Goal: Task Accomplishment & Management: Manage account settings

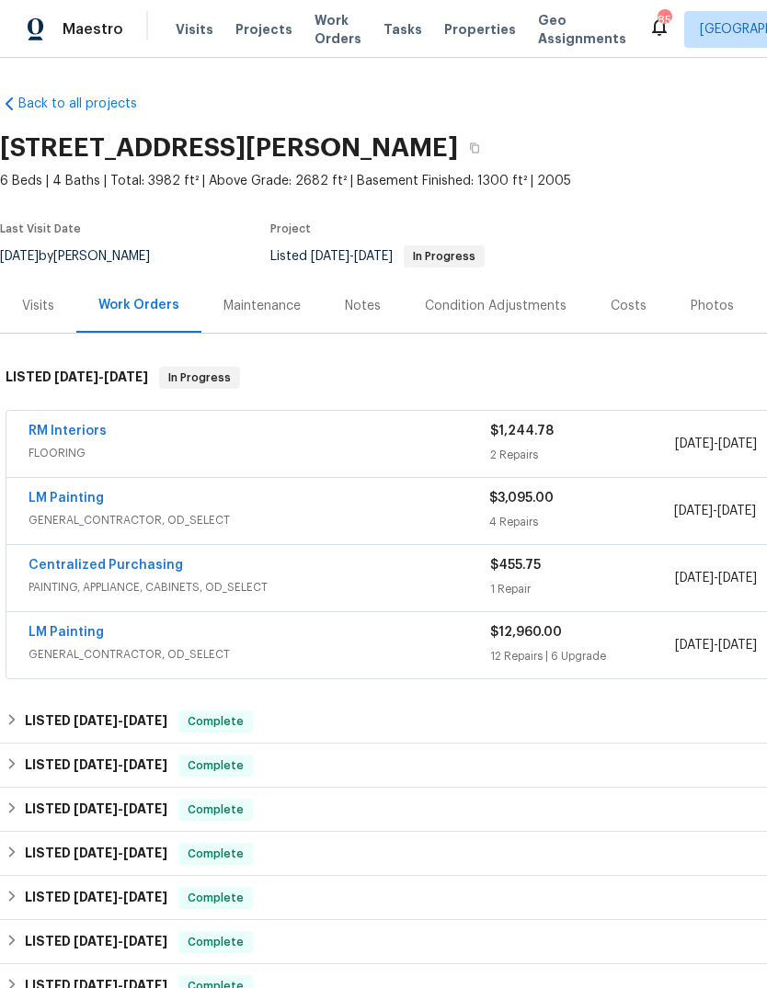
scroll to position [-3, -10]
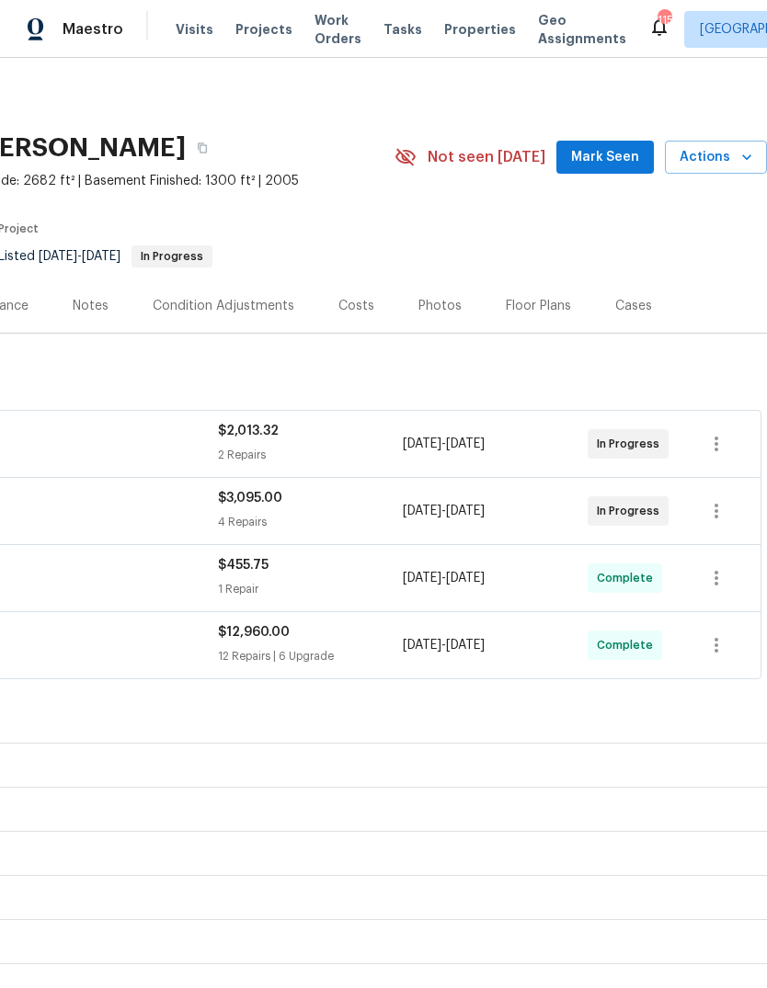
scroll to position [-1, 276]
click at [624, 158] on span "Mark Seen" at bounding box center [605, 157] width 68 height 23
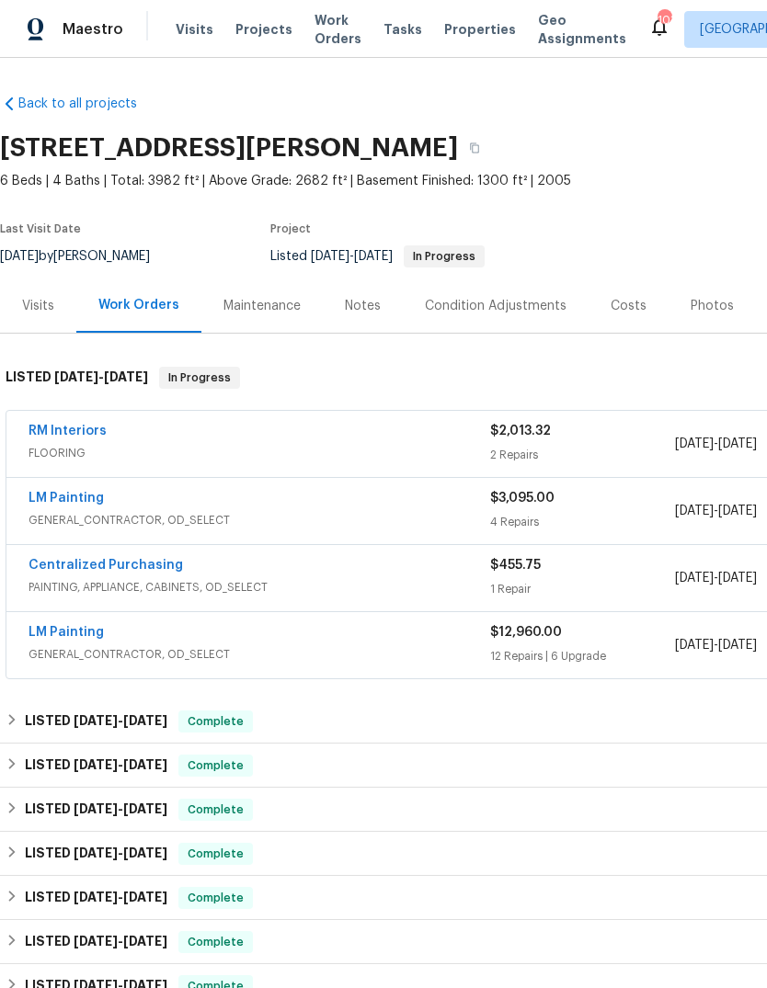
scroll to position [0, 0]
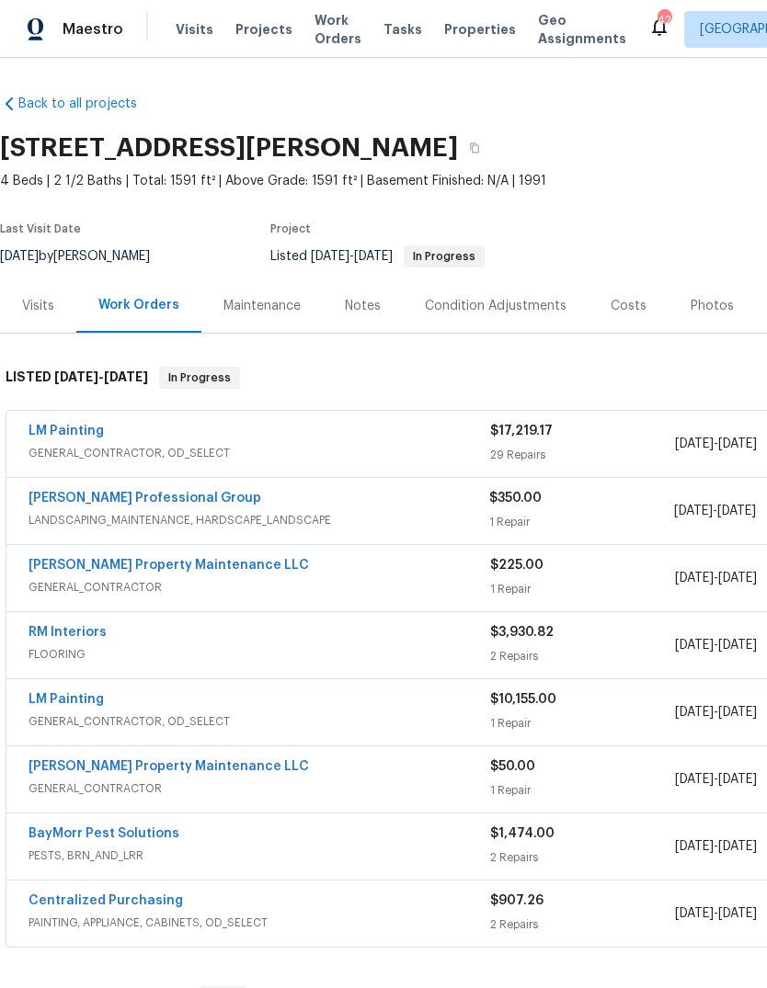
scroll to position [-119, -69]
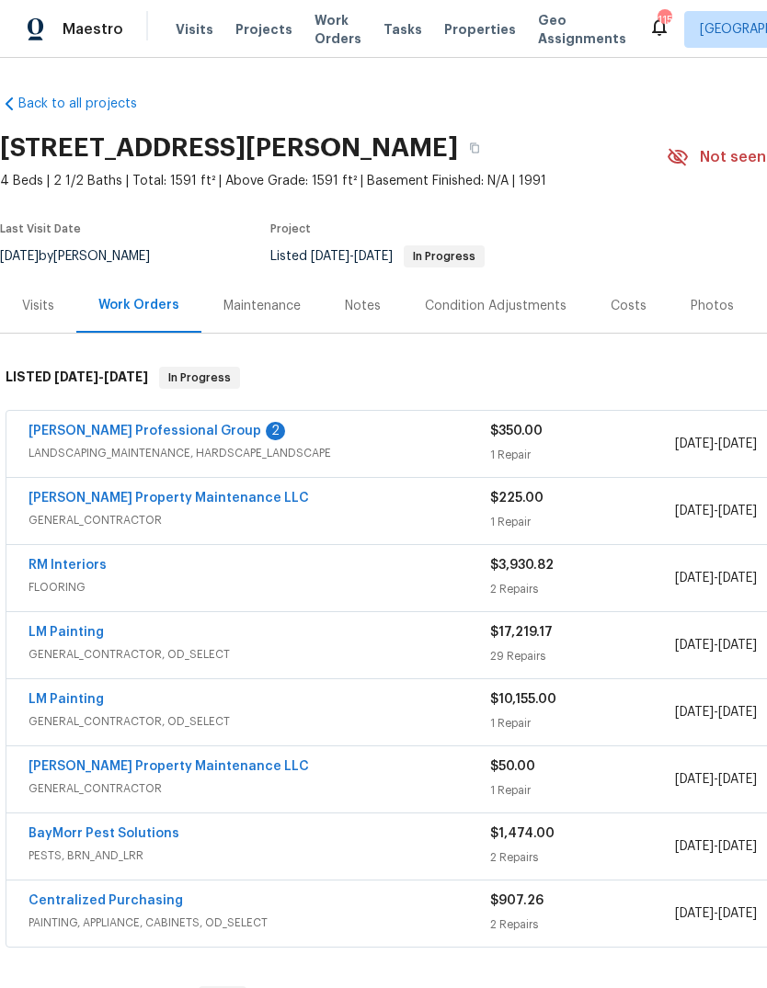
click at [78, 432] on link "[PERSON_NAME] Professional Group" at bounding box center [145, 431] width 233 height 13
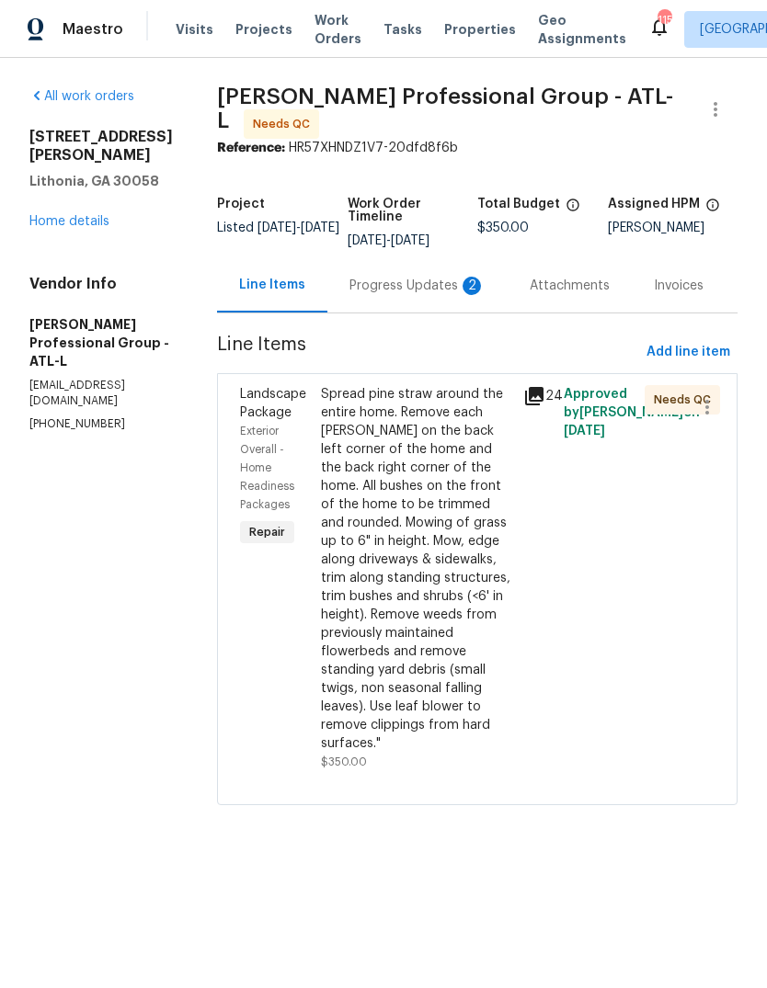
click at [448, 285] on div "Progress Updates 2" at bounding box center [417, 286] width 136 height 18
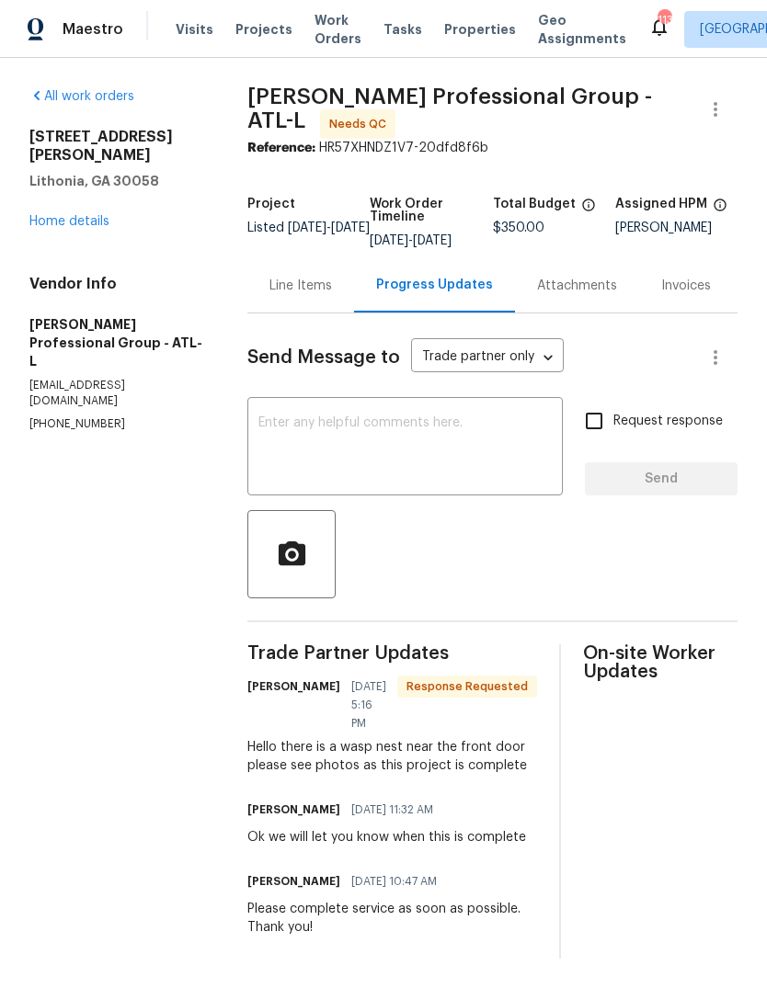
click at [505, 463] on textarea at bounding box center [404, 449] width 293 height 64
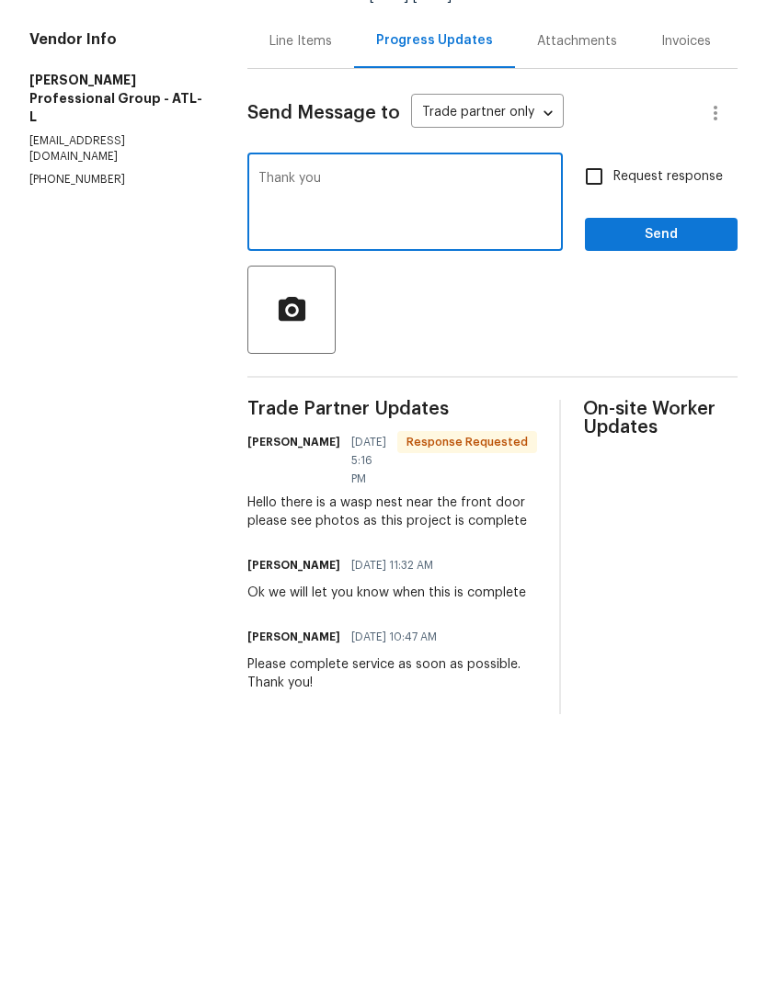
type textarea "Thank you"
click at [680, 468] on span "Send" at bounding box center [661, 479] width 123 height 23
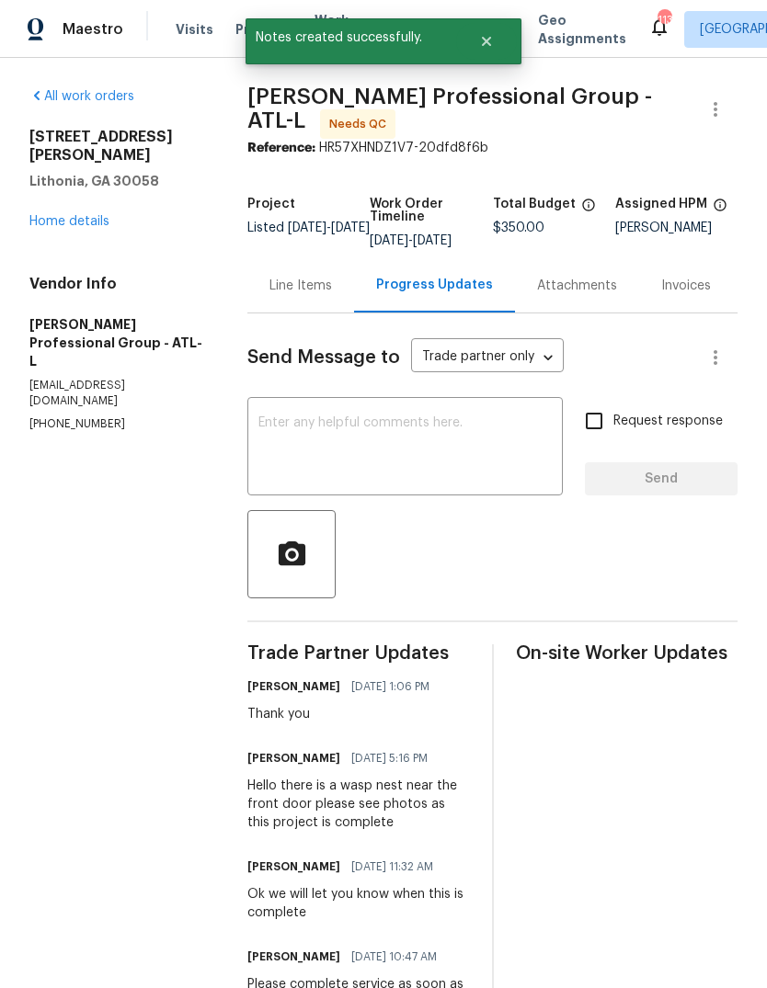
click at [316, 289] on div "Line Items" at bounding box center [300, 286] width 63 height 18
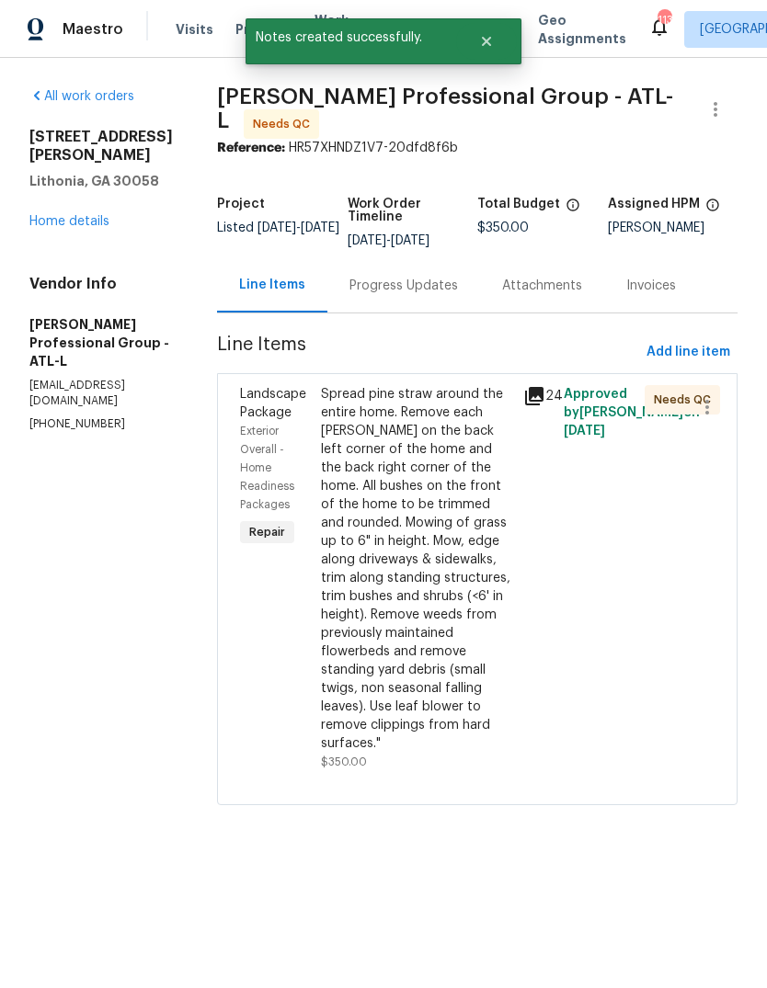
click at [543, 393] on icon at bounding box center [534, 396] width 18 height 18
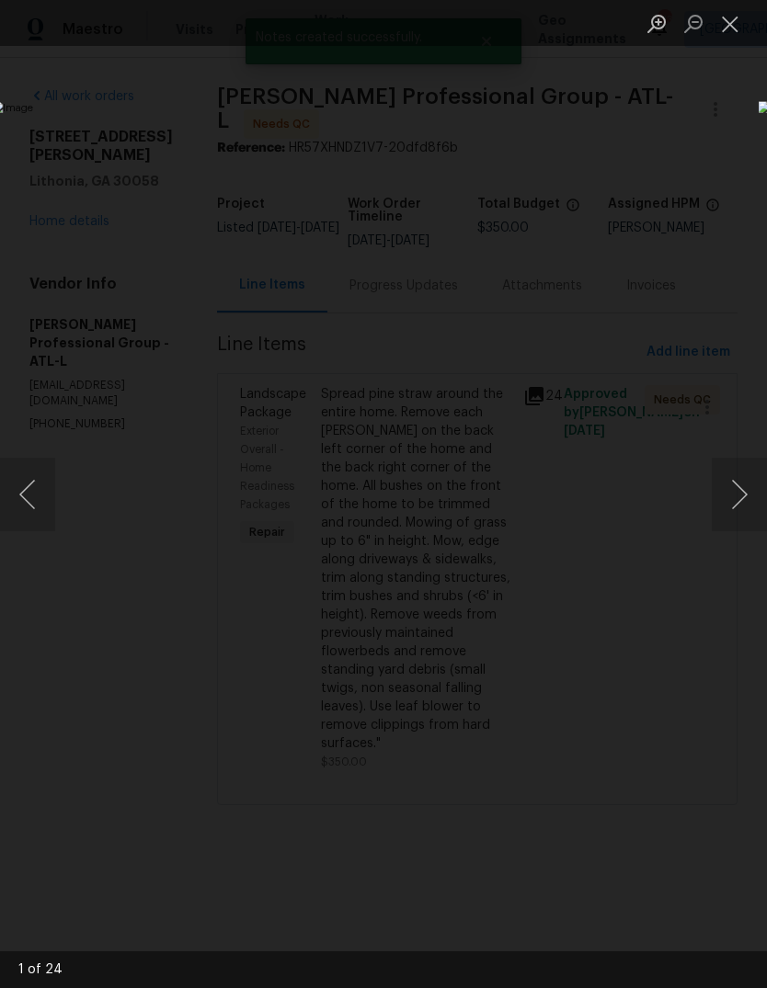
click at [743, 485] on button "Next image" at bounding box center [739, 495] width 55 height 74
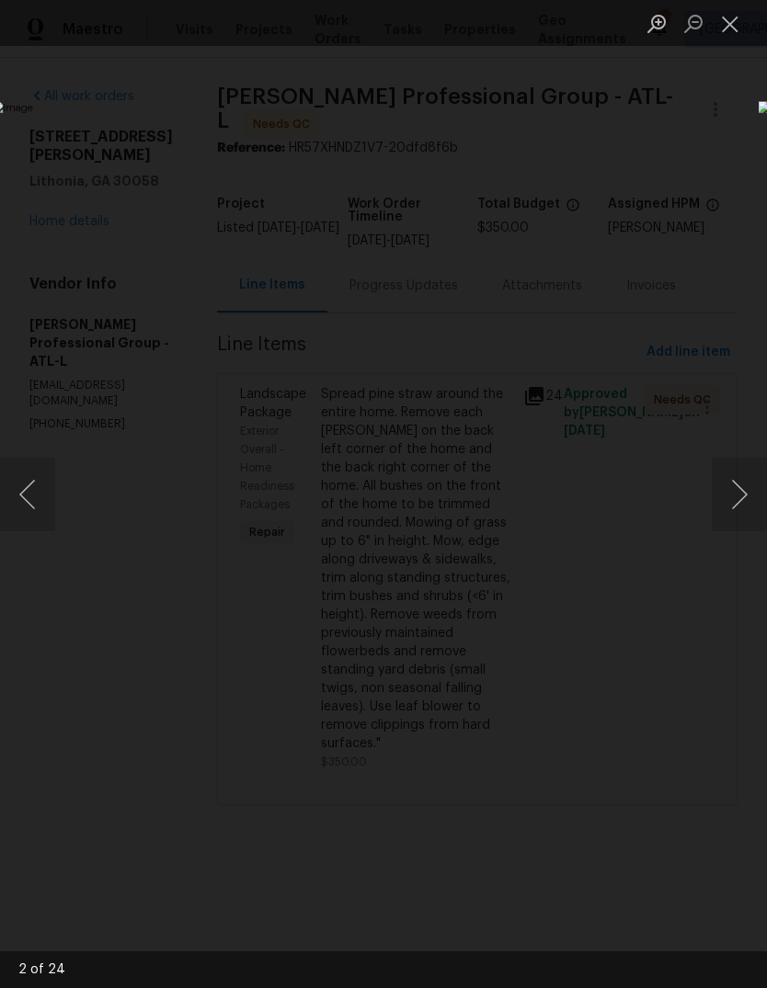
click at [744, 487] on button "Next image" at bounding box center [739, 495] width 55 height 74
click at [738, 485] on button "Next image" at bounding box center [739, 495] width 55 height 74
click at [741, 487] on button "Next image" at bounding box center [739, 495] width 55 height 74
click at [740, 494] on button "Next image" at bounding box center [739, 495] width 55 height 74
click at [737, 498] on button "Next image" at bounding box center [739, 495] width 55 height 74
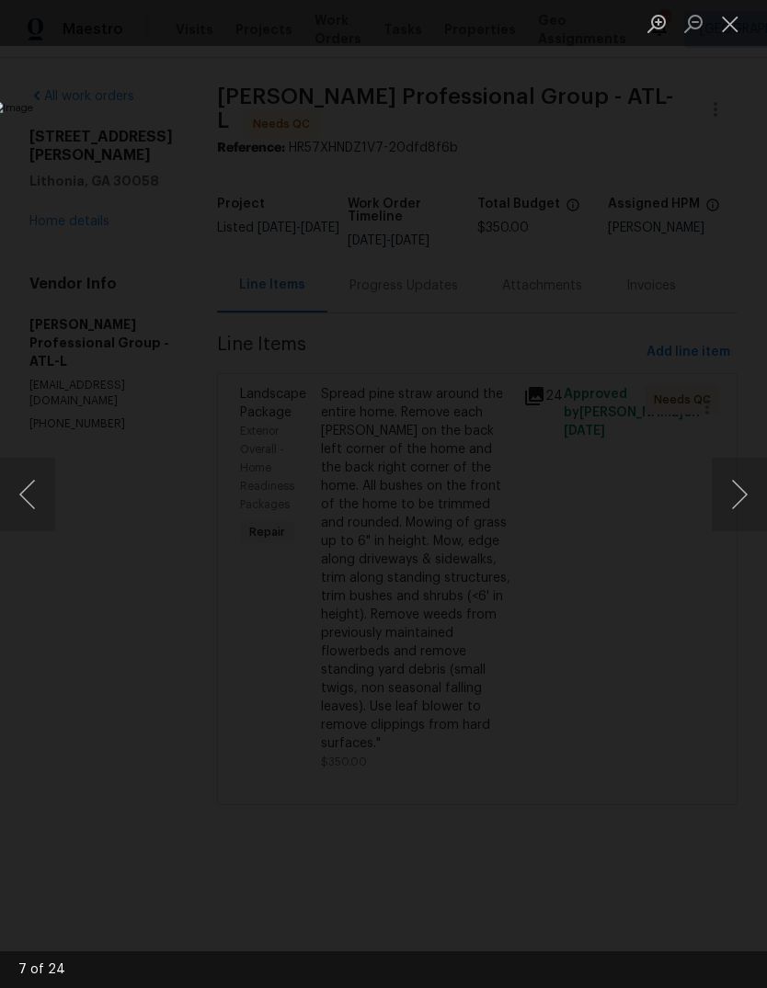
click at [742, 503] on button "Next image" at bounding box center [739, 495] width 55 height 74
click at [740, 495] on button "Next image" at bounding box center [739, 495] width 55 height 74
click at [737, 500] on button "Next image" at bounding box center [739, 495] width 55 height 74
click at [735, 22] on button "Close lightbox" at bounding box center [730, 23] width 37 height 32
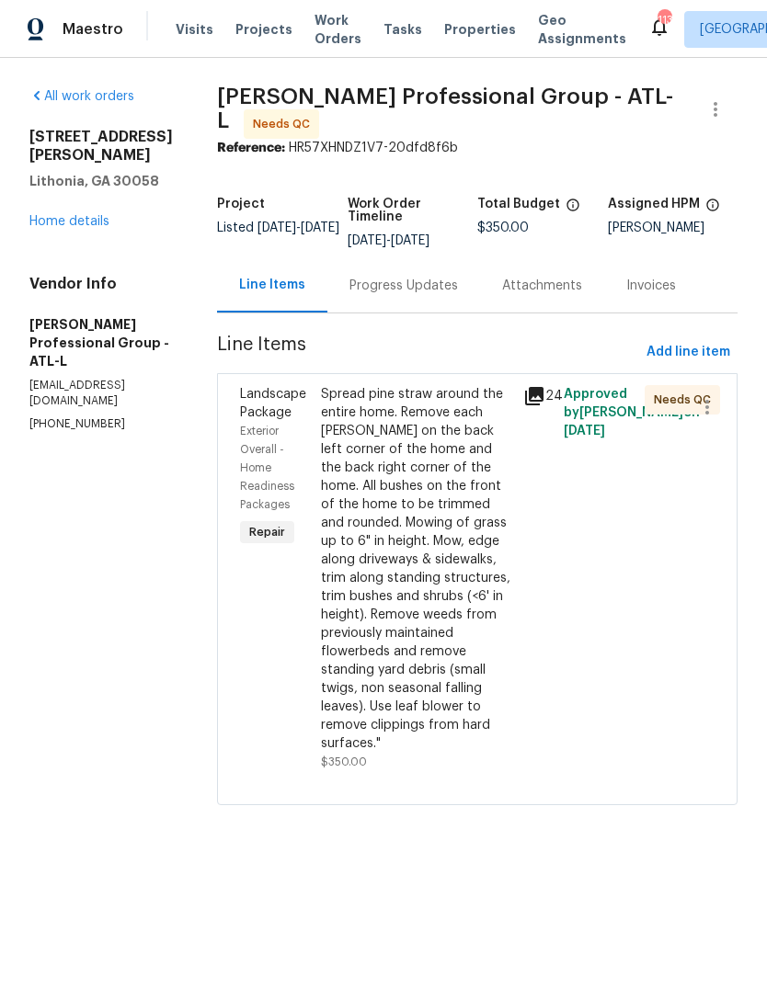
click at [440, 631] on div "Spread pine straw around the entire home. Remove each bush on the back left cor…" at bounding box center [416, 569] width 191 height 368
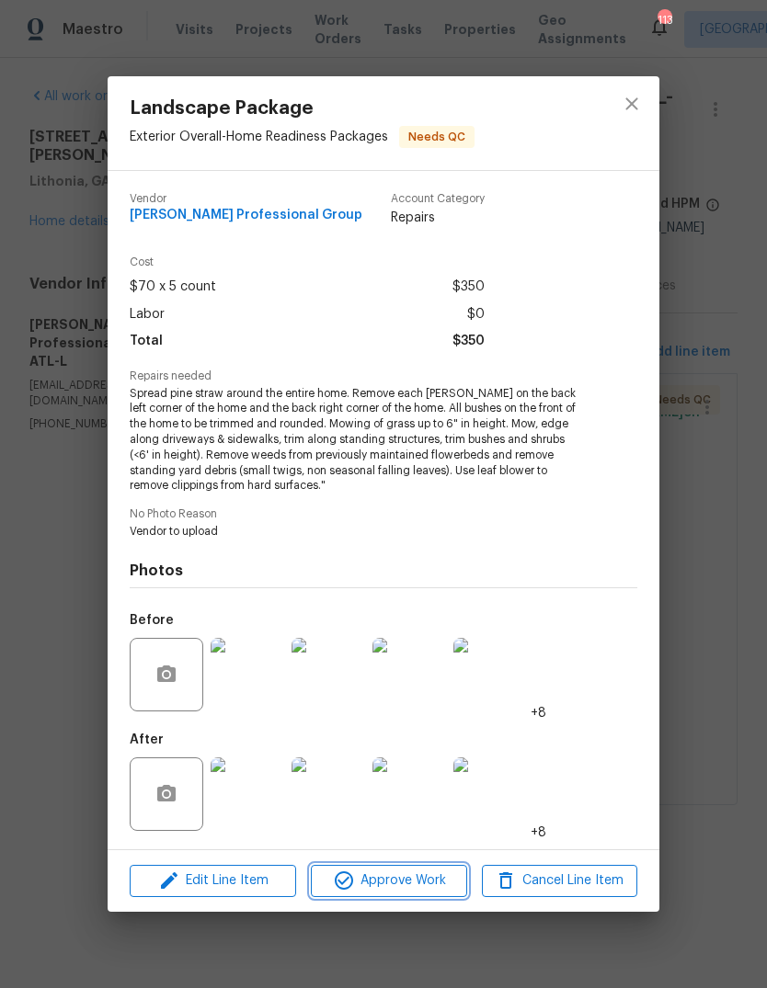
click at [428, 878] on span "Approve Work" at bounding box center [388, 881] width 144 height 23
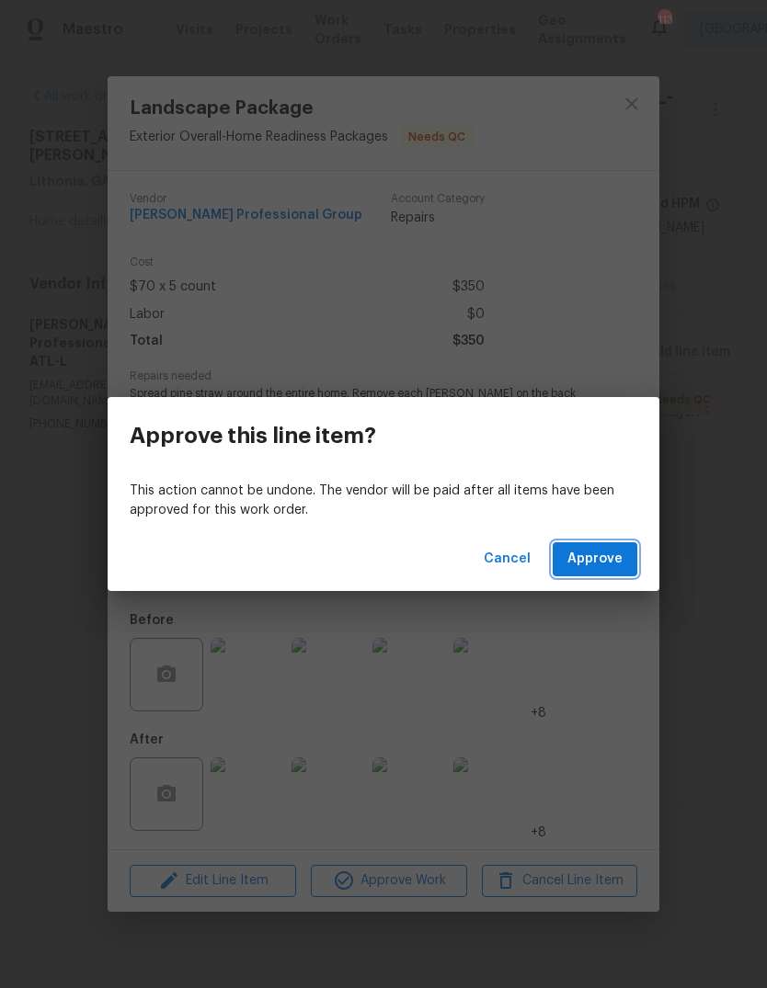
click at [624, 559] on button "Approve" at bounding box center [595, 560] width 85 height 34
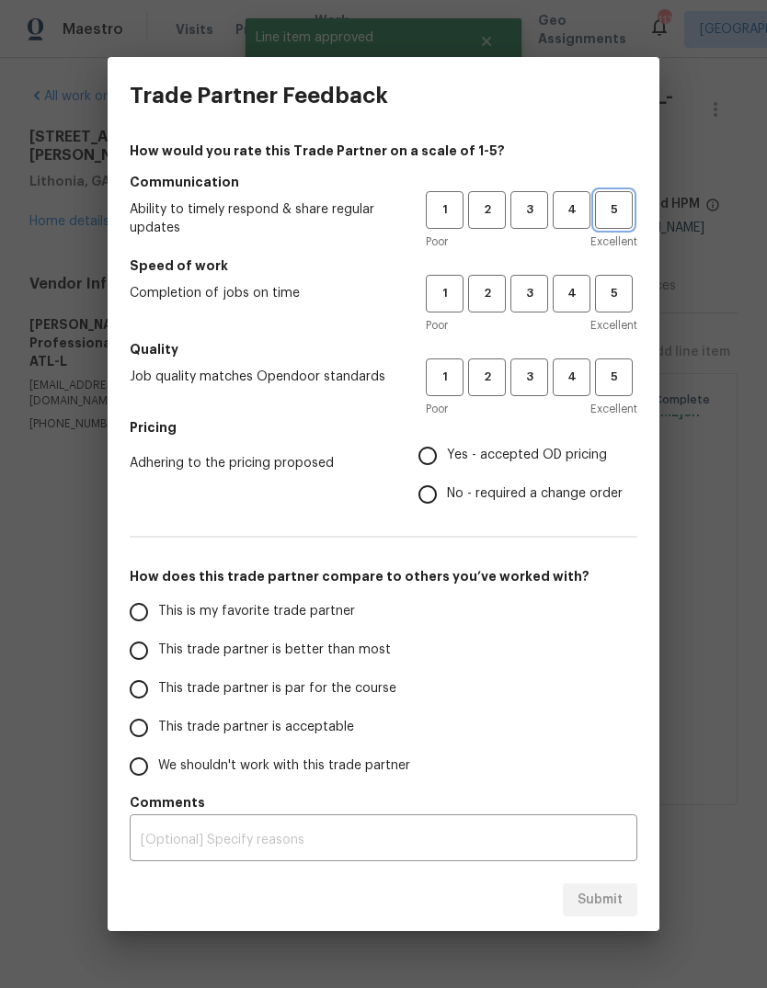
click at [618, 222] on button "5" at bounding box center [614, 210] width 38 height 38
click at [625, 309] on button "5" at bounding box center [614, 294] width 38 height 38
click at [630, 387] on span "5" at bounding box center [614, 377] width 34 height 21
click at [570, 451] on span "Yes - accepted OD pricing" at bounding box center [527, 455] width 160 height 19
click at [447, 451] on input "Yes - accepted OD pricing" at bounding box center [427, 456] width 39 height 39
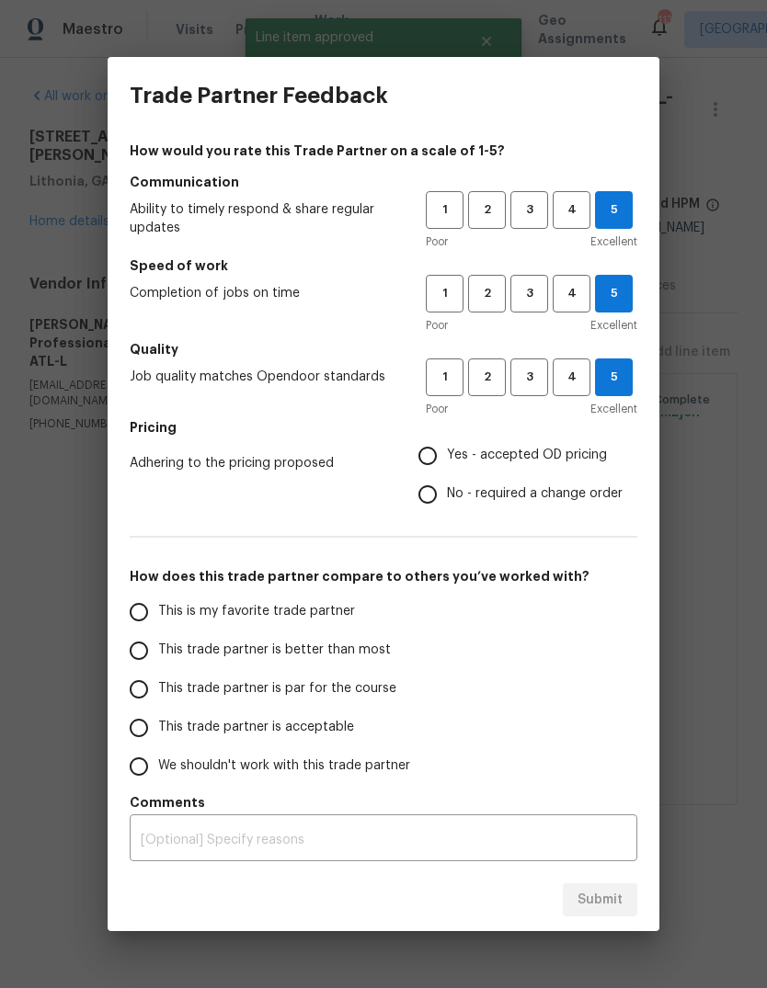
radio input "true"
click at [146, 615] on input "This is my favorite trade partner" at bounding box center [139, 612] width 39 height 39
click at [617, 896] on span "Submit" at bounding box center [599, 900] width 45 height 23
radio input "true"
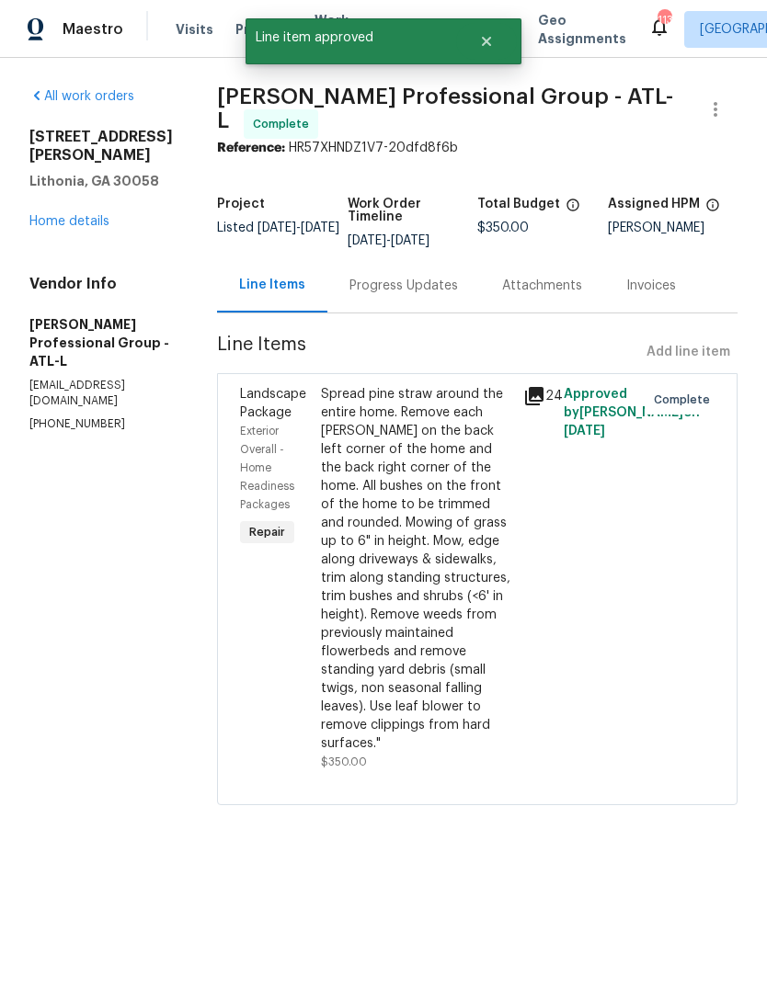
radio input "false"
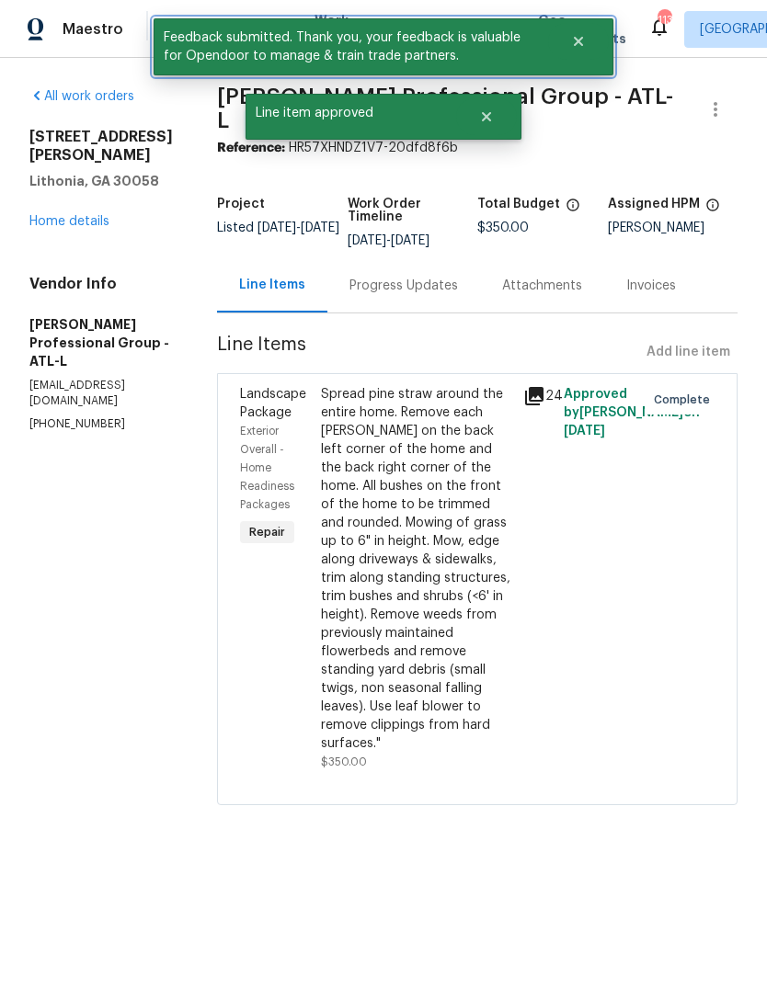
click at [591, 46] on button "Close" at bounding box center [578, 41] width 61 height 37
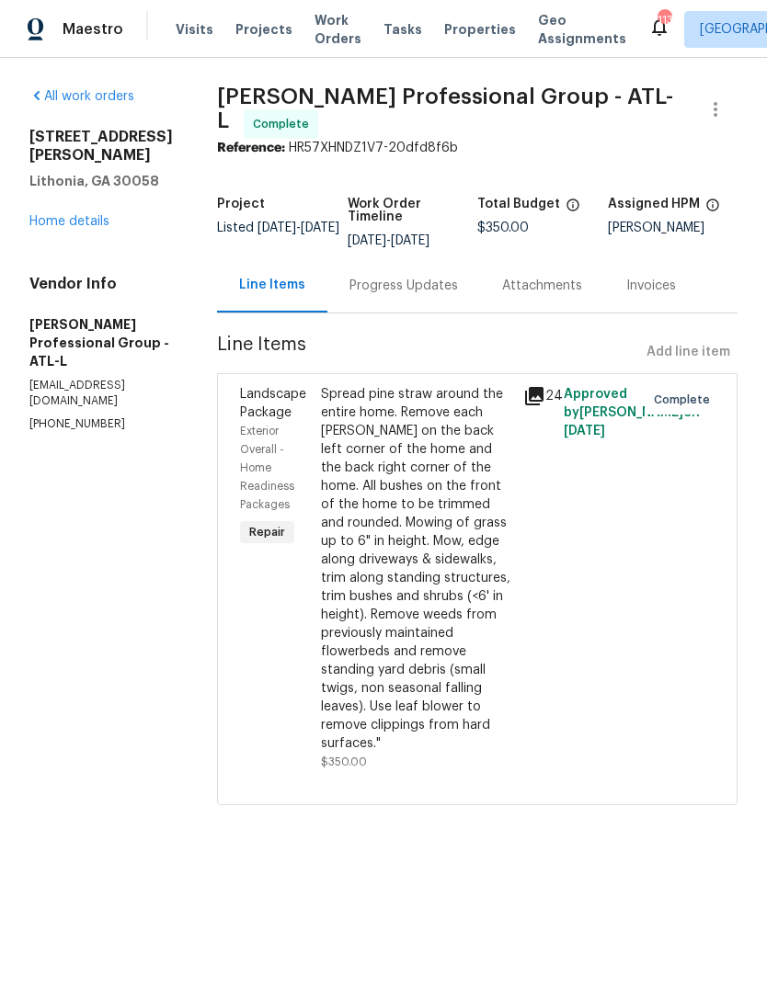
click at [327, 28] on span "Work Orders" at bounding box center [337, 29] width 47 height 37
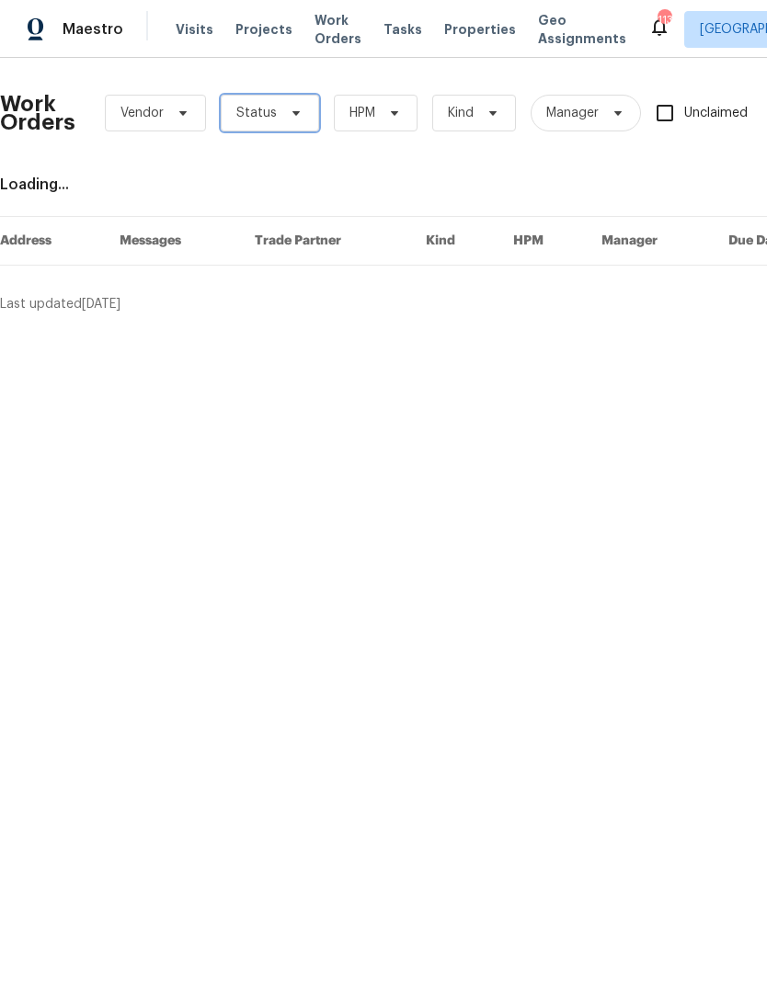
click at [296, 122] on span "Status" at bounding box center [270, 113] width 98 height 37
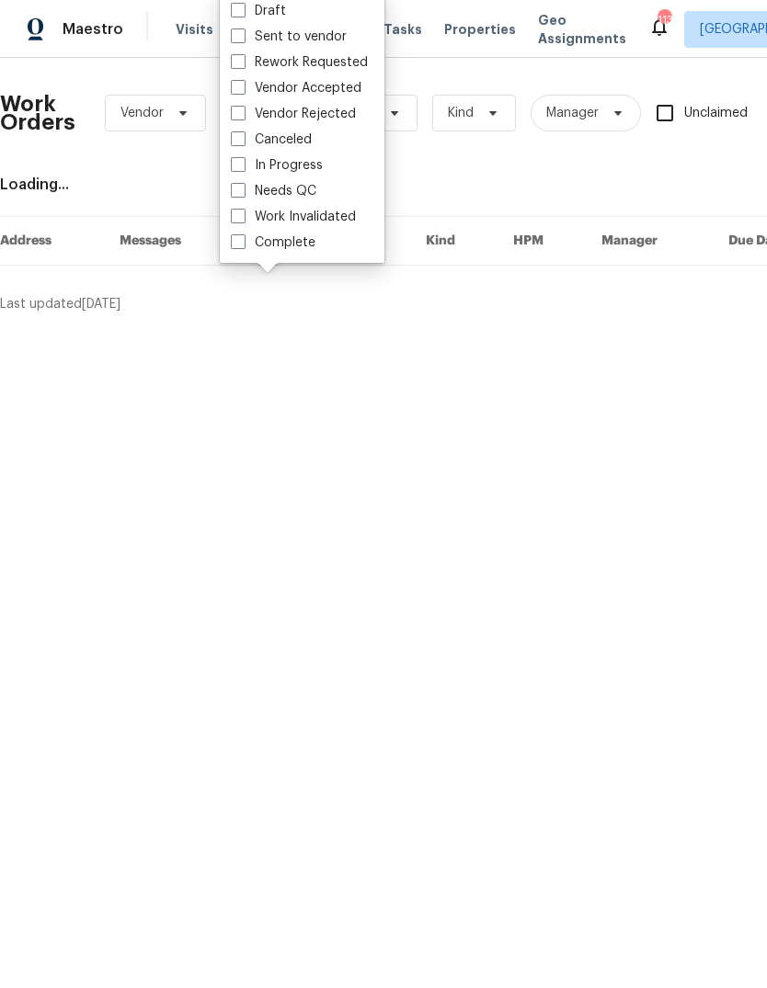
click at [302, 192] on label "Needs QC" at bounding box center [274, 191] width 86 height 18
click at [243, 192] on input "Needs QC" at bounding box center [237, 188] width 12 height 12
checkbox input "true"
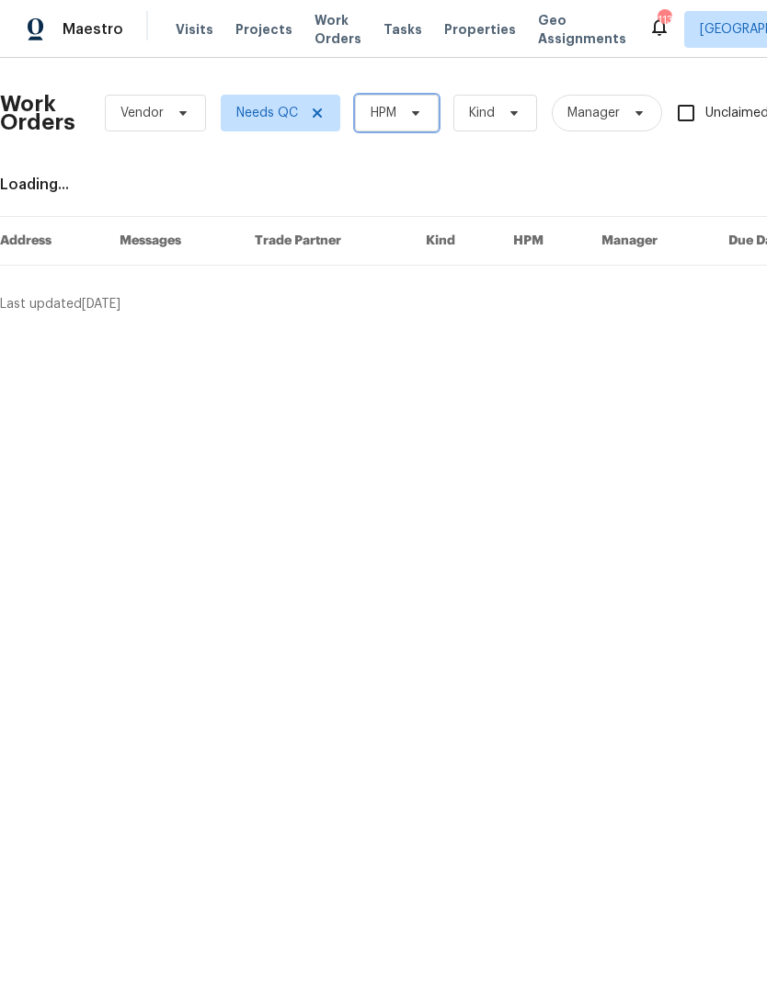
click at [413, 114] on icon at bounding box center [415, 113] width 15 height 15
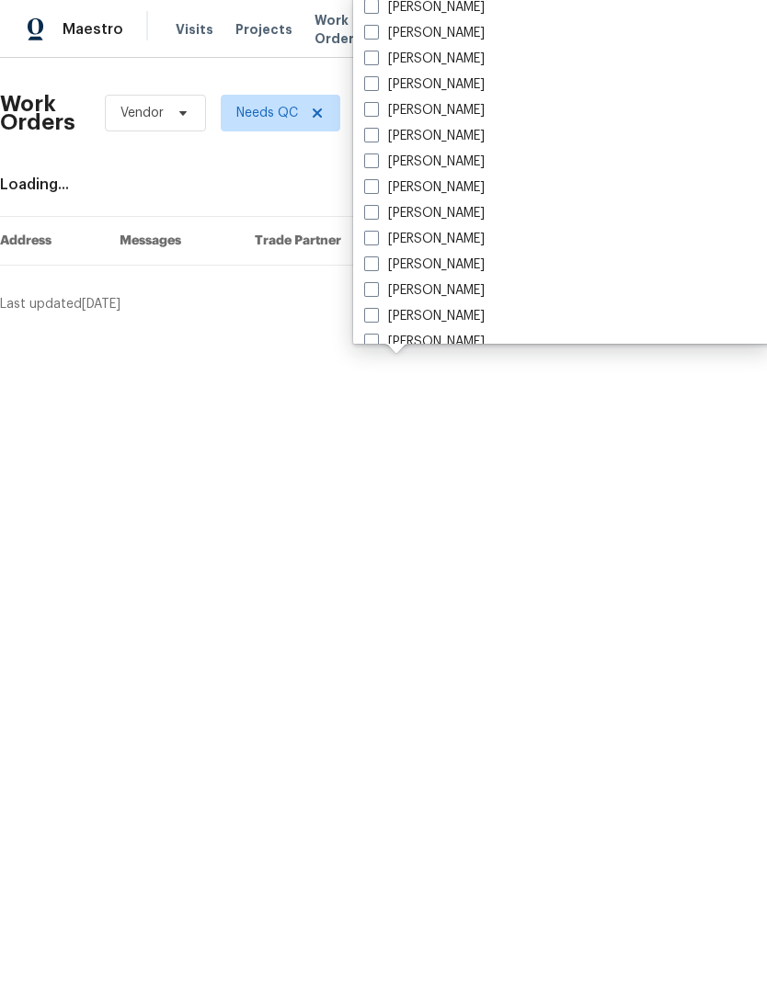
scroll to position [1186, 0]
click at [451, 111] on label "[PERSON_NAME]" at bounding box center [424, 112] width 120 height 18
click at [376, 111] on input "[PERSON_NAME]" at bounding box center [370, 109] width 12 height 12
checkbox input "true"
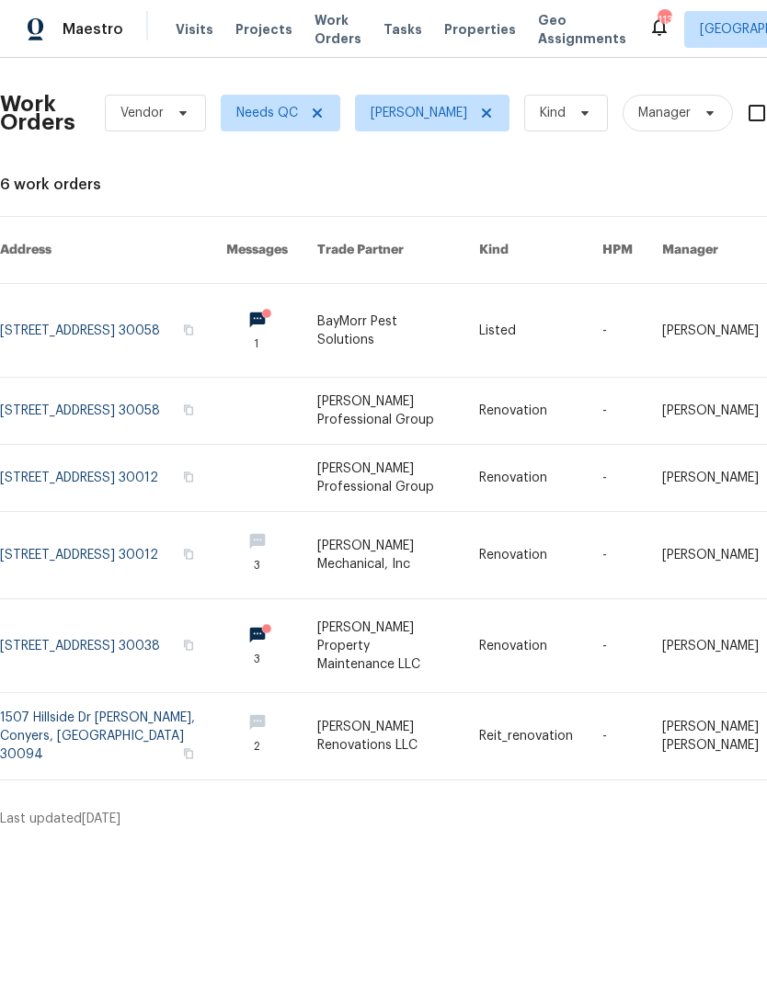
click at [149, 313] on link at bounding box center [113, 330] width 226 height 93
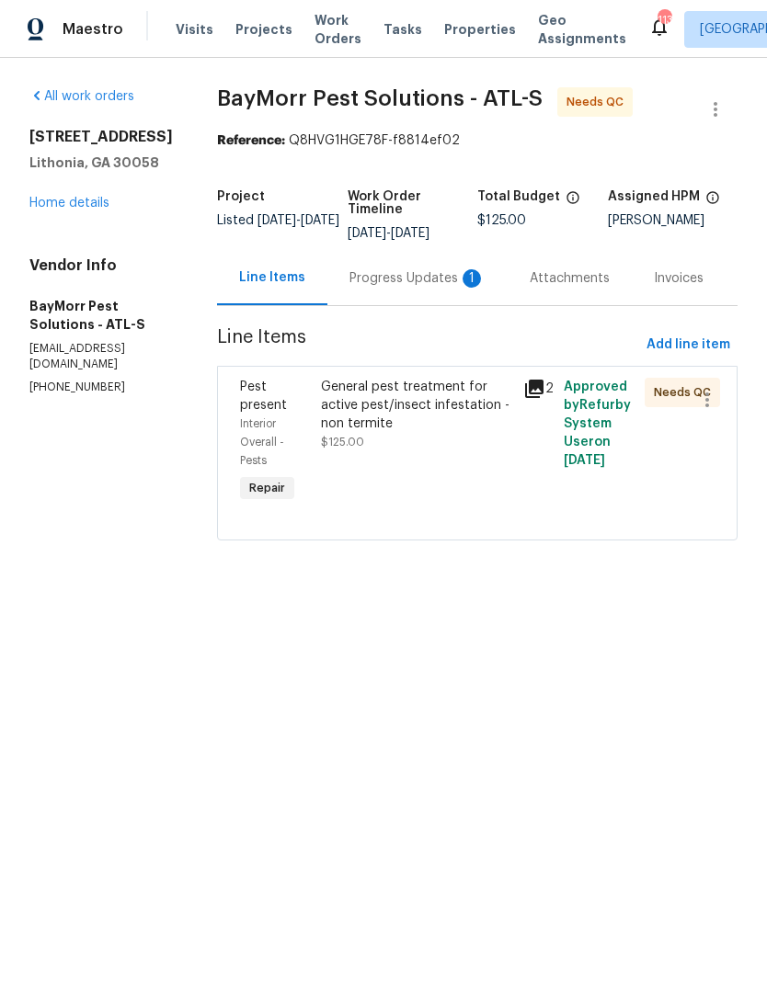
click at [432, 268] on div "Progress Updates 1" at bounding box center [417, 278] width 180 height 54
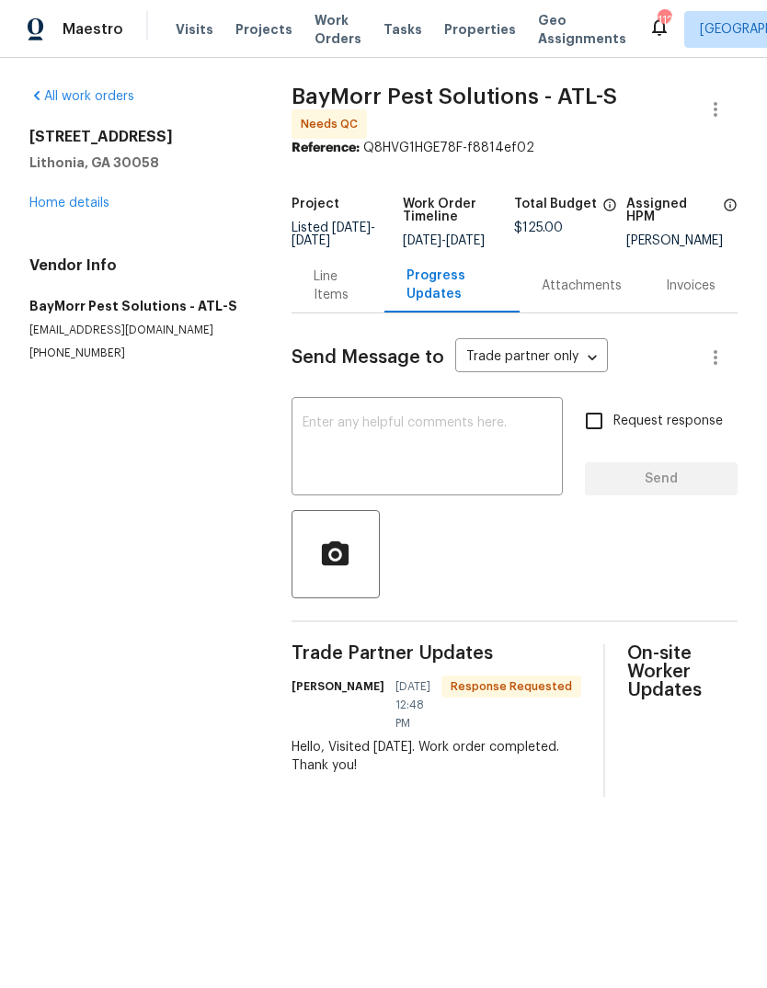
click at [338, 299] on div "Line Items" at bounding box center [338, 286] width 49 height 37
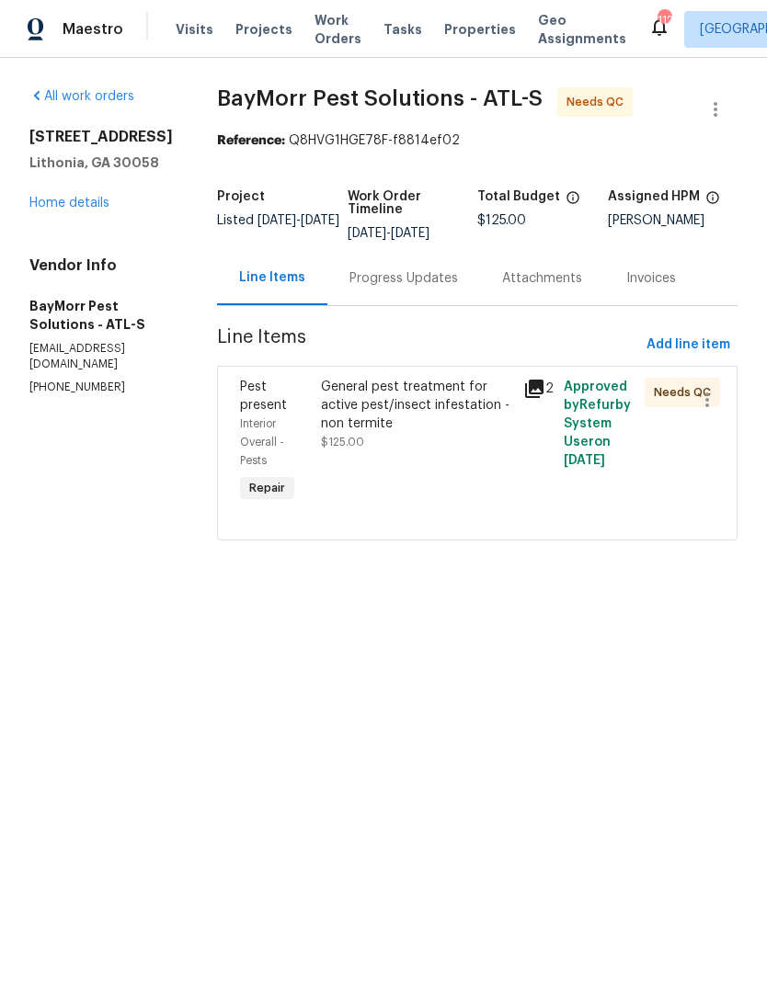
click at [536, 385] on icon at bounding box center [534, 389] width 18 height 18
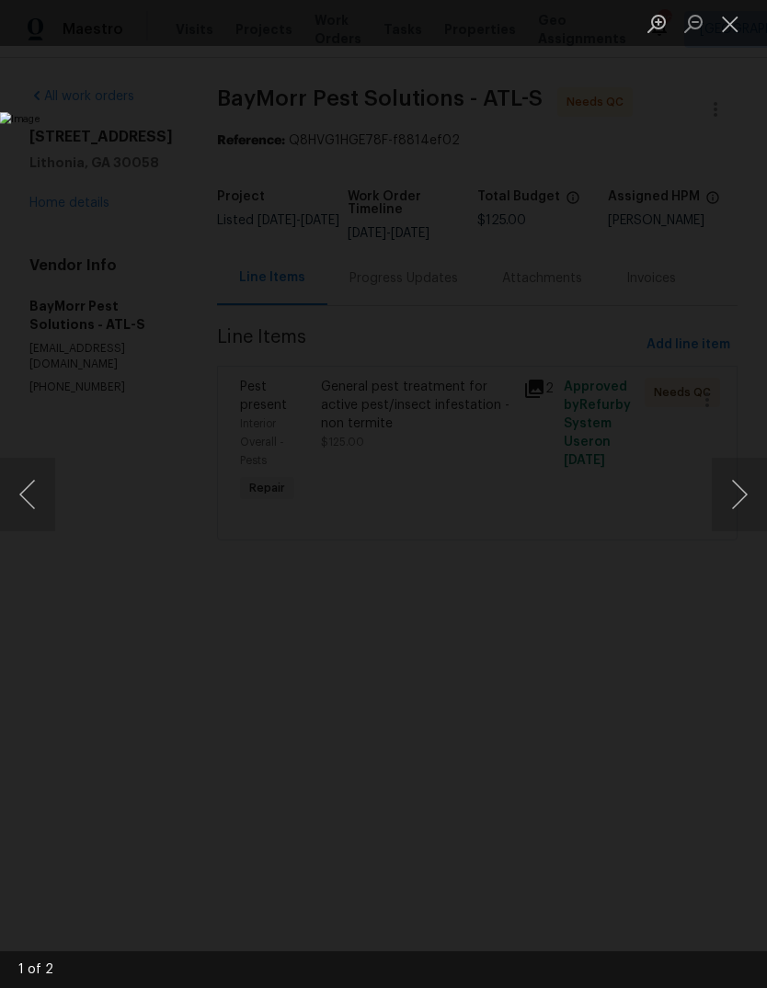
click at [731, 512] on button "Next image" at bounding box center [739, 495] width 55 height 74
click at [739, 502] on button "Next image" at bounding box center [739, 495] width 55 height 74
click at [741, 497] on button "Next image" at bounding box center [739, 495] width 55 height 74
click at [734, 22] on button "Close lightbox" at bounding box center [730, 23] width 37 height 32
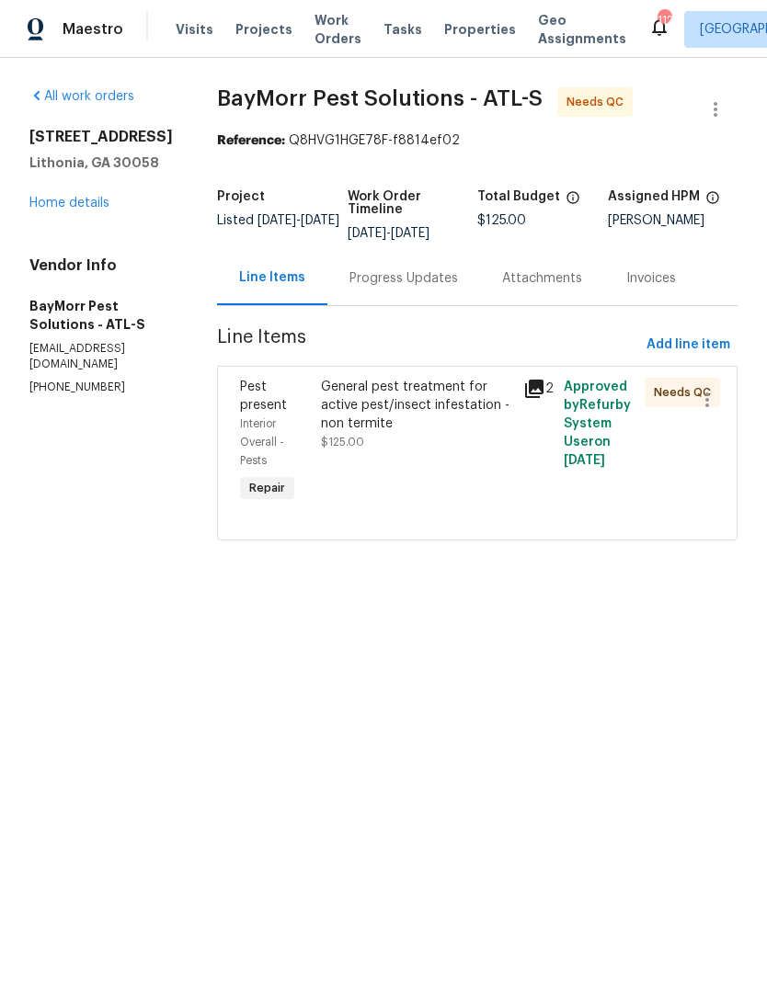
click at [542, 385] on icon at bounding box center [534, 389] width 18 height 18
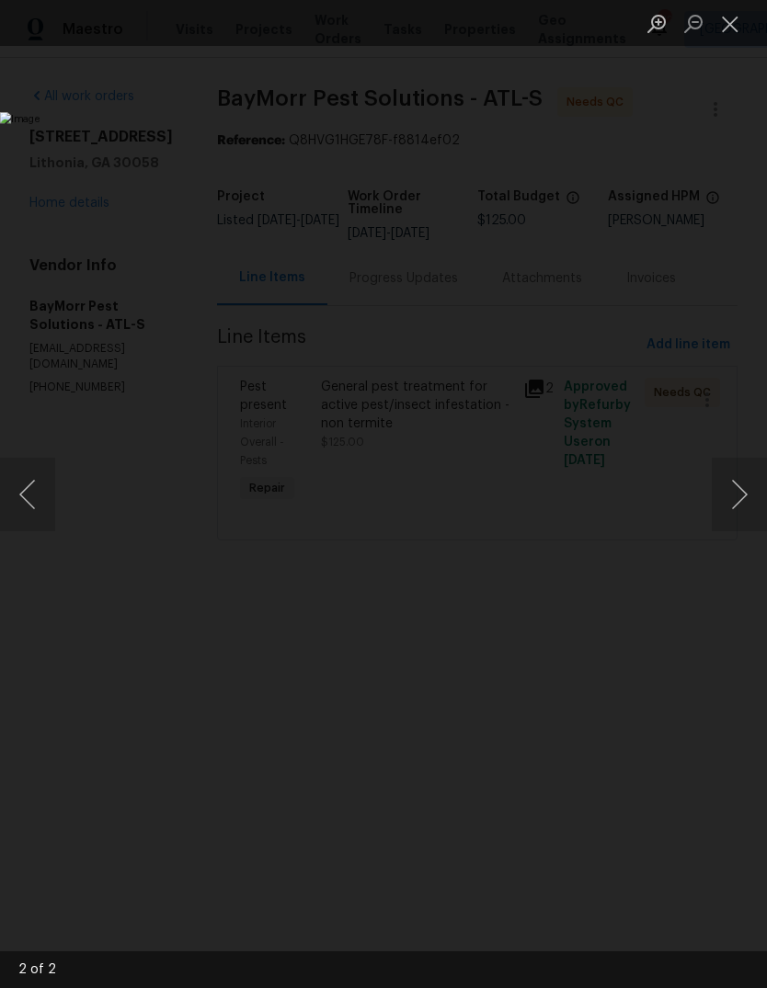
click at [737, 26] on button "Close lightbox" at bounding box center [730, 23] width 37 height 32
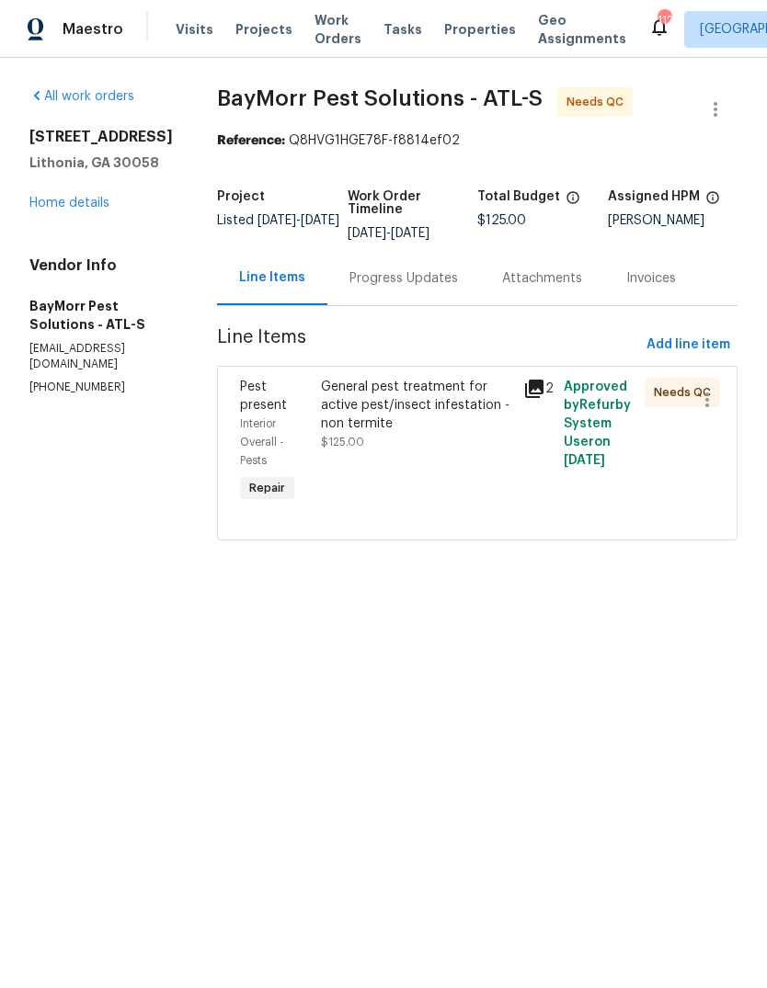
click at [417, 280] on div "Progress Updates" at bounding box center [403, 278] width 109 height 18
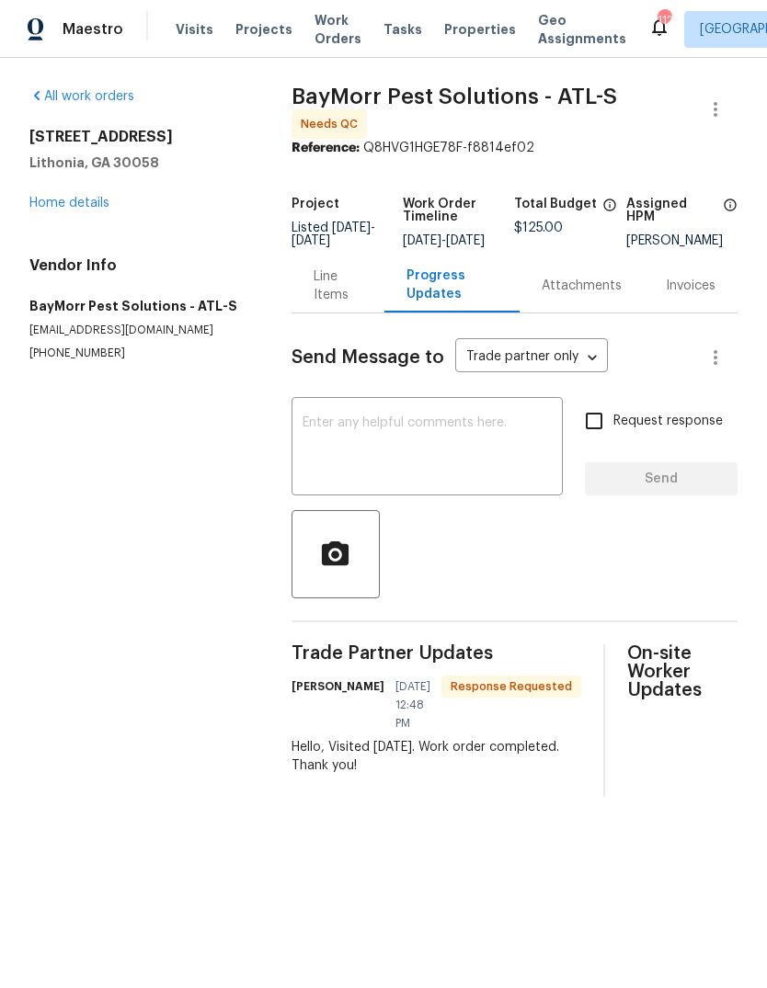
click at [497, 456] on textarea at bounding box center [427, 449] width 249 height 64
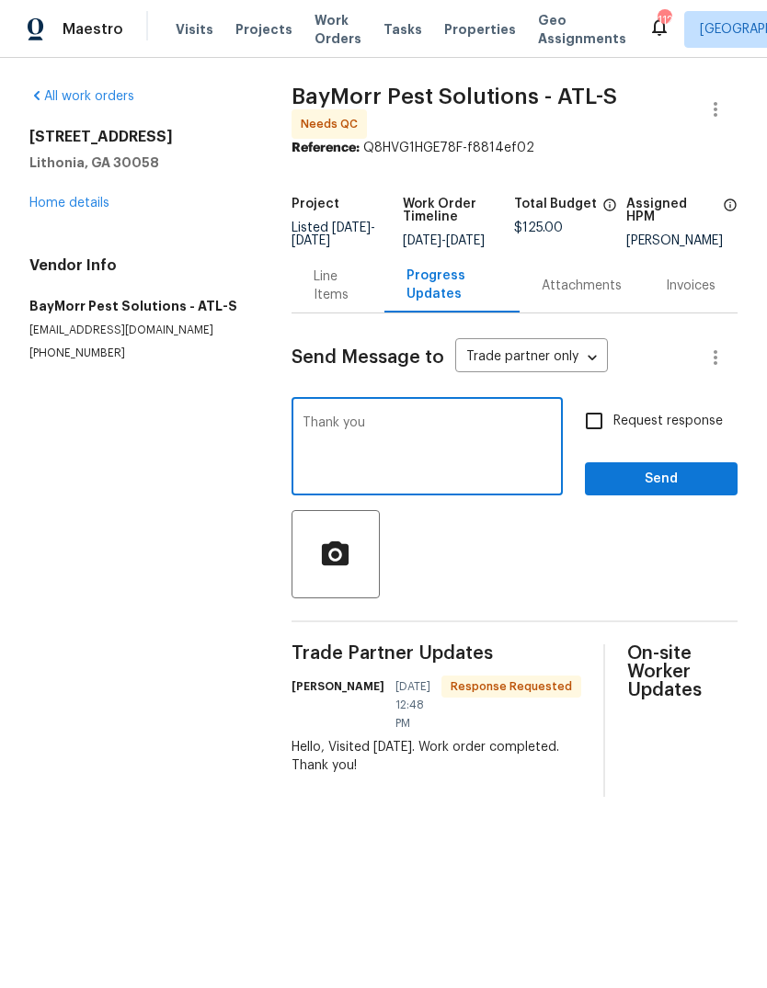
type textarea "Thank you"
click at [682, 491] on span "Send" at bounding box center [661, 479] width 123 height 23
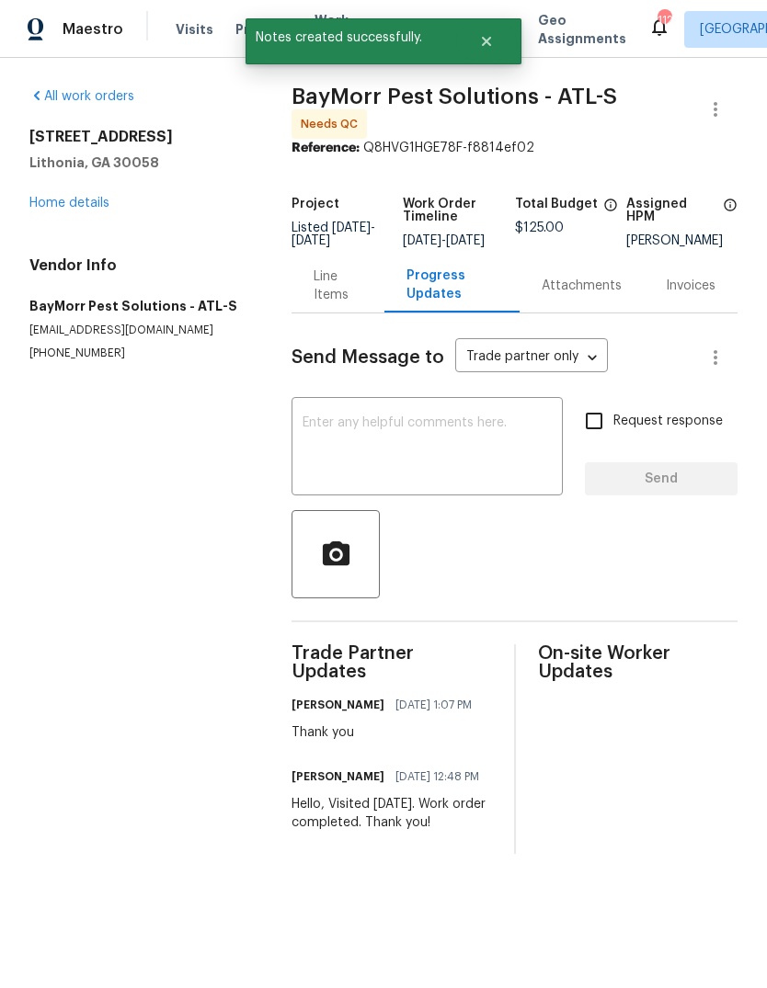
click at [340, 292] on div "Line Items" at bounding box center [338, 286] width 49 height 37
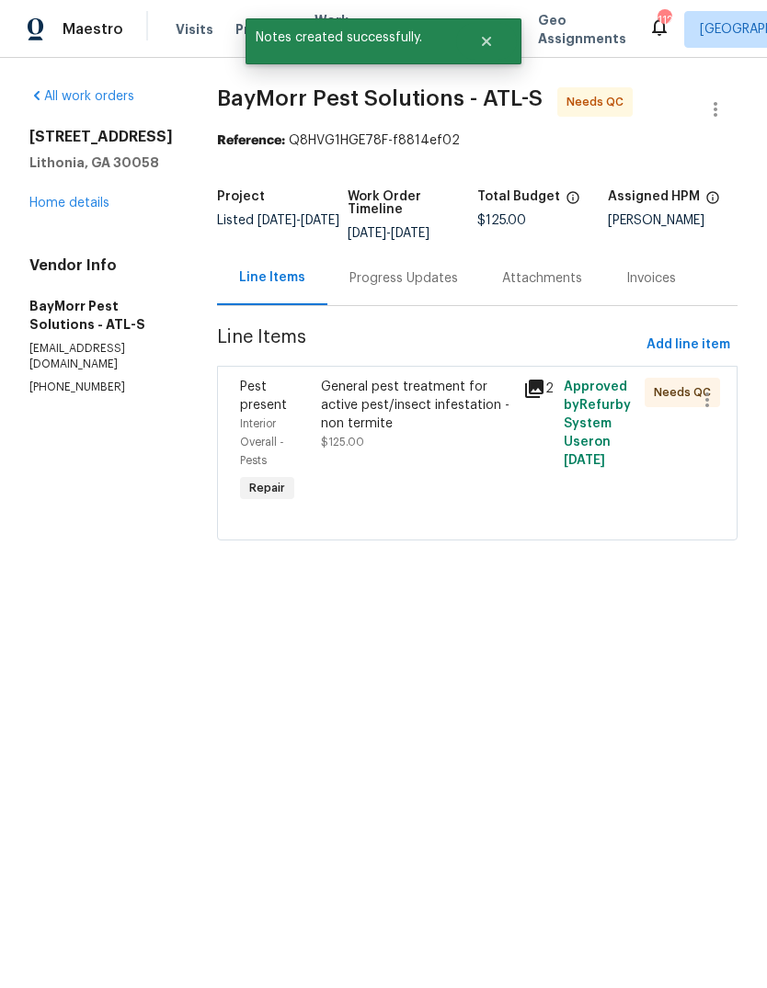
click at [450, 403] on div "General pest treatment for active pest/insect infestation - non termite" at bounding box center [416, 405] width 191 height 55
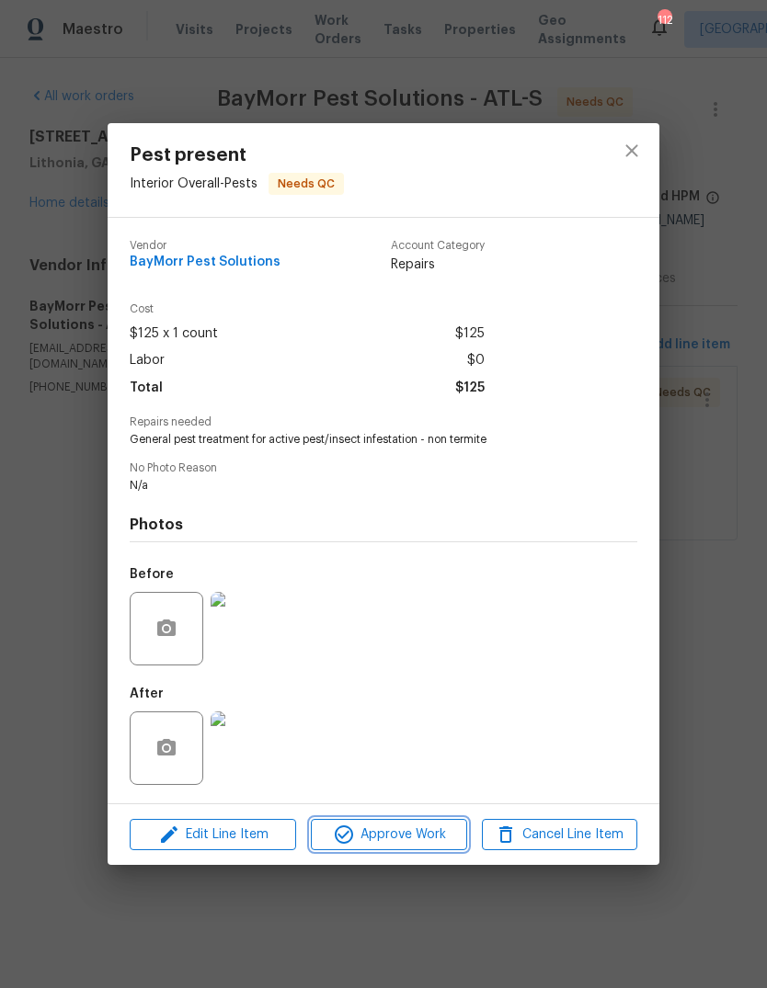
click at [454, 833] on span "Approve Work" at bounding box center [388, 835] width 144 height 23
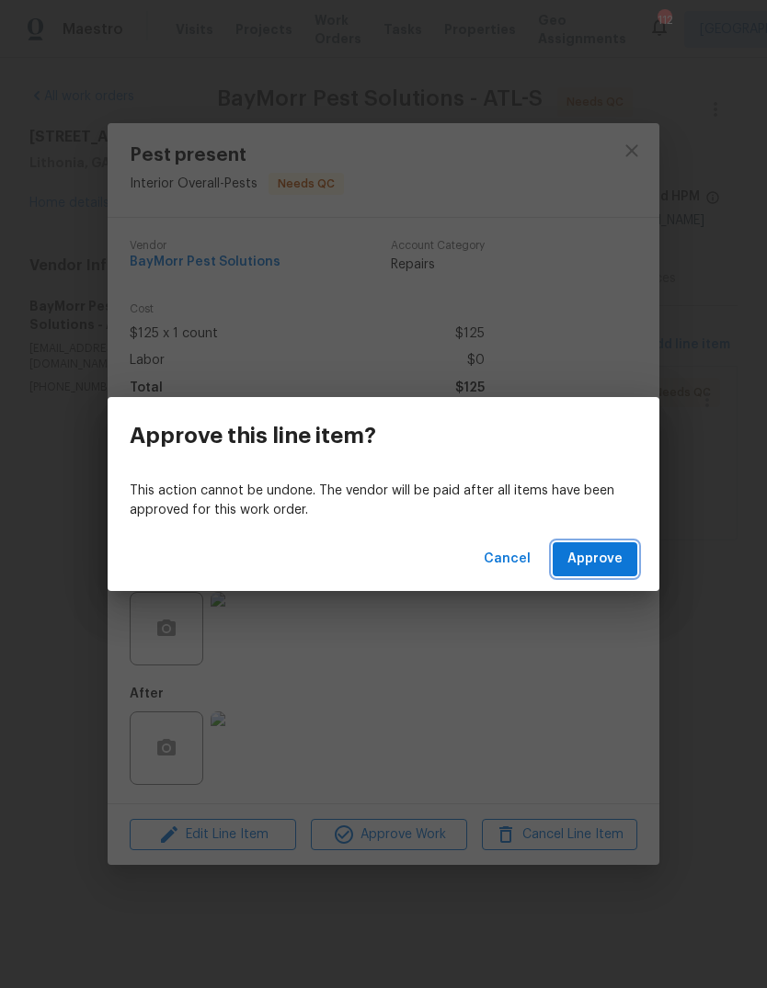
click at [623, 562] on button "Approve" at bounding box center [595, 560] width 85 height 34
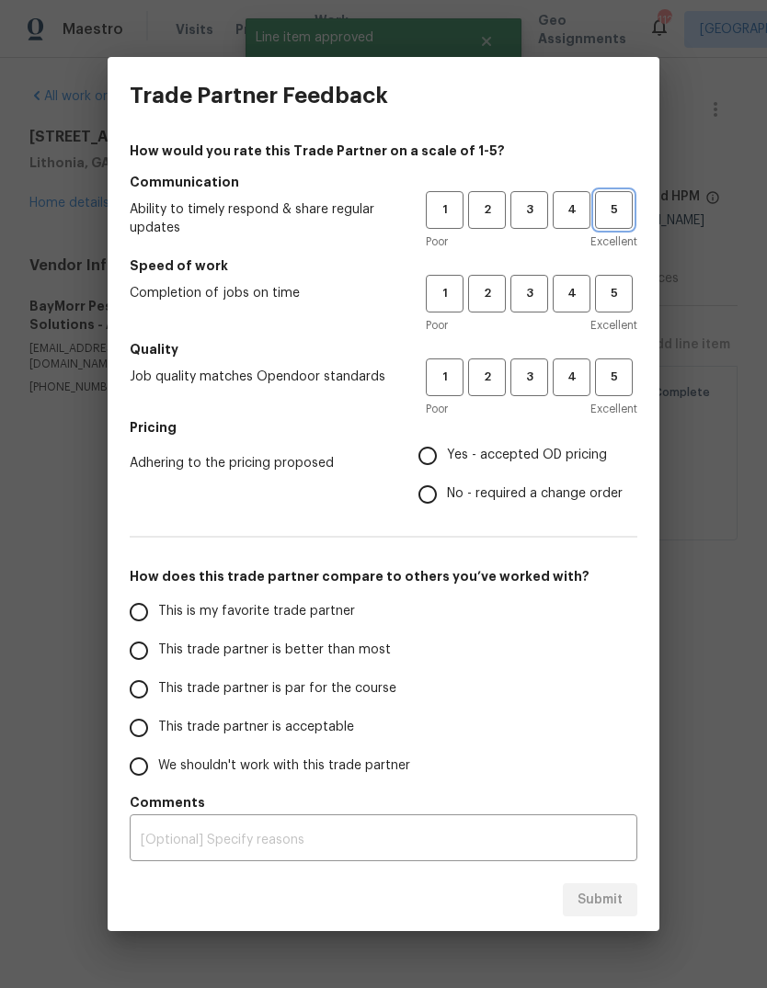
click at [609, 217] on span "5" at bounding box center [614, 210] width 34 height 21
click at [625, 297] on span "5" at bounding box center [614, 293] width 34 height 21
click at [632, 392] on button "5" at bounding box center [614, 378] width 38 height 38
click at [576, 448] on span "Yes - accepted OD pricing" at bounding box center [527, 455] width 160 height 19
click at [447, 448] on input "Yes - accepted OD pricing" at bounding box center [427, 456] width 39 height 39
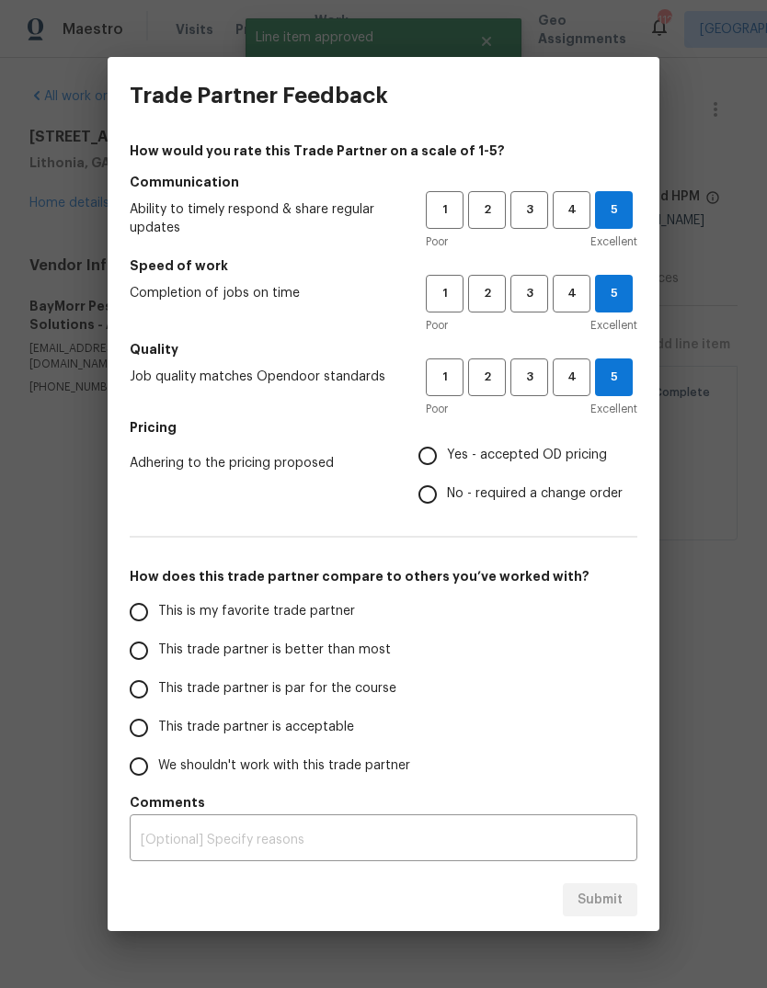
radio input "true"
click at [148, 612] on input "This is my favorite trade partner" at bounding box center [139, 612] width 39 height 39
click at [631, 894] on button "Submit" at bounding box center [600, 901] width 74 height 34
radio input "true"
radio input "false"
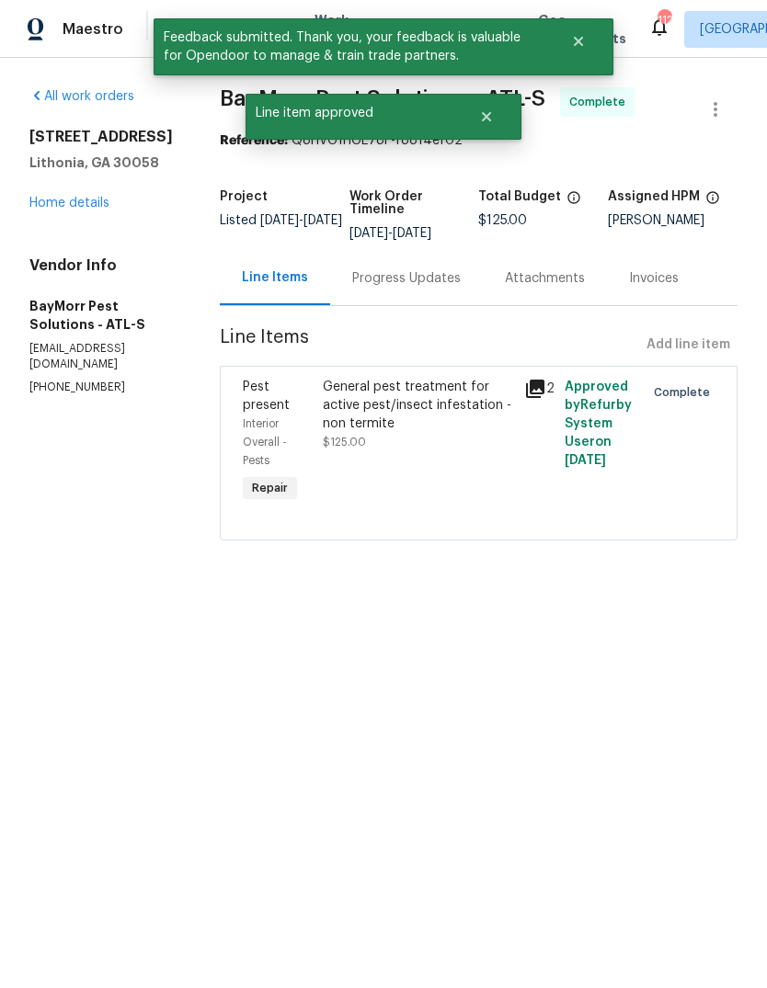
click at [54, 208] on link "Home details" at bounding box center [69, 203] width 80 height 13
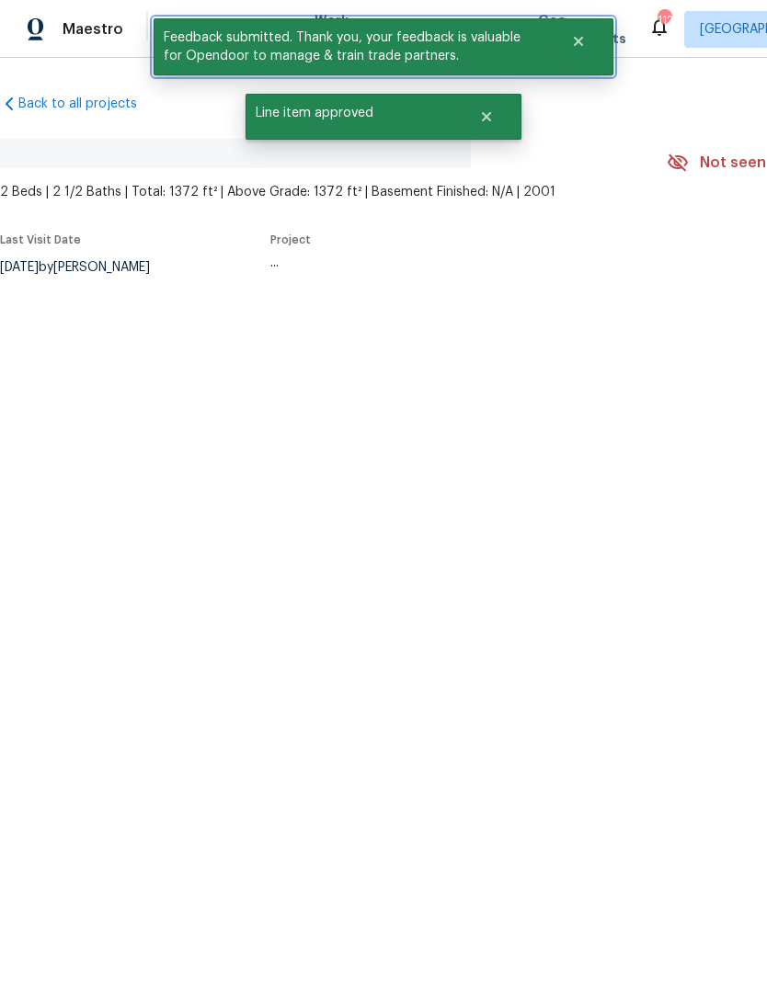
click at [577, 35] on icon "Close" at bounding box center [578, 41] width 15 height 15
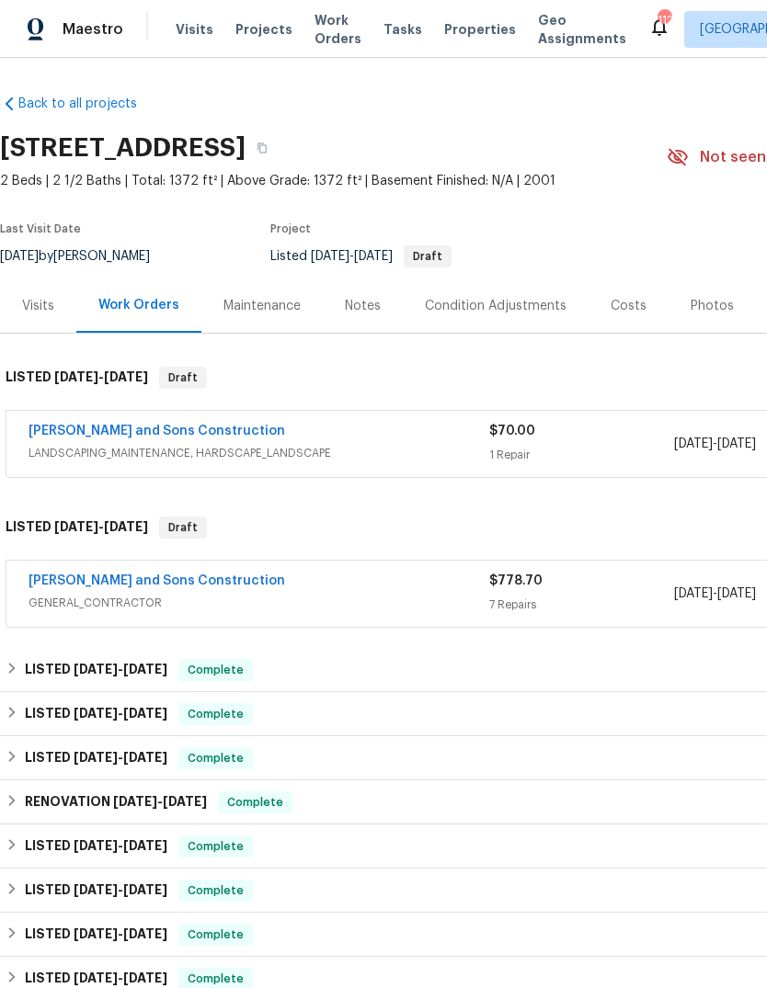
click at [334, 29] on span "Work Orders" at bounding box center [337, 29] width 47 height 37
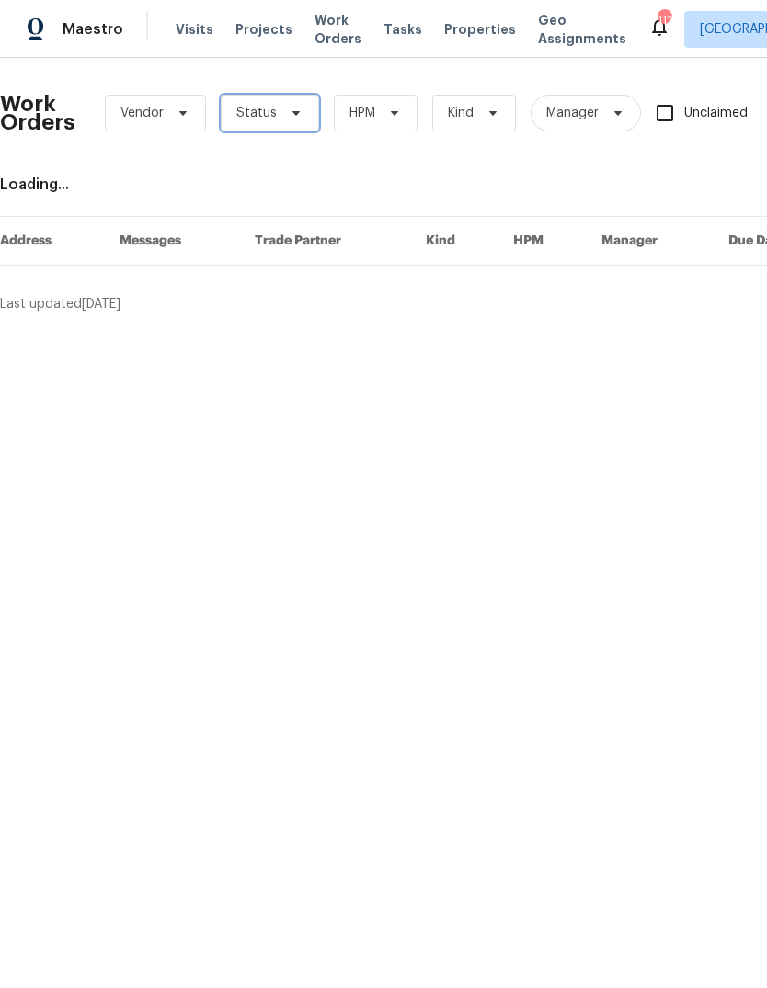
click at [283, 118] on span at bounding box center [293, 113] width 20 height 15
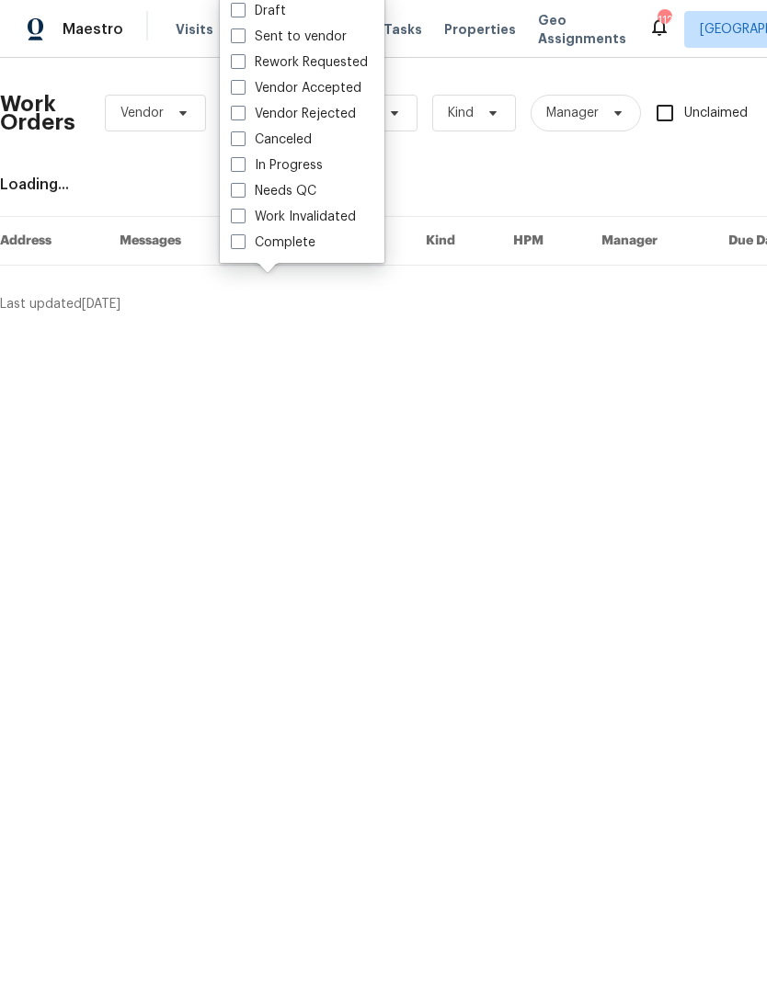
click at [302, 192] on label "Needs QC" at bounding box center [274, 191] width 86 height 18
click at [243, 192] on input "Needs QC" at bounding box center [237, 188] width 12 height 12
checkbox input "true"
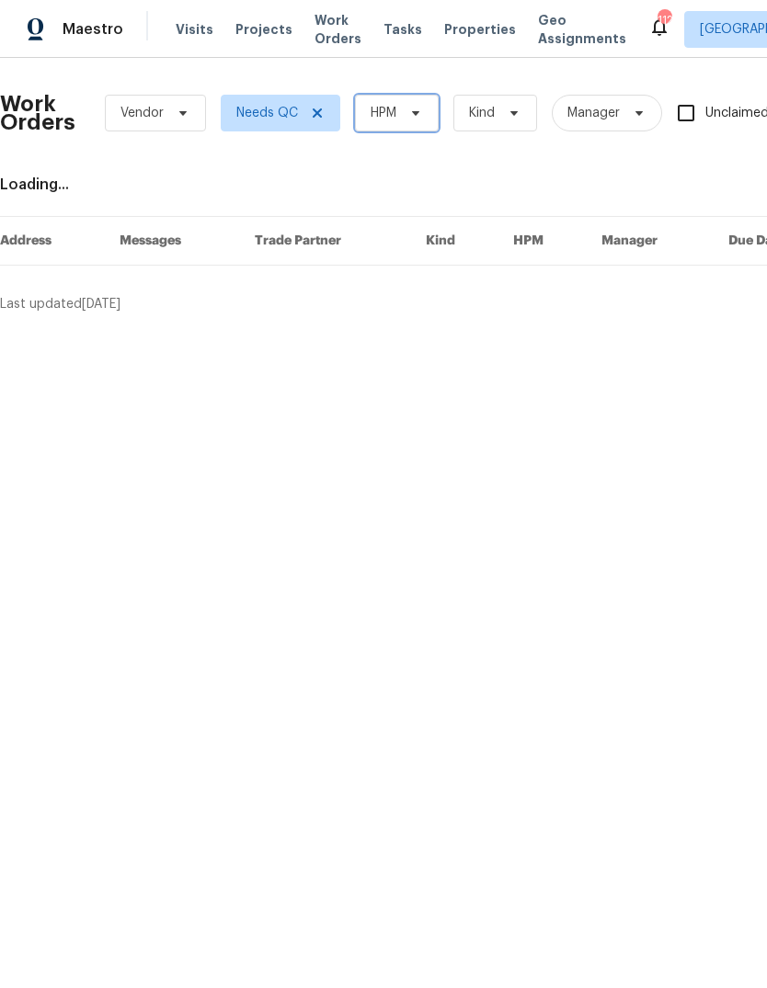
click at [411, 112] on icon at bounding box center [415, 113] width 15 height 15
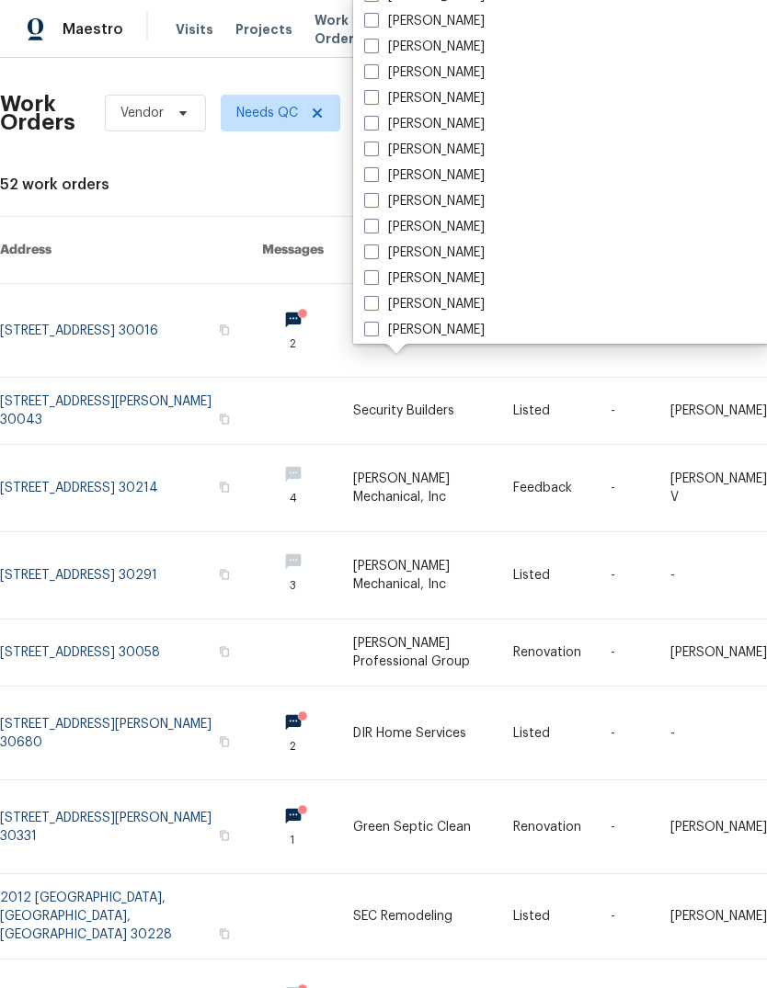
scroll to position [1181, 0]
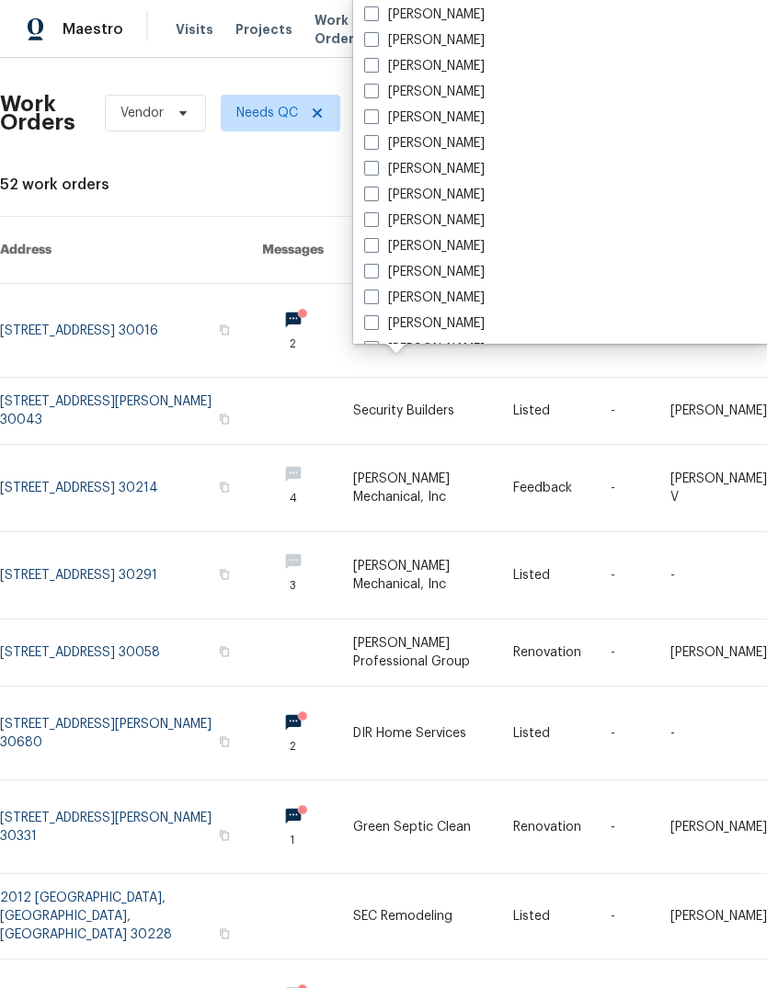
click at [450, 113] on label "[PERSON_NAME]" at bounding box center [424, 118] width 120 height 18
click at [376, 113] on input "[PERSON_NAME]" at bounding box center [370, 115] width 12 height 12
checkbox input "true"
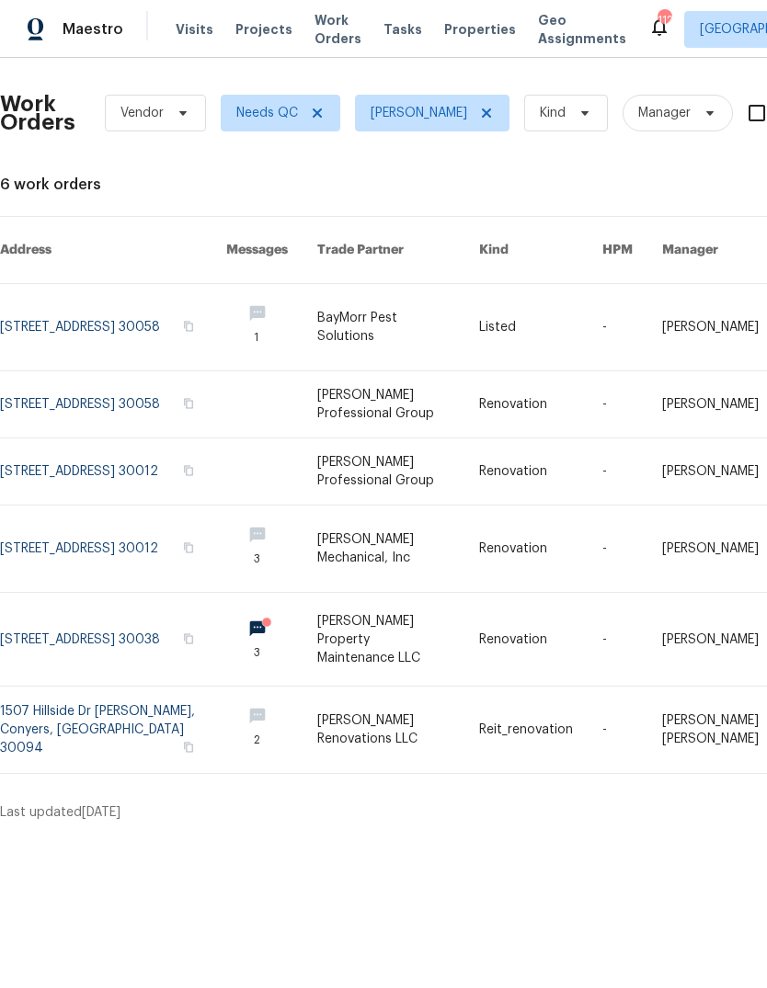
click at [53, 386] on link at bounding box center [113, 404] width 226 height 66
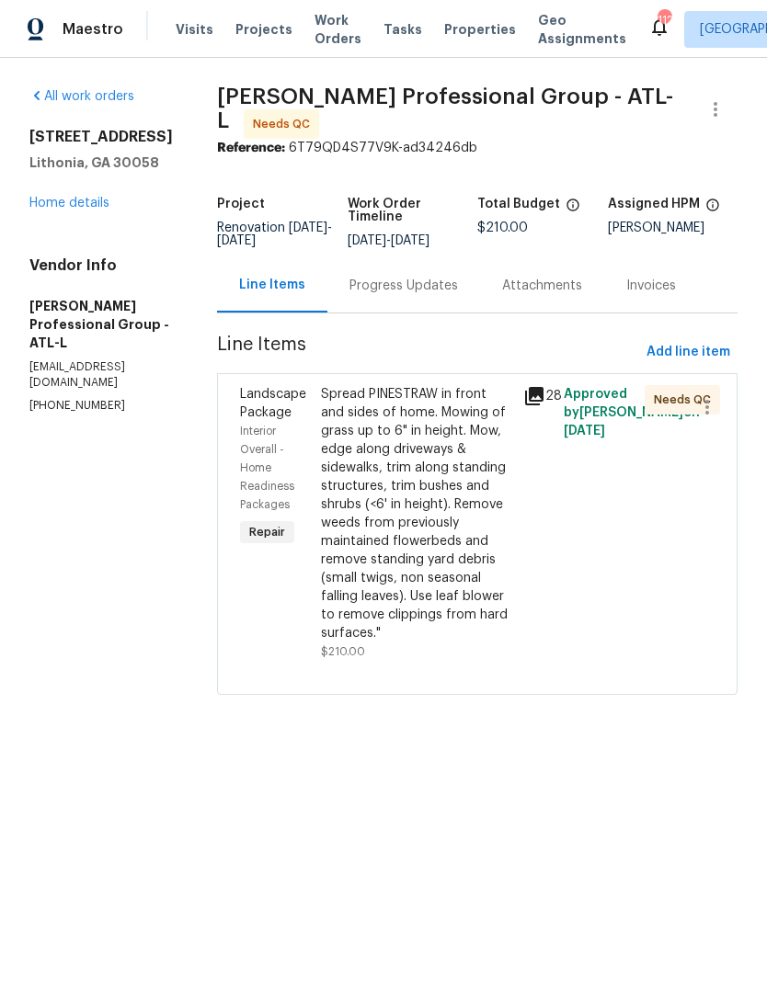
click at [543, 406] on icon at bounding box center [534, 396] width 18 height 18
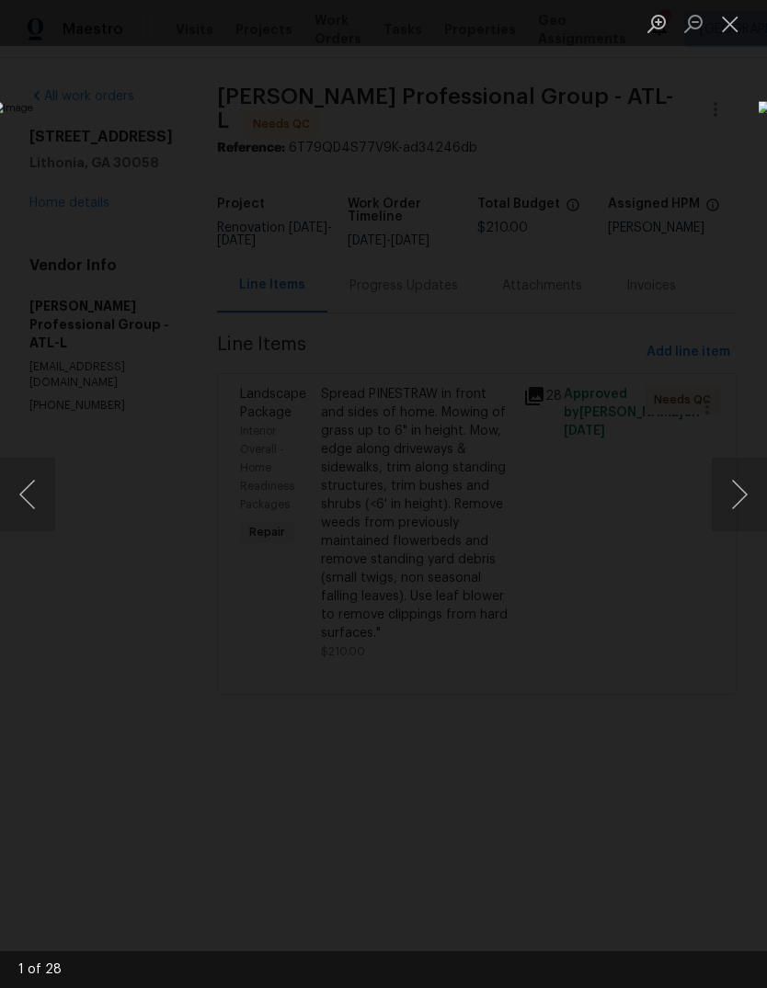
click at [742, 501] on button "Next image" at bounding box center [739, 495] width 55 height 74
click at [738, 510] on button "Next image" at bounding box center [739, 495] width 55 height 74
click at [744, 502] on button "Next image" at bounding box center [739, 495] width 55 height 74
click at [737, 496] on button "Next image" at bounding box center [739, 495] width 55 height 74
click at [744, 498] on button "Next image" at bounding box center [739, 495] width 55 height 74
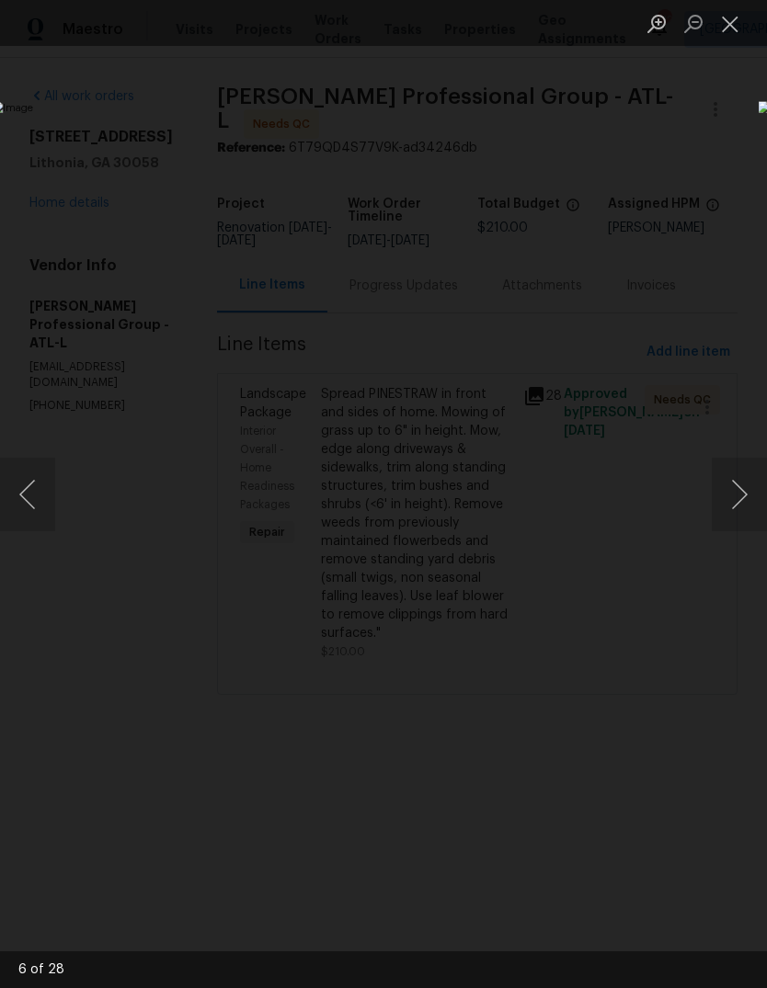
click at [739, 500] on button "Next image" at bounding box center [739, 495] width 55 height 74
click at [740, 37] on button "Close lightbox" at bounding box center [730, 23] width 37 height 32
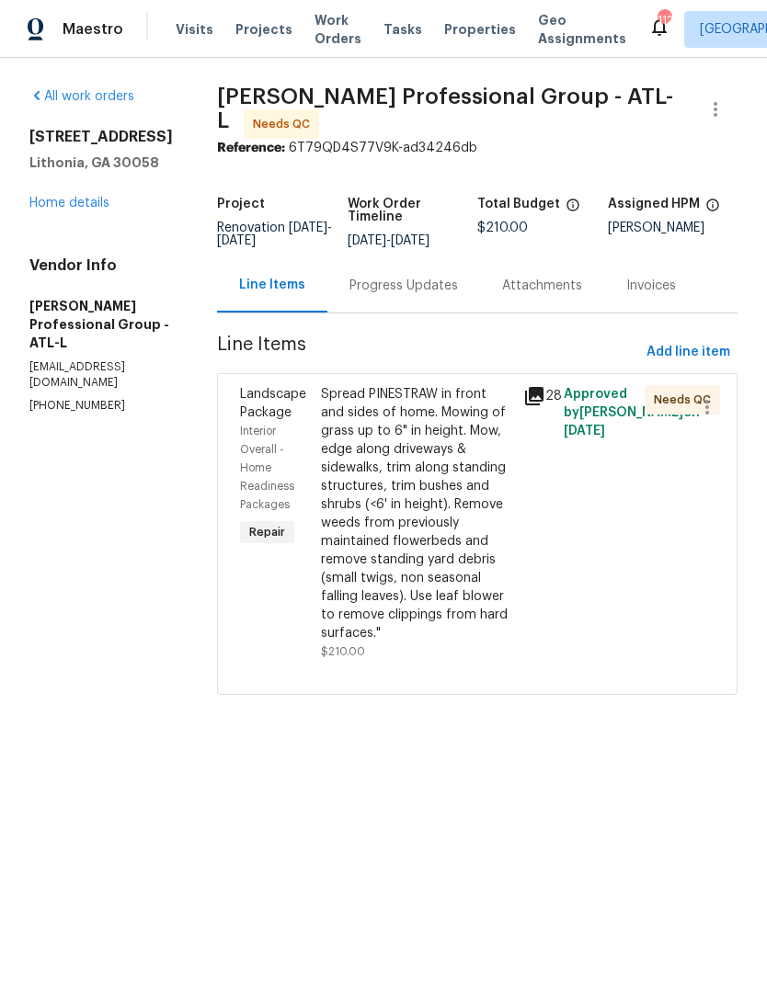
click at [326, 22] on span "Work Orders" at bounding box center [337, 29] width 47 height 37
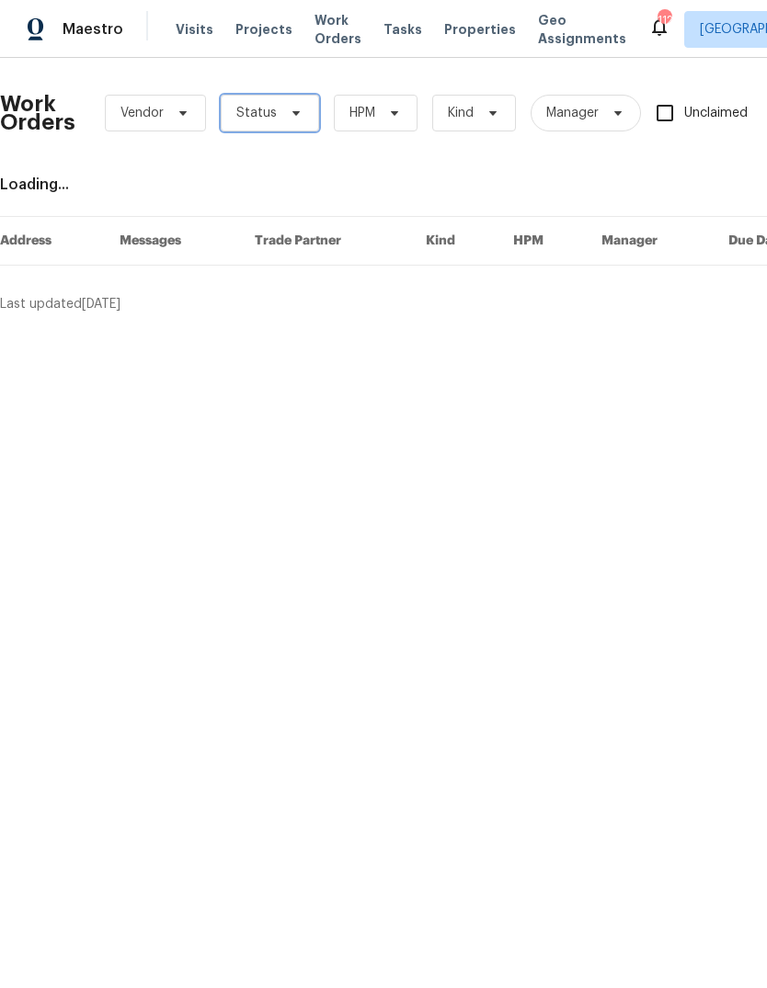
click at [283, 109] on span at bounding box center [293, 113] width 20 height 15
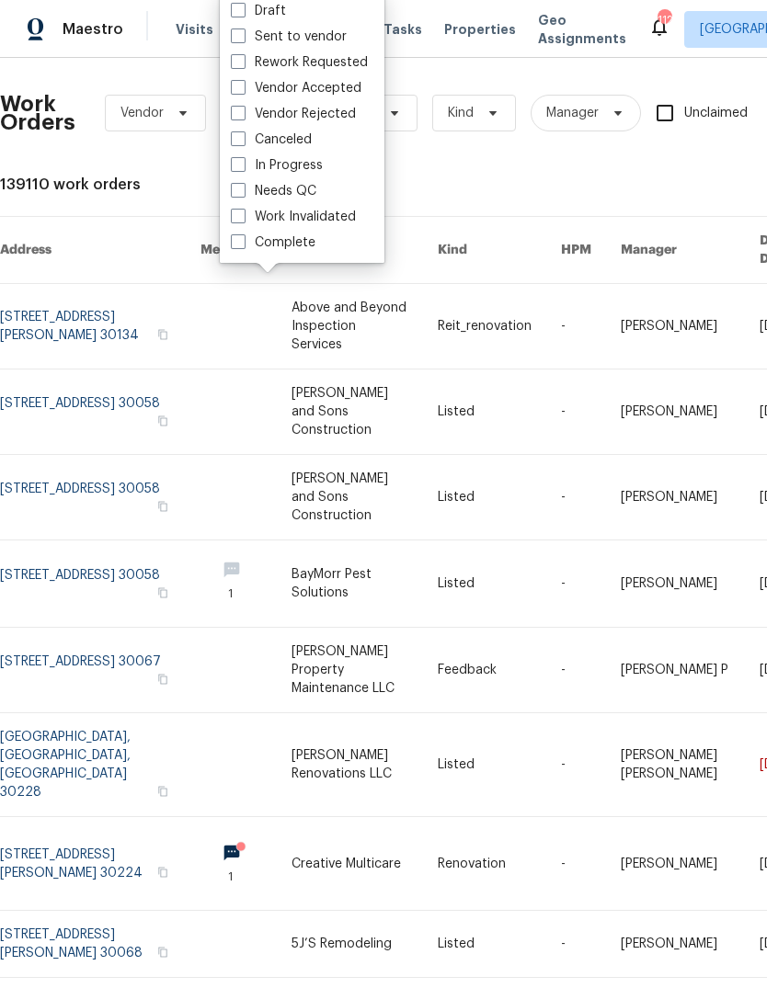
click at [298, 197] on label "Needs QC" at bounding box center [274, 191] width 86 height 18
click at [243, 194] on input "Needs QC" at bounding box center [237, 188] width 12 height 12
checkbox input "true"
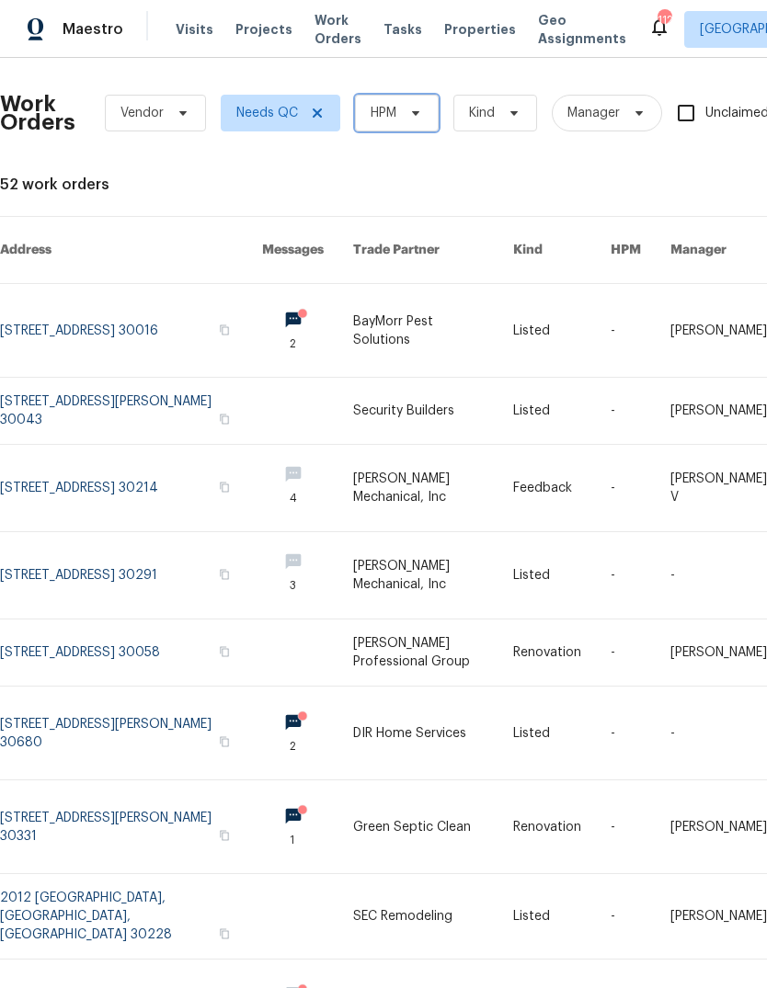
click at [405, 120] on span "HPM" at bounding box center [397, 113] width 84 height 37
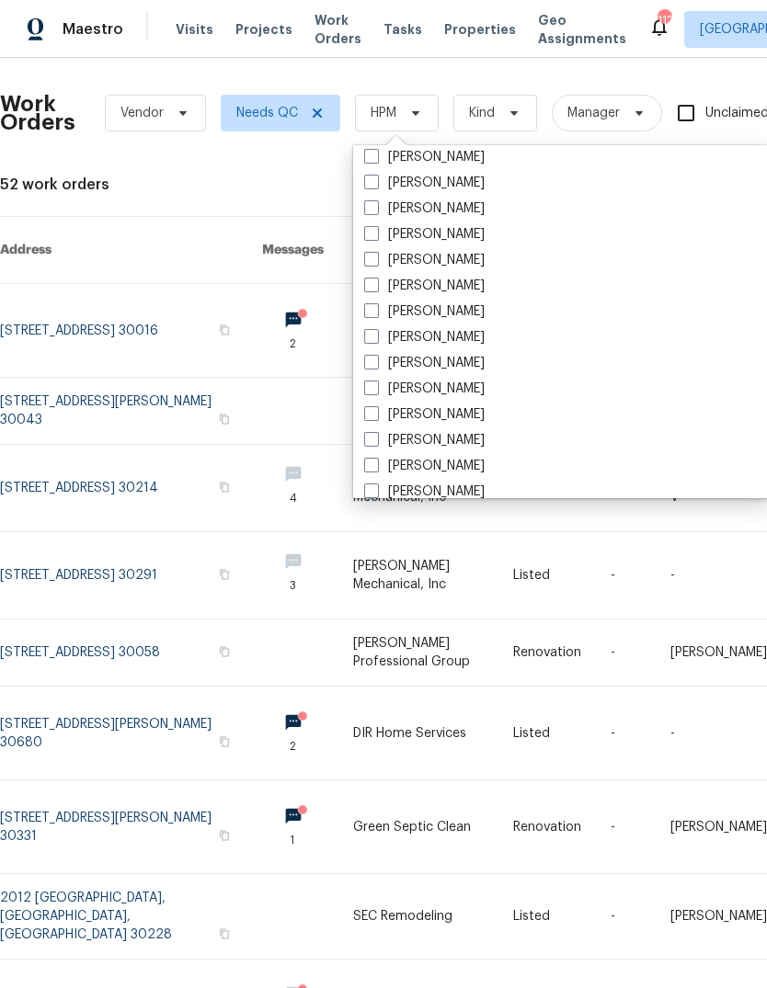
scroll to position [1269, 0]
click at [444, 188] on label "[PERSON_NAME]" at bounding box center [424, 184] width 120 height 18
click at [376, 187] on input "[PERSON_NAME]" at bounding box center [370, 181] width 12 height 12
checkbox input "true"
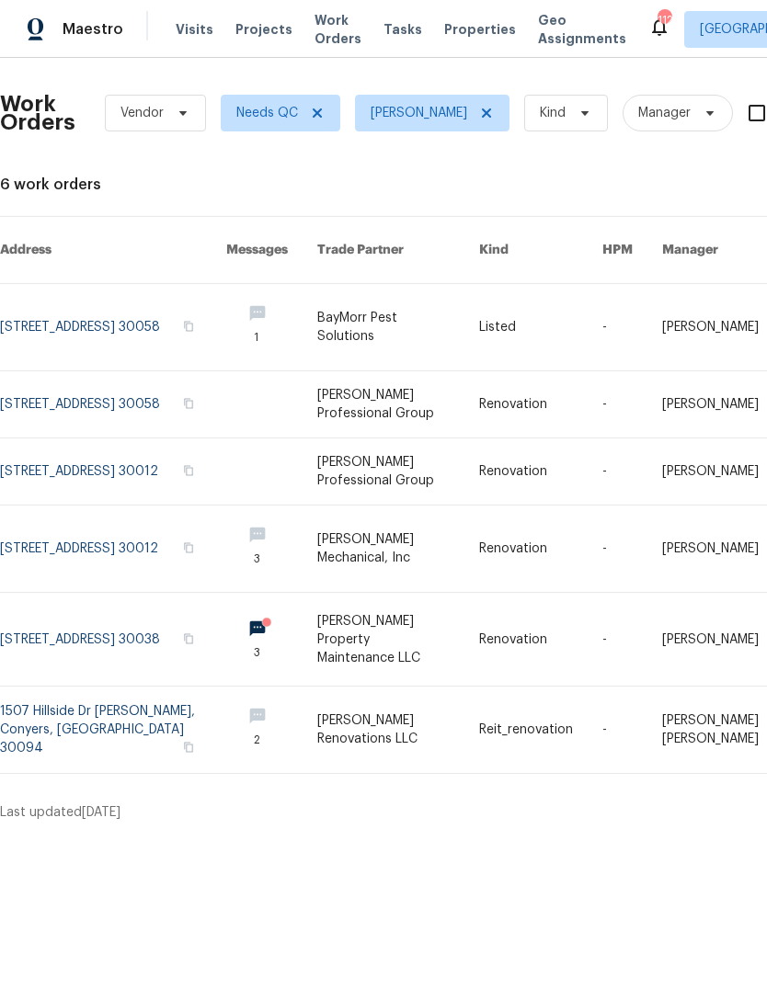
click at [43, 440] on link at bounding box center [113, 472] width 226 height 66
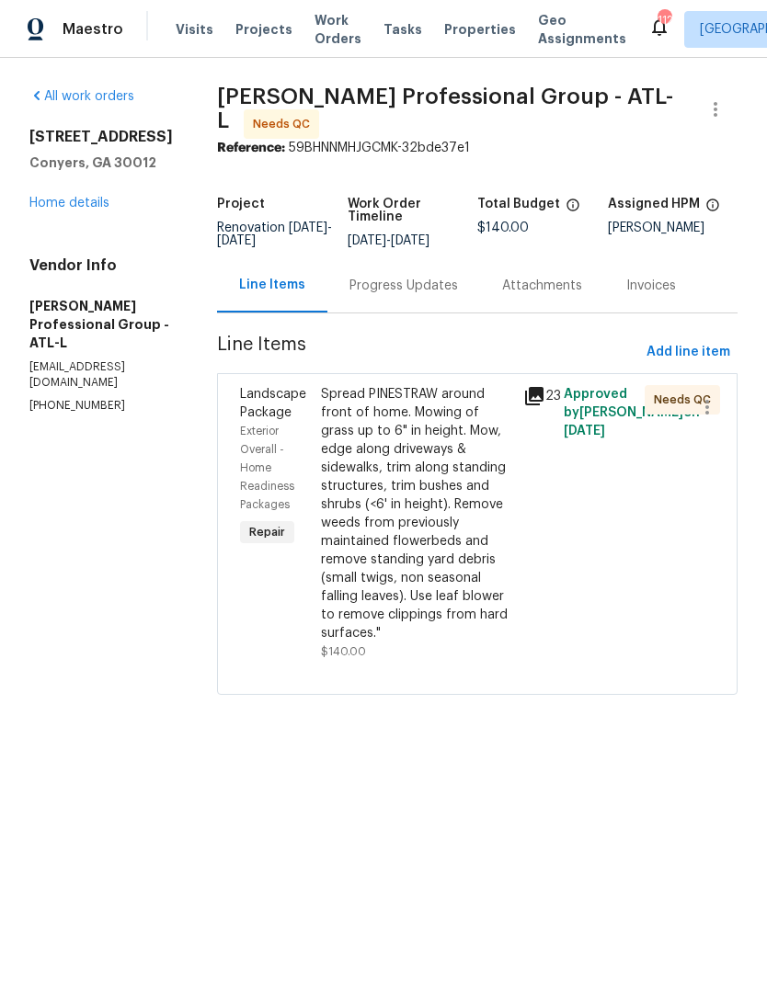
click at [544, 396] on icon at bounding box center [534, 396] width 22 height 22
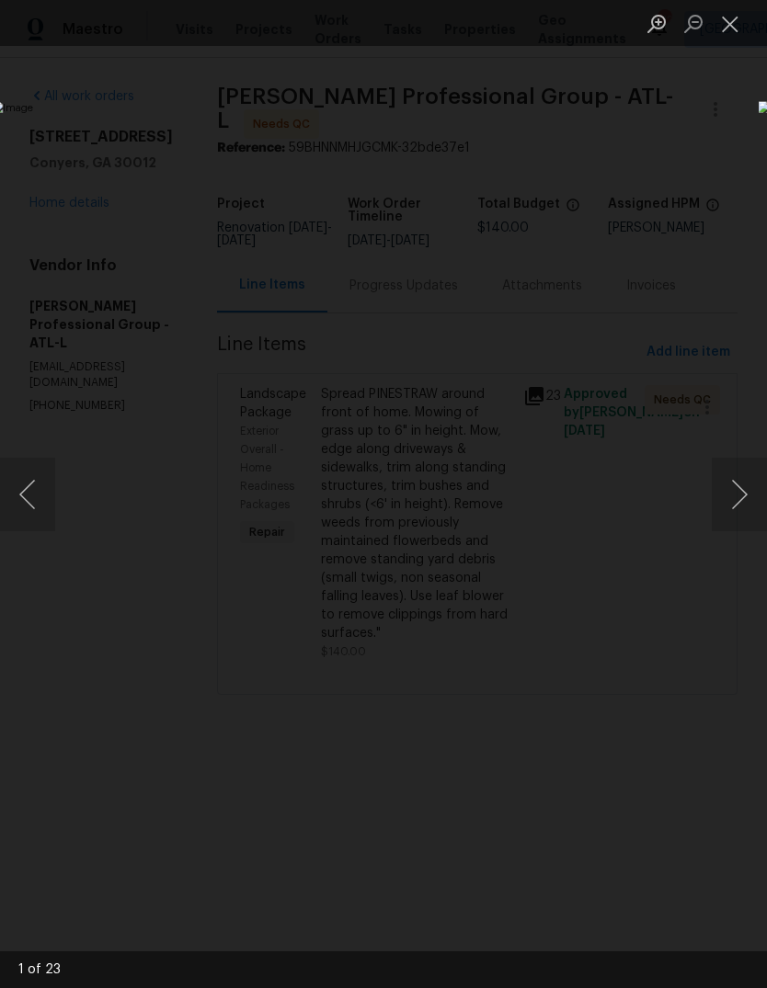
click at [742, 499] on button "Next image" at bounding box center [739, 495] width 55 height 74
click at [735, 506] on button "Next image" at bounding box center [739, 495] width 55 height 74
click at [735, 481] on button "Next image" at bounding box center [739, 495] width 55 height 74
click at [742, 500] on button "Next image" at bounding box center [739, 495] width 55 height 74
click at [741, 495] on button "Next image" at bounding box center [739, 495] width 55 height 74
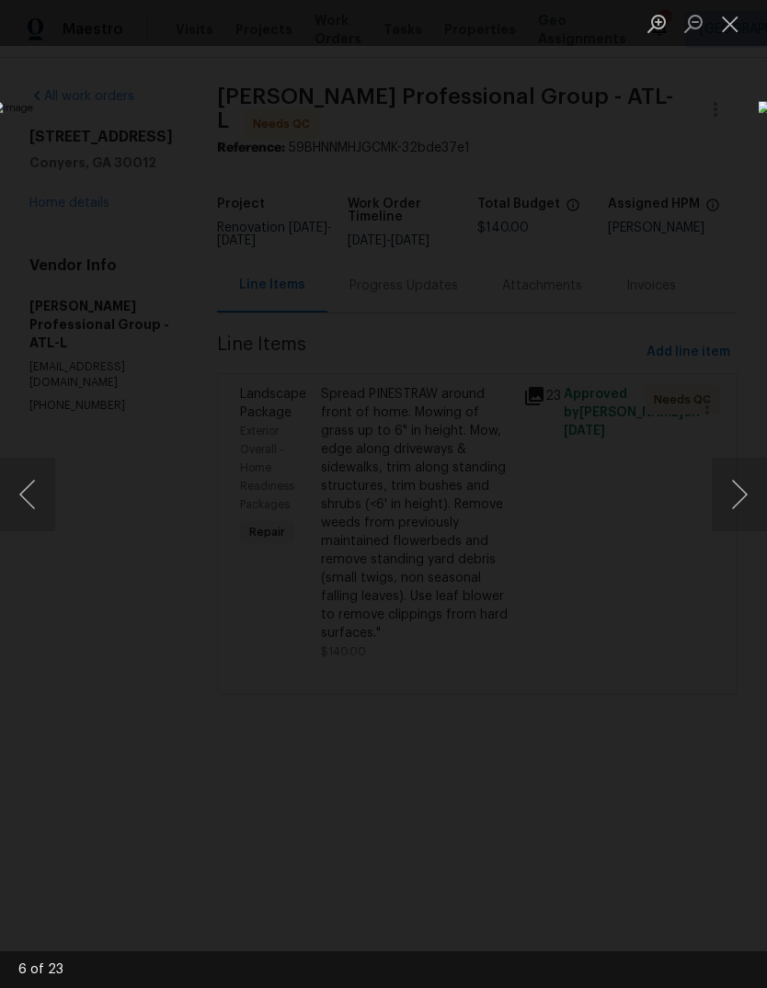
click at [747, 491] on button "Next image" at bounding box center [739, 495] width 55 height 74
click at [731, 11] on button "Close lightbox" at bounding box center [730, 23] width 37 height 32
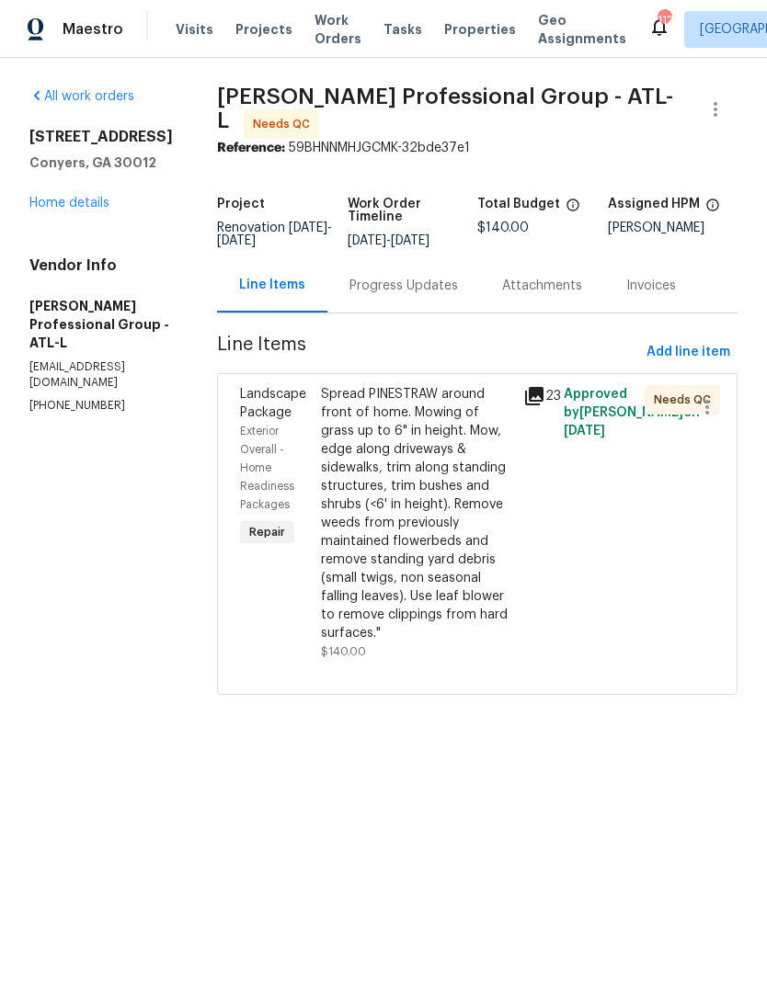
click at [427, 277] on div "Progress Updates" at bounding box center [403, 286] width 109 height 18
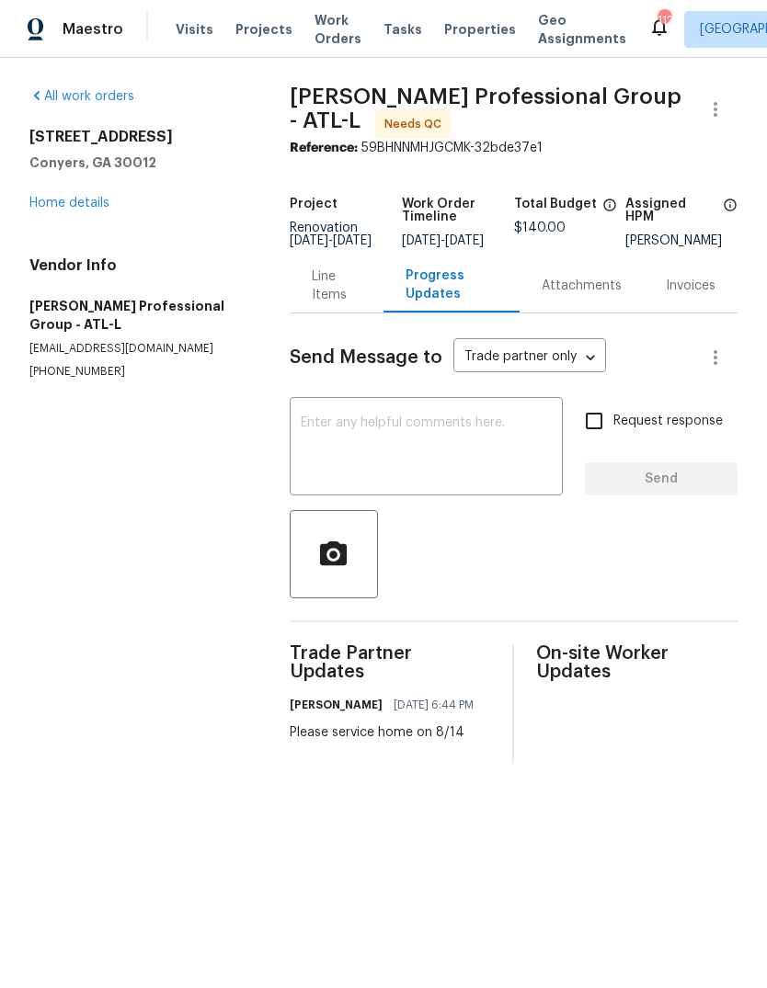
click at [482, 429] on textarea at bounding box center [426, 449] width 251 height 64
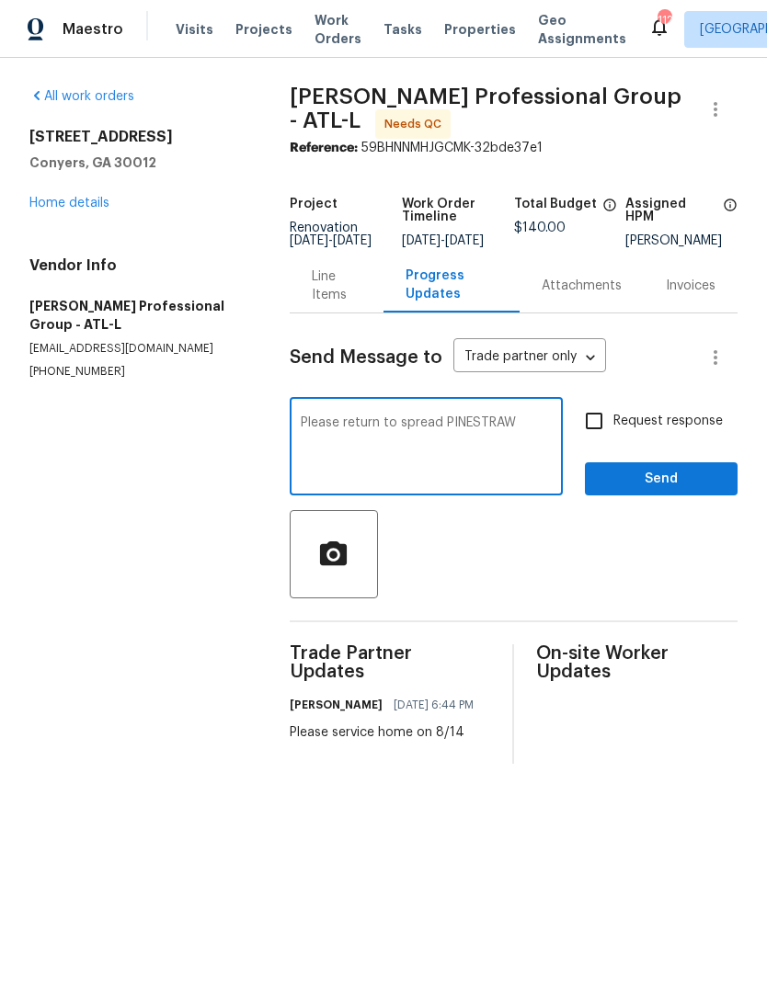
type textarea "Please return to spread PINESTRAW"
click at [675, 491] on span "Send" at bounding box center [661, 479] width 123 height 23
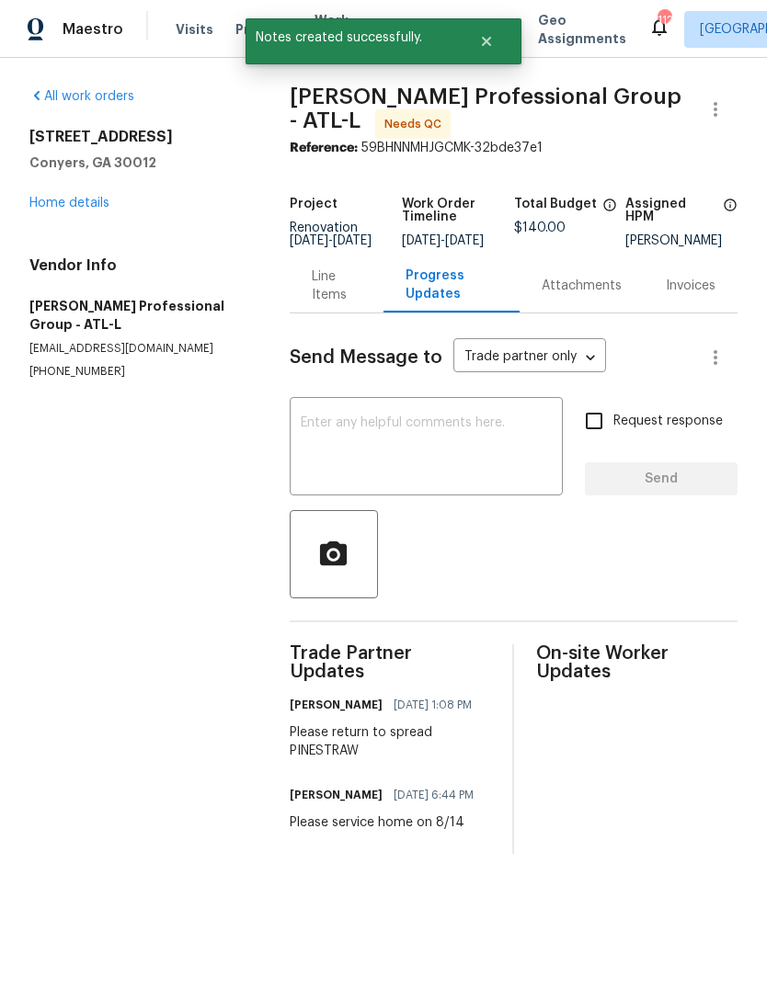
click at [357, 291] on div "Line Items" at bounding box center [337, 286] width 50 height 37
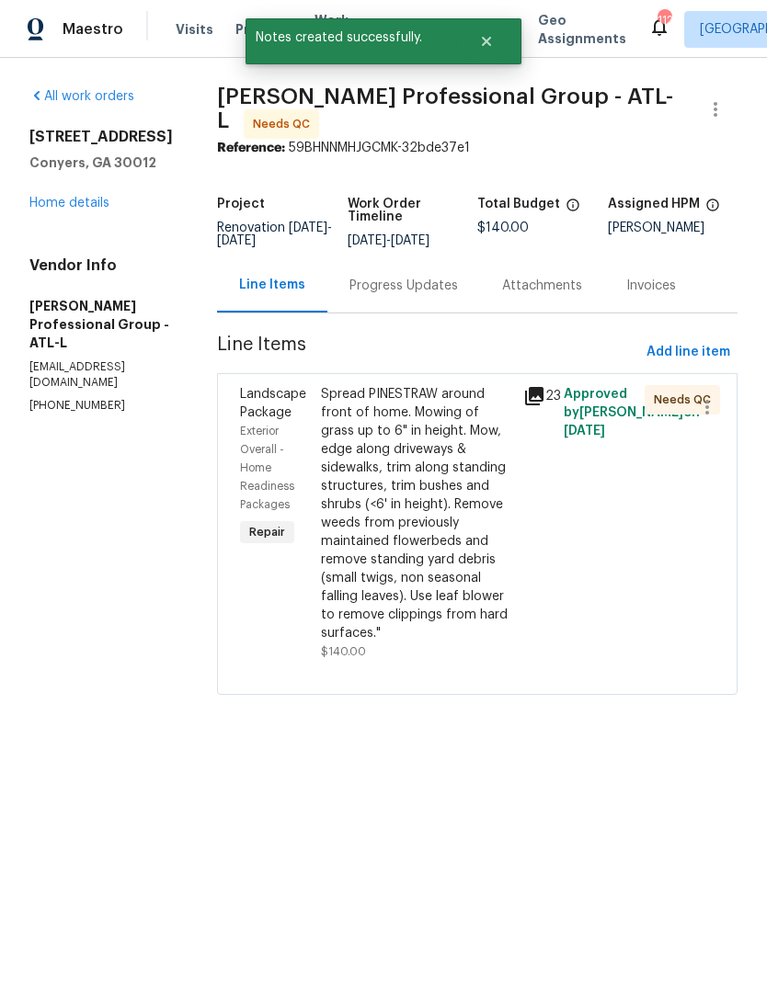
click at [98, 202] on link "Home details" at bounding box center [69, 203] width 80 height 13
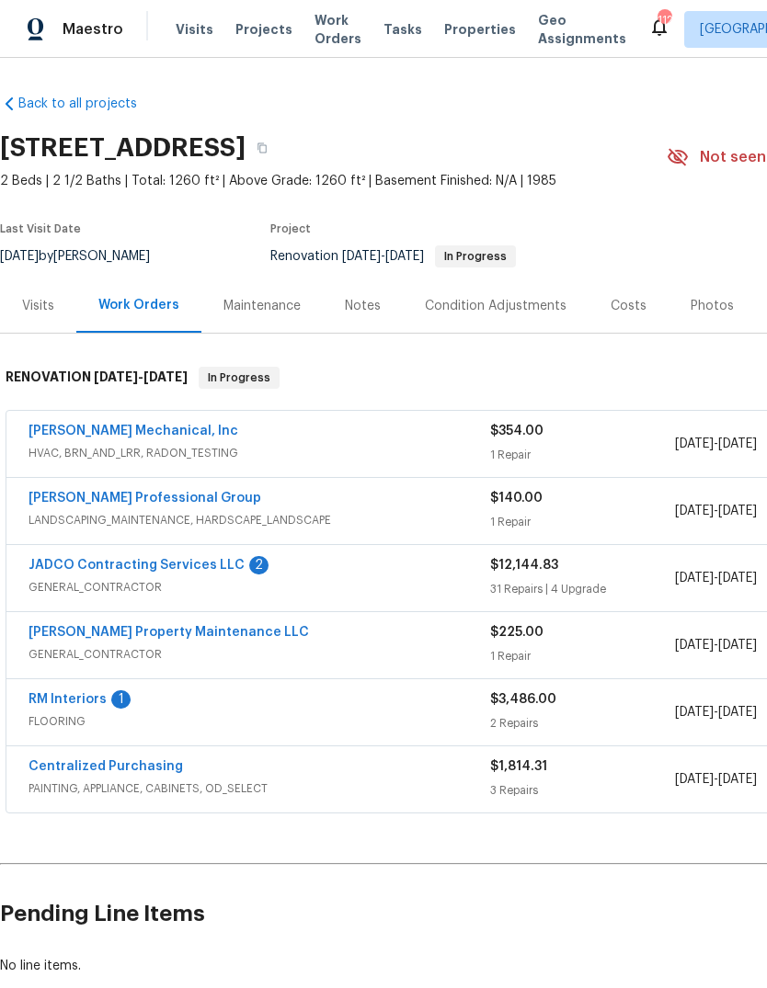
click at [72, 564] on link "JADCO Contracting Services LLC" at bounding box center [137, 565] width 216 height 13
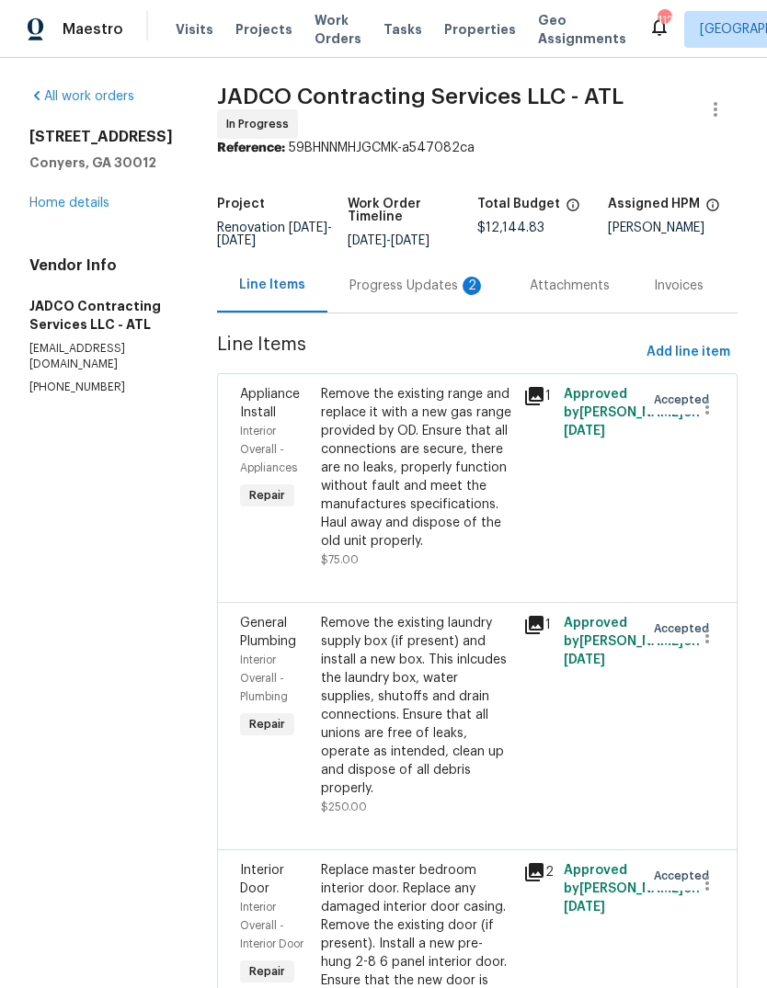
click at [438, 287] on div "Progress Updates 2" at bounding box center [417, 286] width 136 height 18
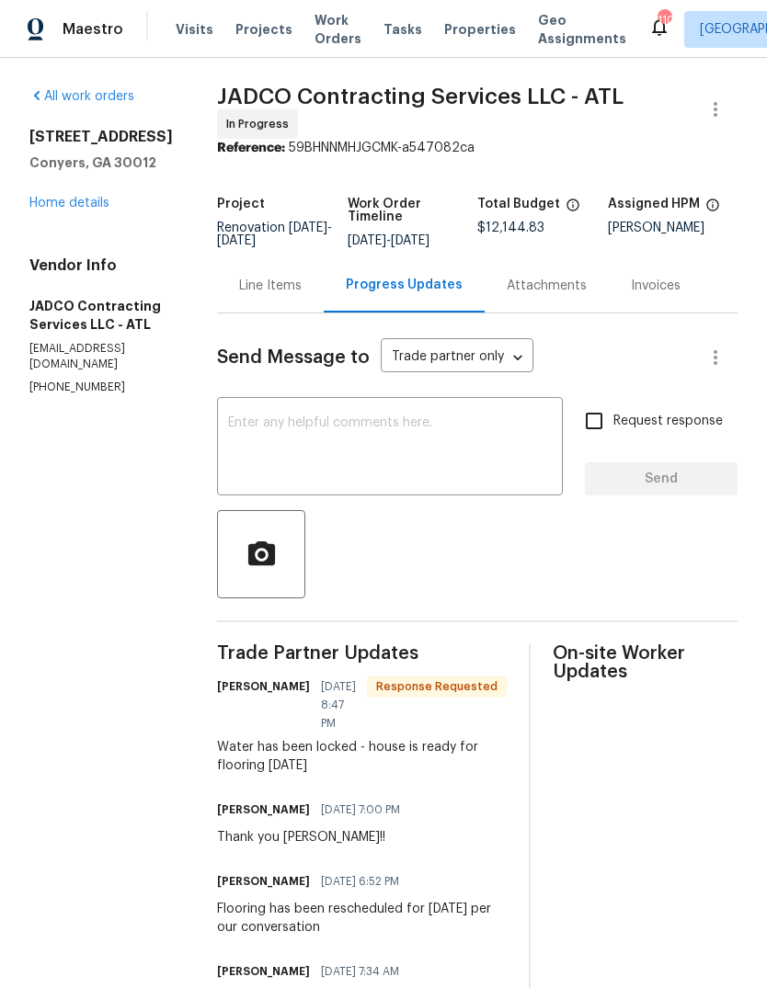
click at [486, 433] on textarea at bounding box center [390, 449] width 324 height 64
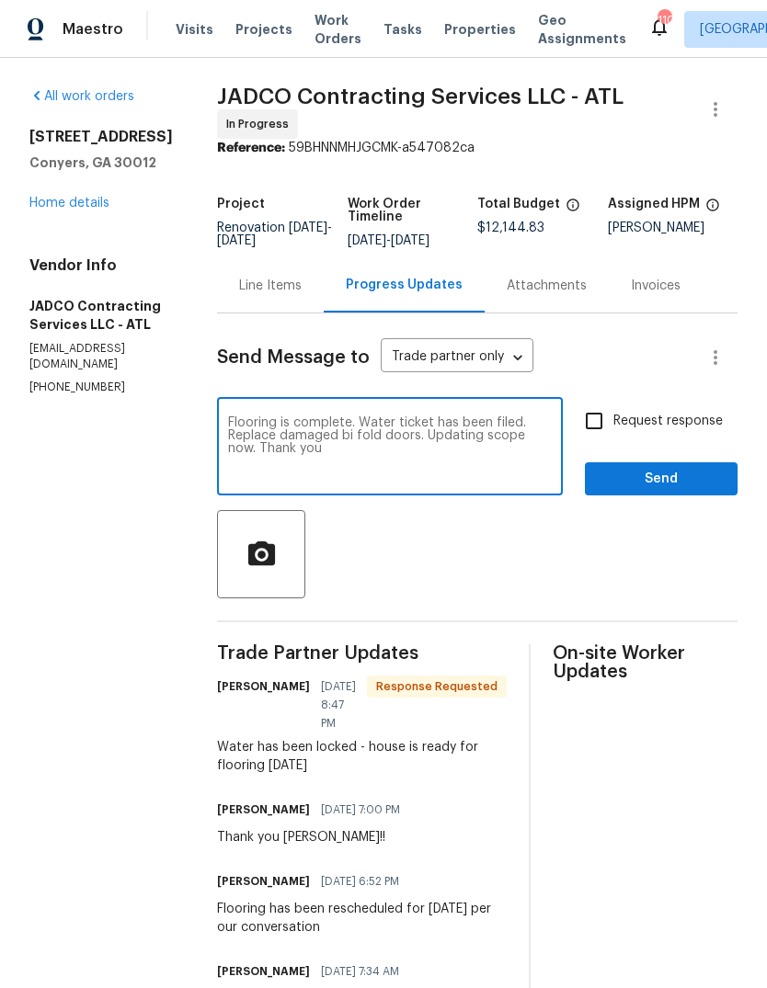
type textarea "Flooring is complete. Water ticket has been filed. Replace damaged bi fold door…"
click at [690, 485] on span "Send" at bounding box center [661, 479] width 123 height 23
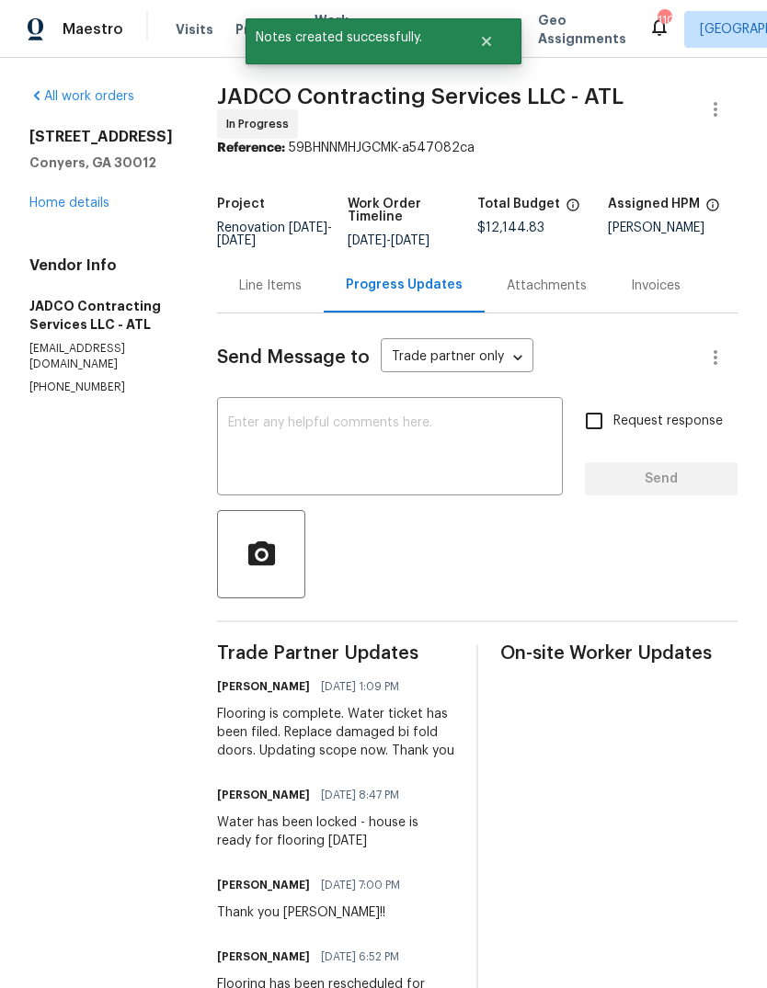
click at [302, 291] on div "Line Items" at bounding box center [270, 286] width 63 height 18
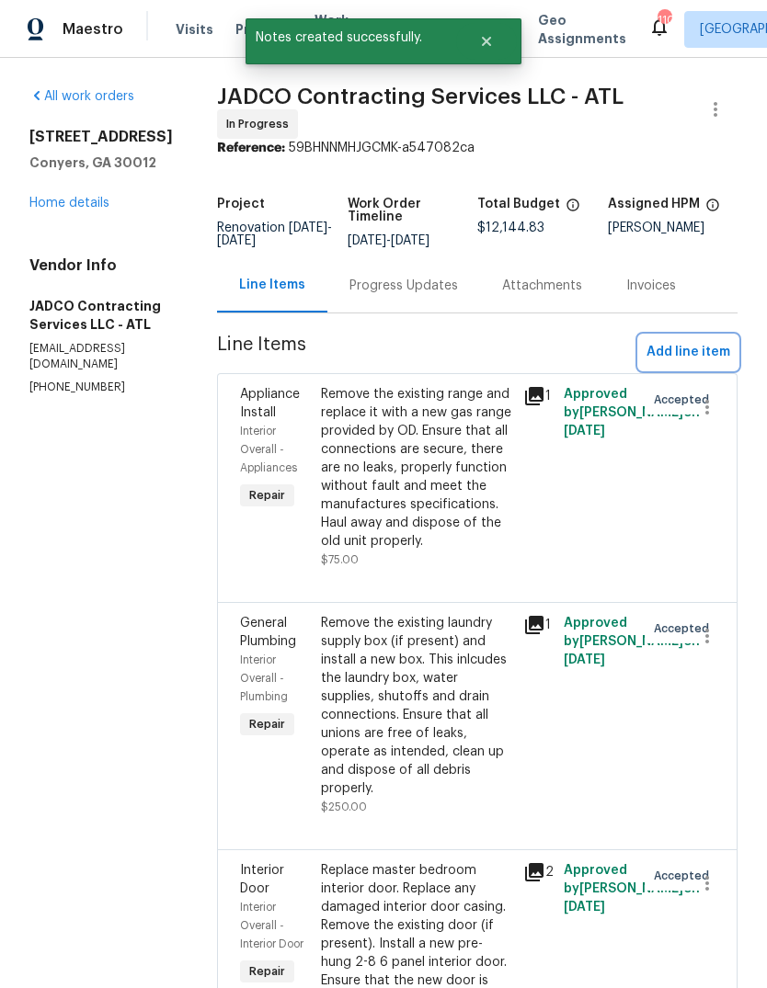
click at [704, 364] on span "Add line item" at bounding box center [688, 352] width 84 height 23
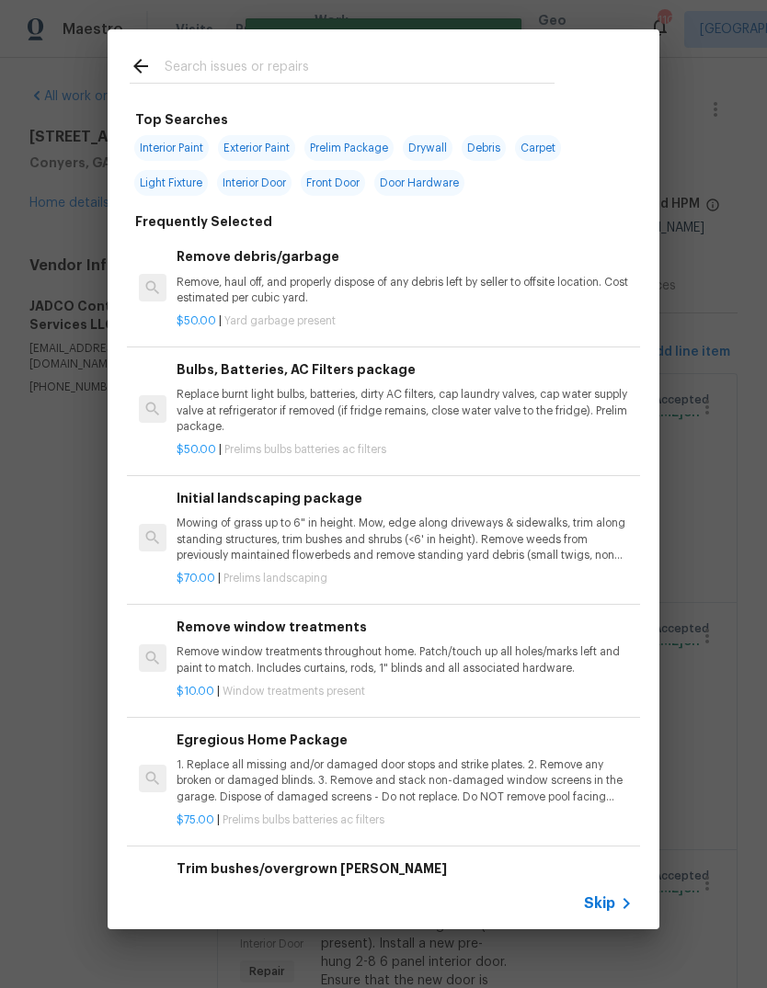
click at [392, 81] on input "text" at bounding box center [360, 69] width 390 height 28
type input "Binfold"
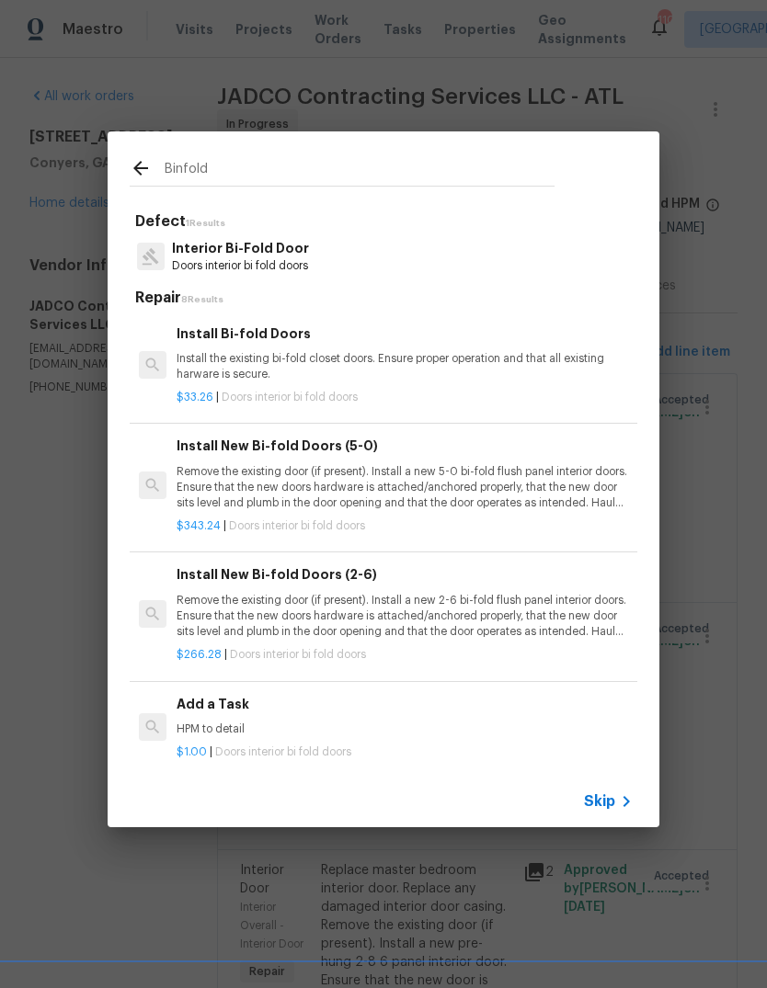
click at [281, 253] on p "Interior Bi-Fold Door" at bounding box center [240, 248] width 137 height 19
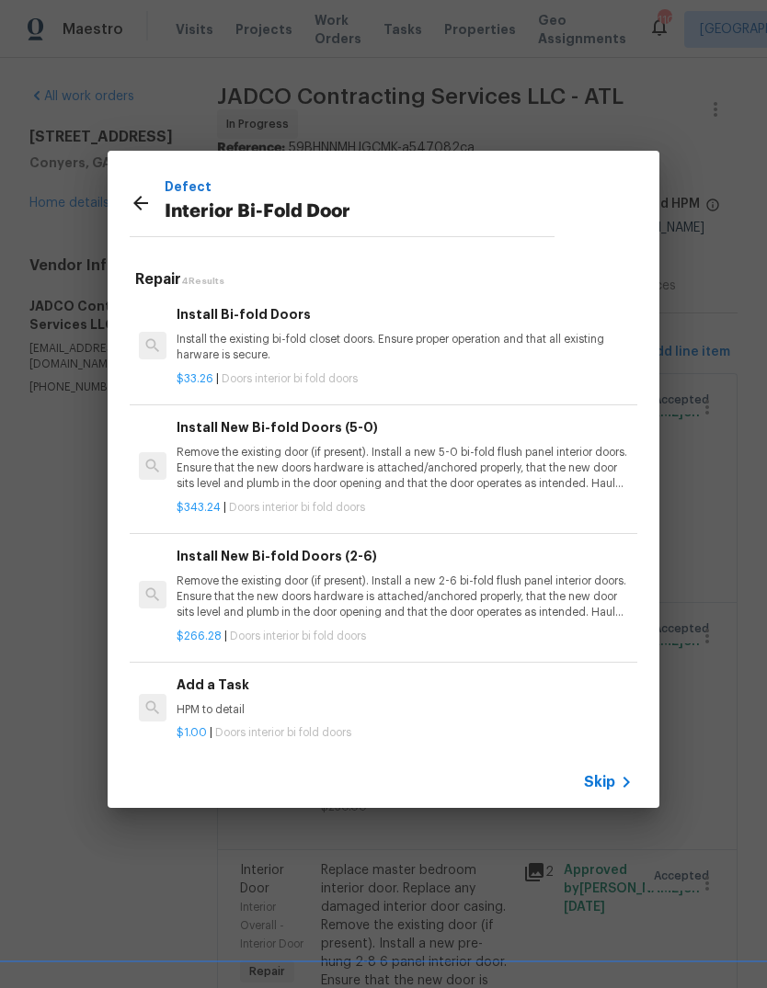
click at [333, 464] on p "Remove the existing door (if present). Install a new 5-0 bi-fold flush panel in…" at bounding box center [405, 468] width 456 height 47
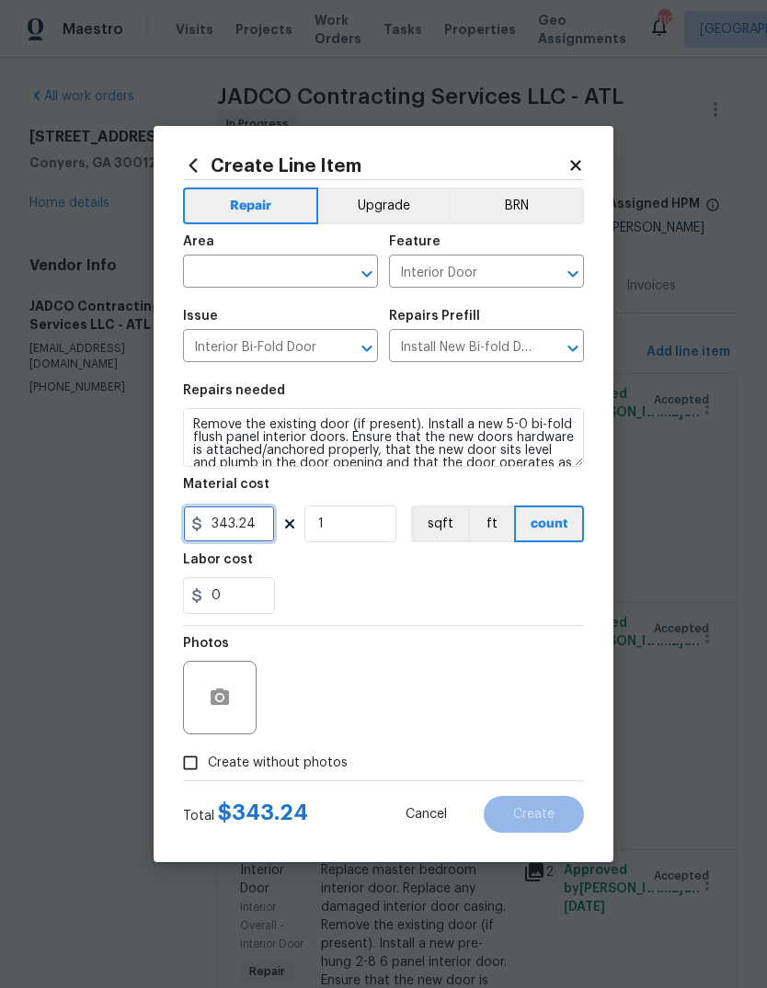
click at [270, 520] on input "343.24" at bounding box center [229, 524] width 92 height 37
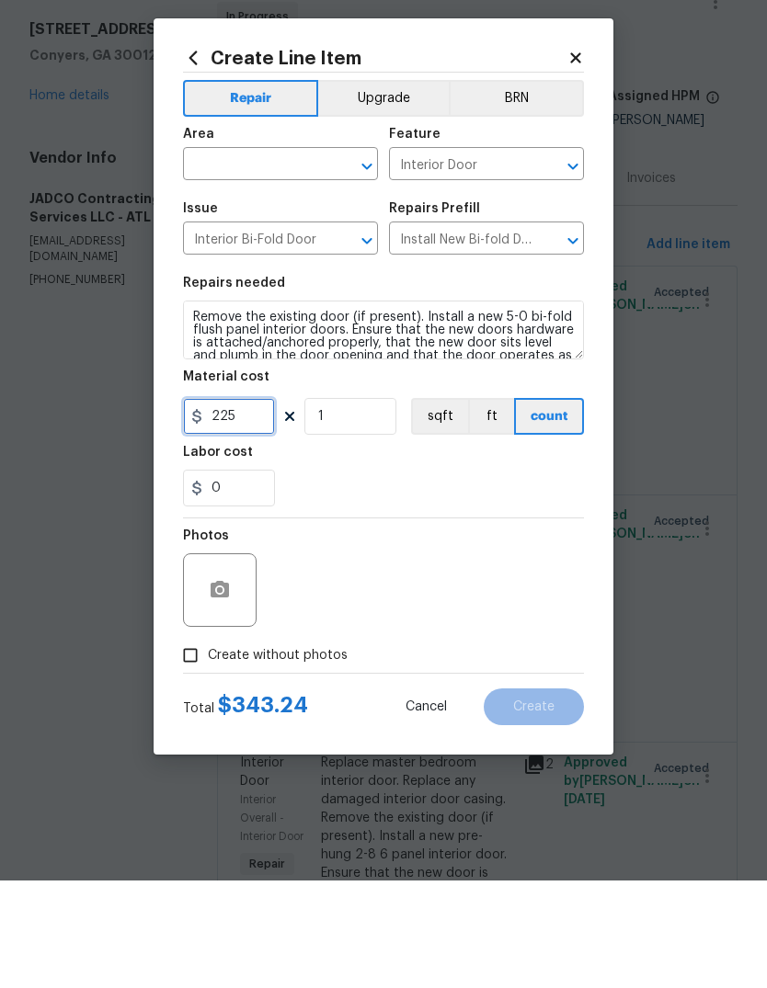
type input "225"
click at [310, 259] on input "text" at bounding box center [254, 273] width 143 height 29
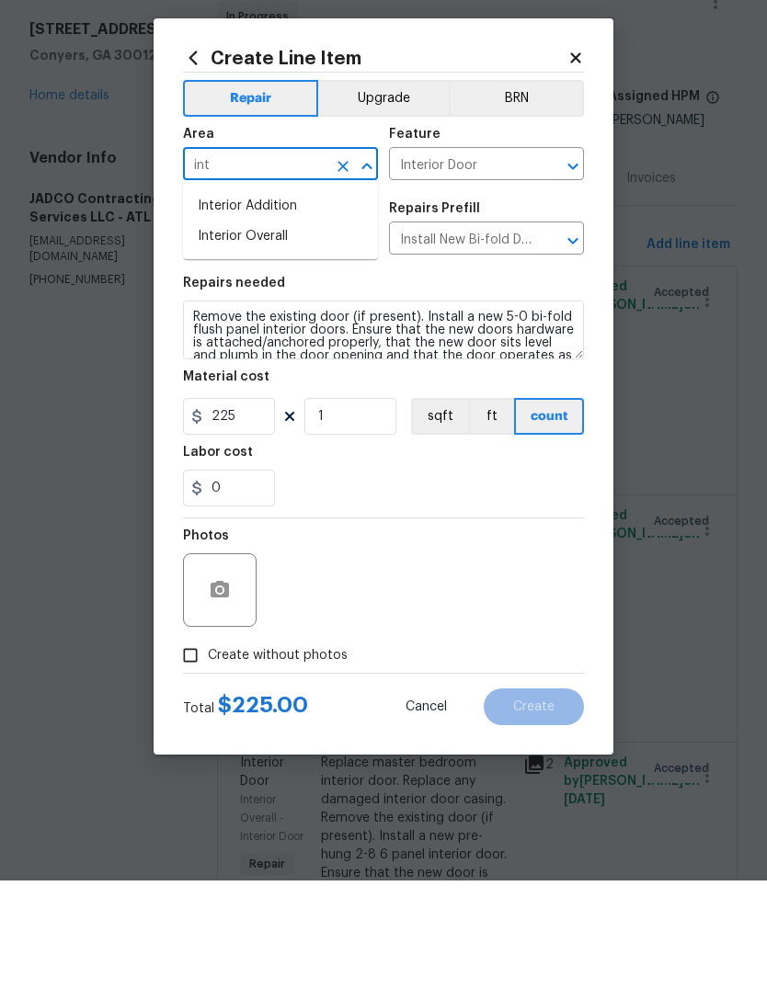
click at [272, 329] on li "Interior Overall" at bounding box center [280, 344] width 195 height 30
type input "Interior Overall"
click at [239, 676] on button "button" at bounding box center [220, 698] width 44 height 44
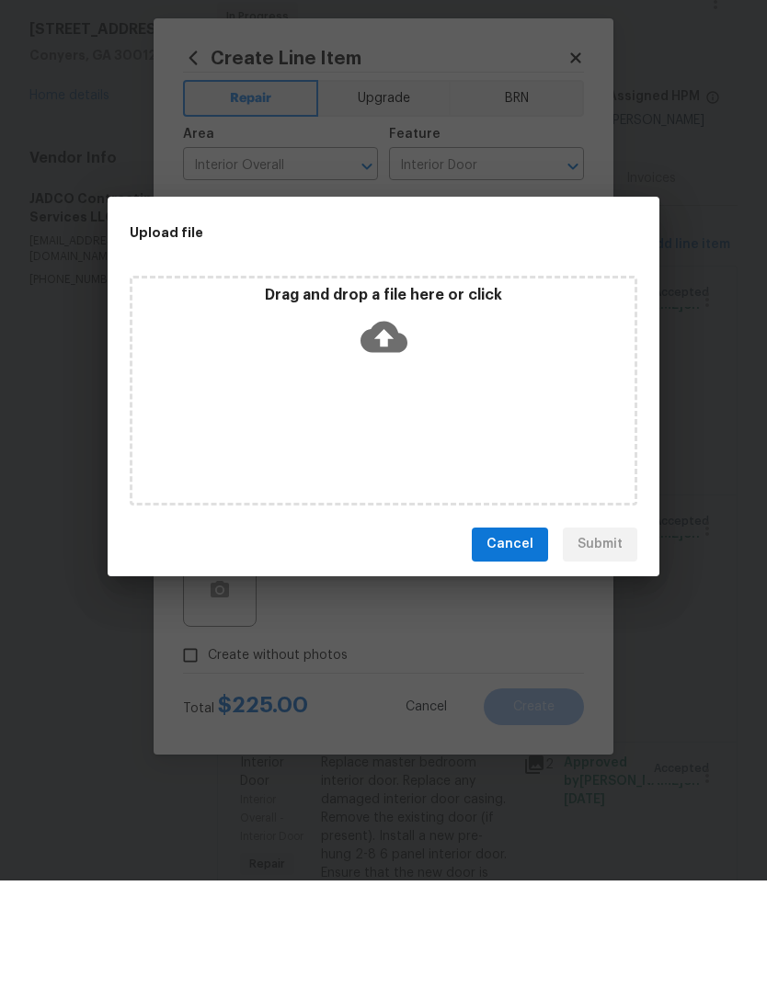
scroll to position [69, 0]
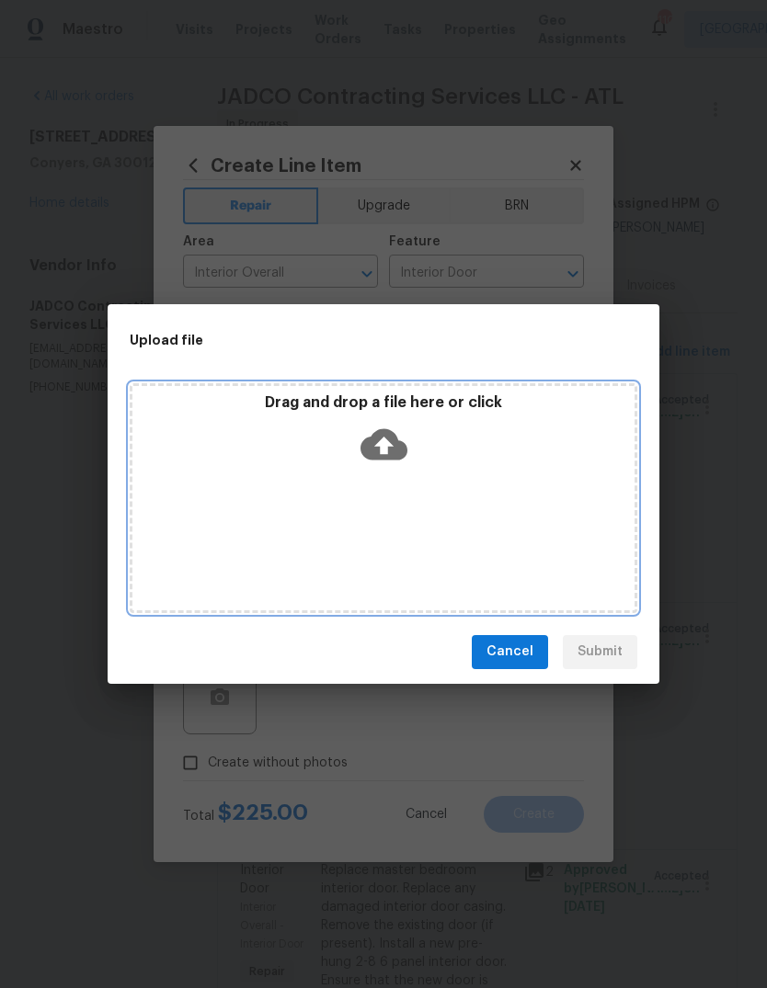
click at [408, 438] on div "Drag and drop a file here or click" at bounding box center [383, 433] width 502 height 79
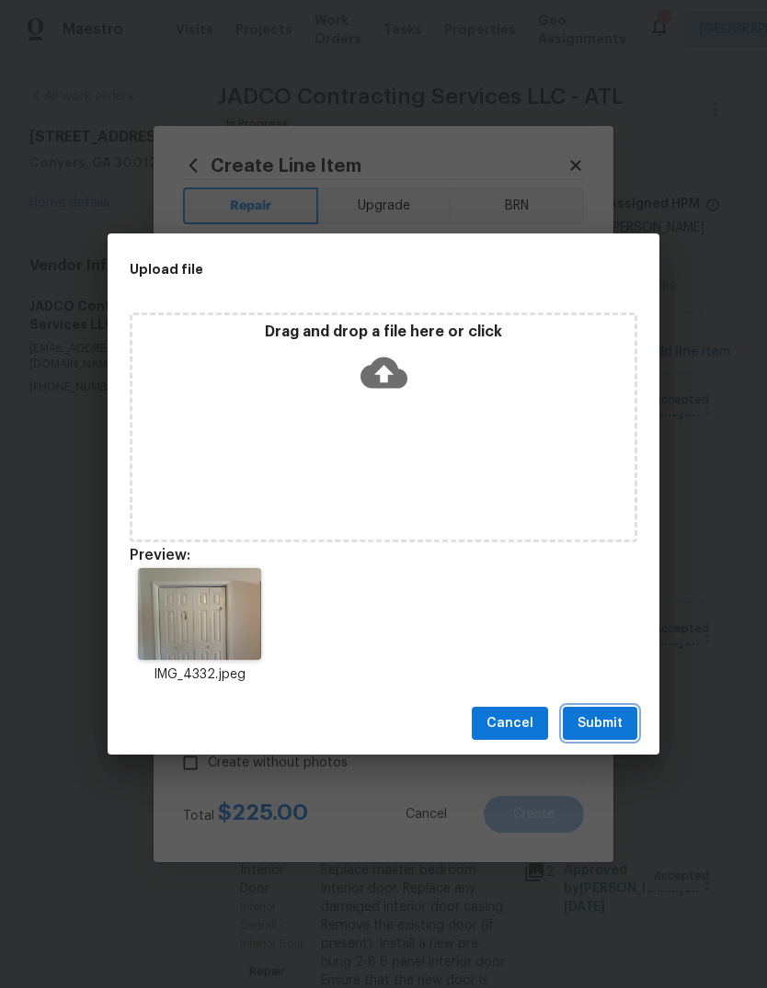
click at [619, 720] on span "Submit" at bounding box center [599, 724] width 45 height 23
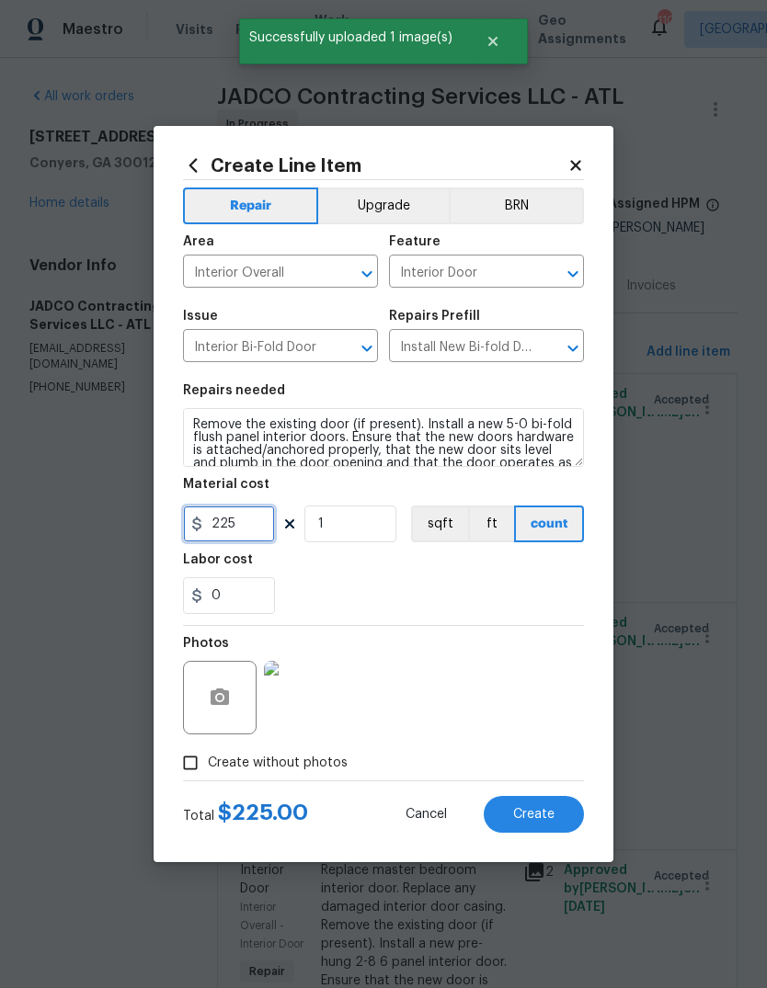
click at [235, 531] on input "225" at bounding box center [229, 524] width 92 height 37
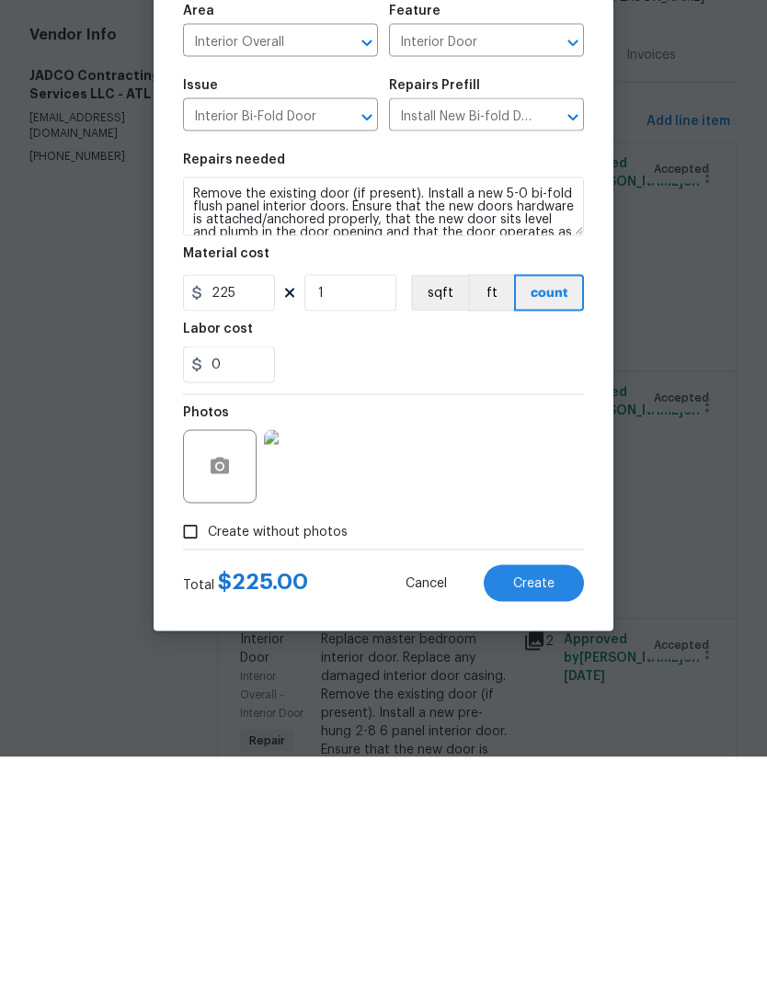
click at [554, 796] on button "Create" at bounding box center [534, 814] width 100 height 37
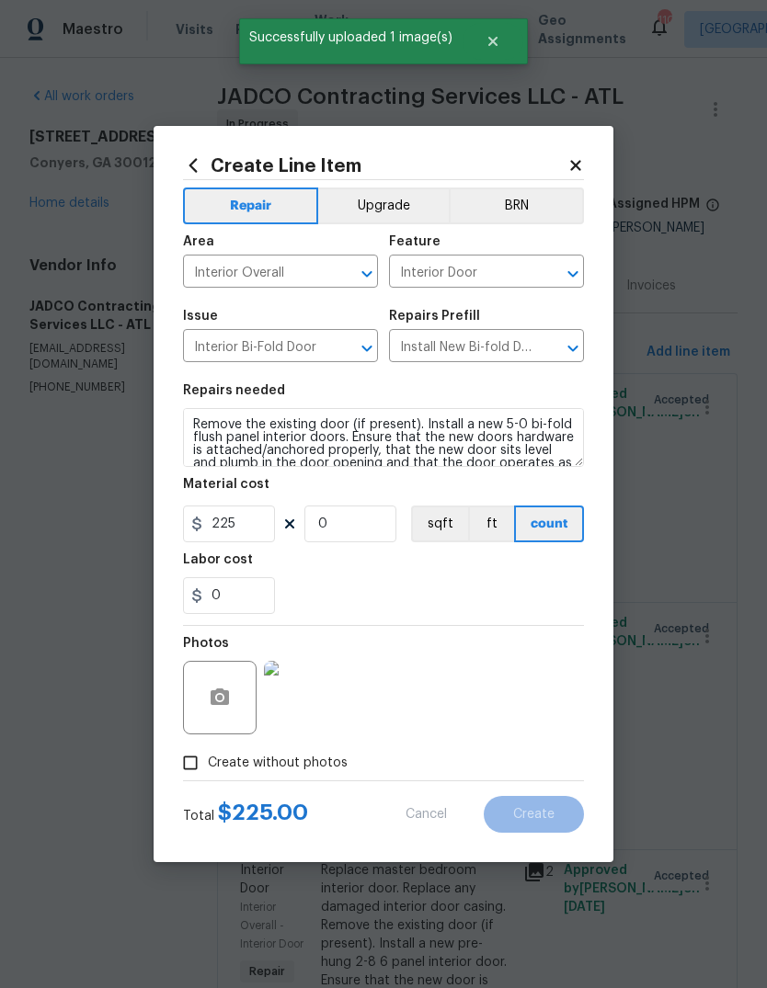
scroll to position [0, 0]
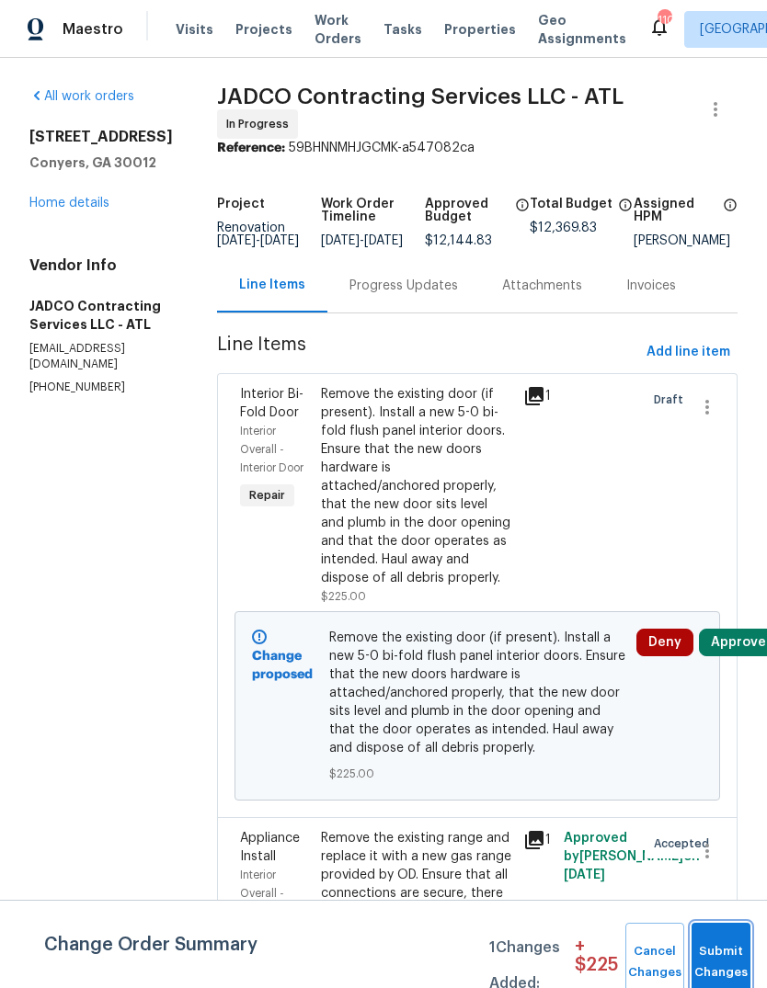
click at [725, 942] on button "Submit Changes" at bounding box center [720, 962] width 59 height 79
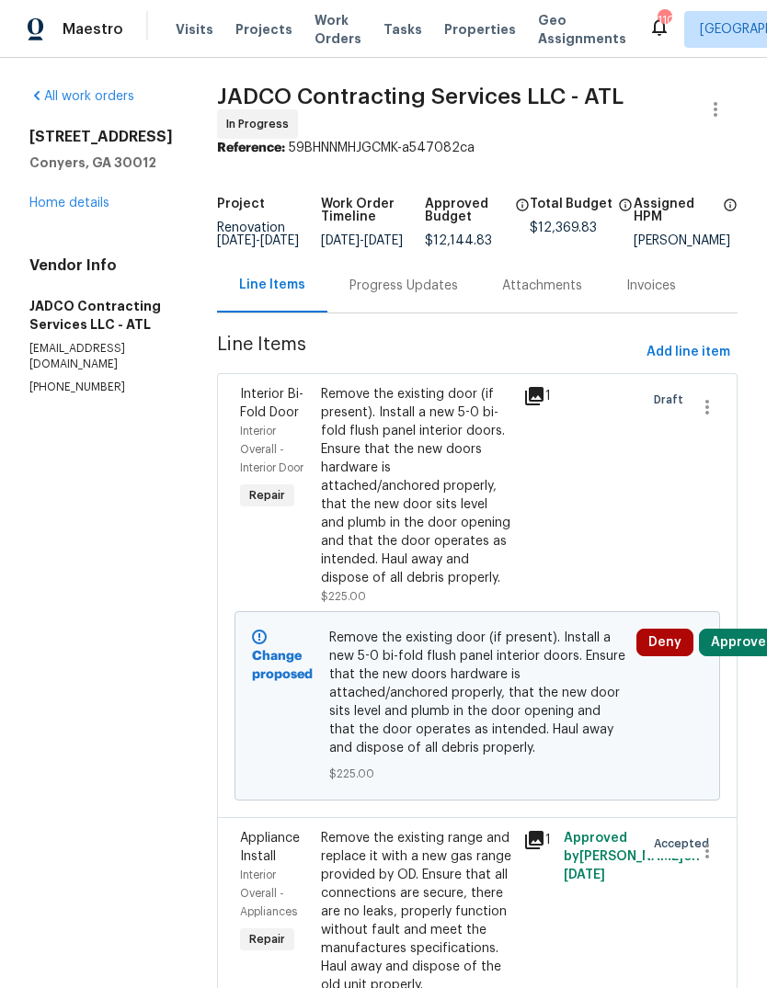
click at [51, 207] on link "Home details" at bounding box center [69, 203] width 80 height 13
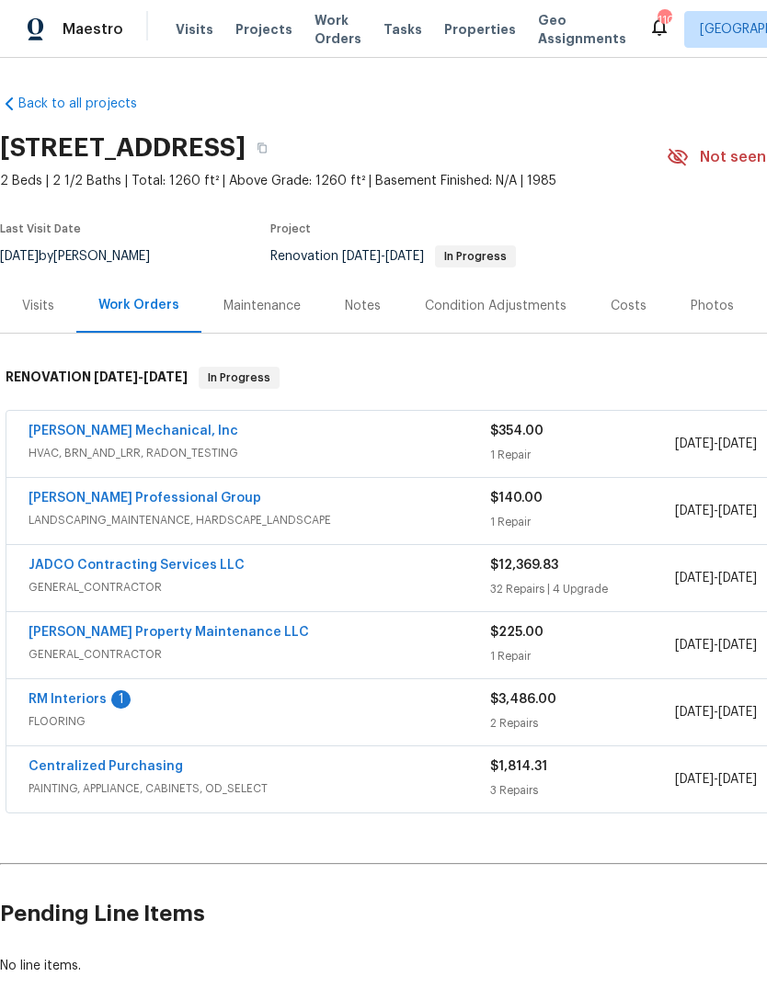
click at [63, 700] on link "RM Interiors" at bounding box center [68, 699] width 78 height 13
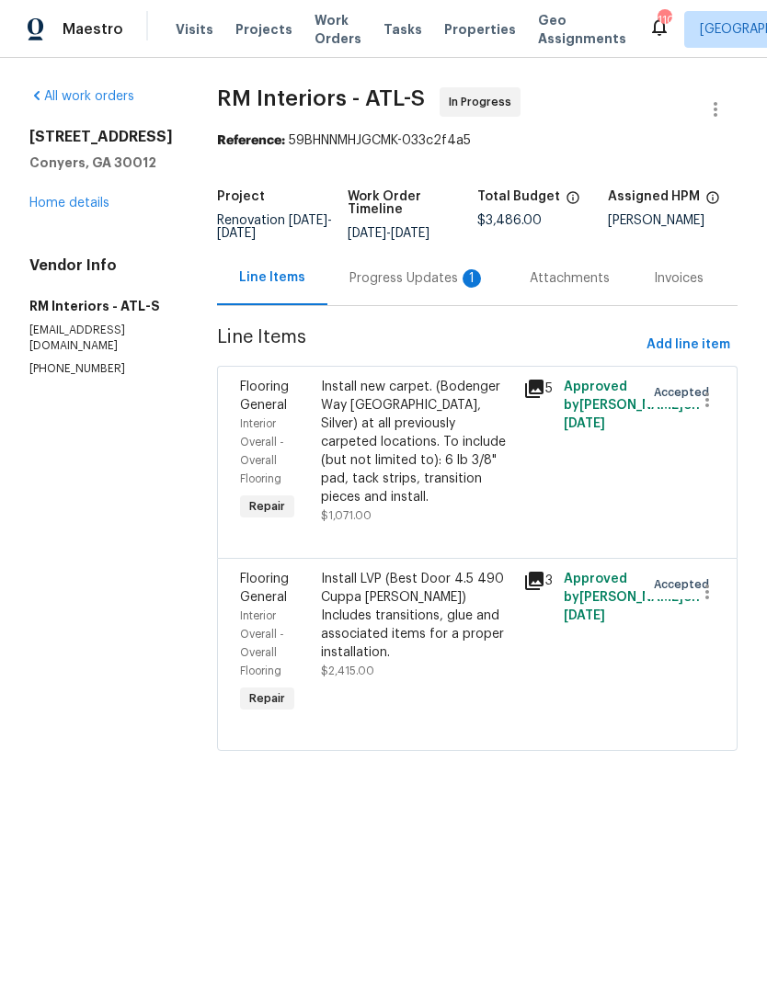
click at [423, 280] on div "Progress Updates 1" at bounding box center [417, 278] width 136 height 18
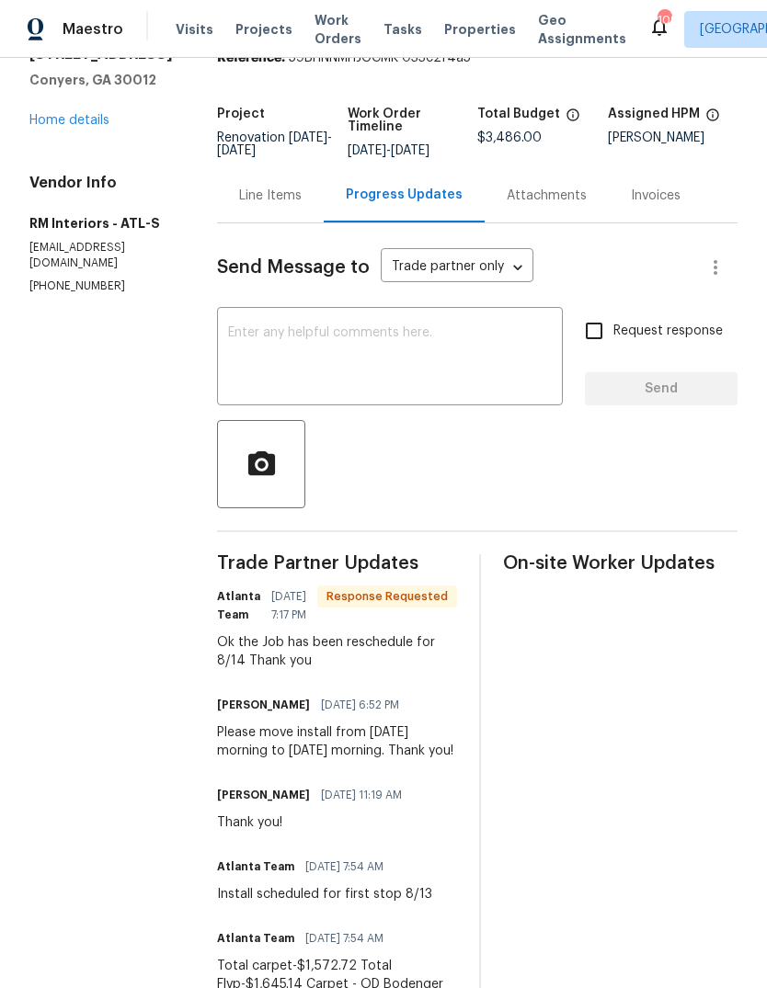
scroll to position [26, 0]
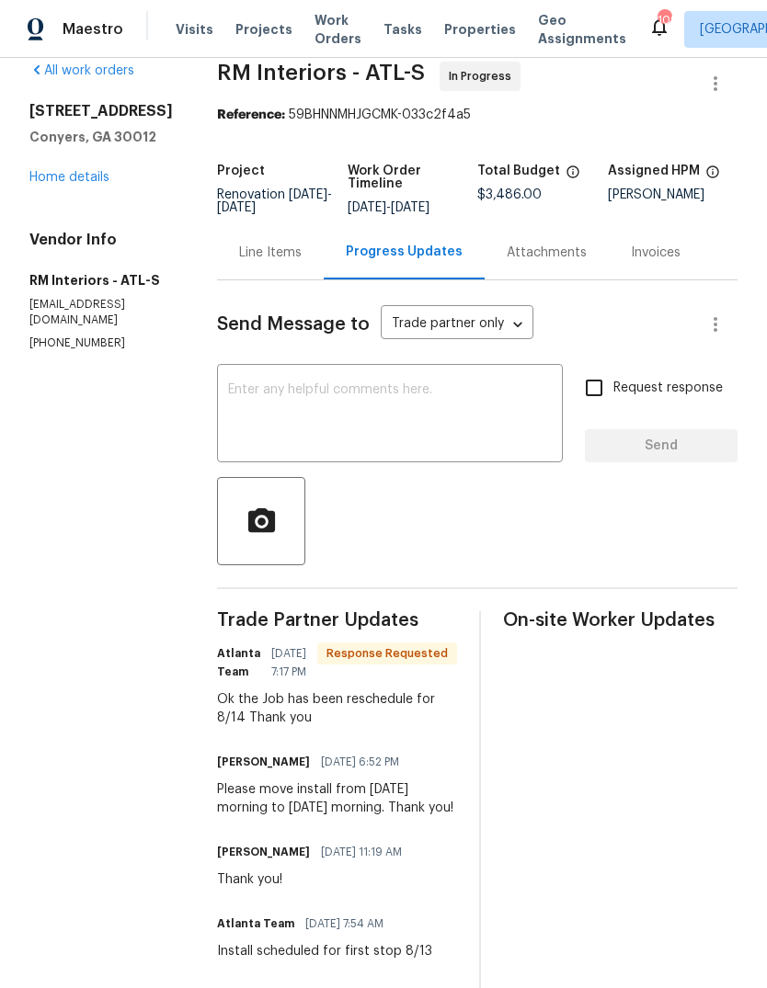
click at [257, 239] on div "Line Items" at bounding box center [270, 252] width 107 height 54
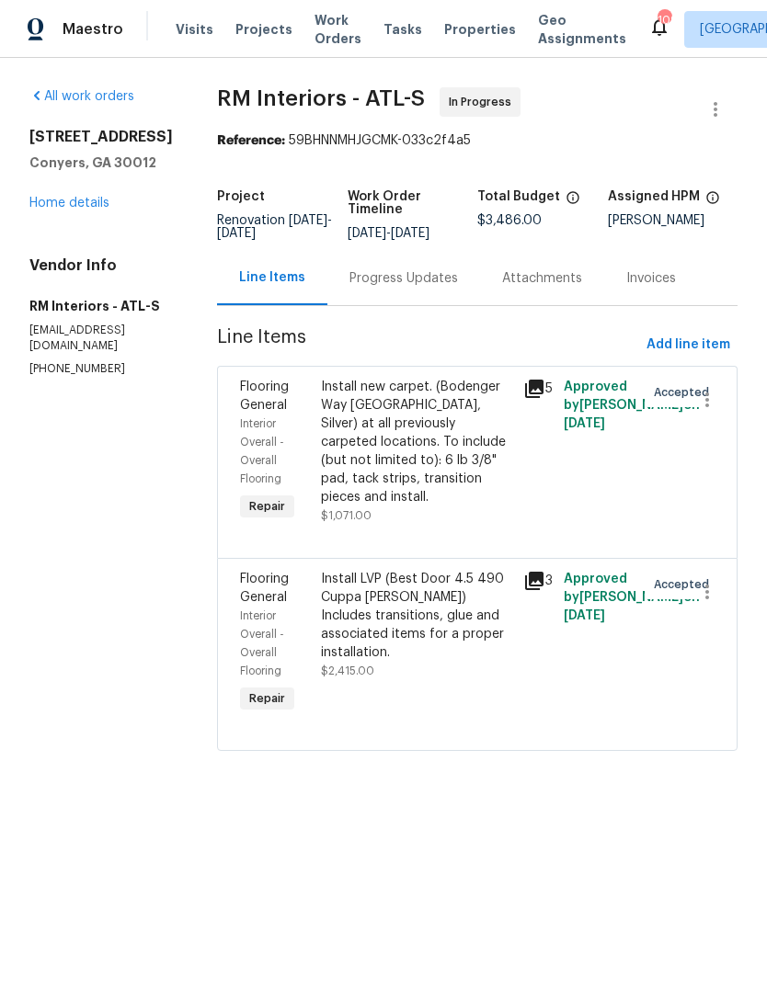
click at [417, 277] on div "Progress Updates" at bounding box center [403, 278] width 109 height 18
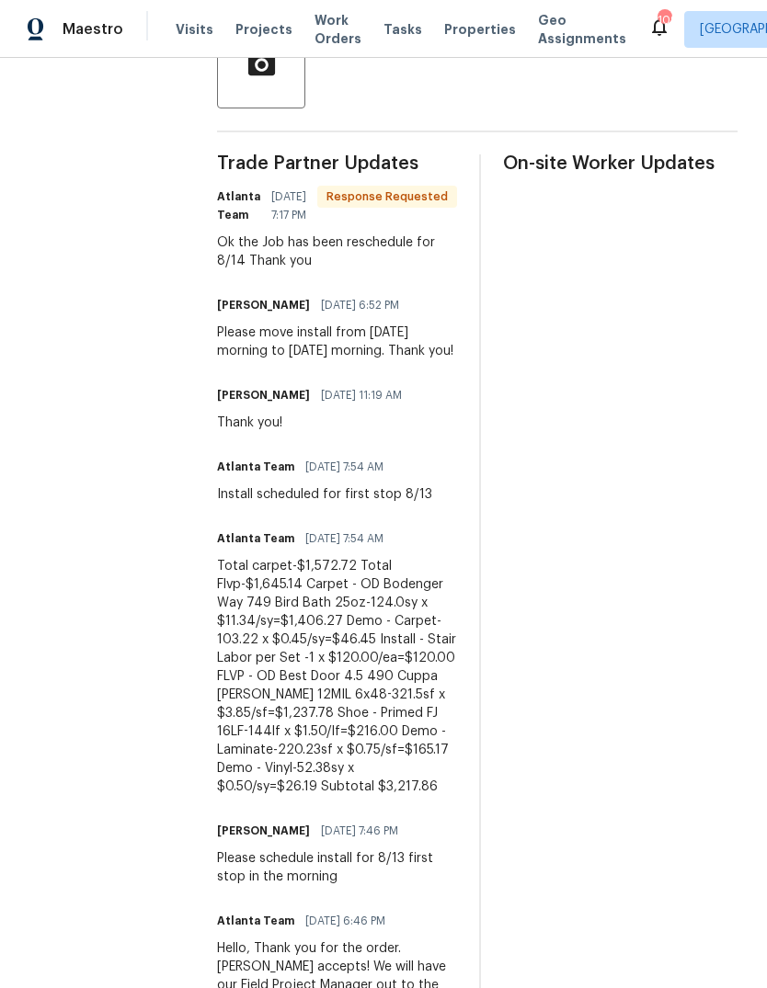
scroll to position [482, 0]
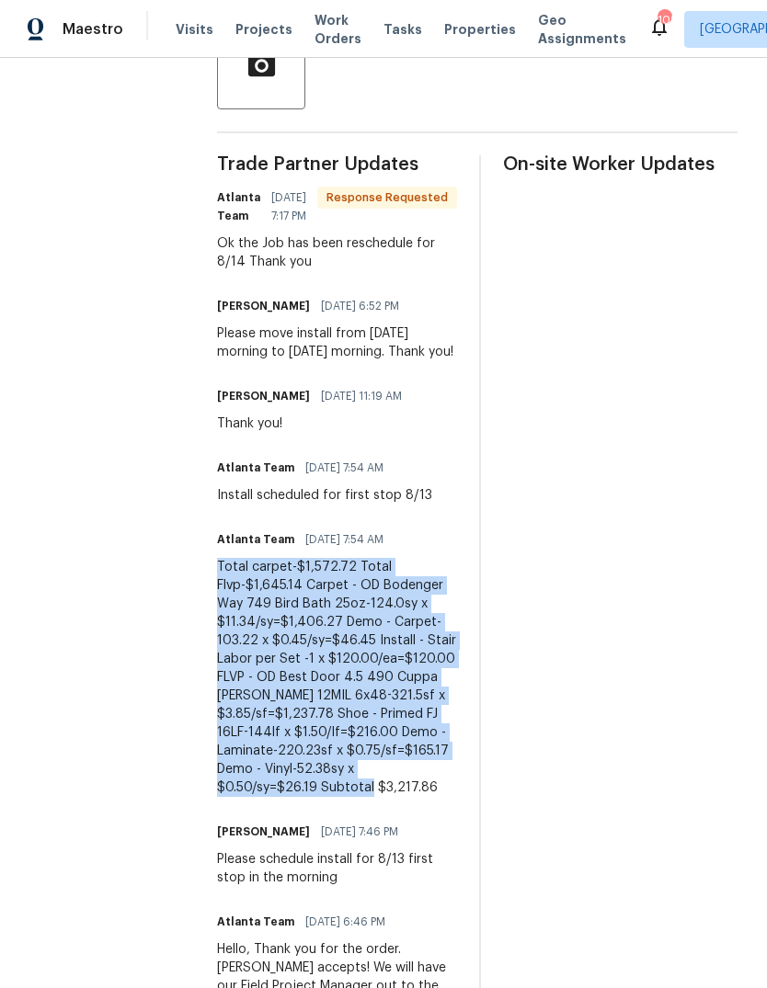
copy div "Total carpet-$1,572.72 Total Flvp-$1,645.14 Carpet - OD Bodenger Way 749 Bird B…"
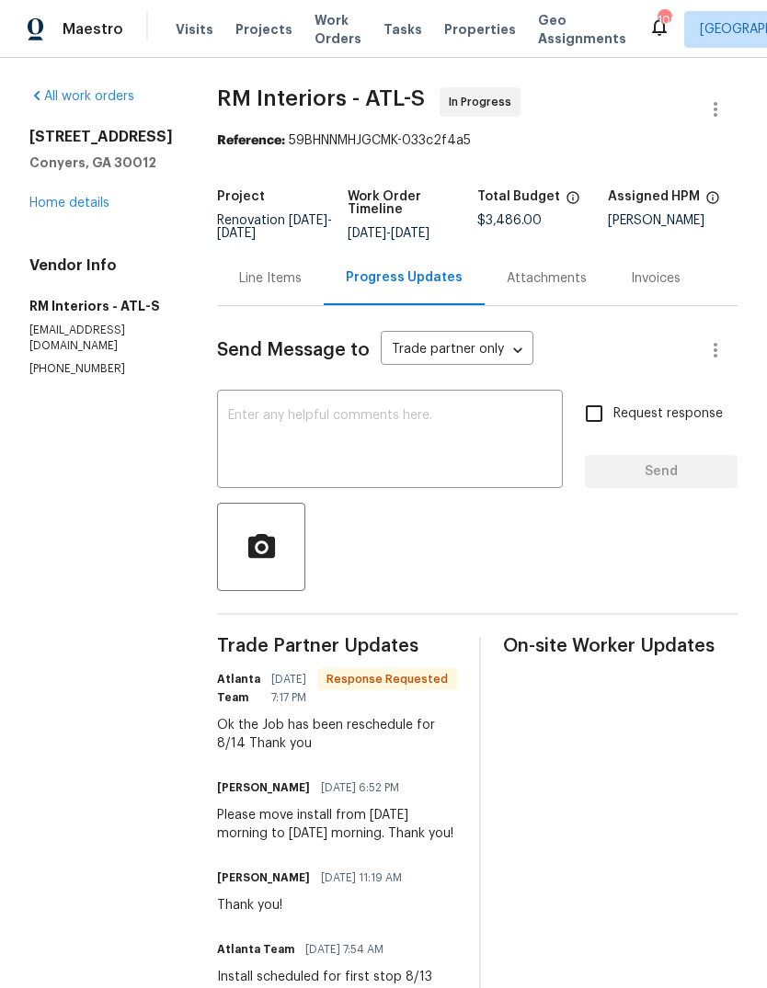
scroll to position [0, 0]
click at [268, 273] on div "Line Items" at bounding box center [270, 278] width 63 height 18
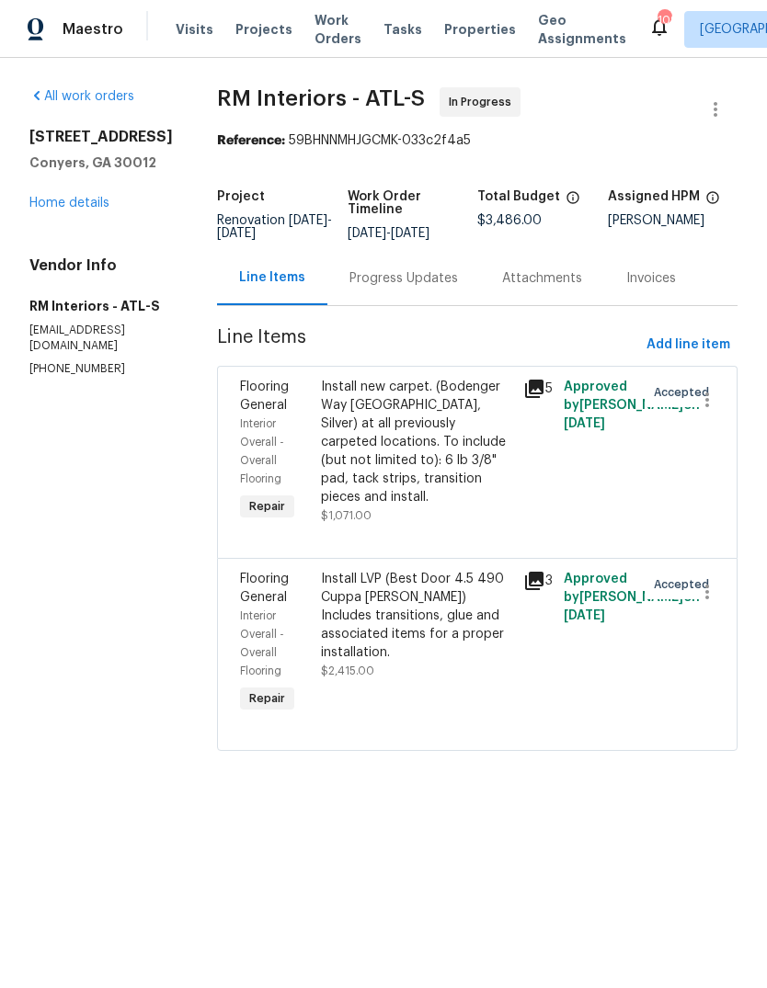
click at [434, 439] on div "Install new carpet. (Bodenger Way 945 Winter Ash, Silver) at all previously car…" at bounding box center [416, 442] width 191 height 129
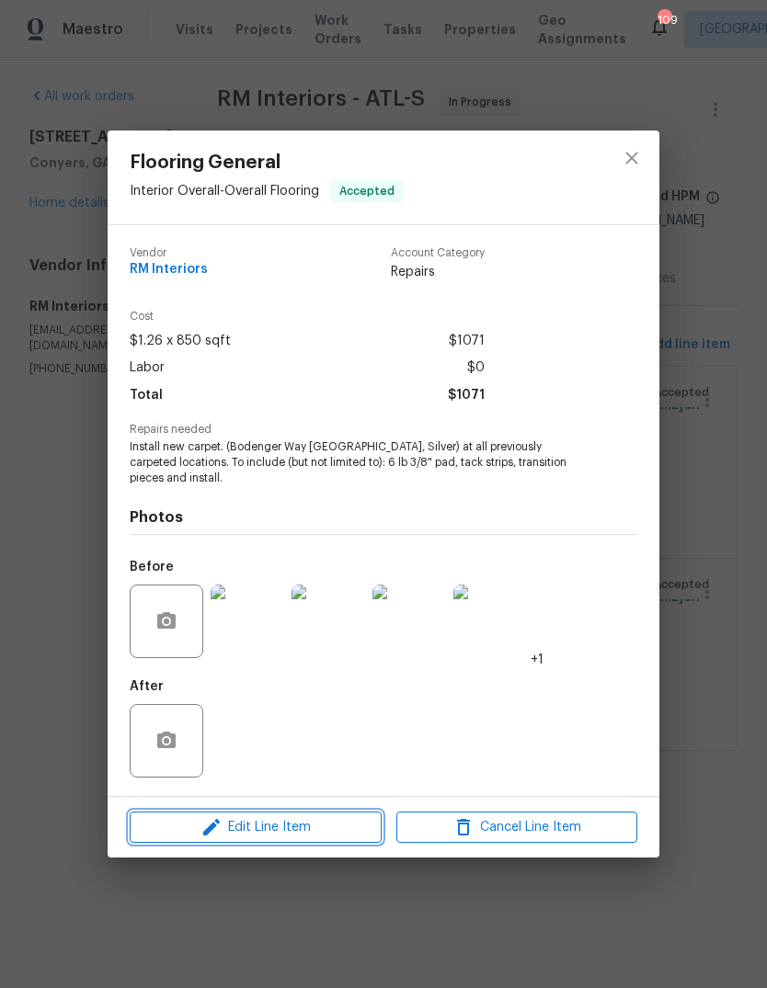
click at [219, 829] on icon "button" at bounding box center [211, 828] width 22 height 22
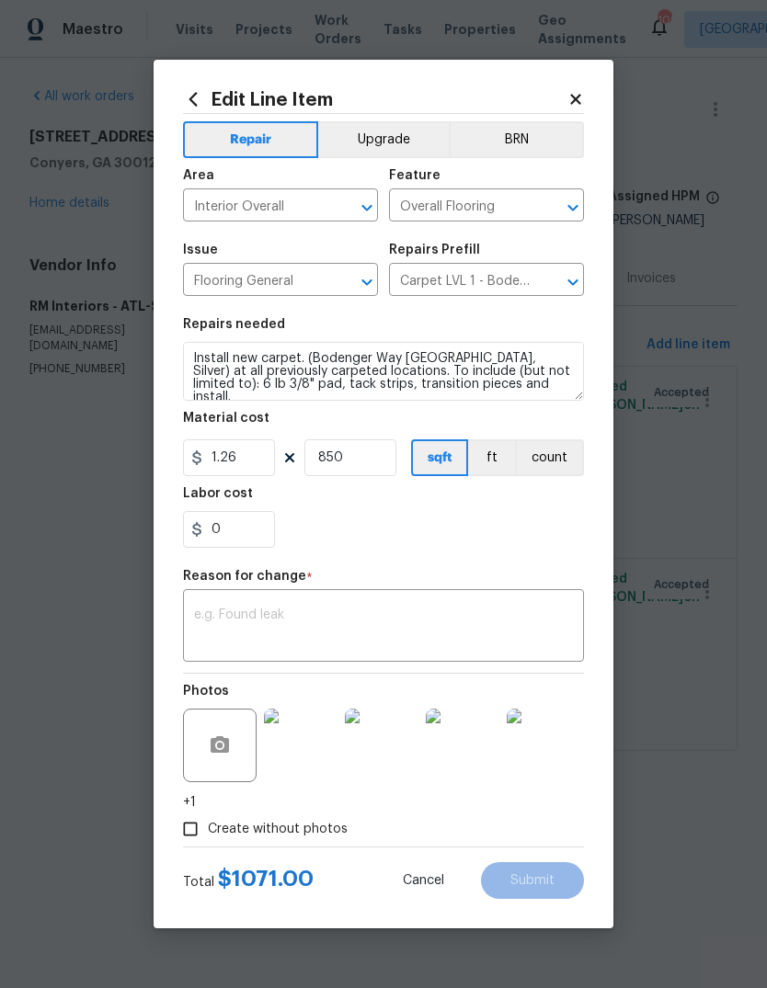
click at [408, 629] on textarea at bounding box center [383, 628] width 379 height 39
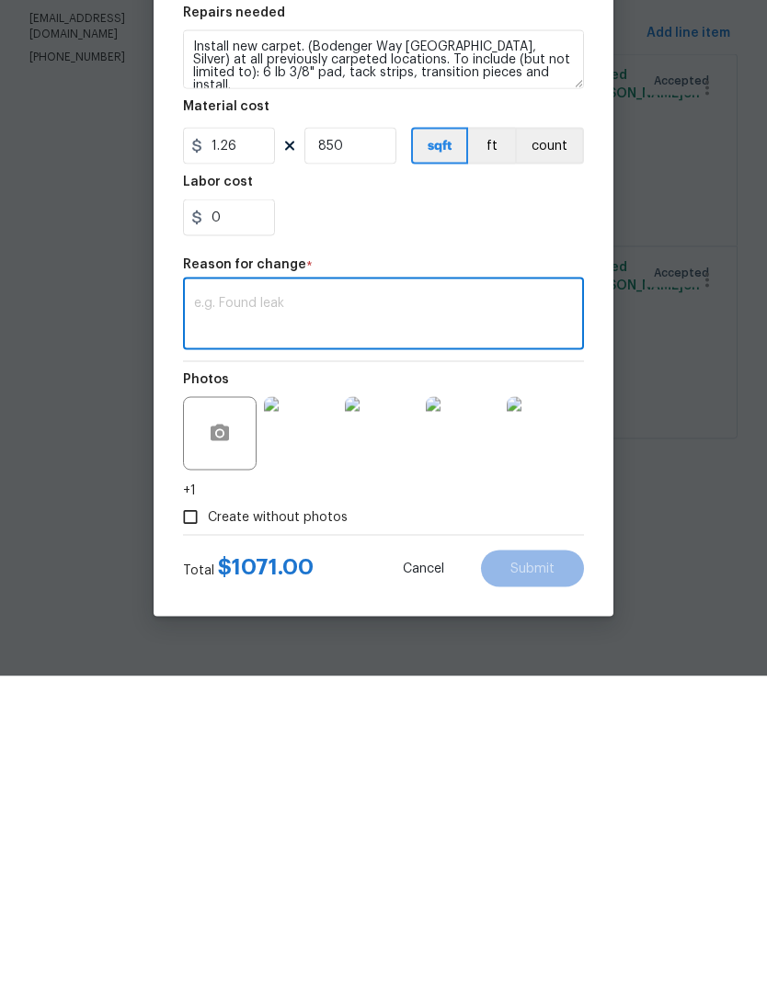
click at [416, 609] on textarea at bounding box center [383, 628] width 379 height 39
paste textarea "Total carpet-$1,572.72 Total Flvp-$1,645.14 Carpet - OD Bodenger Way 749 Bird B…"
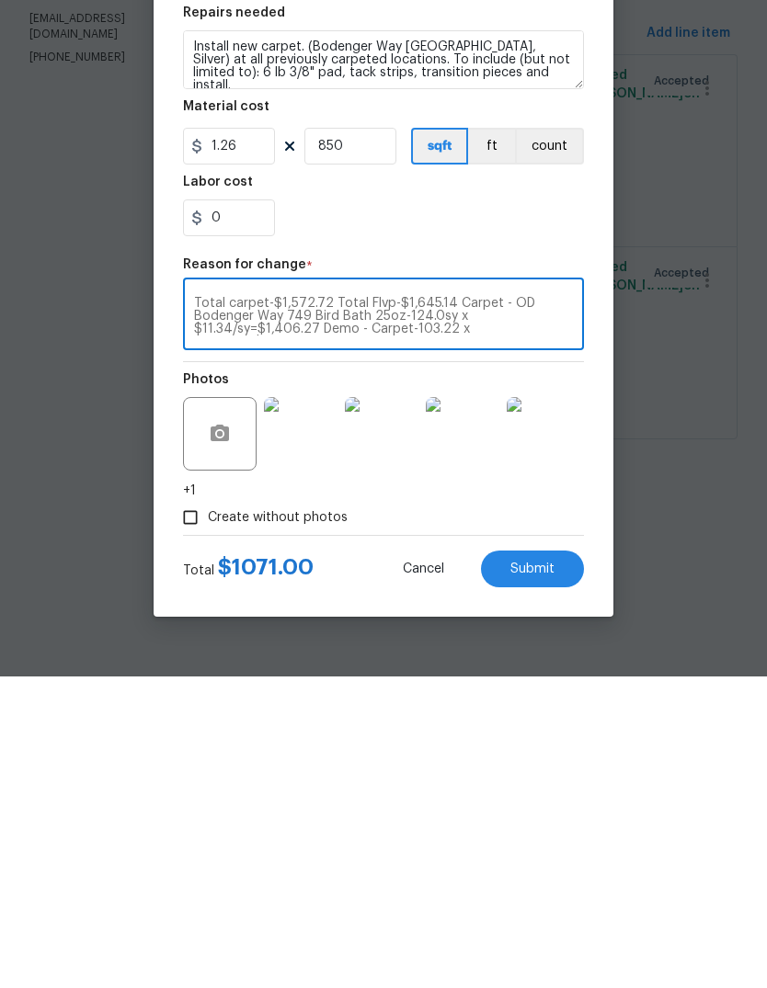
scroll to position [64, 0]
type textarea "Total carpet-$1,572.72 Total Flvp-$1,645.14 Carpet - OD Bodenger Way 749 Bird B…"
click at [374, 440] on input "850" at bounding box center [350, 458] width 92 height 37
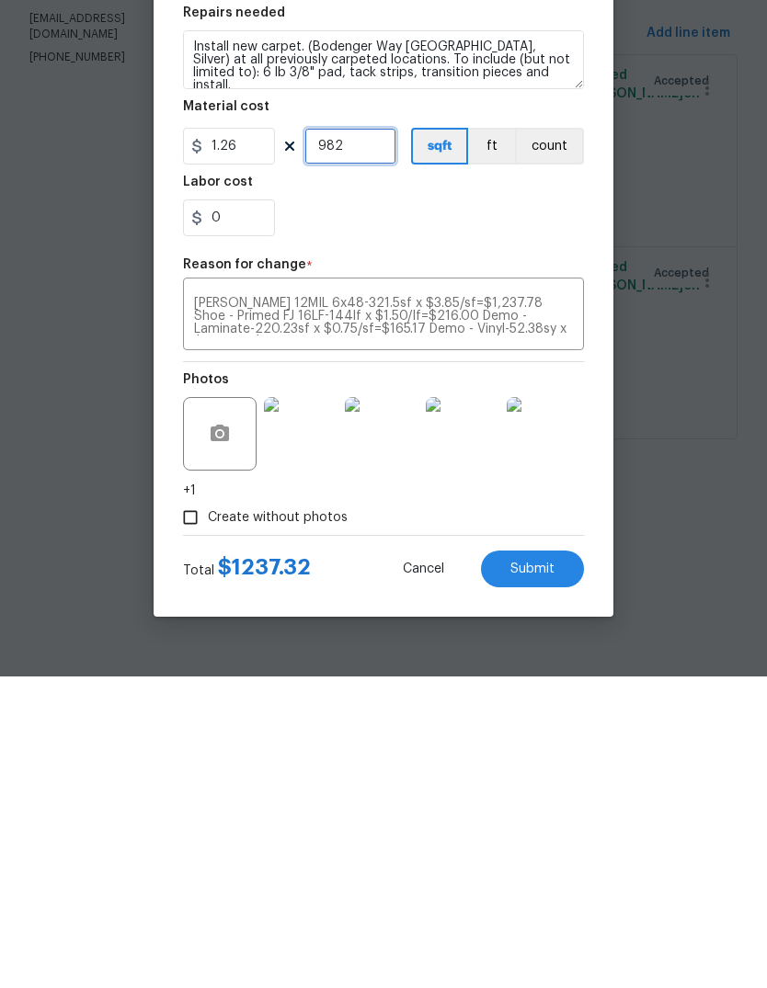
type input "982"
click at [255, 511] on input "0" at bounding box center [229, 529] width 92 height 37
type input "0.46"
click at [551, 609] on textarea "Total carpet-$1,572.72 Total Flvp-$1,645.14 Carpet - OD Bodenger Way 749 Bird B…" at bounding box center [383, 628] width 379 height 39
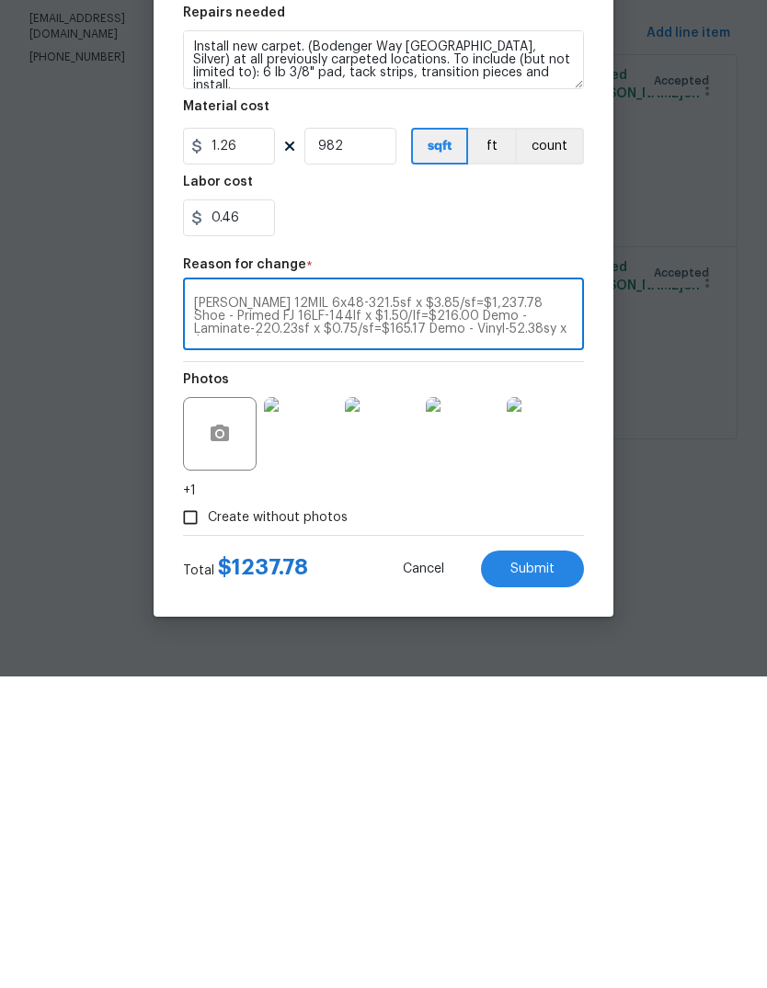
click at [555, 862] on button "Submit" at bounding box center [532, 880] width 103 height 37
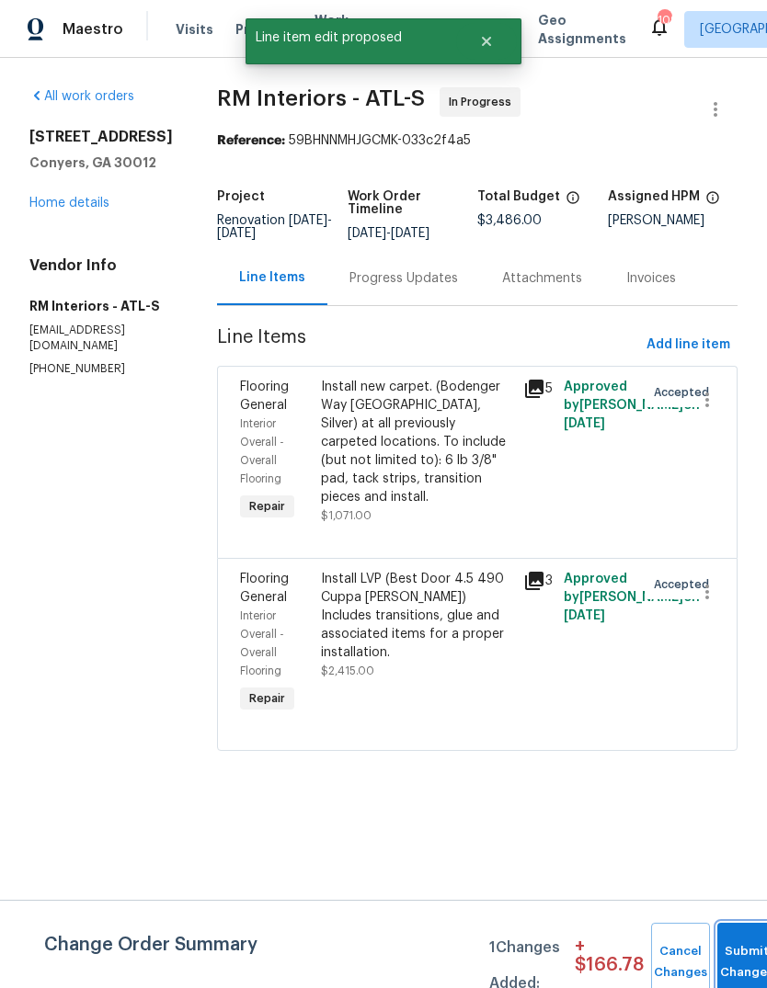
click at [742, 943] on button "Submit Changes" at bounding box center [746, 962] width 59 height 79
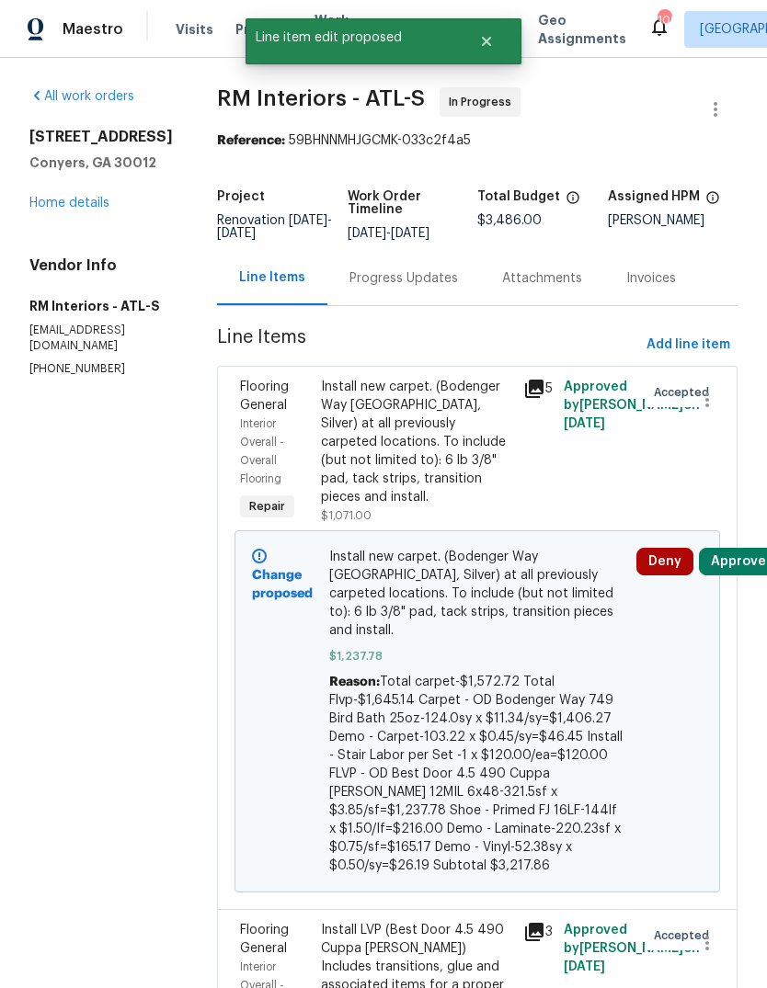
click at [406, 278] on div "Progress Updates" at bounding box center [403, 278] width 109 height 18
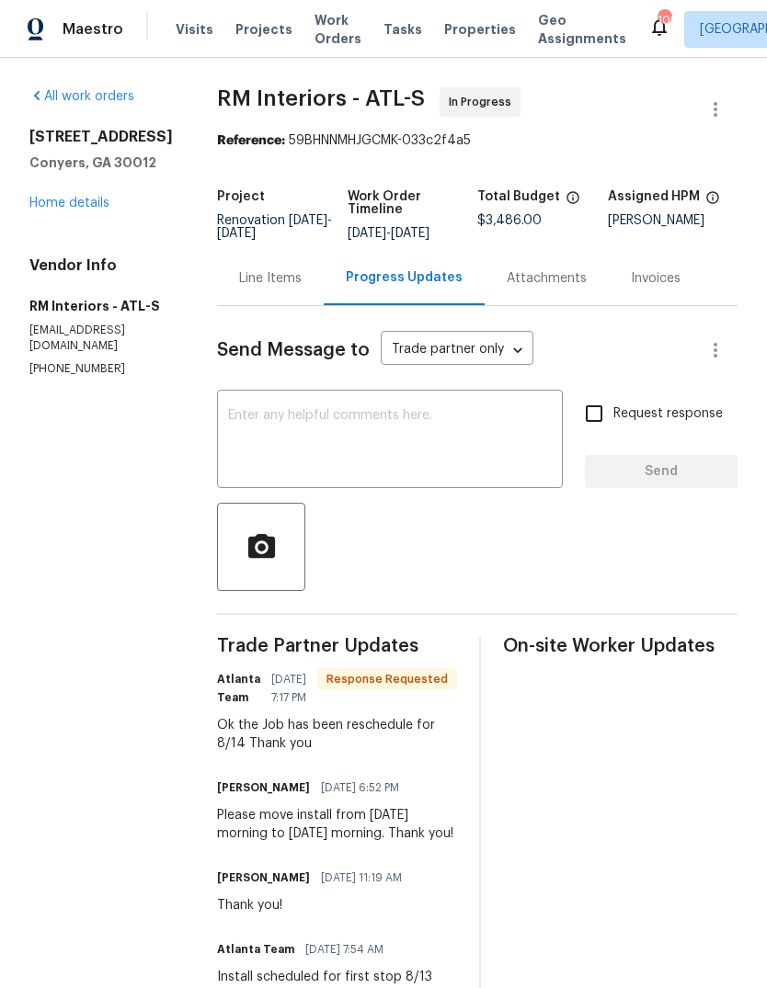
click at [497, 436] on textarea at bounding box center [390, 441] width 324 height 64
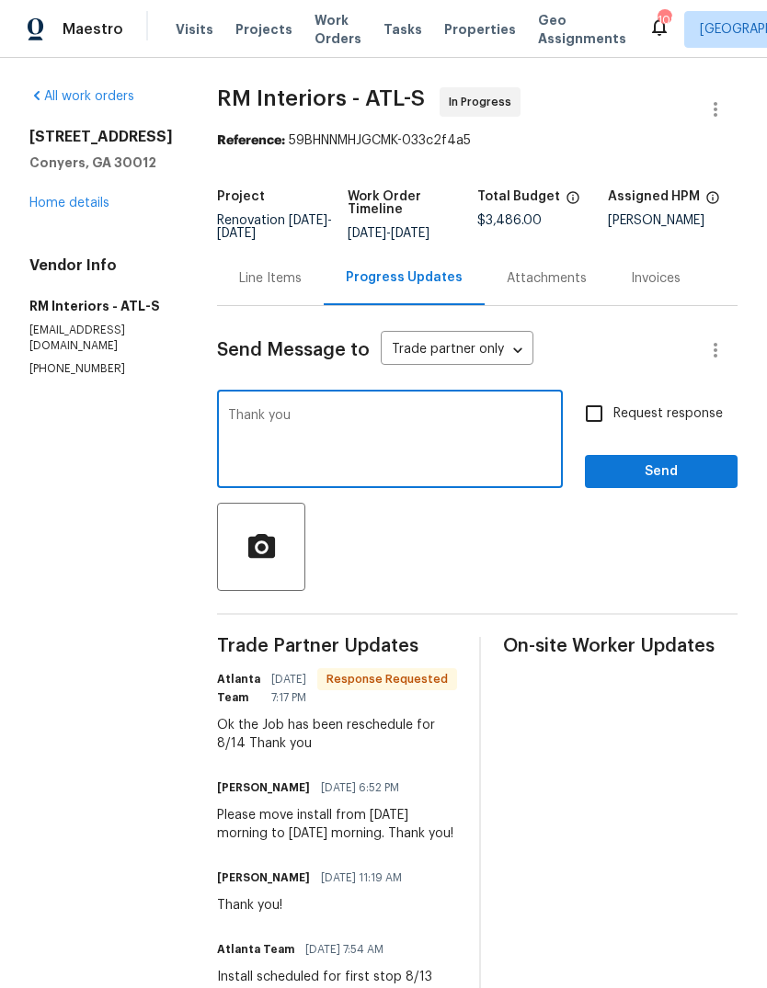
type textarea "Thank you"
click at [702, 487] on button "Send" at bounding box center [661, 472] width 153 height 34
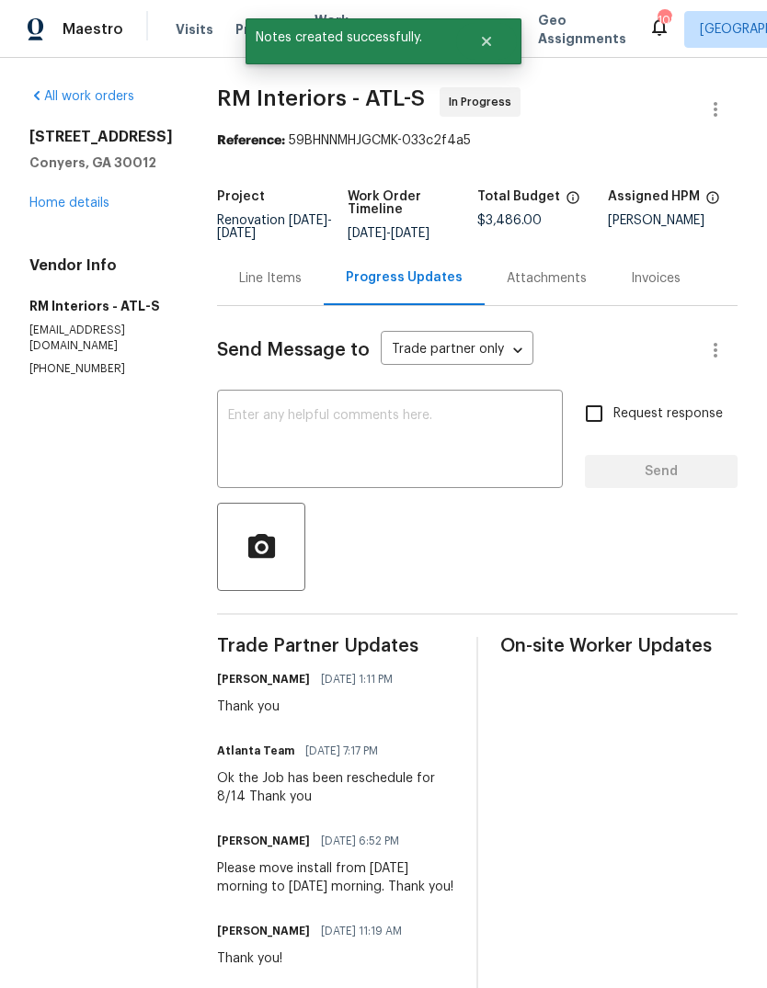
click at [283, 278] on div "Line Items" at bounding box center [270, 278] width 63 height 18
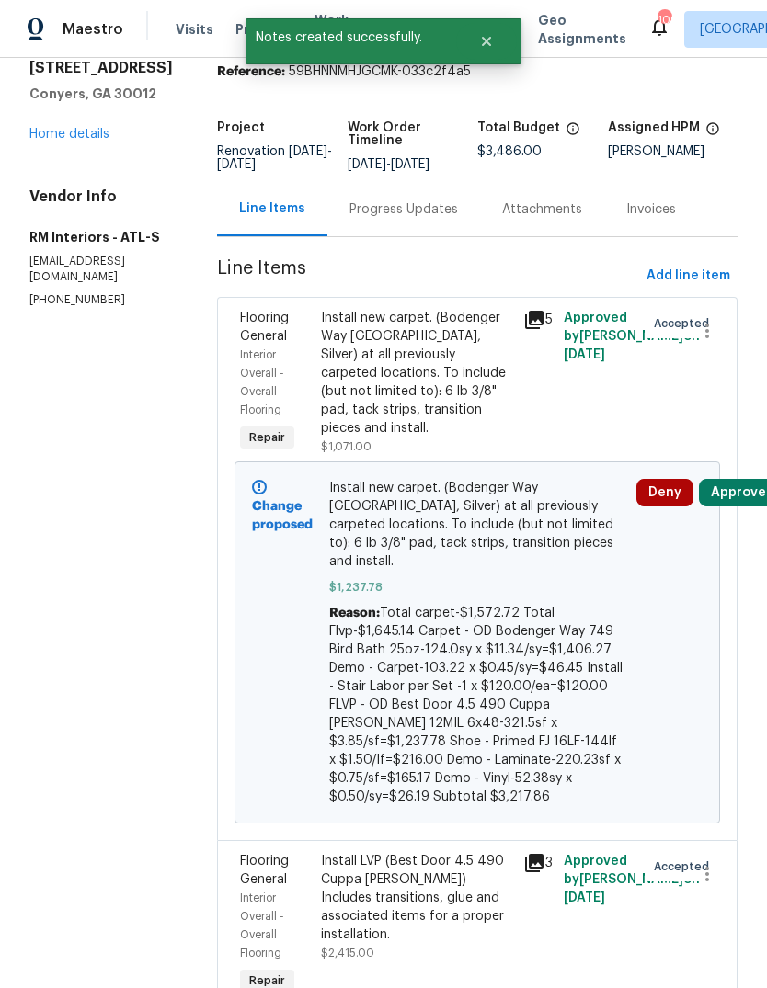
scroll to position [68, 0]
click at [434, 860] on div "Install LVP (Best Door 4.5 490 Cuppa Joe) Includes transitions, glue and associ…" at bounding box center [416, 899] width 191 height 92
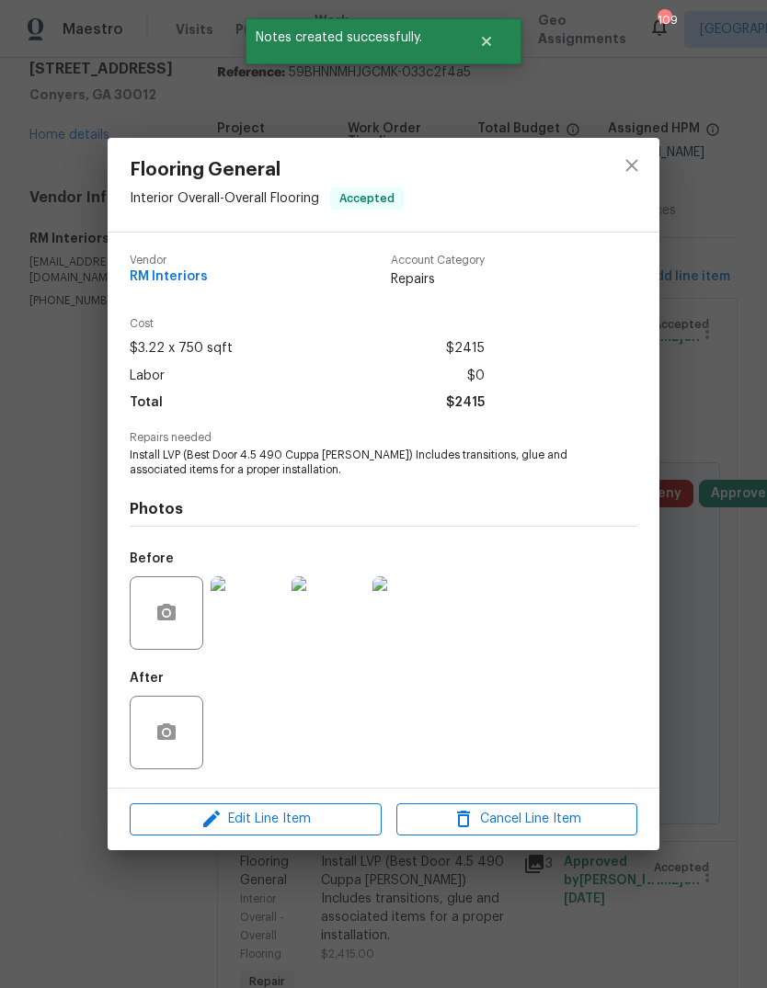
click at [314, 827] on span "Edit Line Item" at bounding box center [255, 819] width 241 height 23
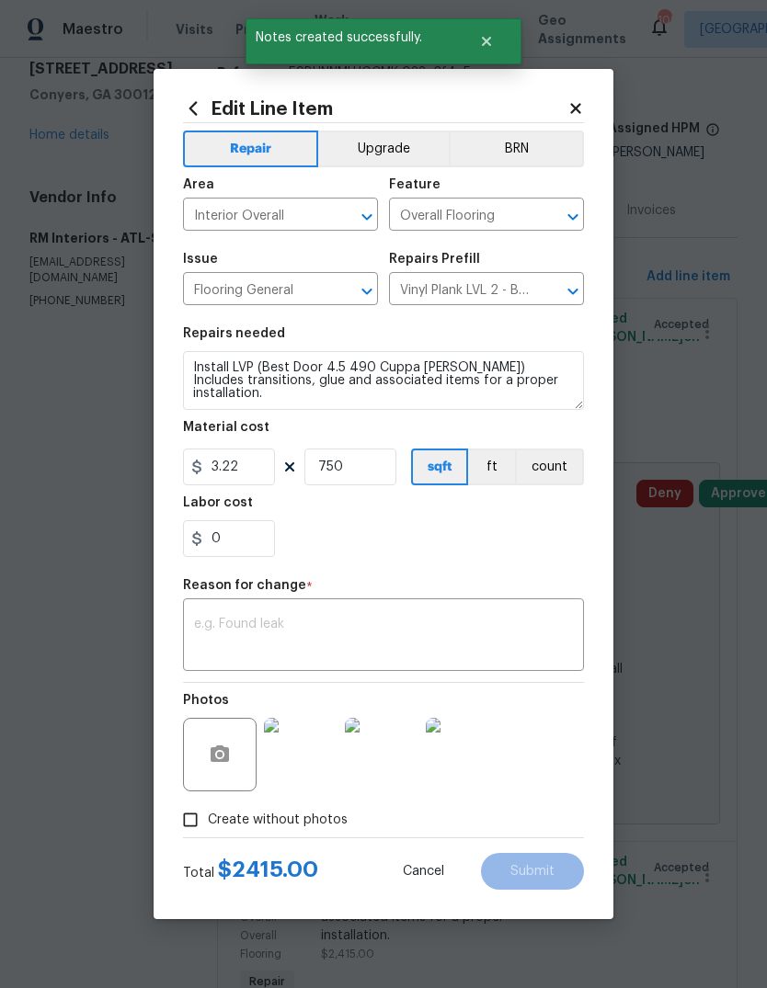
click at [428, 642] on textarea at bounding box center [383, 637] width 379 height 39
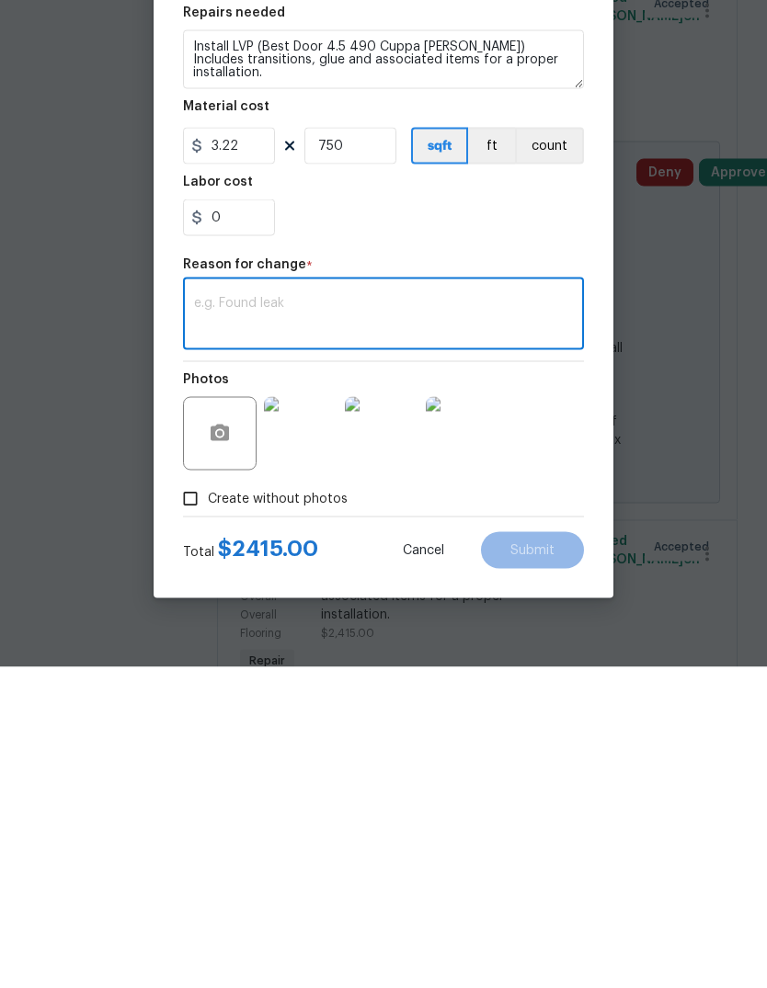
click at [435, 618] on textarea at bounding box center [383, 637] width 379 height 39
paste textarea "Total carpet-$1,572.72 Total Flvp-$1,645.14 Carpet - OD Bodenger Way 749 Bird B…"
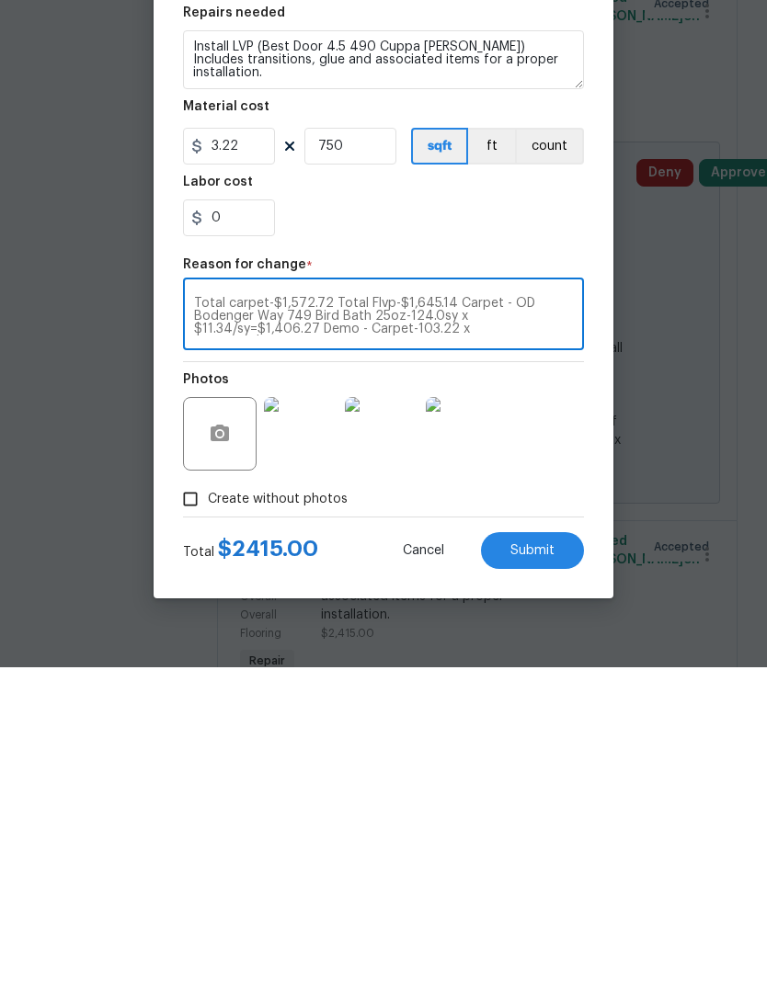
scroll to position [0, 0]
click at [524, 618] on textarea "Total carpet-$1,572.72 Total Flvp-$1,645.14 Carpet - OD Bodenger Way 749 Bird B…" at bounding box center [383, 637] width 379 height 39
type textarea "Total carpet-$1,572.72 Total Flvp-$1,645.14 Carpet - OD Bodenger Way 749 Bird B…"
click at [381, 449] on input "750" at bounding box center [350, 467] width 92 height 37
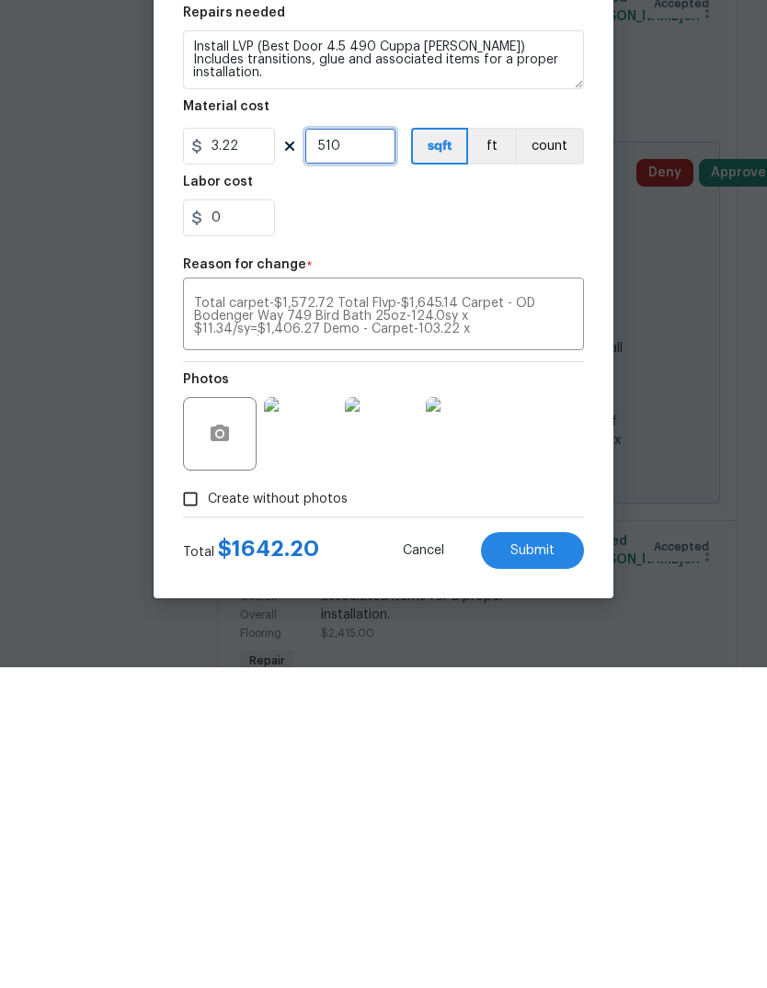
type input "510"
click at [251, 520] on input "0" at bounding box center [229, 538] width 92 height 37
click at [563, 618] on textarea "Total carpet-$1,572.72 Total Flvp-$1,645.14 Carpet - OD Bodenger Way 749 Bird B…" at bounding box center [383, 637] width 379 height 39
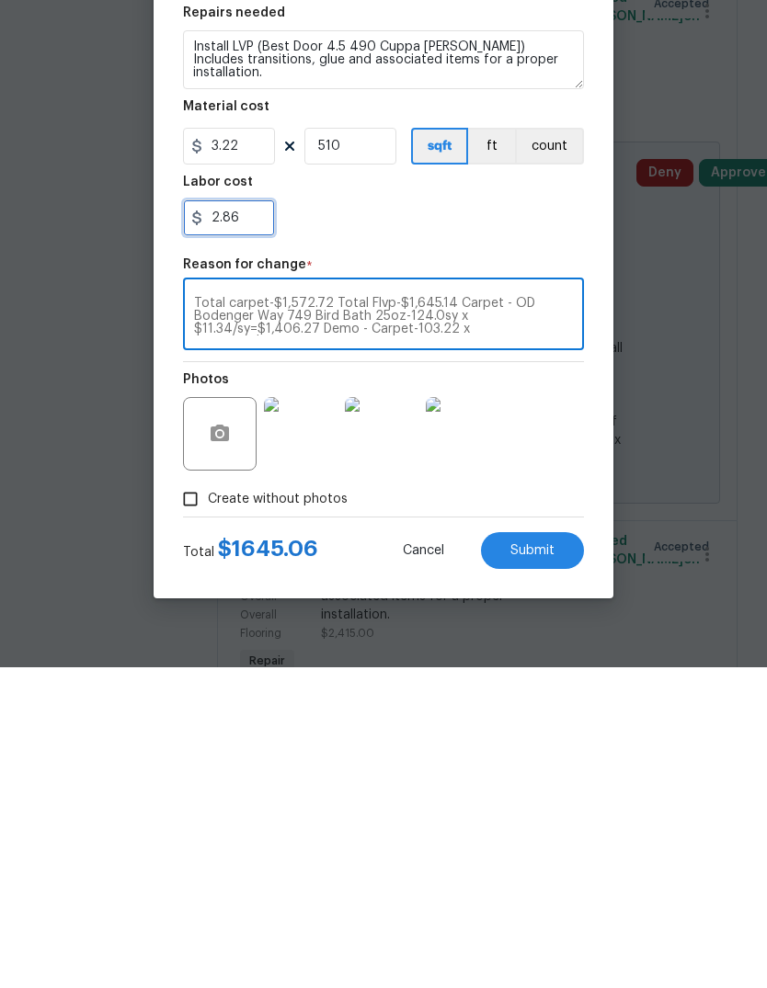
click at [254, 520] on input "2.86" at bounding box center [229, 538] width 92 height 37
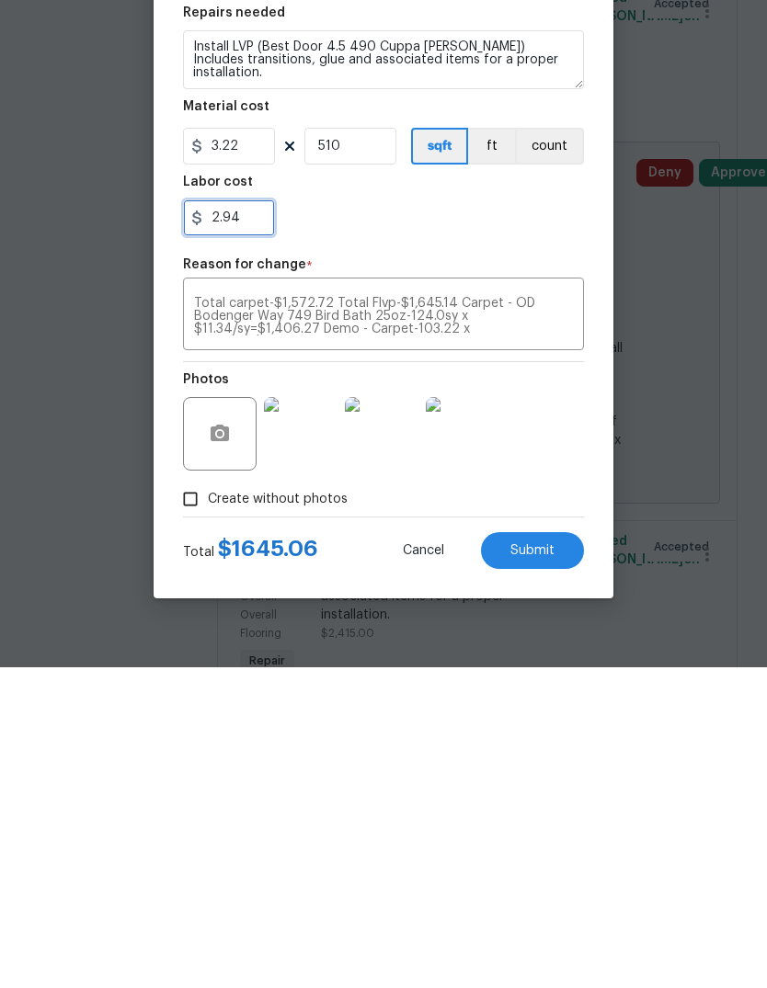
type input "2.94"
click at [556, 618] on textarea "Total carpet-$1,572.72 Total Flvp-$1,645.14 Carpet - OD Bodenger Way 749 Bird B…" at bounding box center [383, 637] width 379 height 39
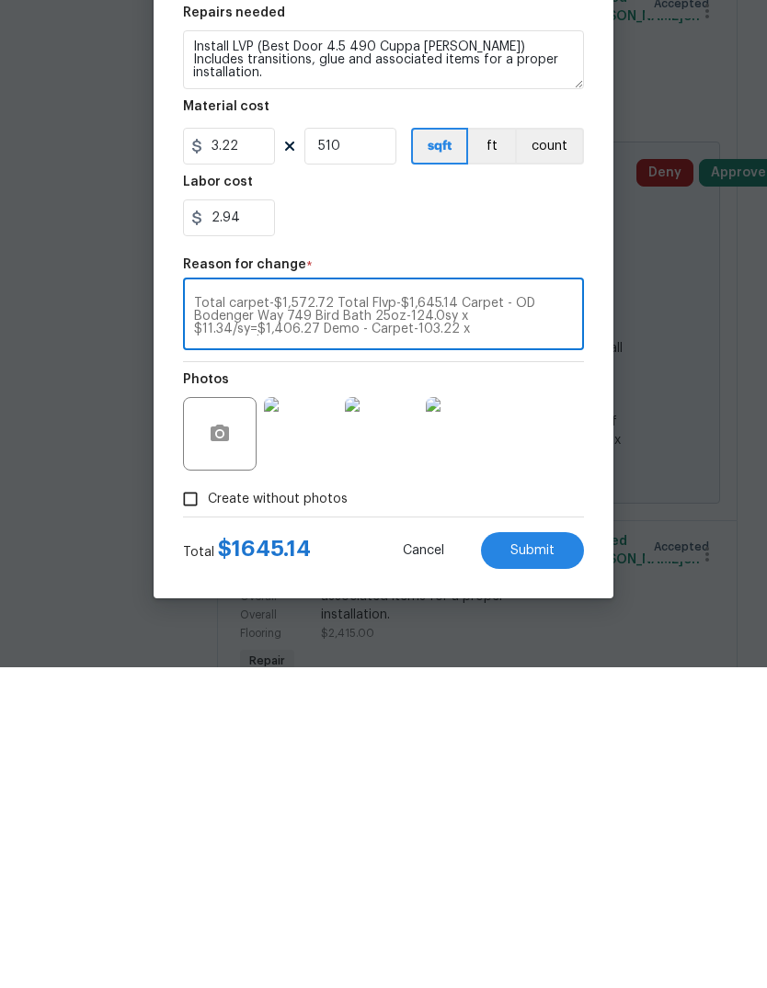
click at [557, 853] on button "Submit" at bounding box center [532, 871] width 103 height 37
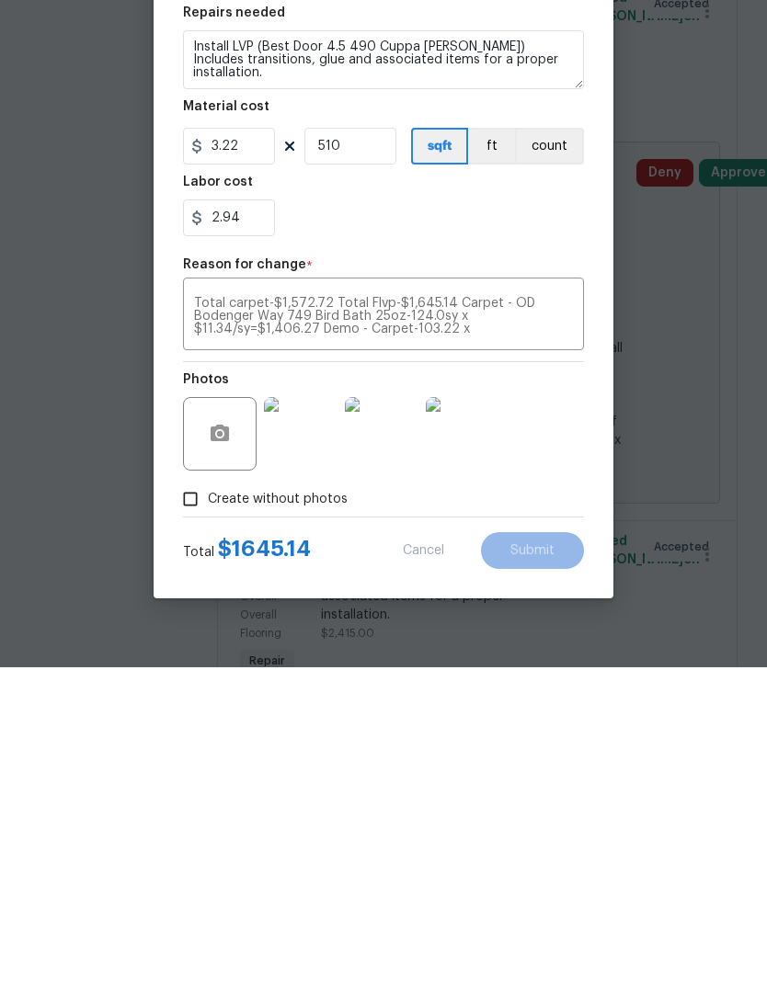
scroll to position [69, 0]
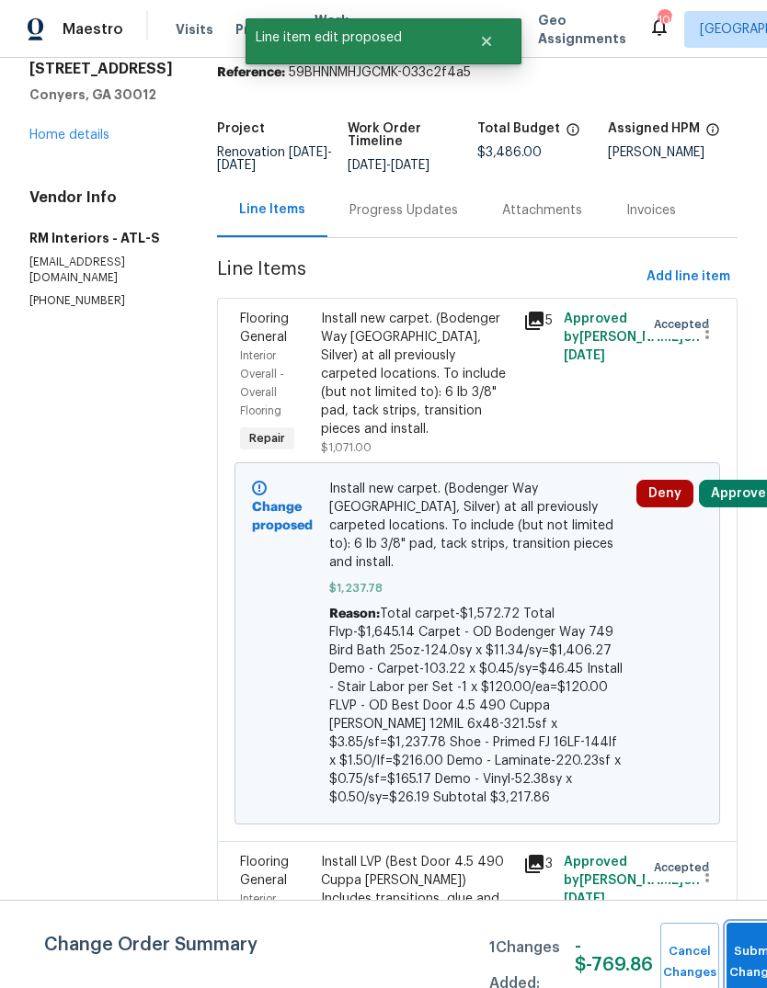
click at [747, 950] on button "Submit Changes" at bounding box center [755, 962] width 59 height 79
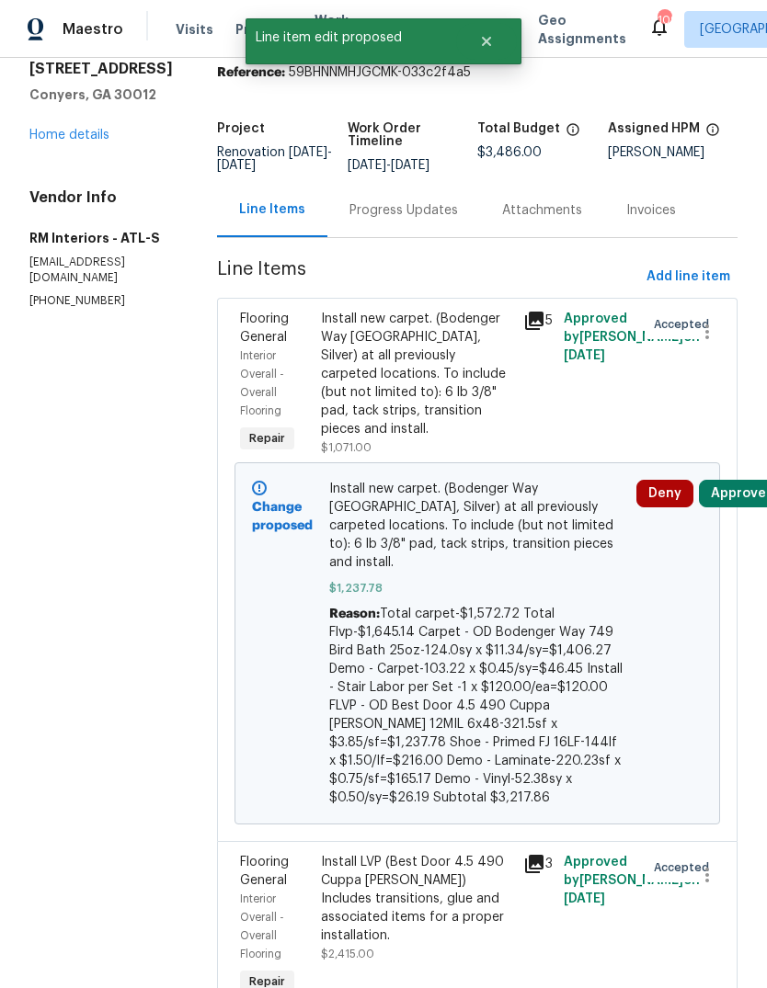
click at [57, 129] on link "Home details" at bounding box center [69, 135] width 80 height 13
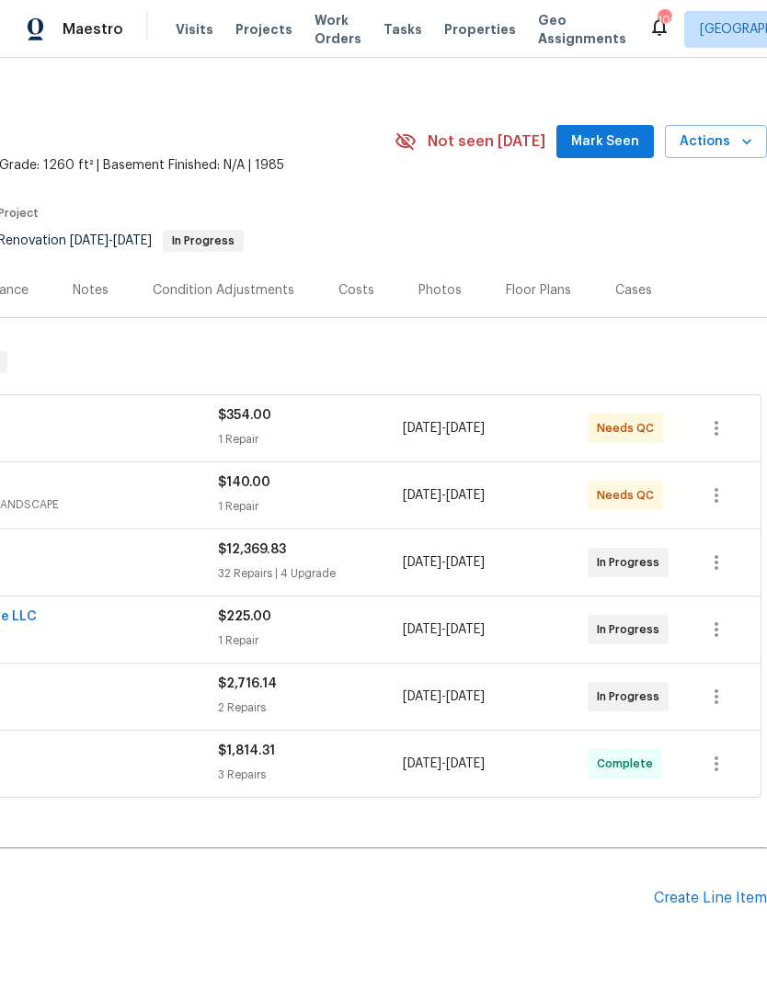
scroll to position [17, 272]
click at [623, 130] on span "Mark Seen" at bounding box center [605, 141] width 68 height 23
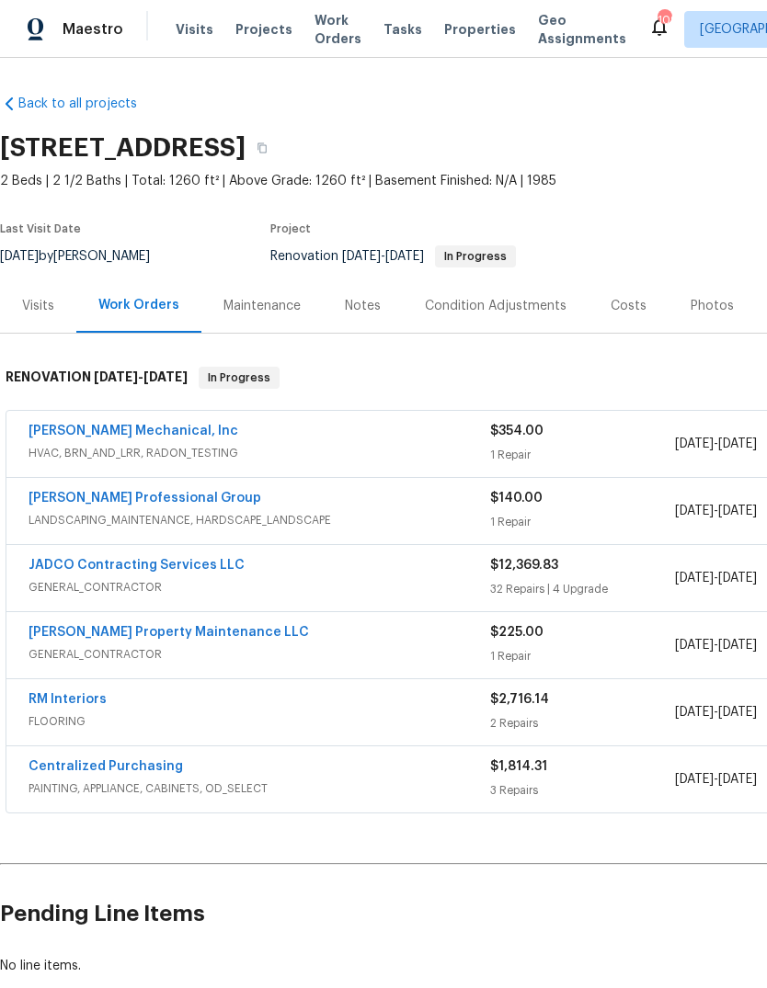
scroll to position [0, 0]
click at [367, 297] on div "Notes" at bounding box center [363, 306] width 36 height 18
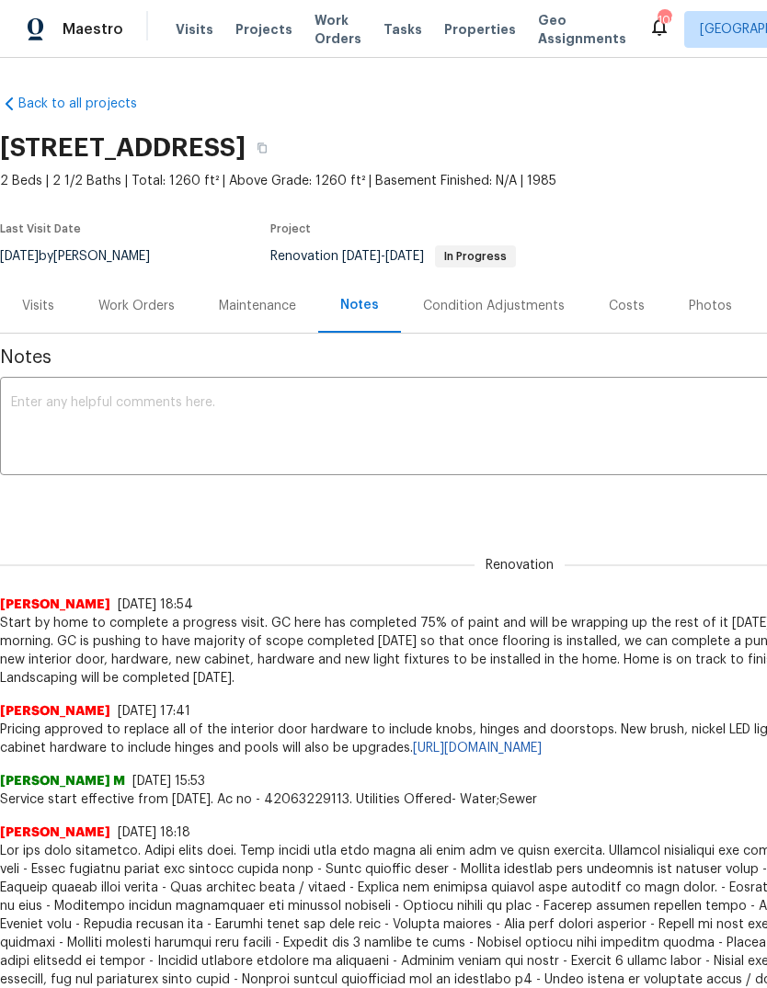
click at [514, 422] on textarea at bounding box center [519, 428] width 1017 height 64
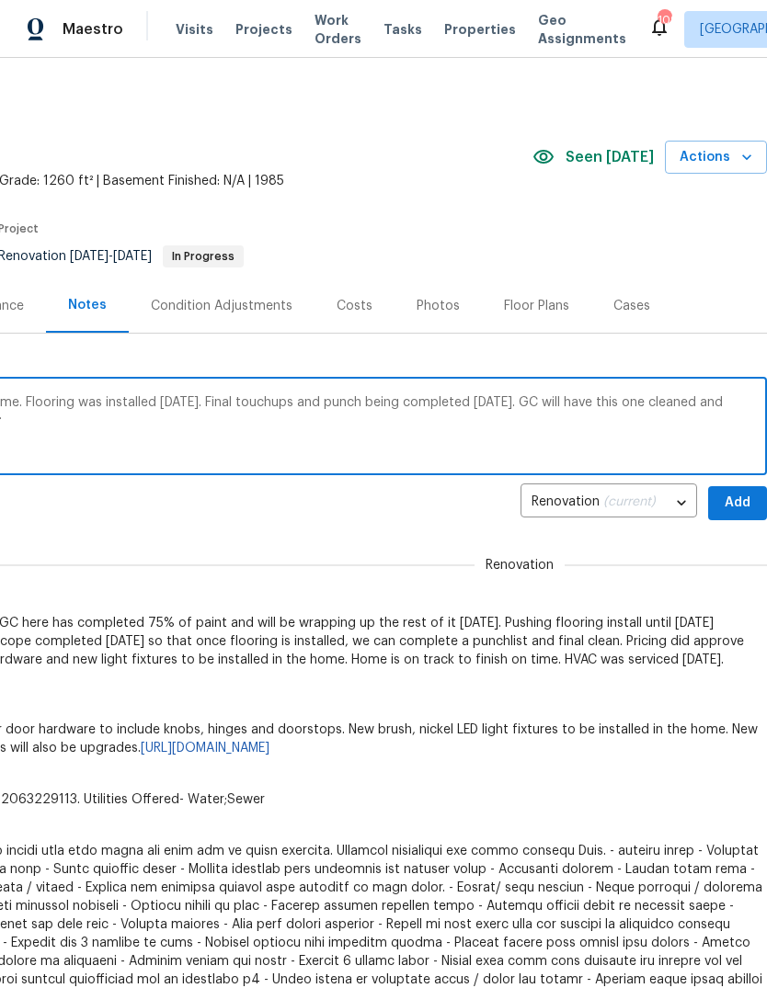
scroll to position [0, 272]
type textarea "GC has completed interior paint on this home. Flooring was installed yesterday.…"
click at [740, 503] on span "Add" at bounding box center [737, 503] width 29 height 23
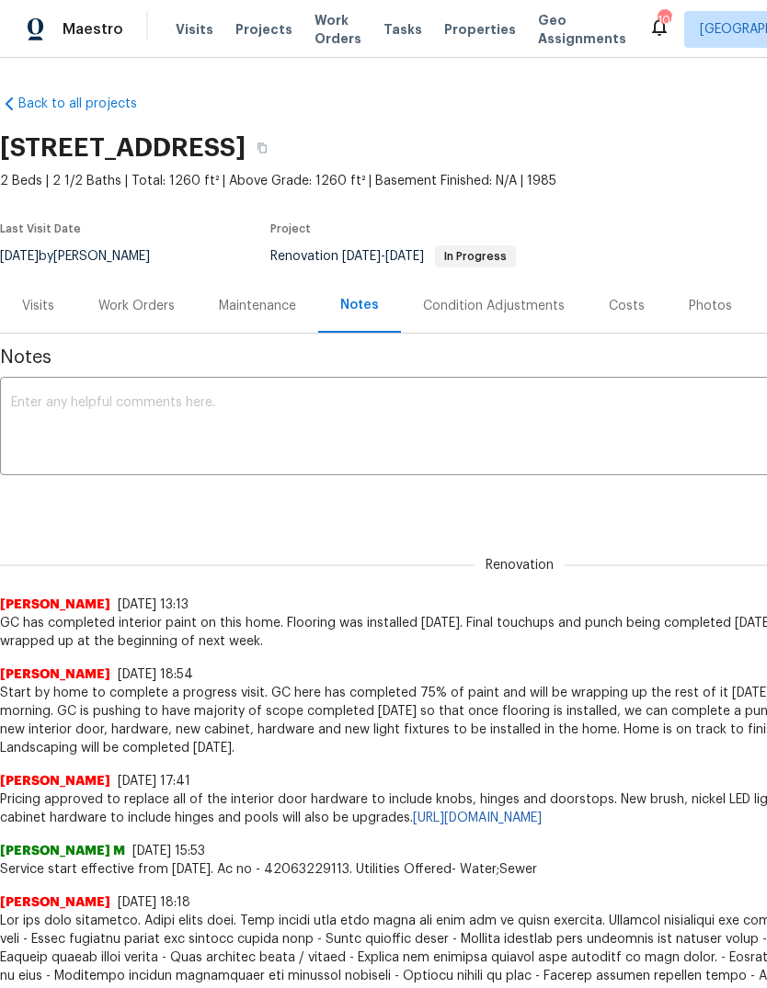
scroll to position [0, 0]
click at [326, 33] on span "Work Orders" at bounding box center [337, 29] width 47 height 37
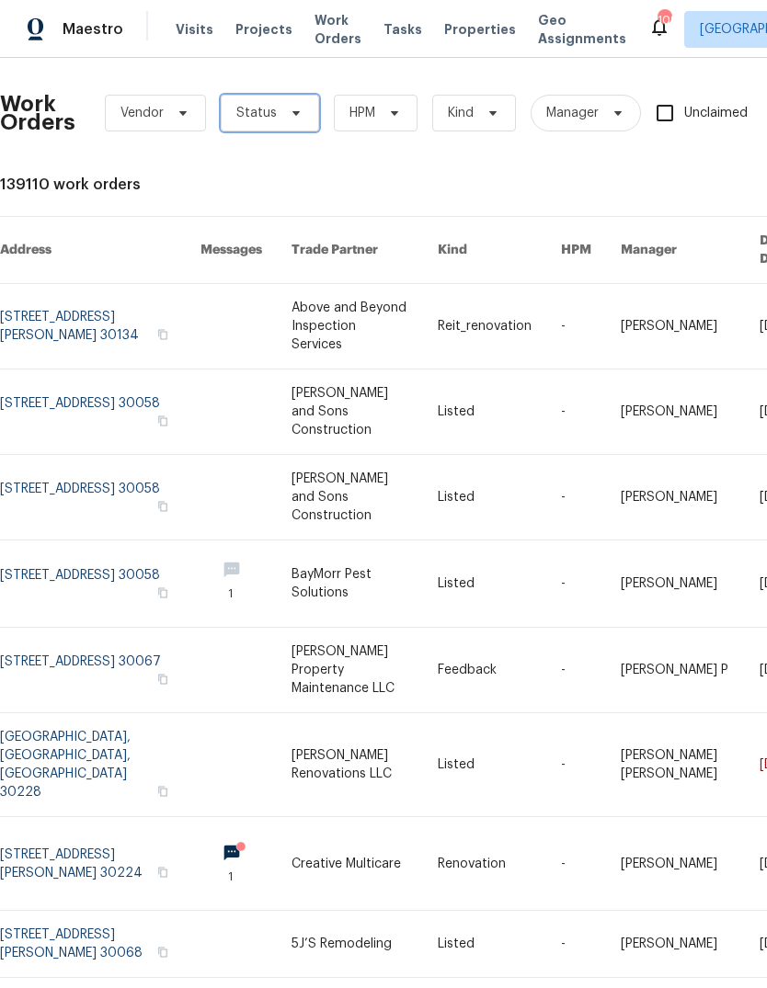
click at [292, 115] on icon at bounding box center [295, 113] width 7 height 5
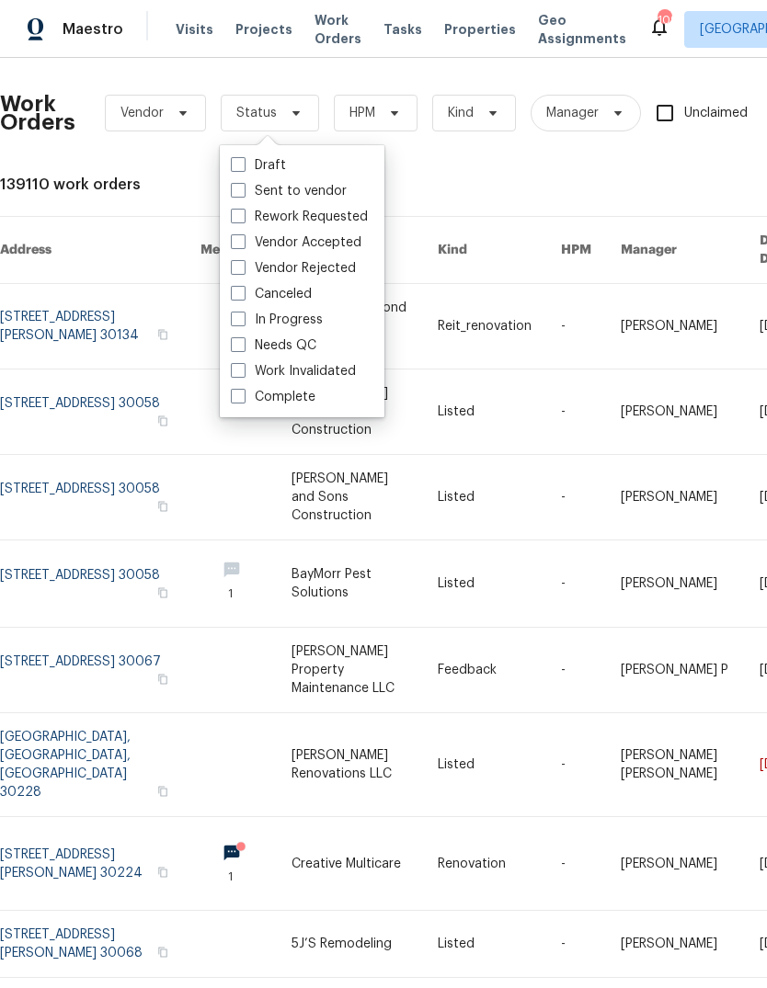
click at [294, 341] on label "Needs QC" at bounding box center [274, 346] width 86 height 18
click at [243, 341] on input "Needs QC" at bounding box center [237, 343] width 12 height 12
checkbox input "true"
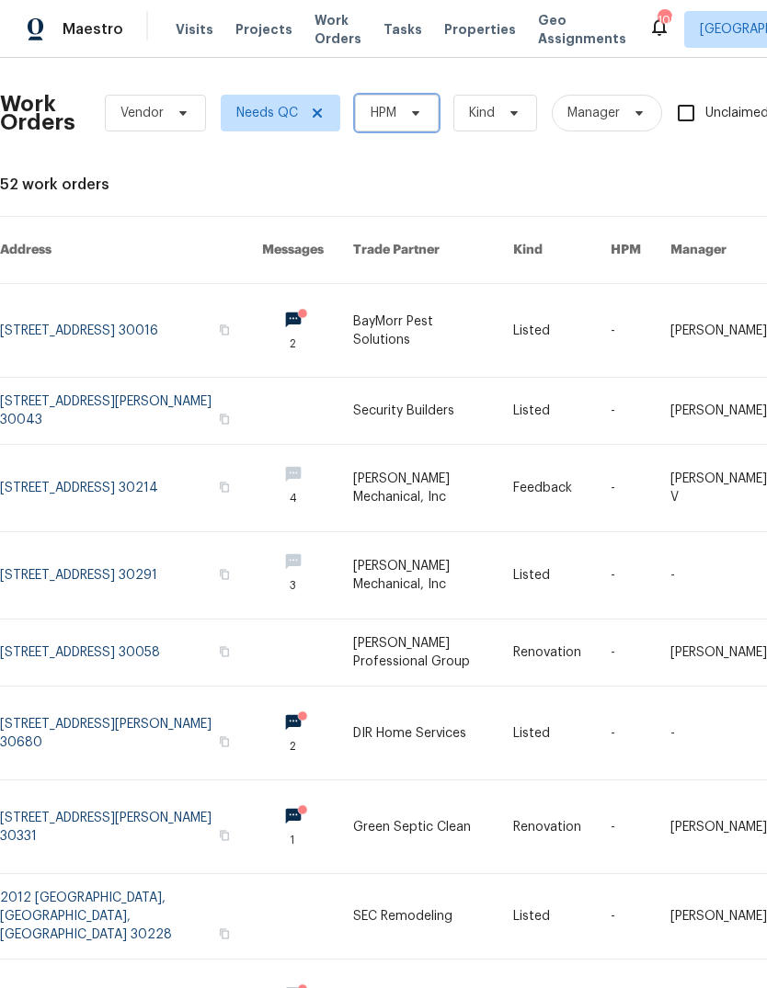
click at [404, 116] on span at bounding box center [413, 113] width 20 height 15
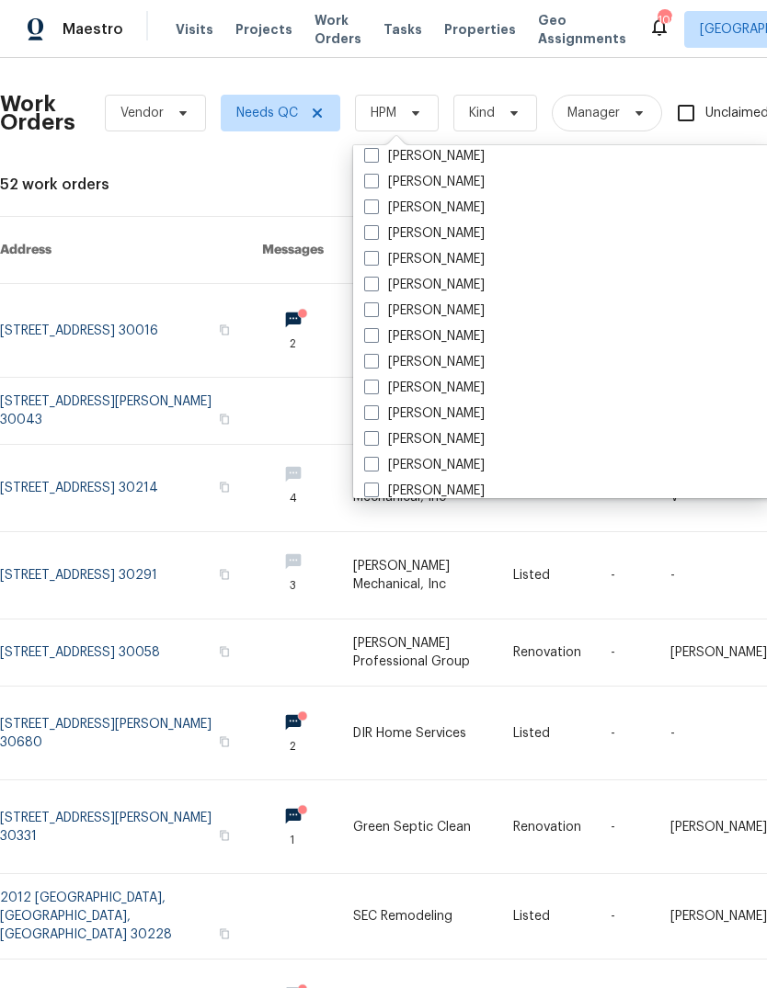
scroll to position [1192, 0]
click at [446, 259] on label "[PERSON_NAME]" at bounding box center [424, 261] width 120 height 18
click at [376, 259] on input "[PERSON_NAME]" at bounding box center [370, 258] width 12 height 12
checkbox input "true"
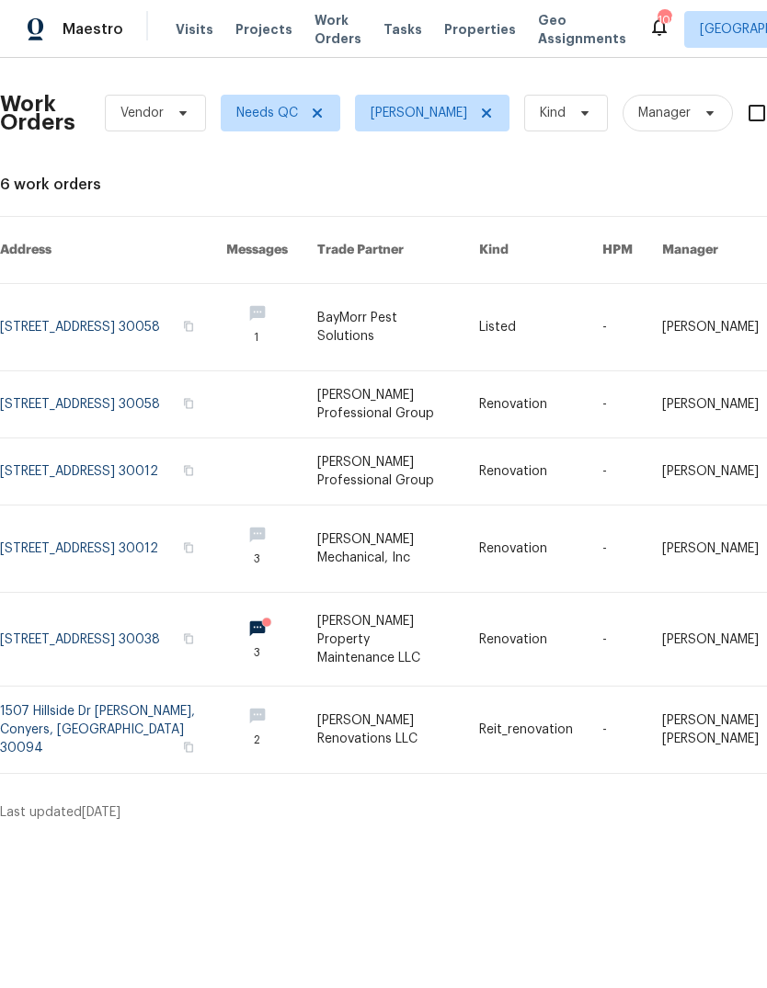
click at [64, 520] on link at bounding box center [113, 549] width 226 height 86
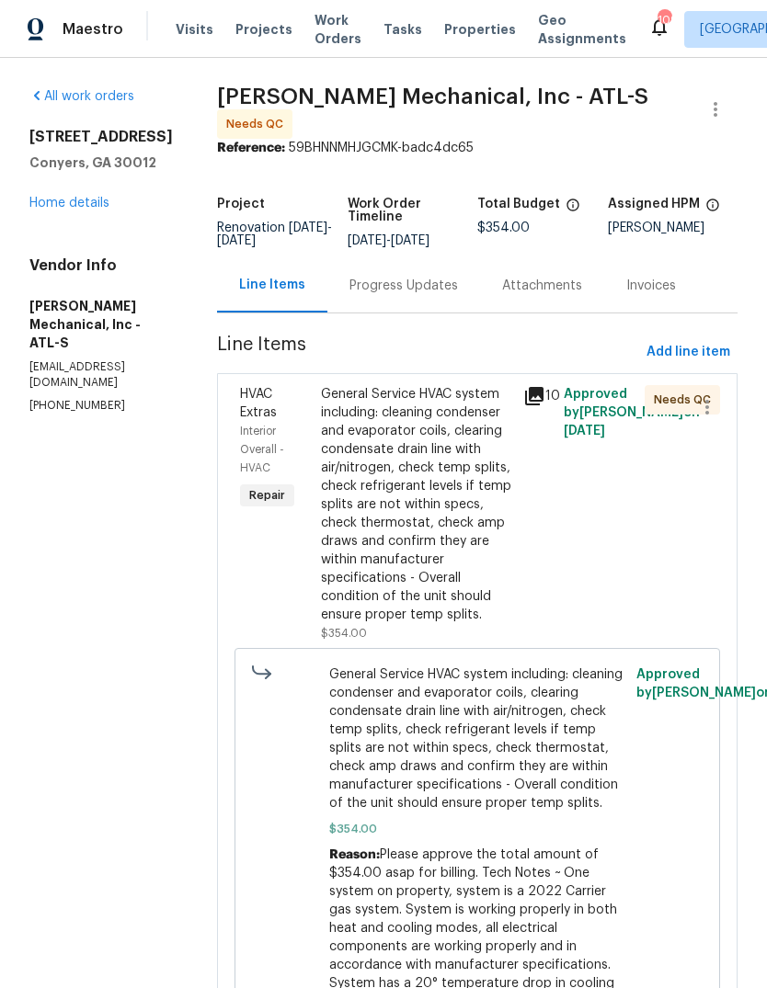
click at [460, 279] on div "Progress Updates" at bounding box center [403, 285] width 153 height 54
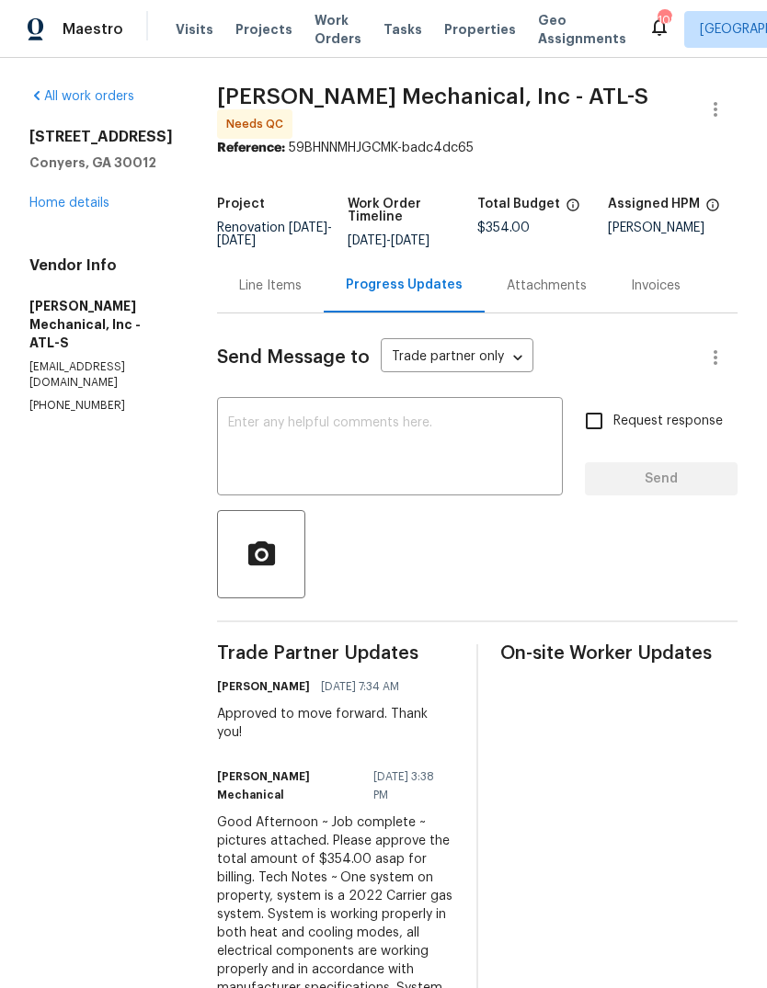
click at [302, 295] on div "Line Items" at bounding box center [270, 286] width 63 height 18
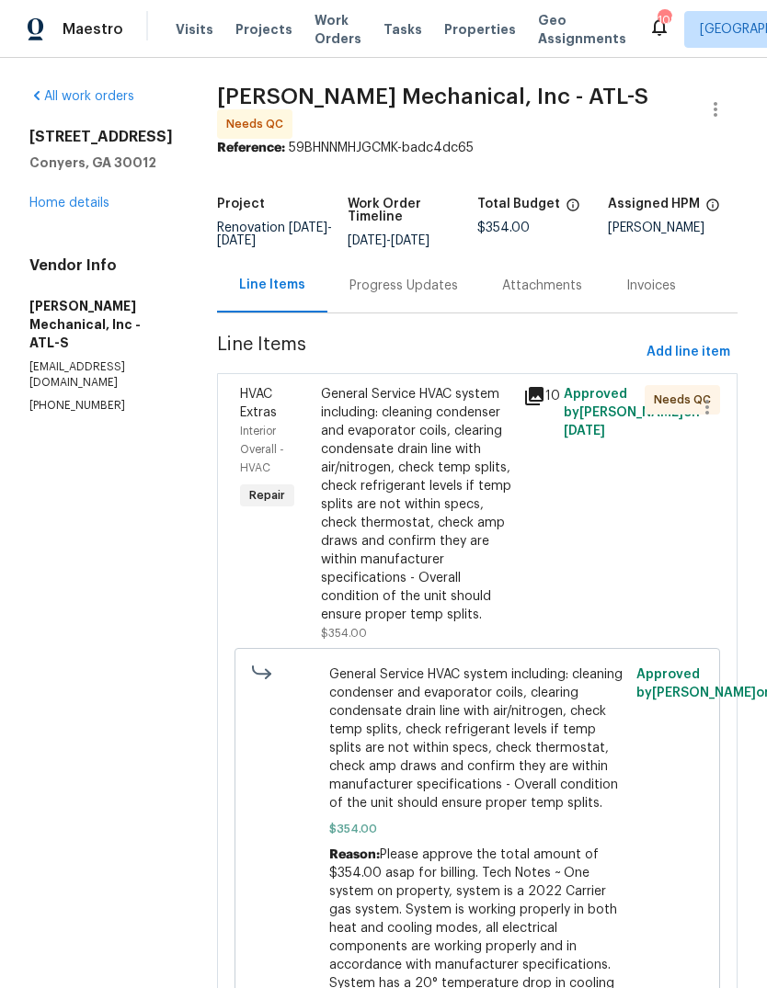
click at [450, 486] on div "General Service HVAC system including: cleaning condenser and evaporator coils,…" at bounding box center [416, 504] width 191 height 239
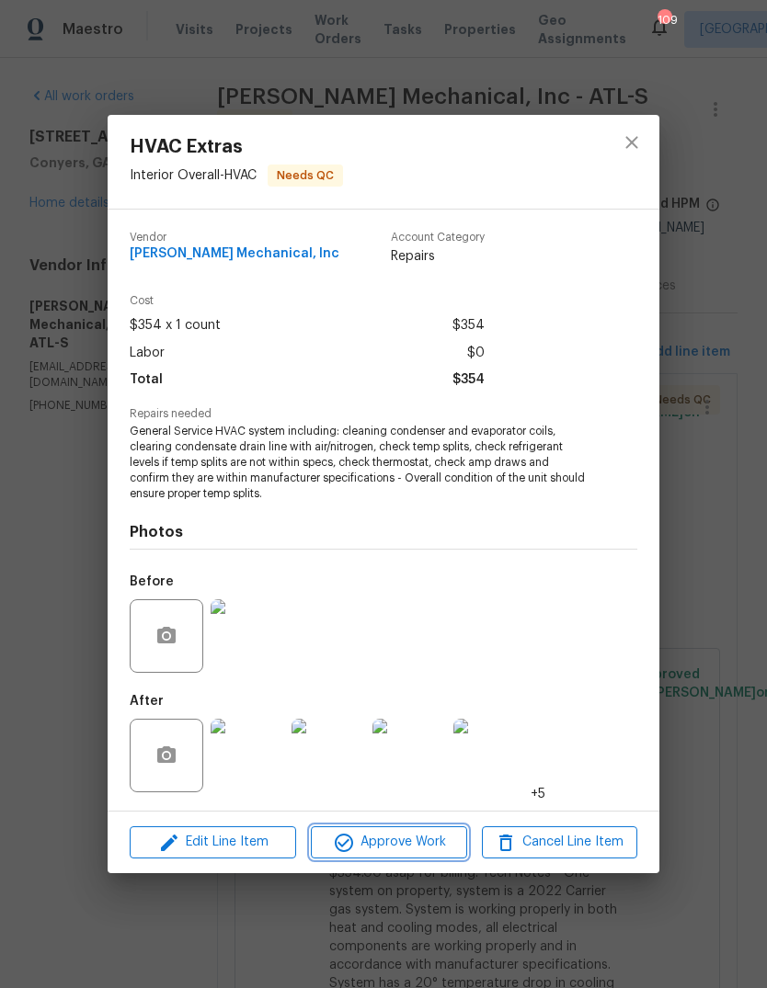
click at [428, 849] on span "Approve Work" at bounding box center [388, 842] width 144 height 23
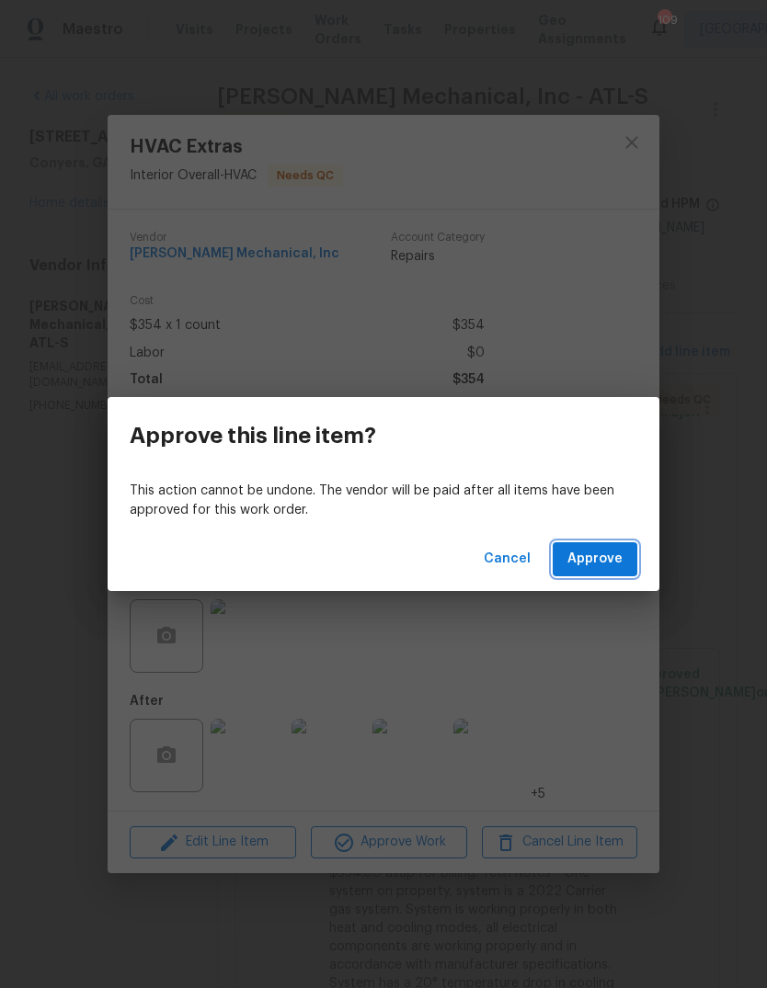
click at [611, 568] on span "Approve" at bounding box center [594, 559] width 55 height 23
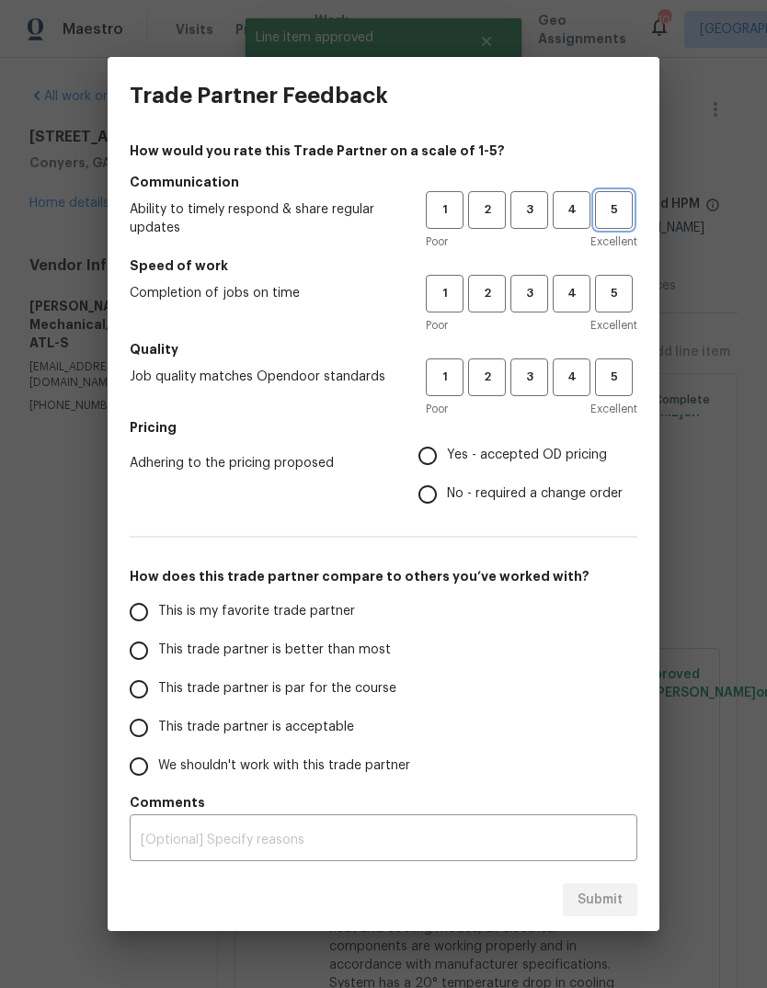
click at [615, 220] on span "5" at bounding box center [614, 210] width 34 height 21
click at [621, 306] on button "5" at bounding box center [614, 294] width 38 height 38
click at [624, 392] on button "5" at bounding box center [614, 378] width 38 height 38
click at [586, 459] on span "Yes - accepted OD pricing" at bounding box center [527, 455] width 160 height 19
click at [447, 459] on input "Yes - accepted OD pricing" at bounding box center [427, 456] width 39 height 39
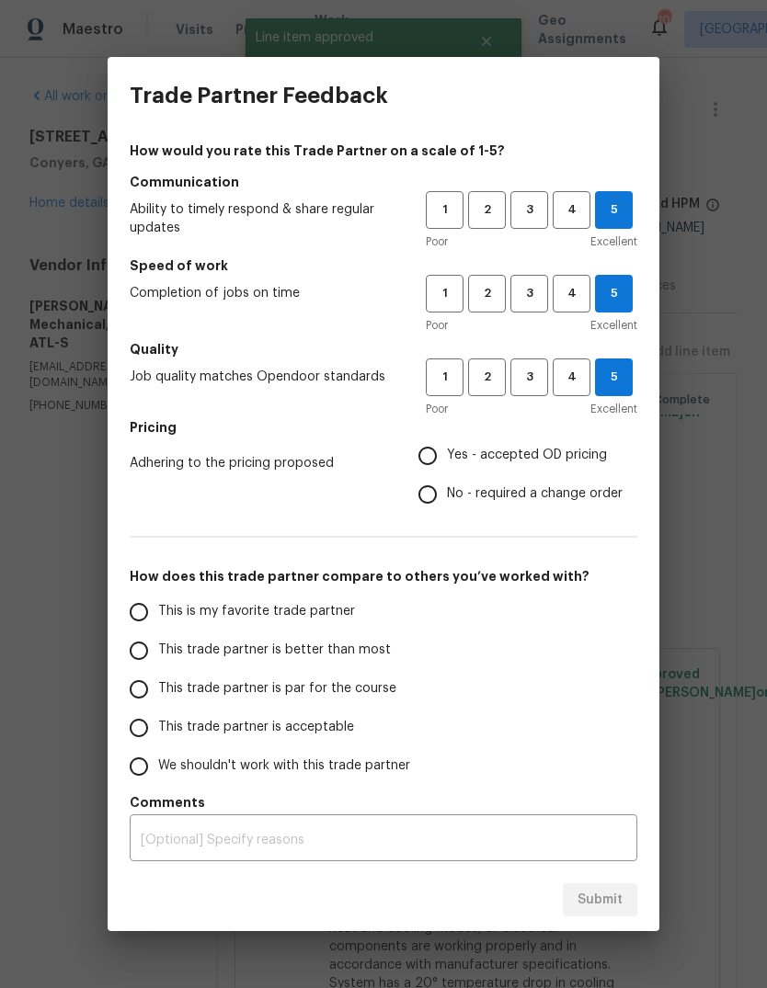
radio input "true"
click at [152, 614] on input "This is my favorite trade partner" at bounding box center [139, 612] width 39 height 39
click at [630, 905] on button "Submit" at bounding box center [600, 901] width 74 height 34
radio input "true"
radio input "false"
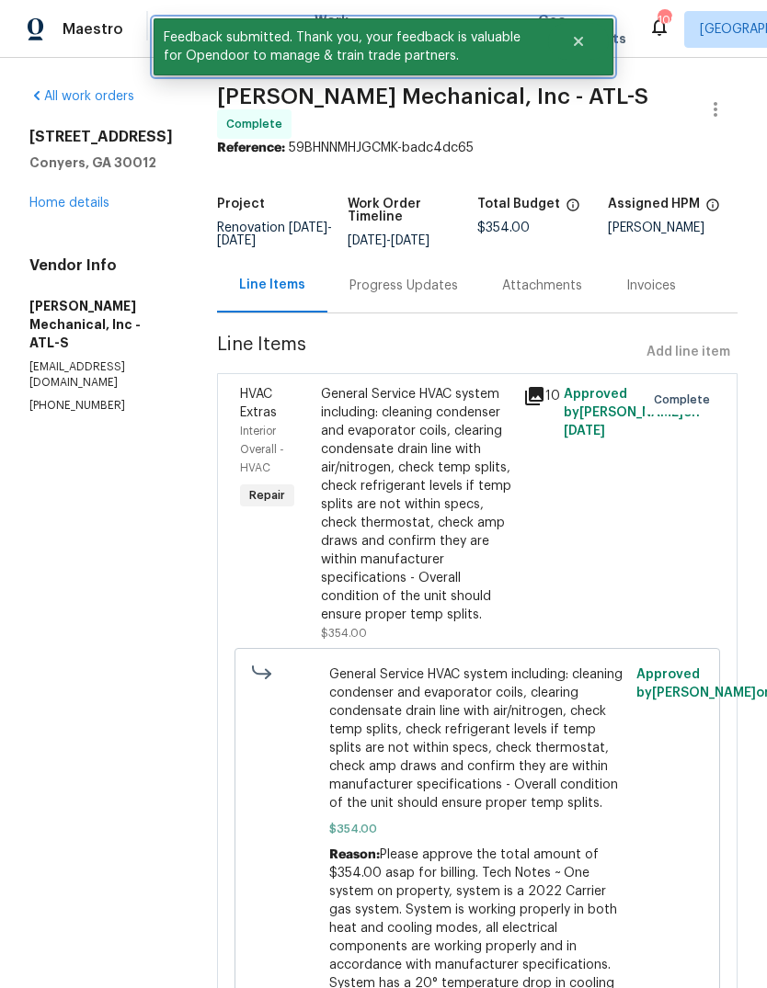
click at [577, 45] on icon "Close" at bounding box center [578, 41] width 9 height 9
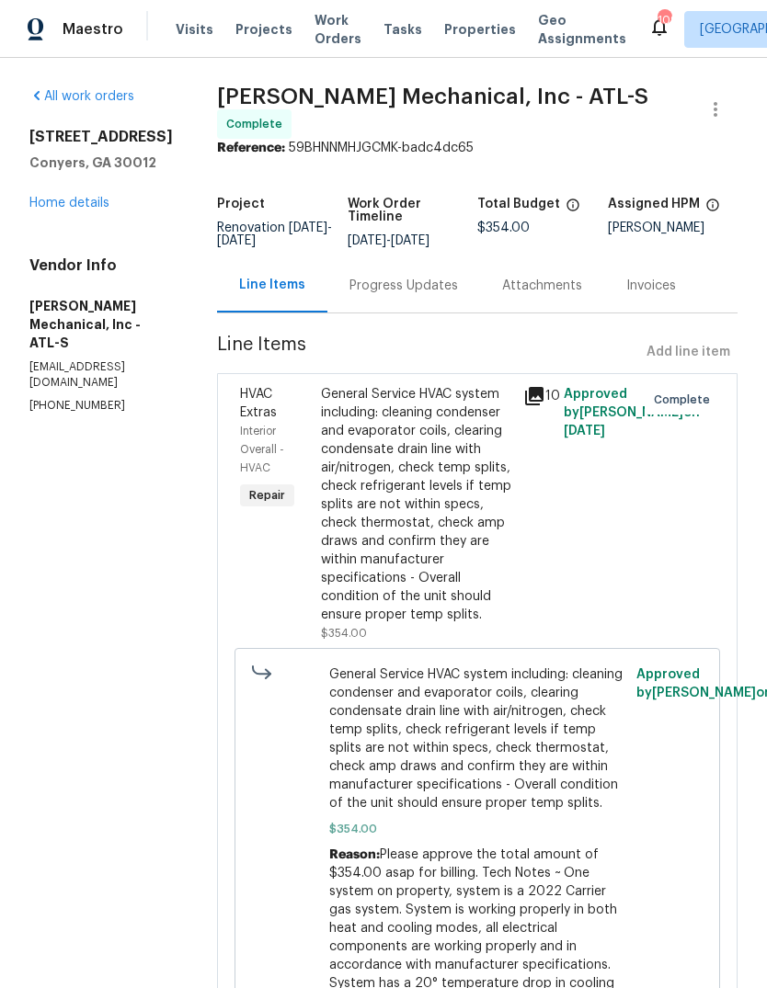
click at [324, 27] on span "Work Orders" at bounding box center [337, 29] width 47 height 37
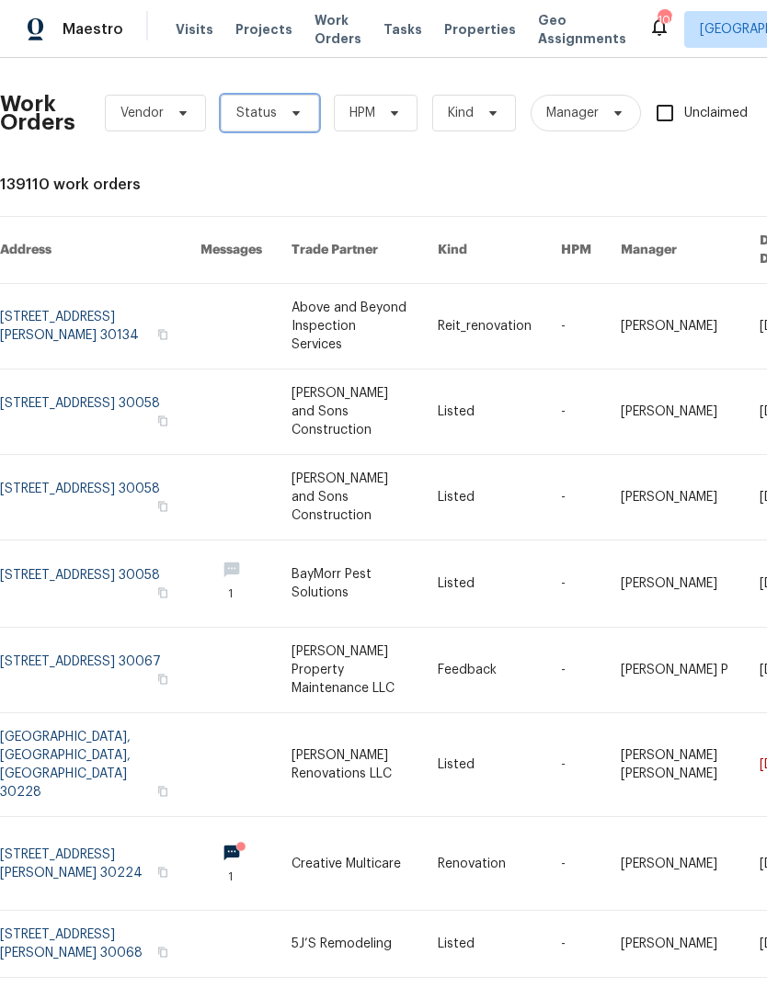
click at [289, 110] on icon at bounding box center [296, 113] width 15 height 15
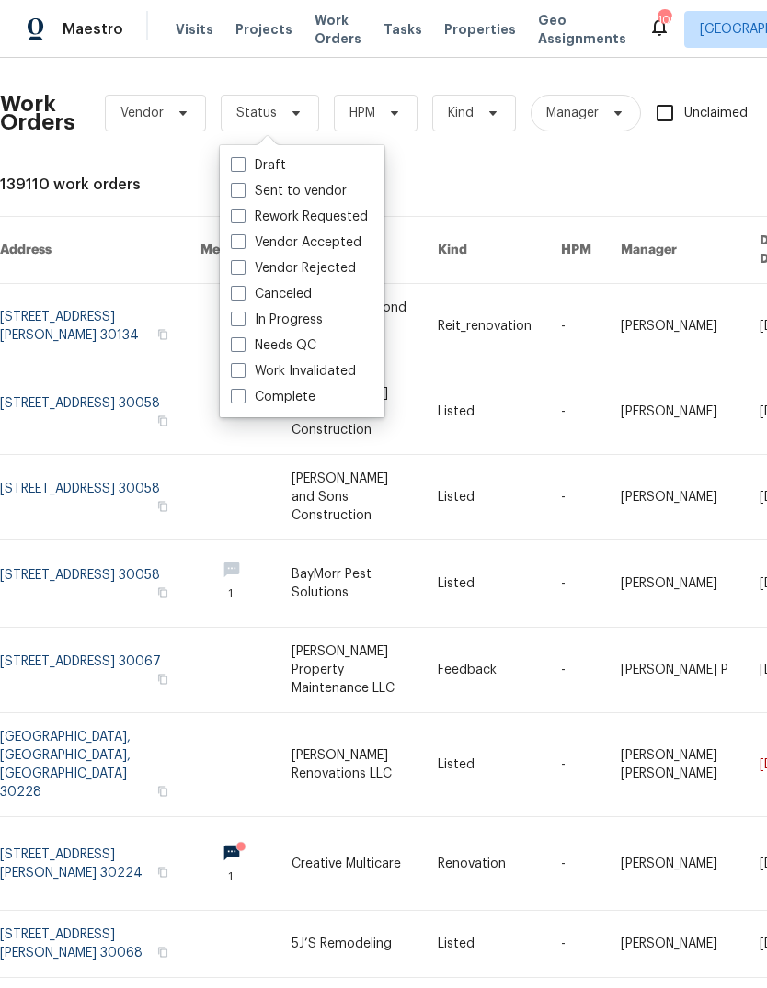
click at [302, 340] on label "Needs QC" at bounding box center [274, 346] width 86 height 18
click at [243, 340] on input "Needs QC" at bounding box center [237, 343] width 12 height 12
checkbox input "true"
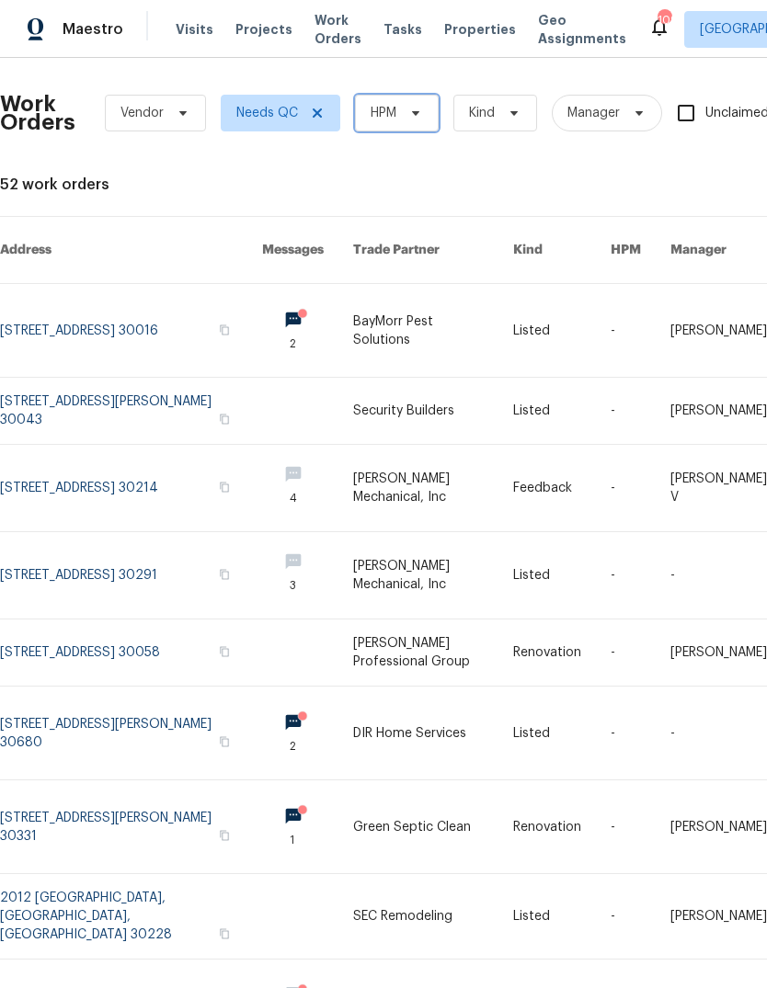
click at [399, 118] on span "HPM" at bounding box center [397, 113] width 84 height 37
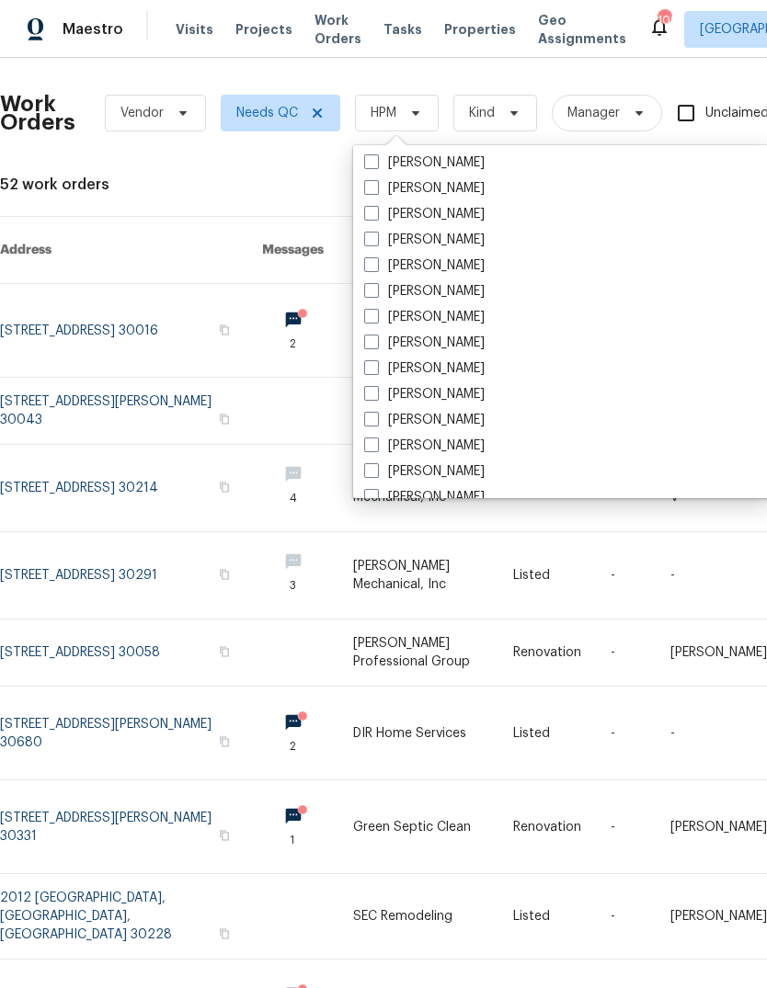
scroll to position [1222, 0]
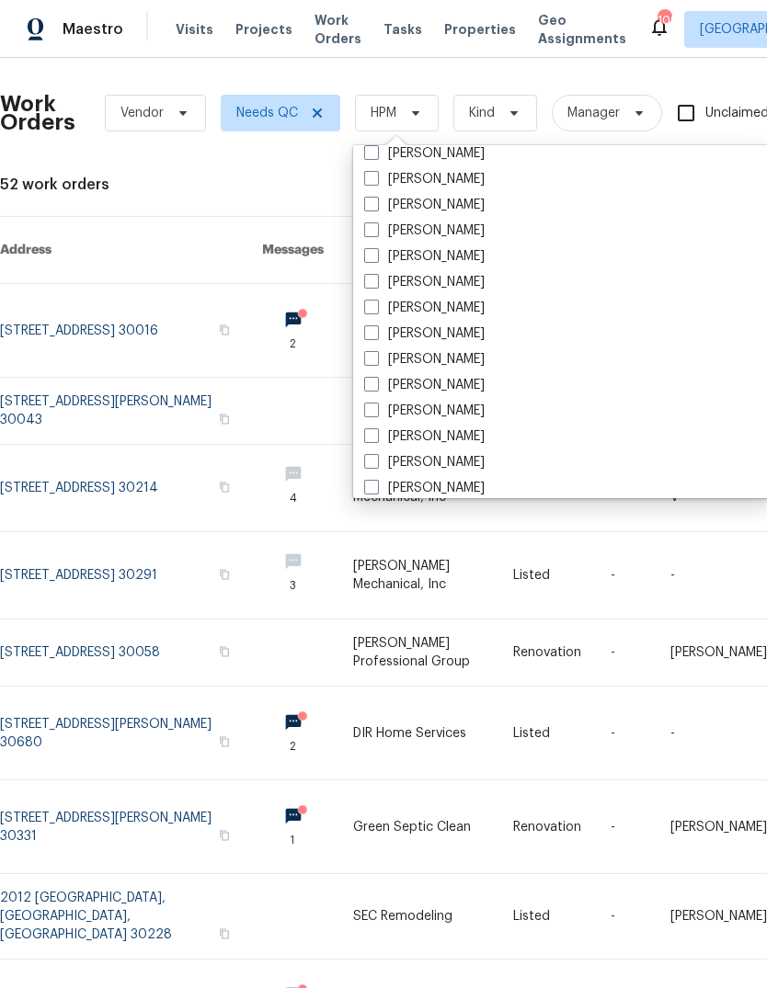
click at [447, 234] on label "[PERSON_NAME]" at bounding box center [424, 231] width 120 height 18
click at [376, 234] on input "[PERSON_NAME]" at bounding box center [370, 228] width 12 height 12
checkbox input "true"
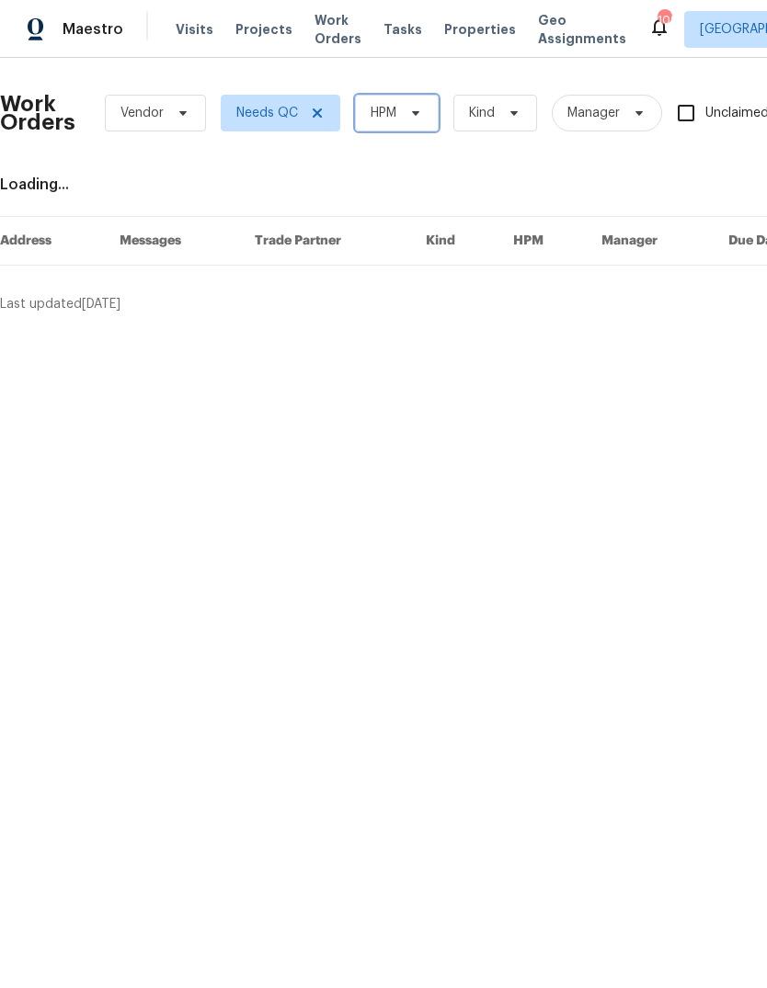
click at [417, 116] on icon at bounding box center [415, 113] width 15 height 15
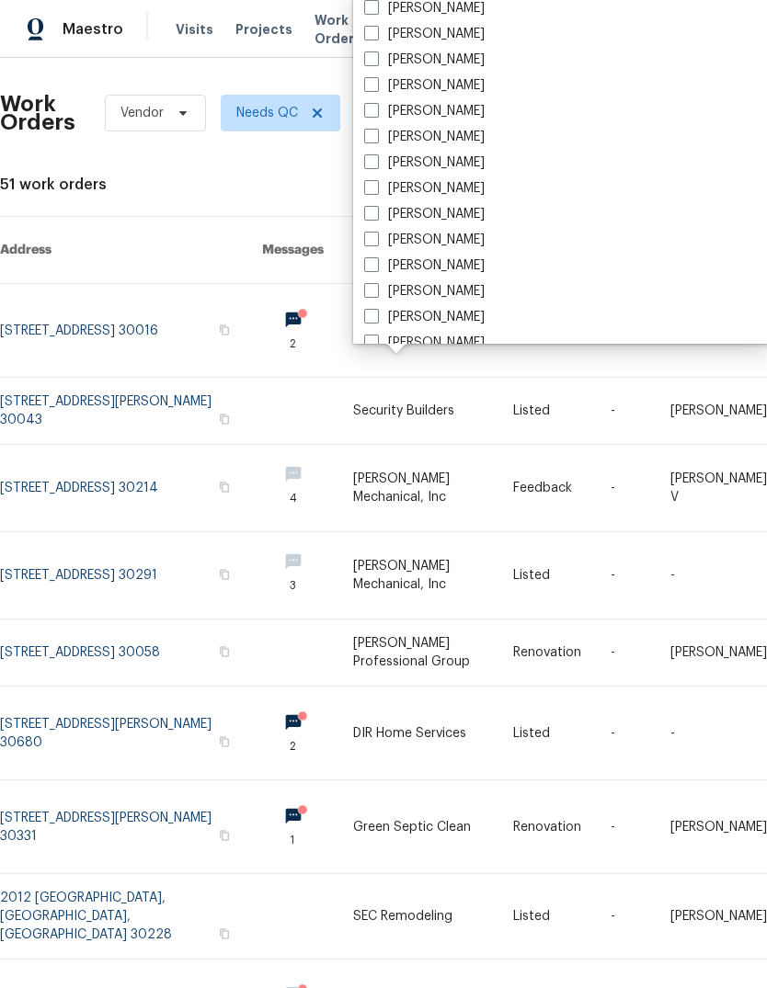
scroll to position [1214, 0]
click at [447, 82] on label "[PERSON_NAME]" at bounding box center [424, 84] width 120 height 18
click at [376, 82] on input "[PERSON_NAME]" at bounding box center [370, 81] width 12 height 12
checkbox input "true"
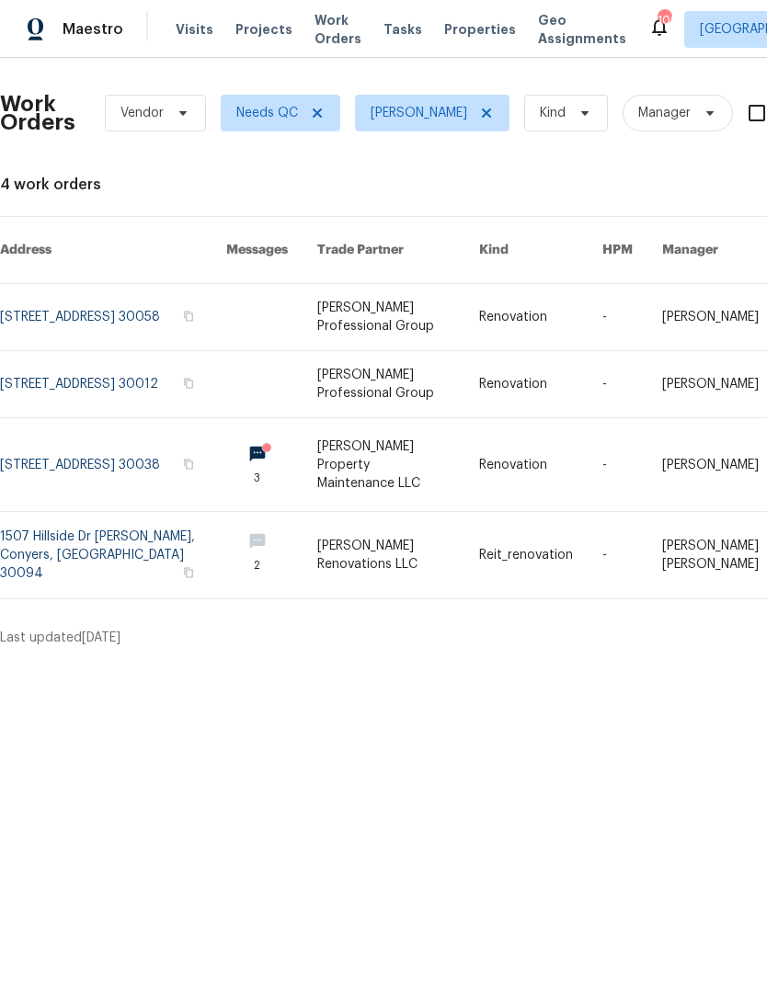
click at [56, 432] on link at bounding box center [113, 464] width 226 height 93
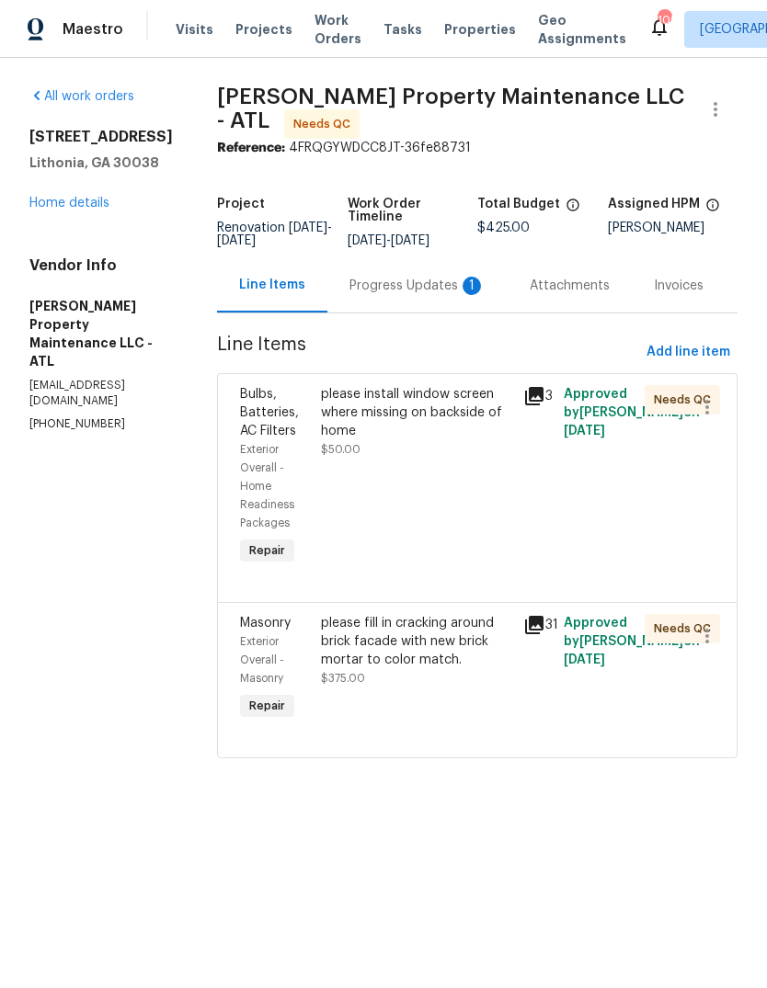
click at [452, 294] on div "Progress Updates 1" at bounding box center [417, 286] width 136 height 18
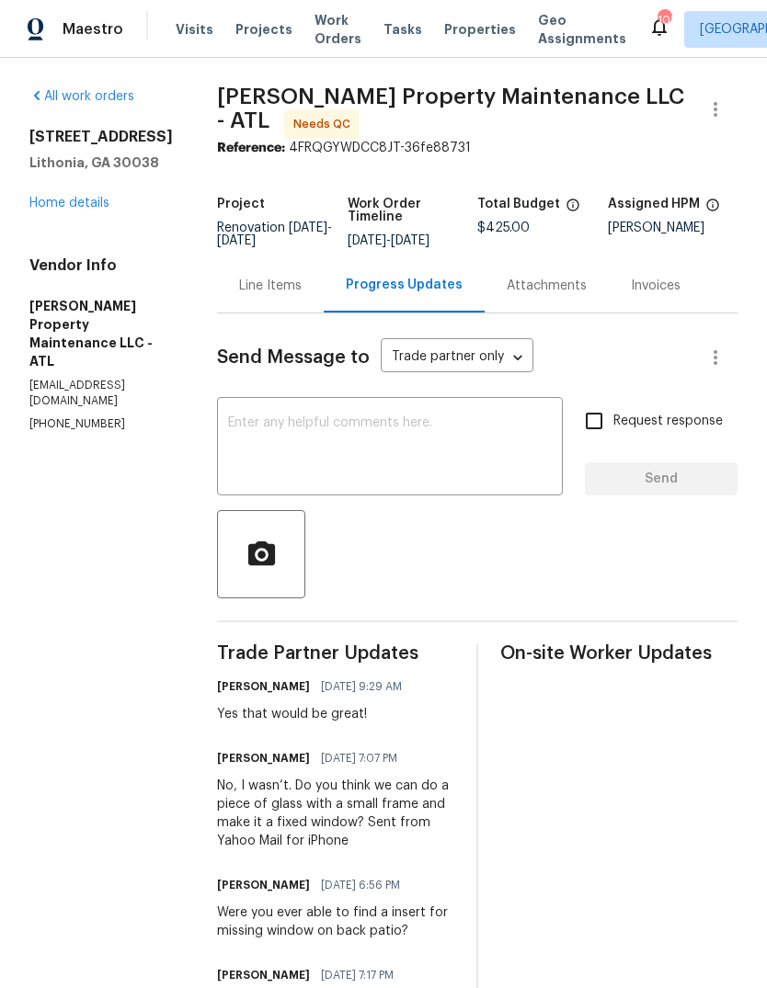
click at [295, 273] on div "Line Items" at bounding box center [270, 285] width 107 height 54
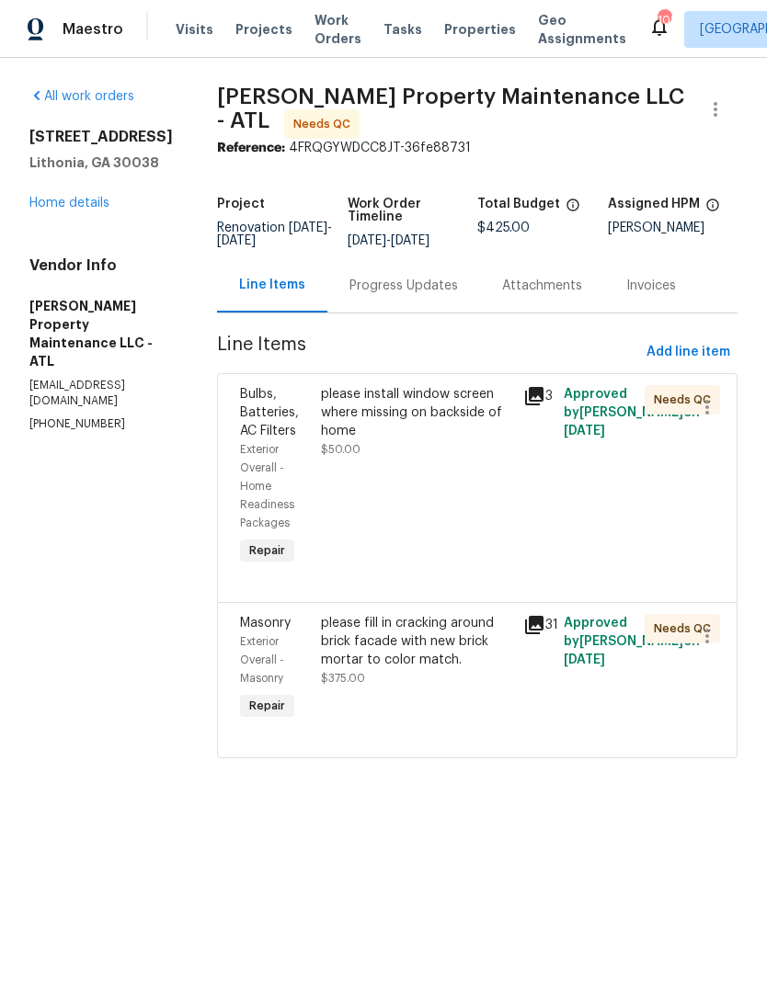
click at [543, 395] on icon at bounding box center [534, 396] width 18 height 18
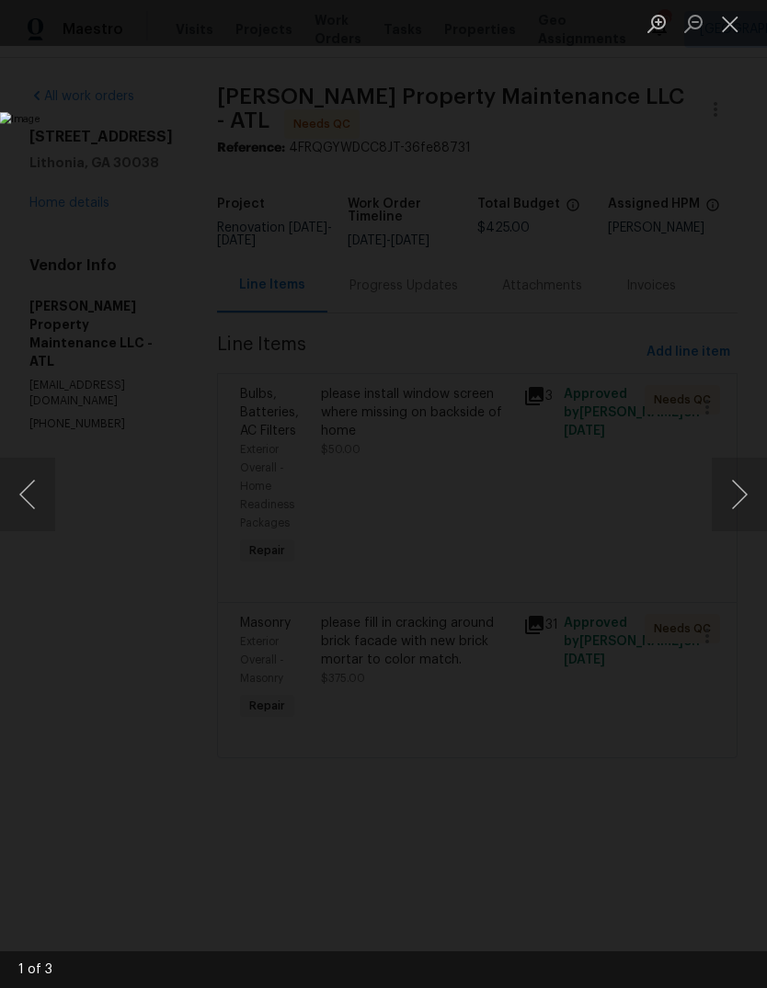
click at [743, 501] on button "Next image" at bounding box center [739, 495] width 55 height 74
click at [737, 497] on button "Next image" at bounding box center [739, 495] width 55 height 74
click at [725, 27] on button "Close lightbox" at bounding box center [730, 23] width 37 height 32
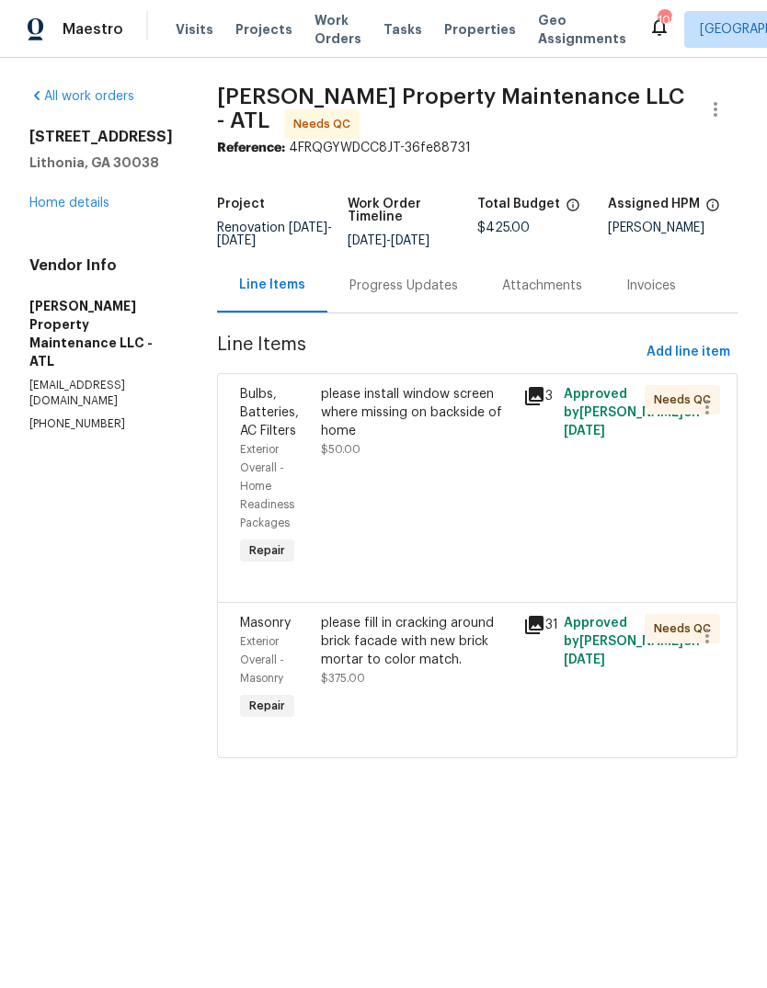
click at [539, 635] on icon at bounding box center [534, 625] width 22 height 22
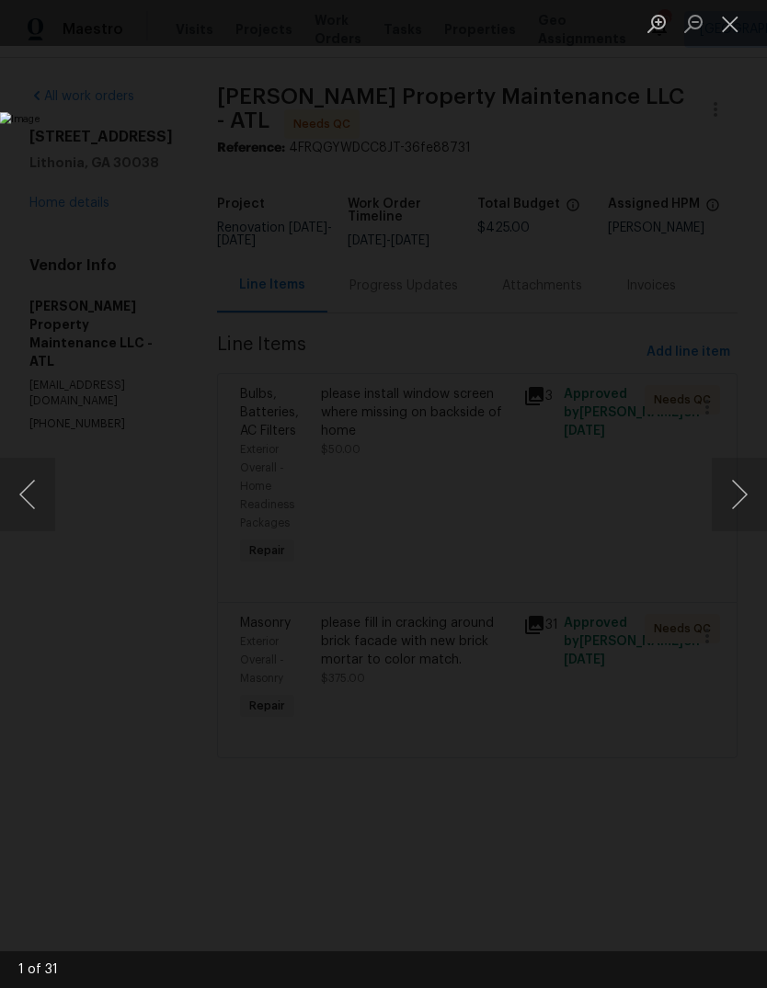
click at [743, 502] on button "Next image" at bounding box center [739, 495] width 55 height 74
click at [738, 24] on button "Close lightbox" at bounding box center [730, 23] width 37 height 32
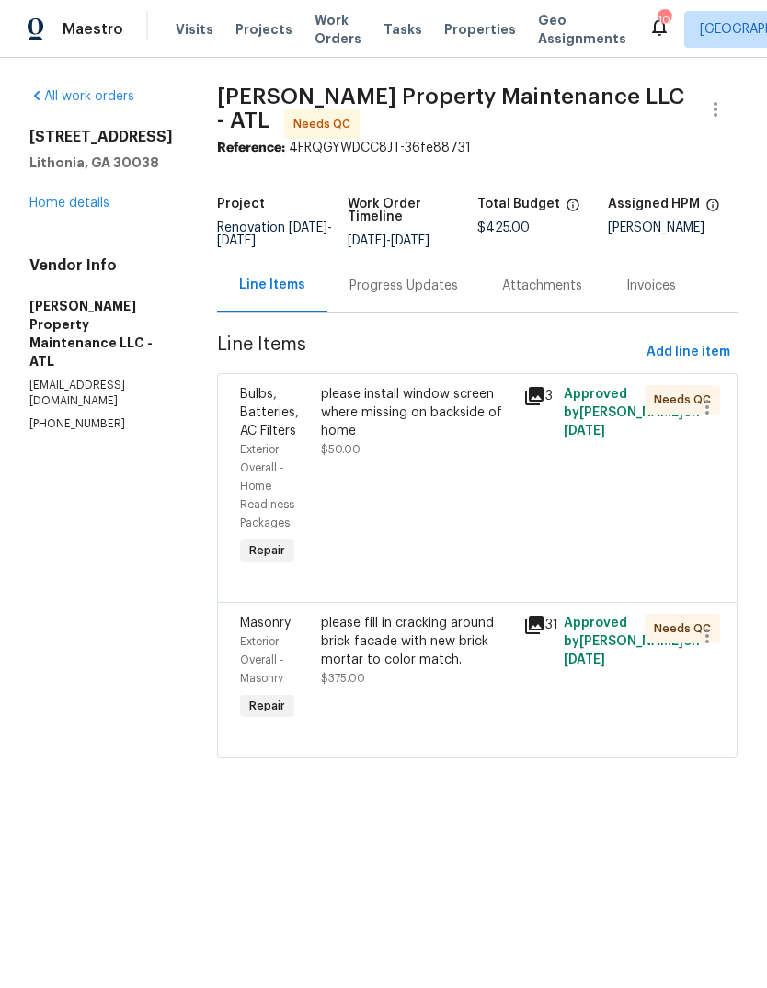
click at [49, 200] on link "Home details" at bounding box center [69, 203] width 80 height 13
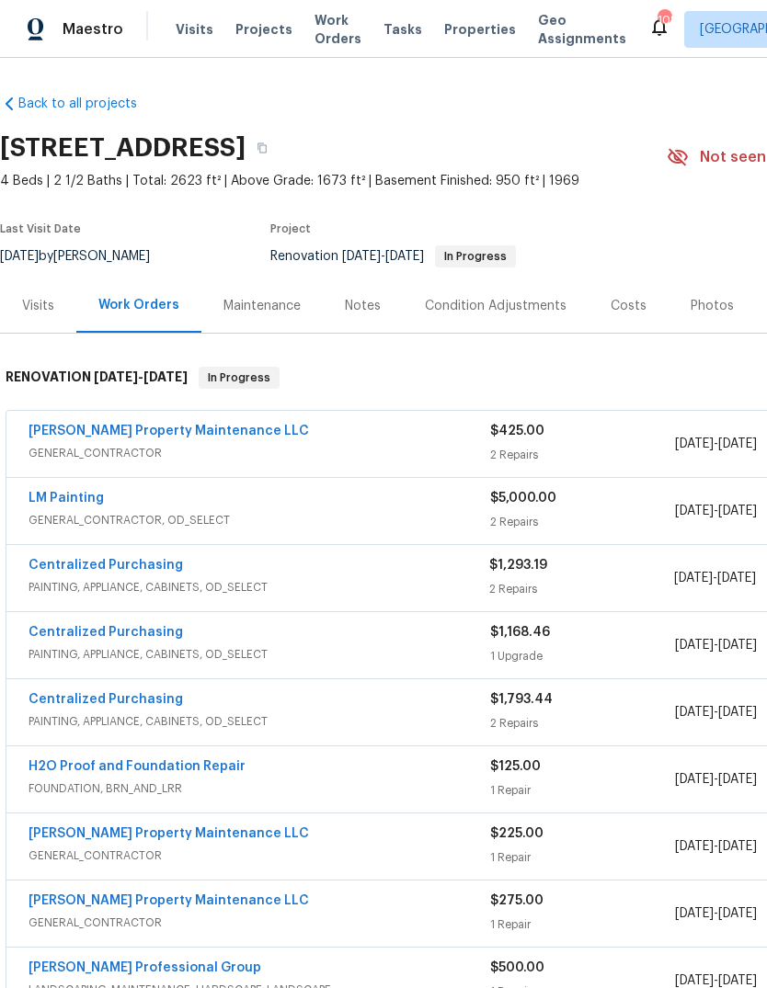
click at [48, 495] on link "LM Painting" at bounding box center [66, 498] width 75 height 13
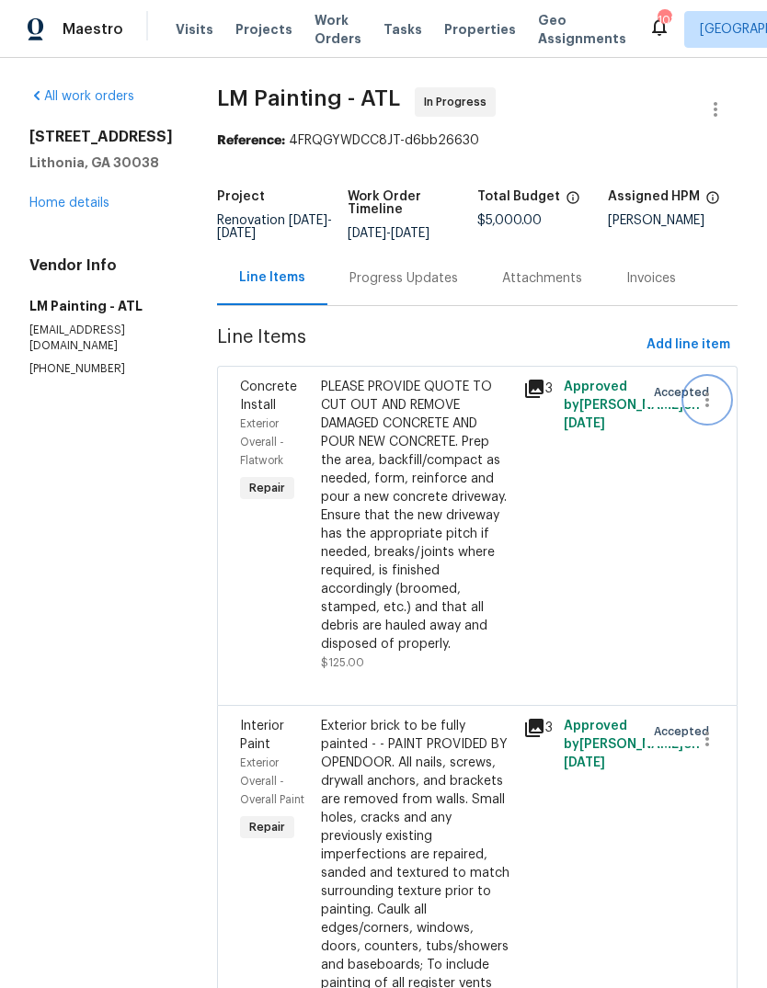
click at [717, 411] on icon "button" at bounding box center [707, 400] width 22 height 22
click at [717, 410] on li "Cancel" at bounding box center [715, 413] width 71 height 30
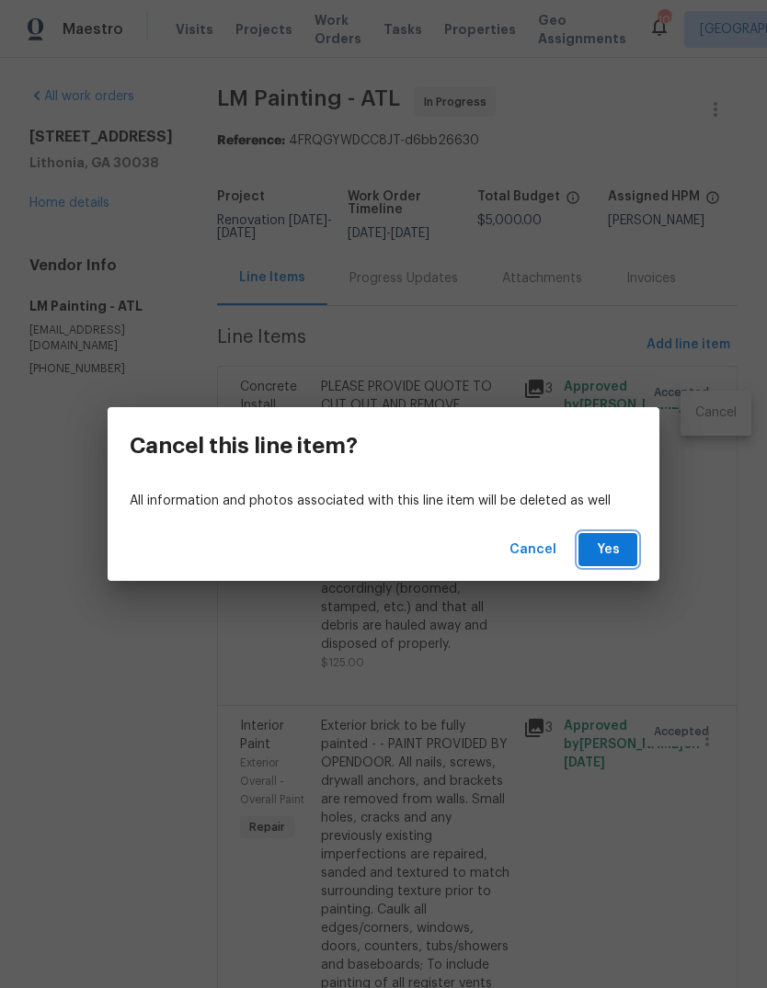
click at [621, 545] on span "Yes" at bounding box center [607, 550] width 29 height 23
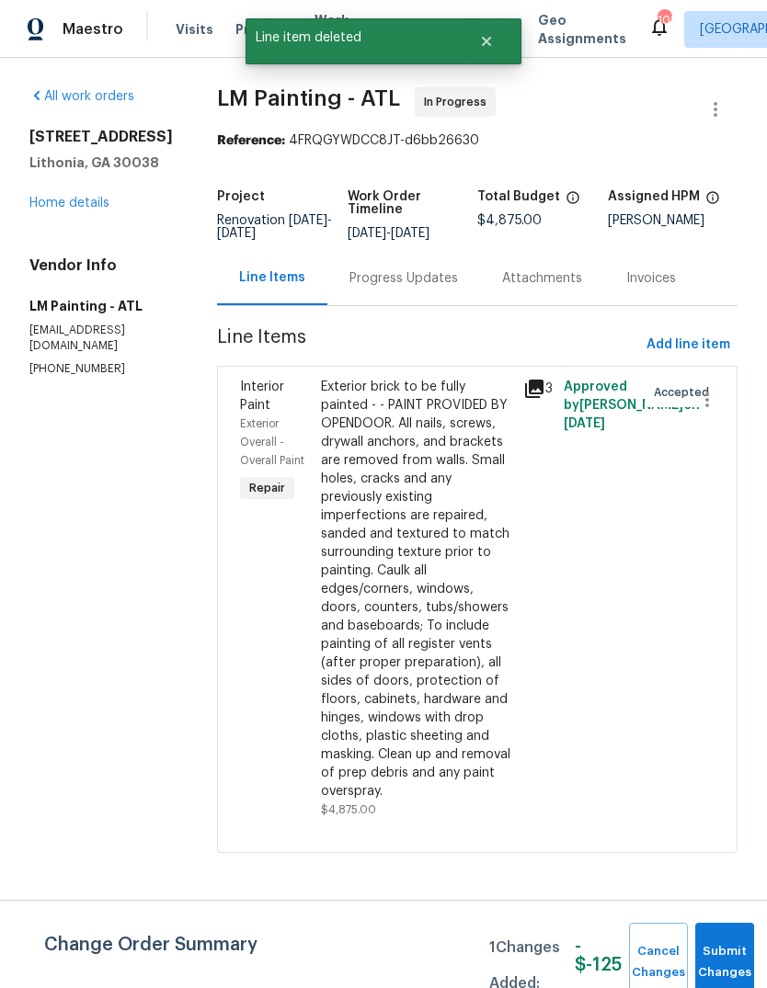
click at [545, 400] on icon at bounding box center [534, 389] width 22 height 22
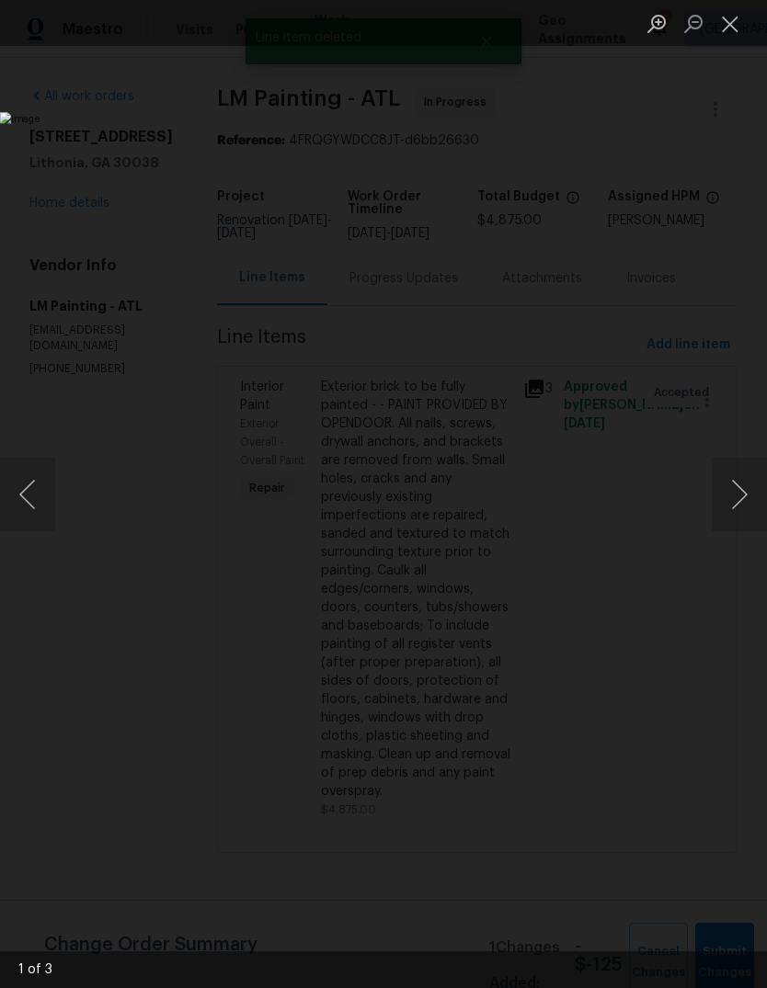
click at [737, 495] on button "Next image" at bounding box center [739, 495] width 55 height 74
click at [725, 498] on button "Next image" at bounding box center [739, 495] width 55 height 74
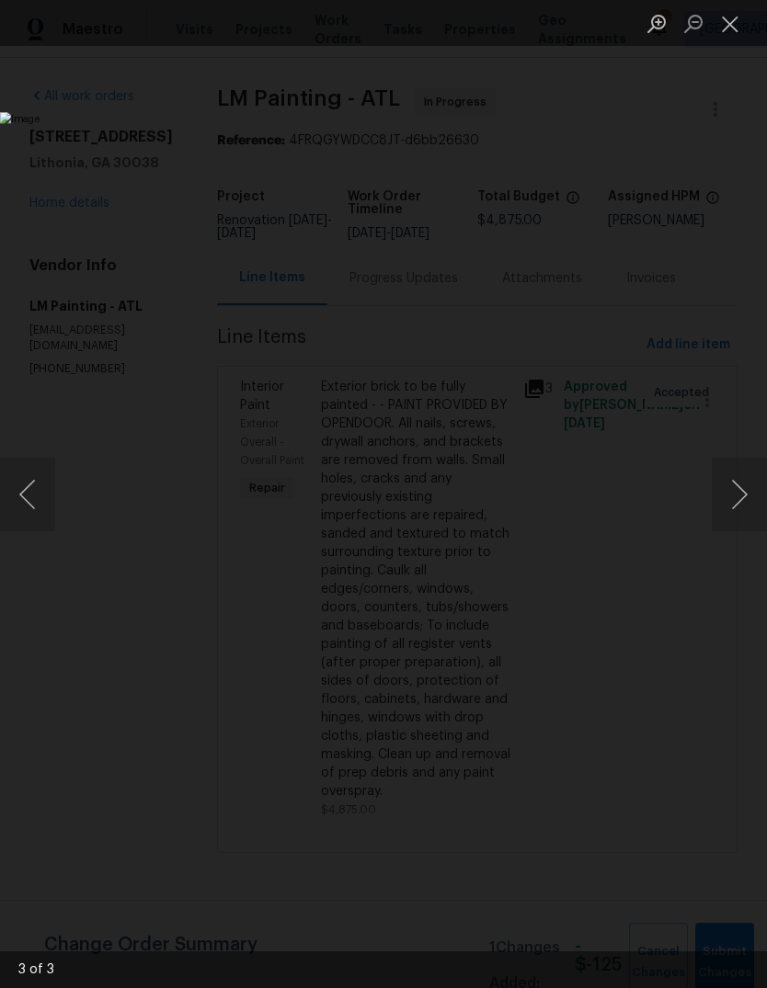
click at [737, 28] on button "Close lightbox" at bounding box center [730, 23] width 37 height 32
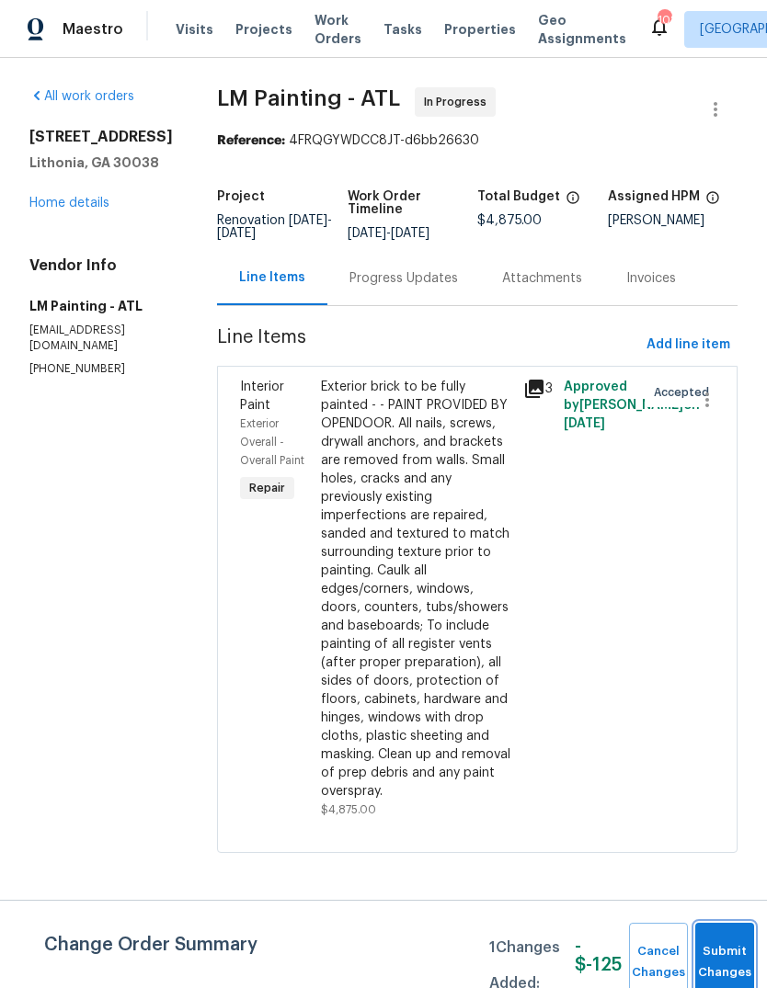
click at [726, 944] on button "Submit Changes" at bounding box center [724, 962] width 59 height 79
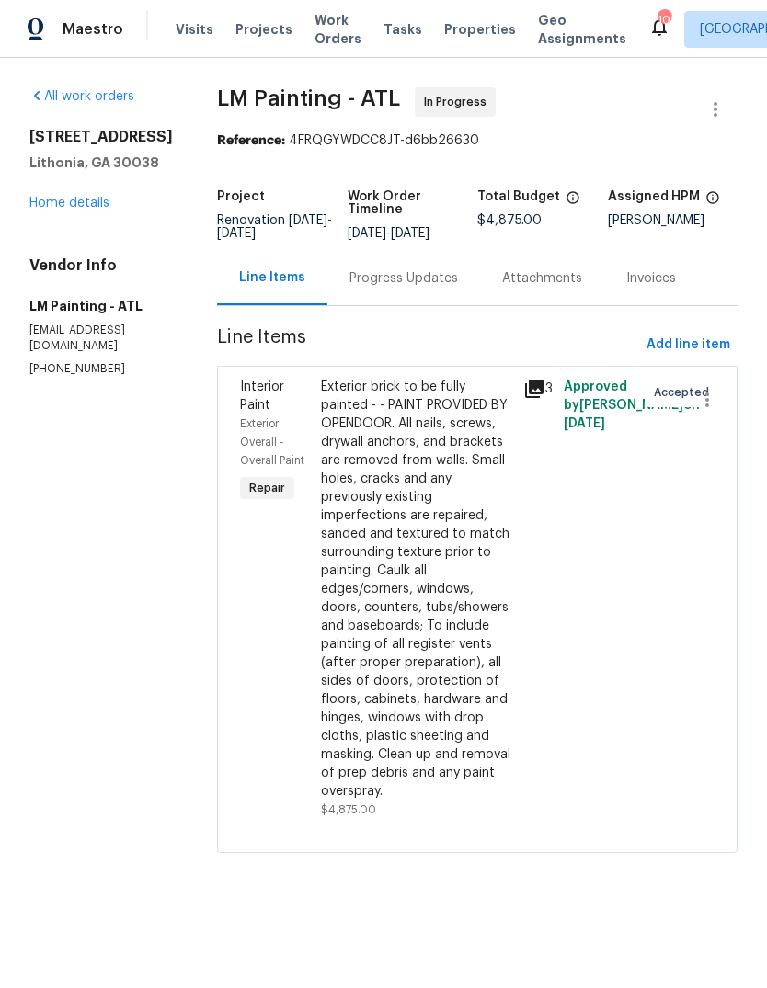
click at [65, 209] on link "Home details" at bounding box center [69, 203] width 80 height 13
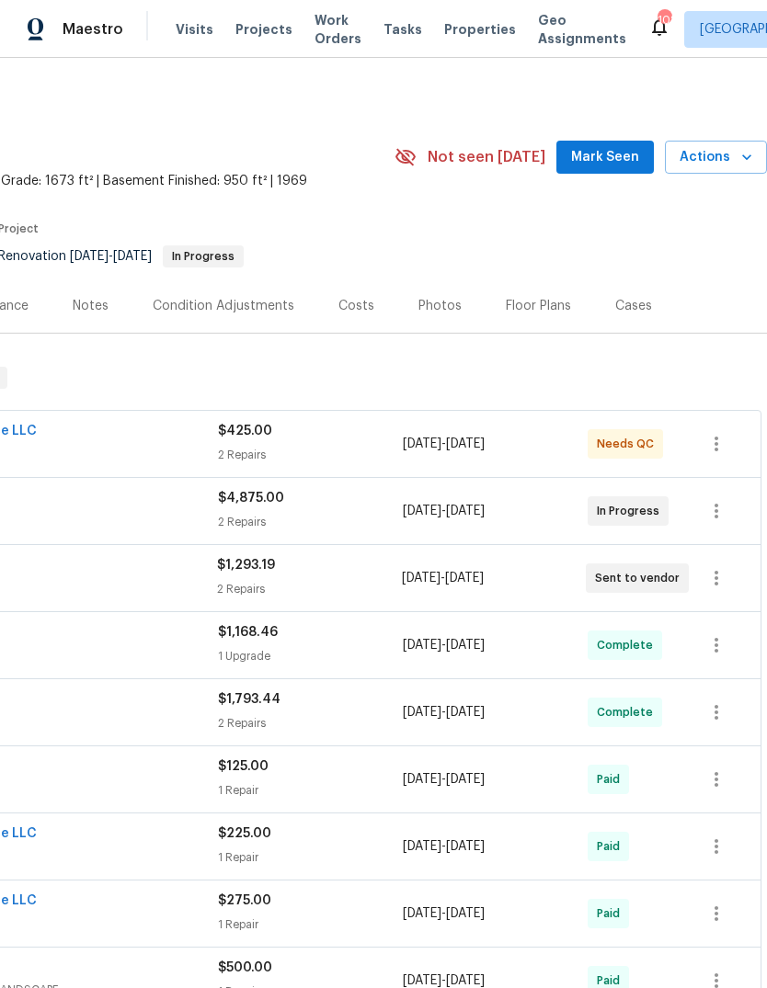
scroll to position [-1, 276]
click at [613, 156] on span "Mark Seen" at bounding box center [605, 157] width 68 height 23
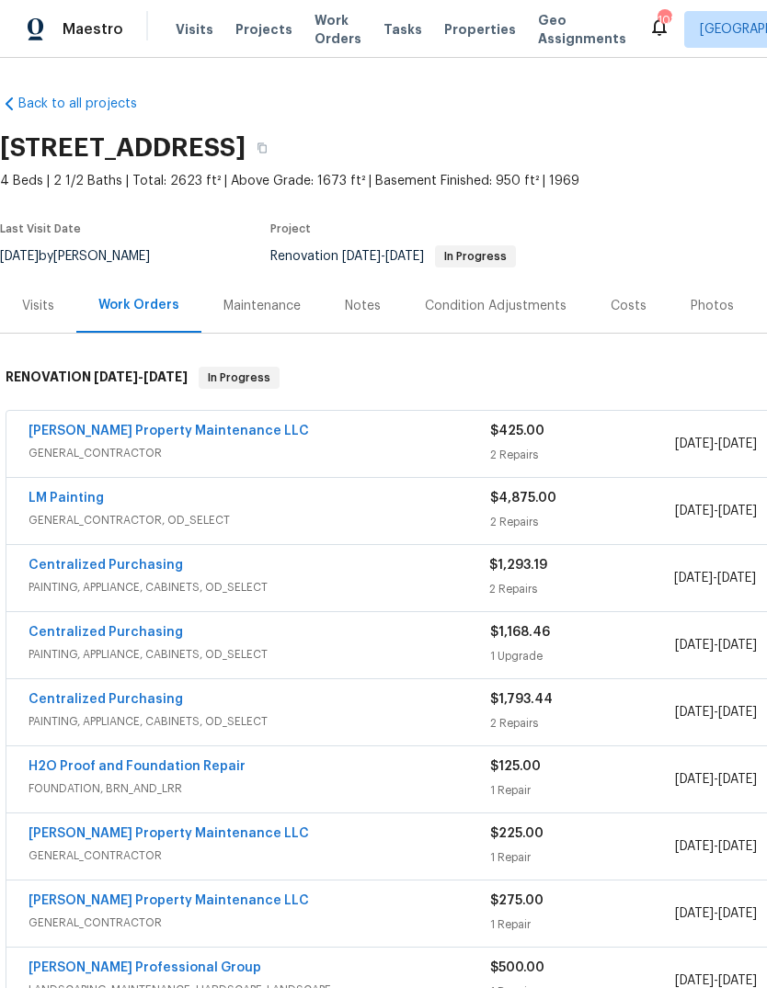
scroll to position [0, 0]
click at [374, 313] on div "Notes" at bounding box center [363, 306] width 36 height 18
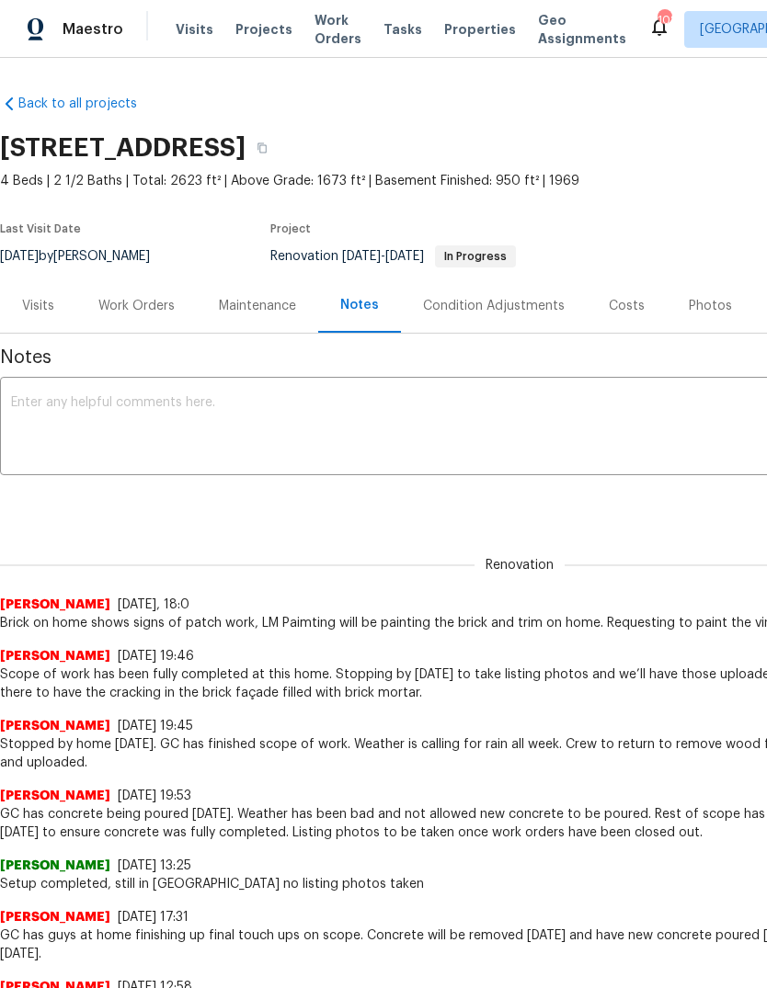
click at [526, 429] on textarea at bounding box center [519, 428] width 1017 height 64
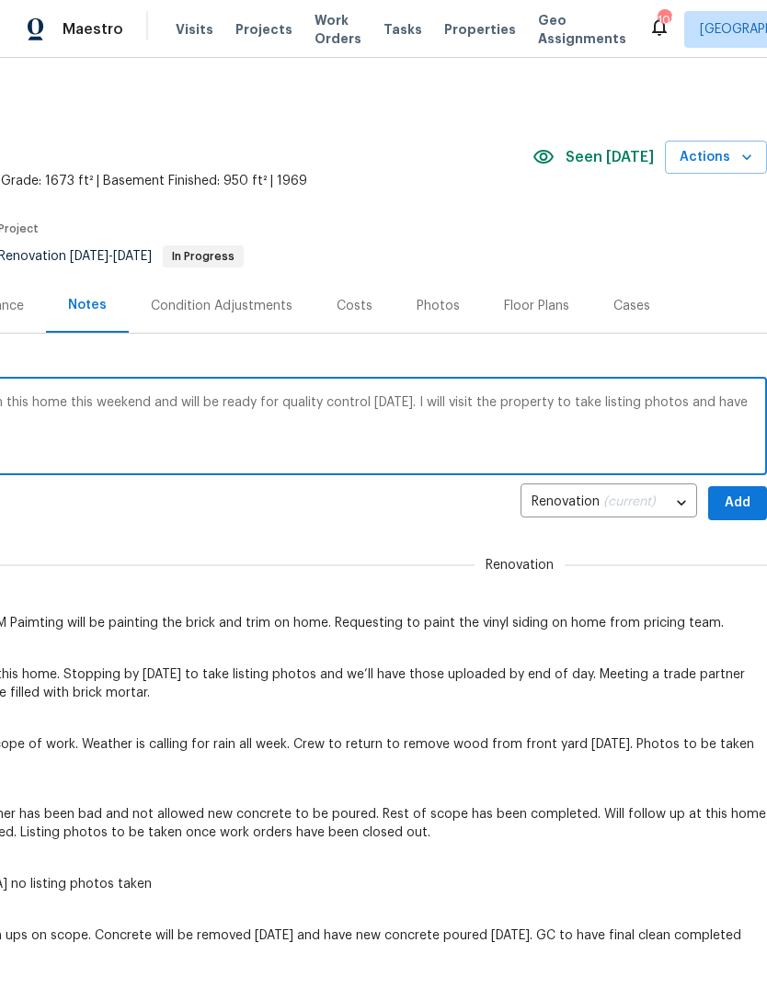
scroll to position [0, 272]
type textarea "GC is finishing up with the exterior paint on this home this weekend and will b…"
click at [740, 498] on span "Add" at bounding box center [737, 503] width 29 height 23
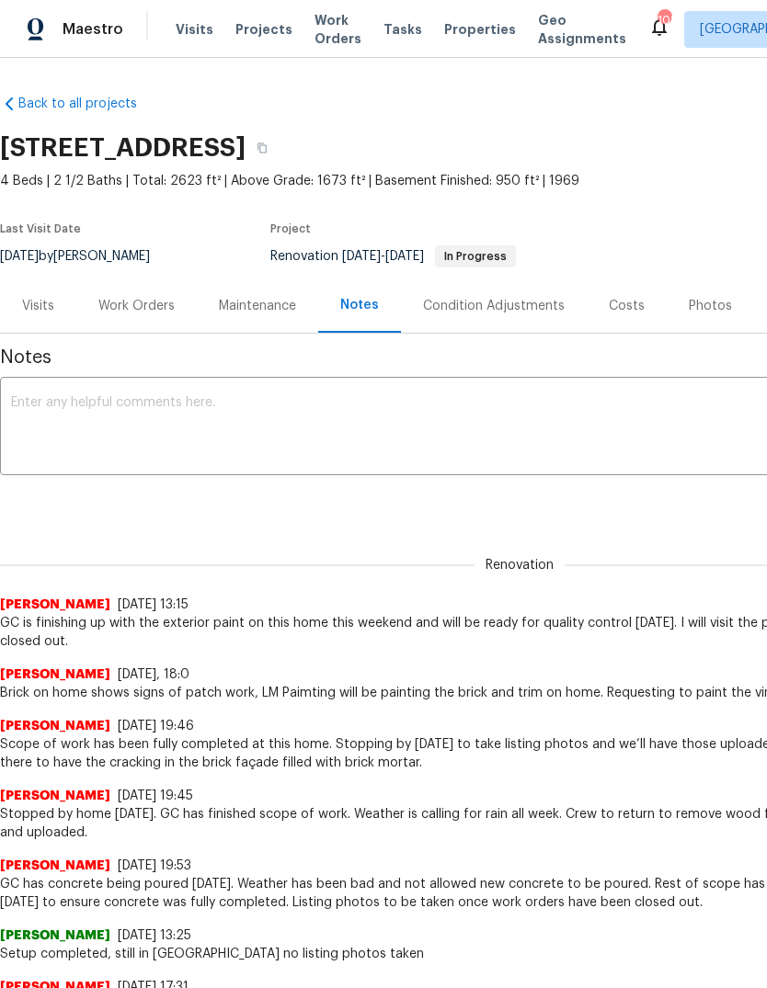
scroll to position [0, 0]
click at [634, 305] on div "Costs" at bounding box center [627, 306] width 36 height 18
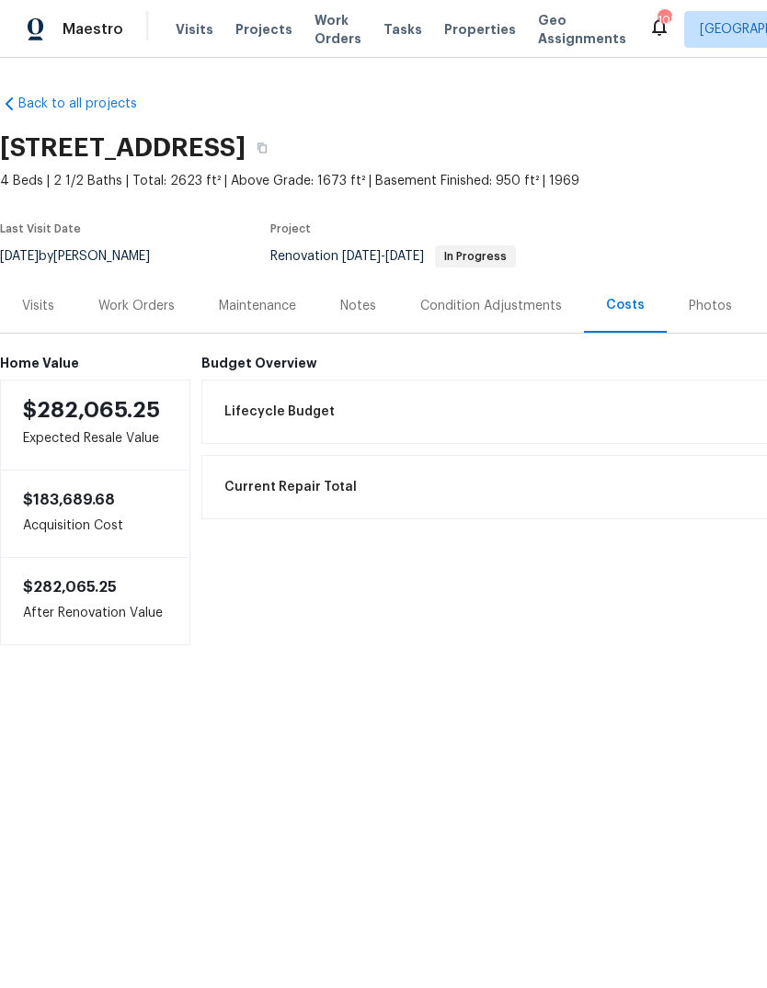
click at [173, 313] on div "Work Orders" at bounding box center [136, 306] width 76 height 18
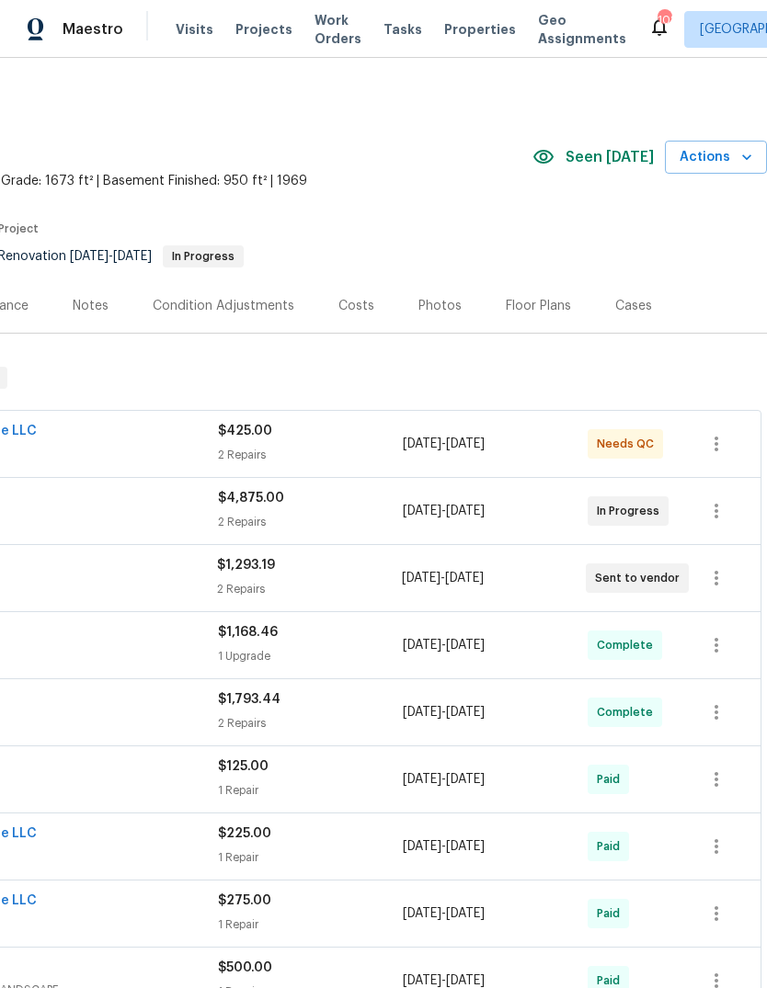
scroll to position [0, 272]
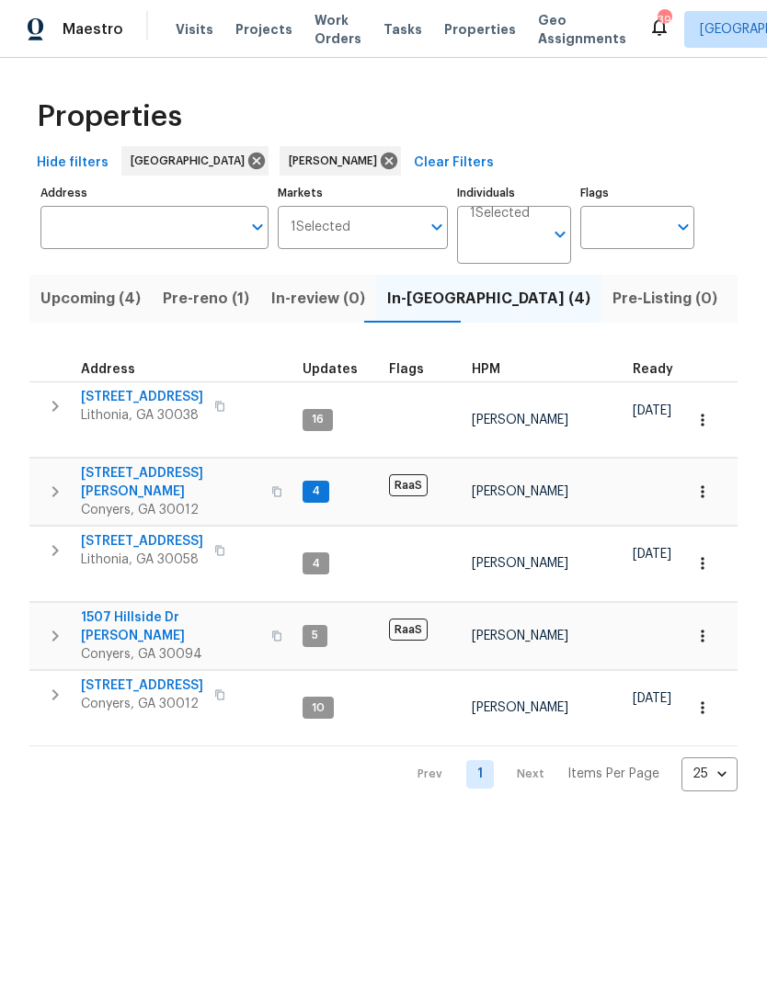
click at [120, 464] on span "1347 Peggy Ln NW" at bounding box center [170, 482] width 179 height 37
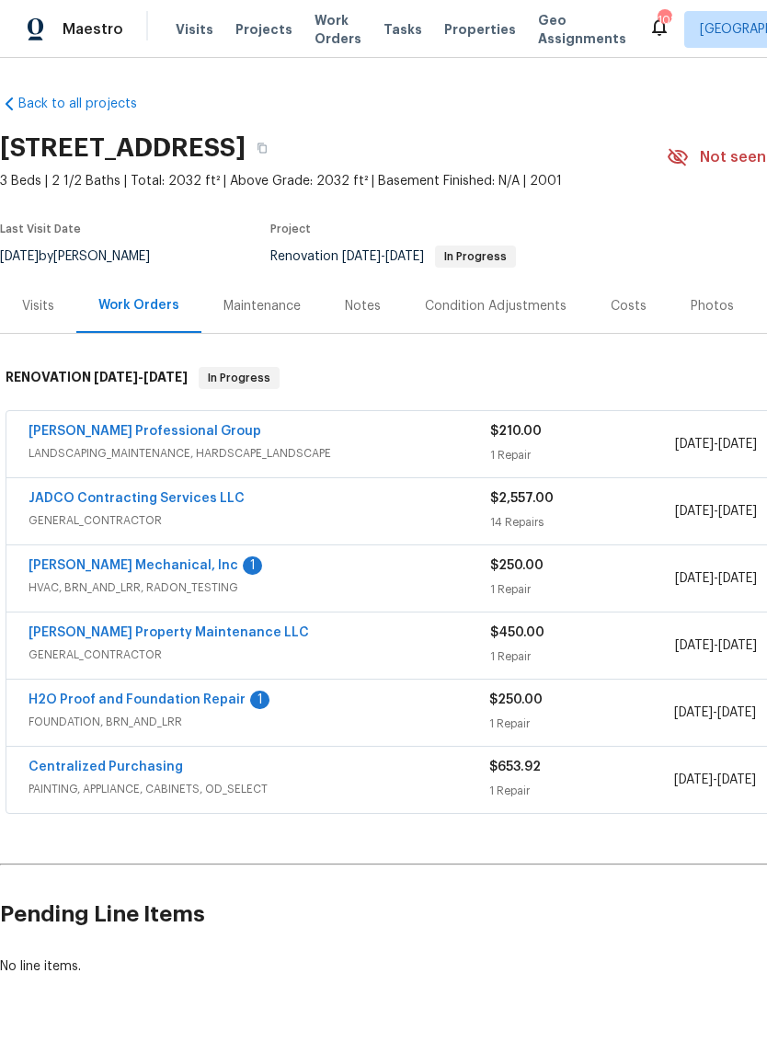
click at [70, 561] on link "[PERSON_NAME] Mechanical, Inc" at bounding box center [134, 565] width 210 height 13
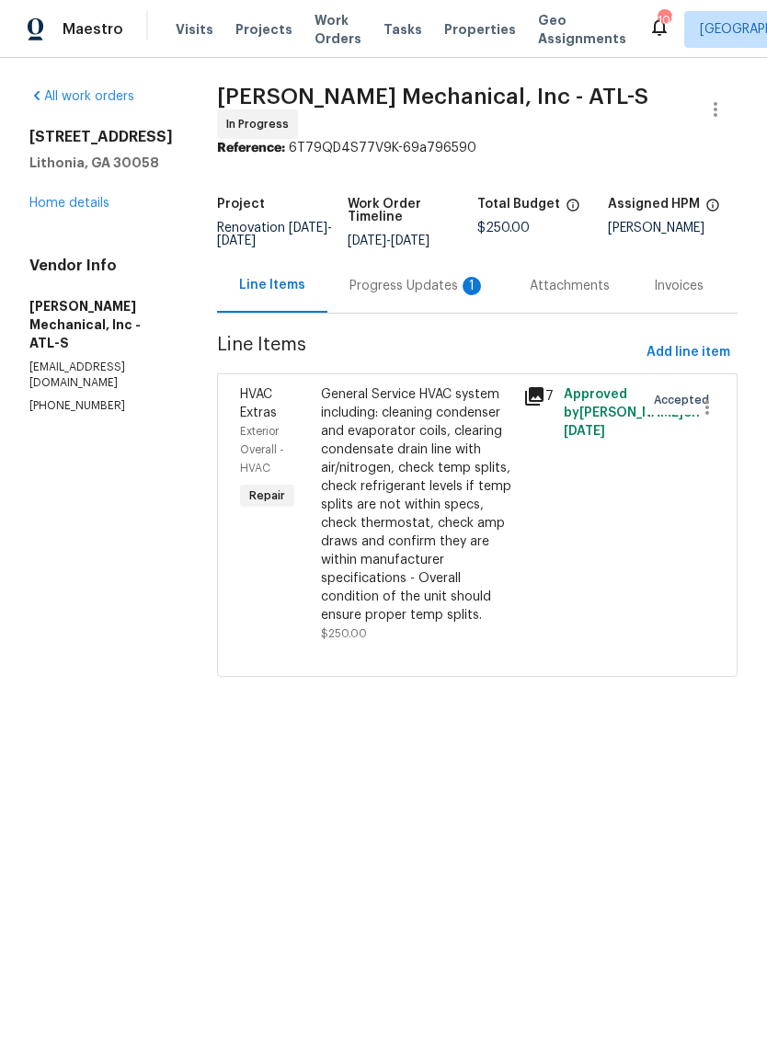
click at [446, 288] on div "Progress Updates 1" at bounding box center [417, 286] width 136 height 18
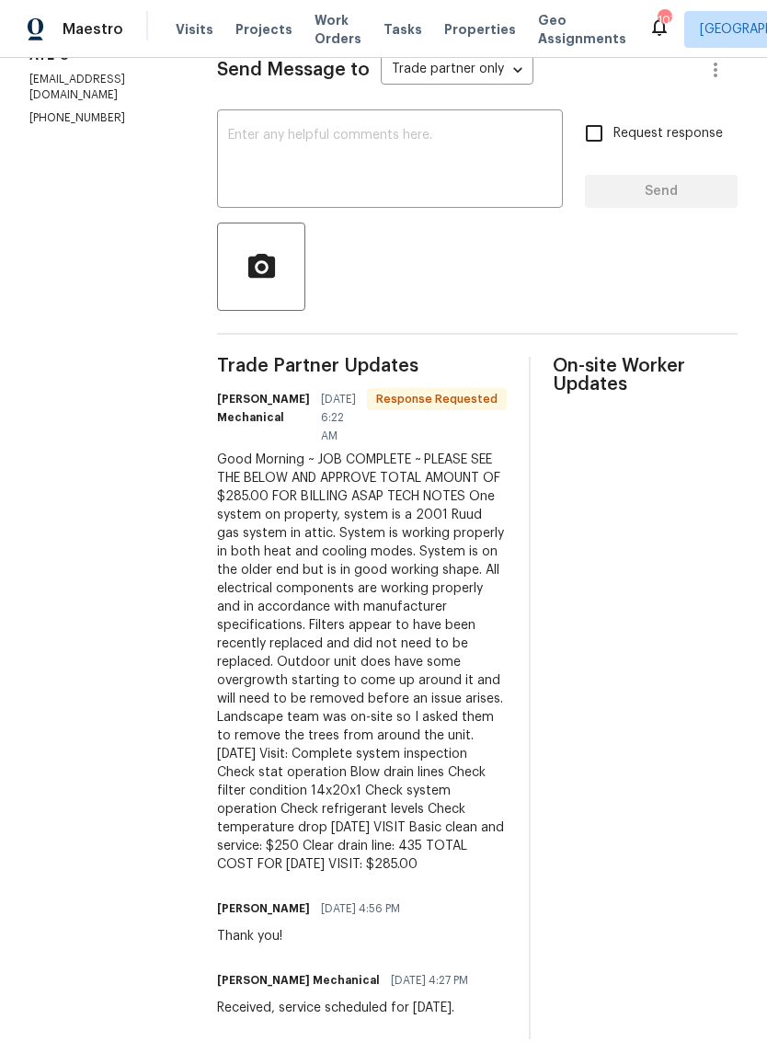
scroll to position [287, 0]
click at [657, 626] on div "On-site Worker Updates" at bounding box center [645, 699] width 185 height 682
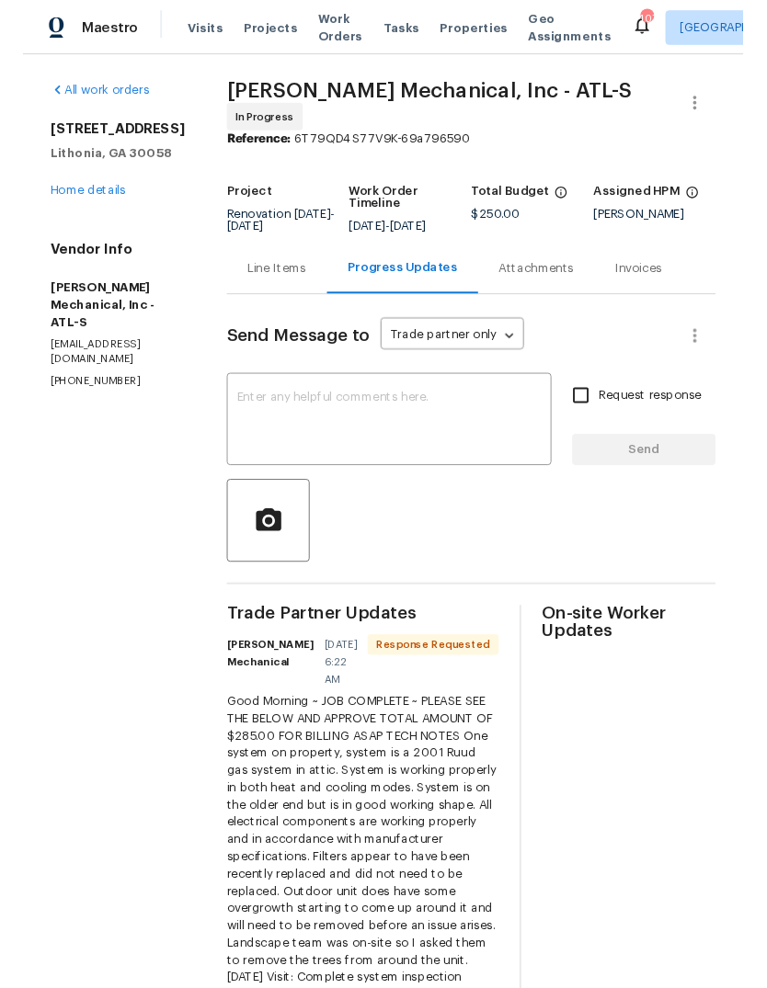
scroll to position [0, 0]
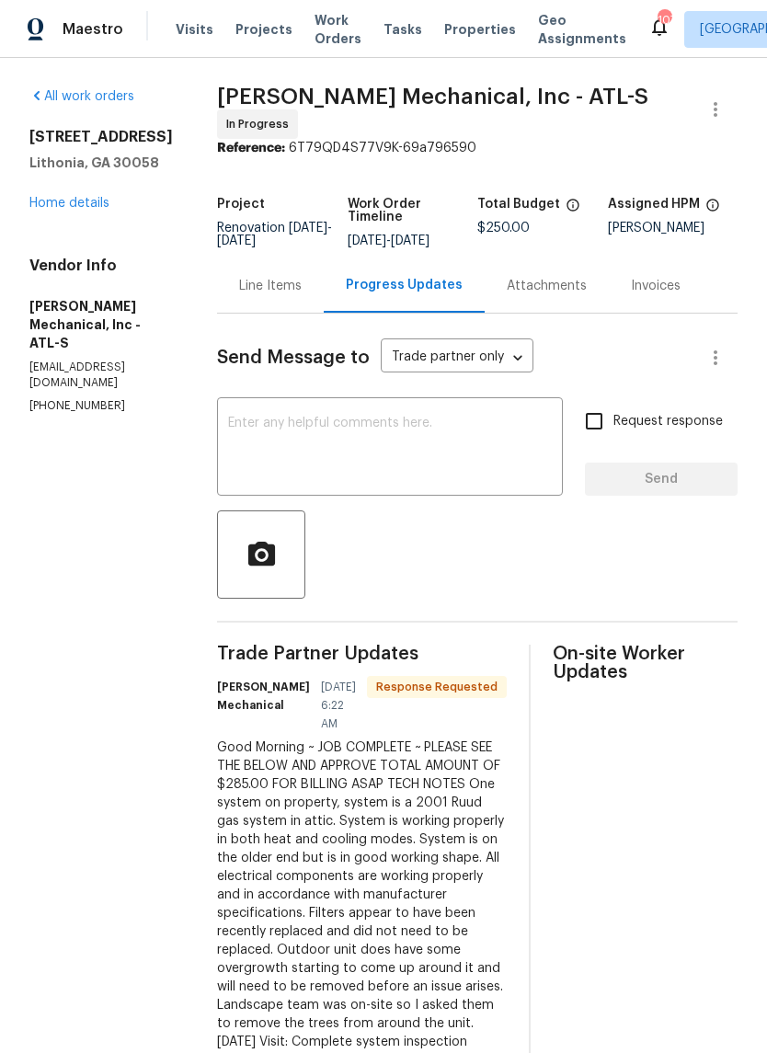
click at [302, 293] on div "Line Items" at bounding box center [270, 286] width 63 height 18
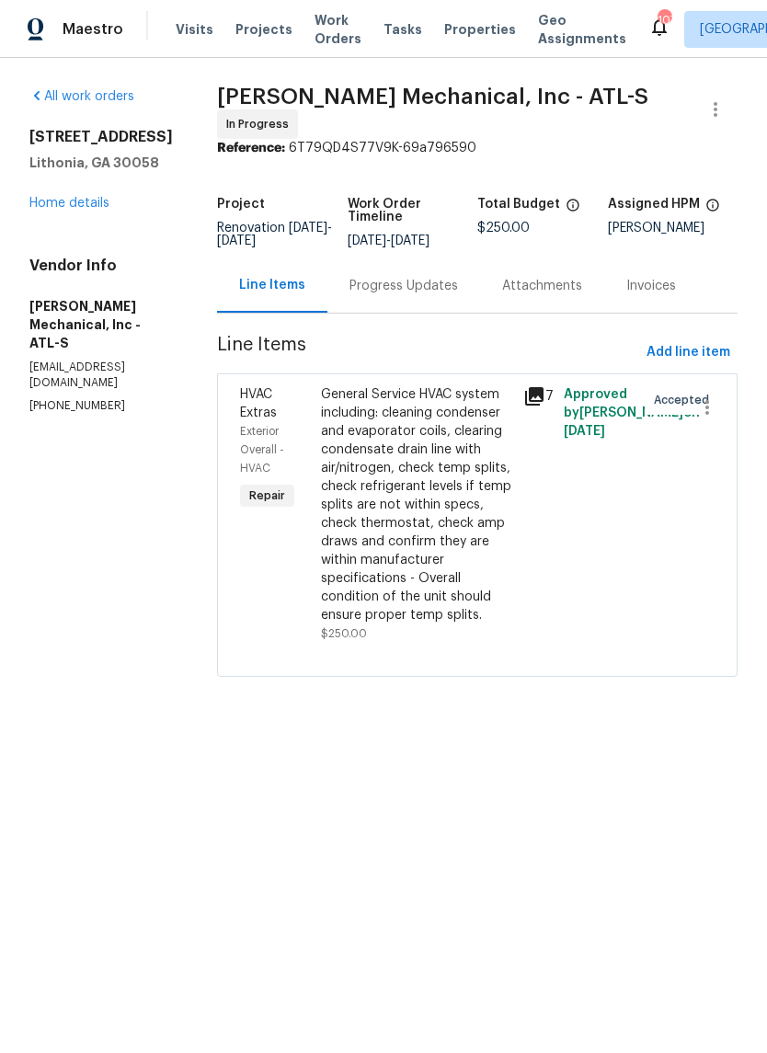
click at [60, 210] on link "Home details" at bounding box center [69, 203] width 80 height 13
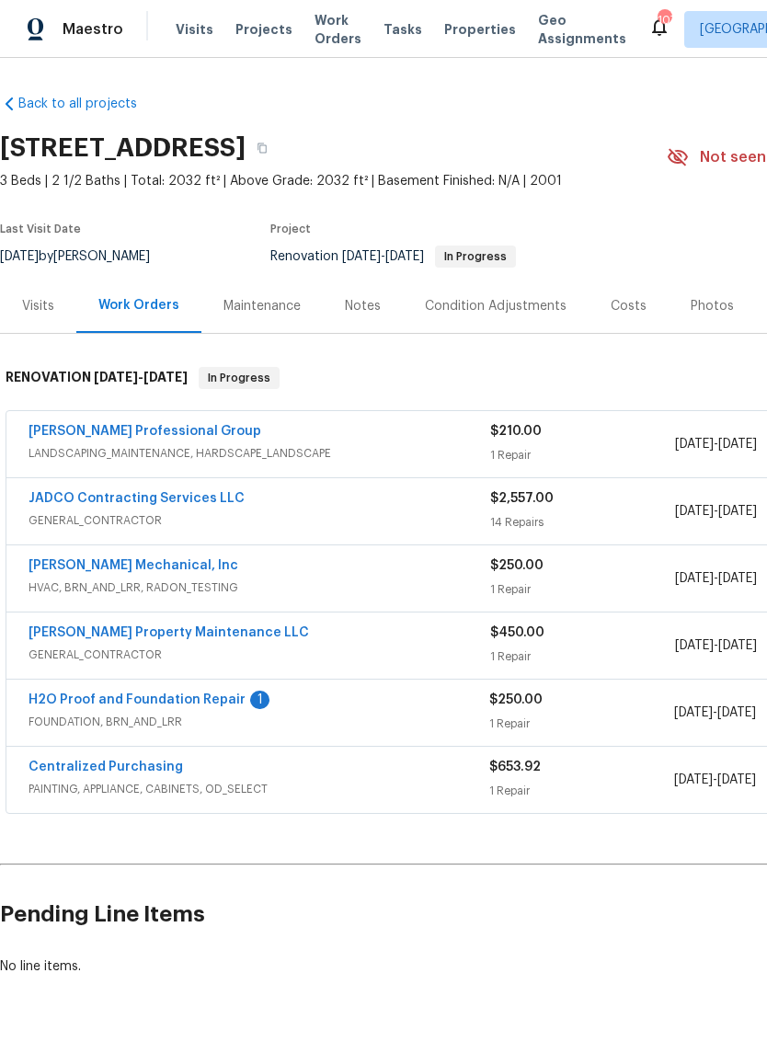
click at [105, 697] on link "H2O Proof and Foundation Repair" at bounding box center [137, 699] width 217 height 13
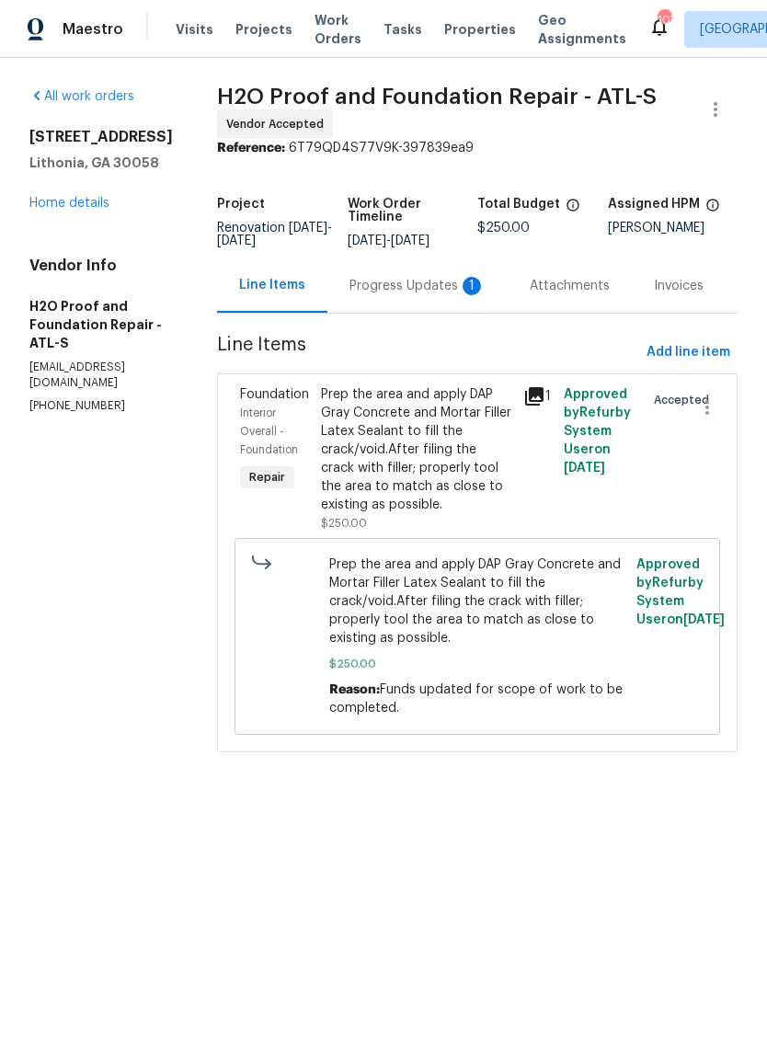
click at [448, 273] on div "Progress Updates 1" at bounding box center [417, 285] width 180 height 54
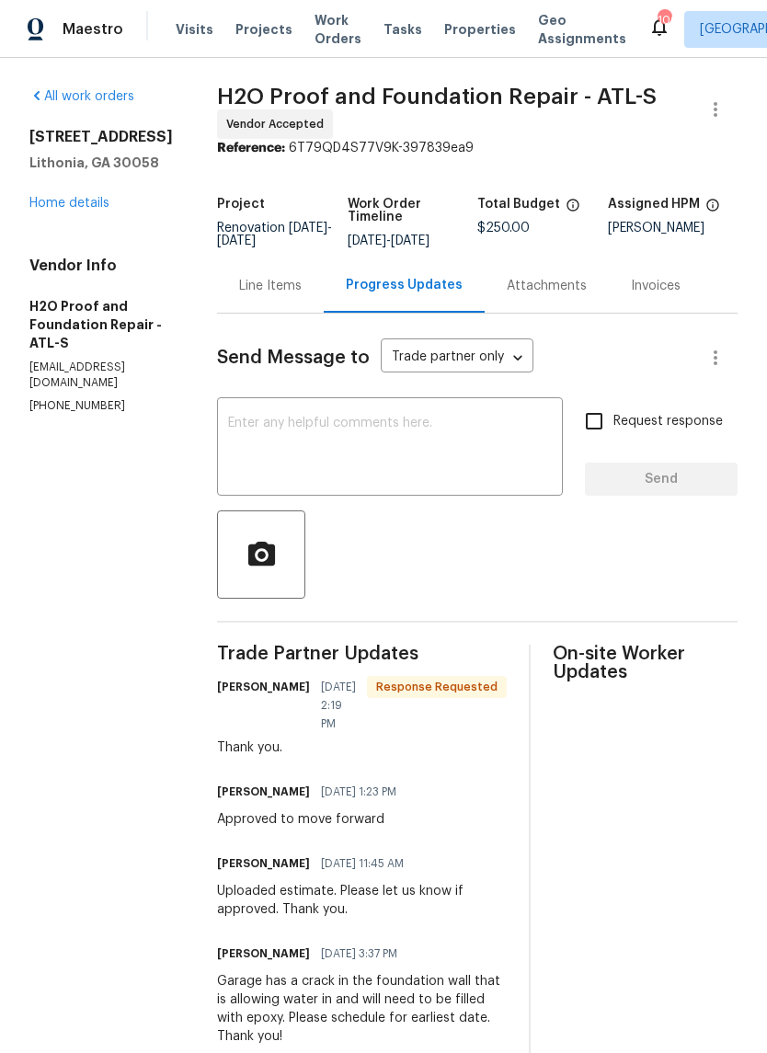
click at [496, 439] on textarea at bounding box center [390, 449] width 324 height 64
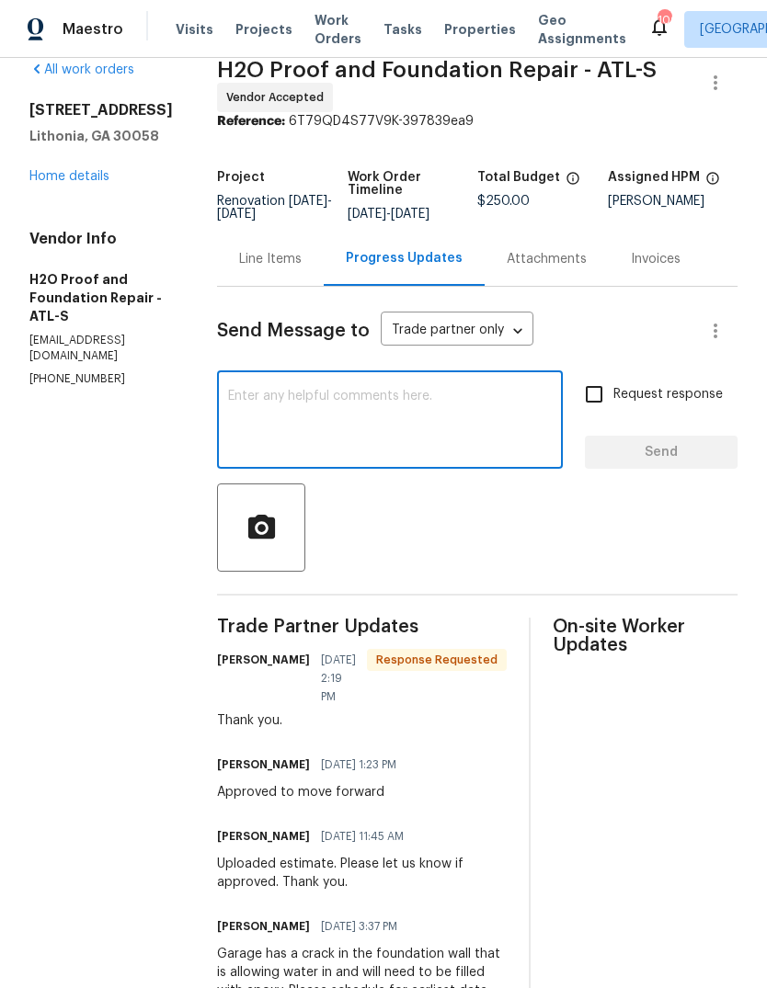
scroll to position [25, 0]
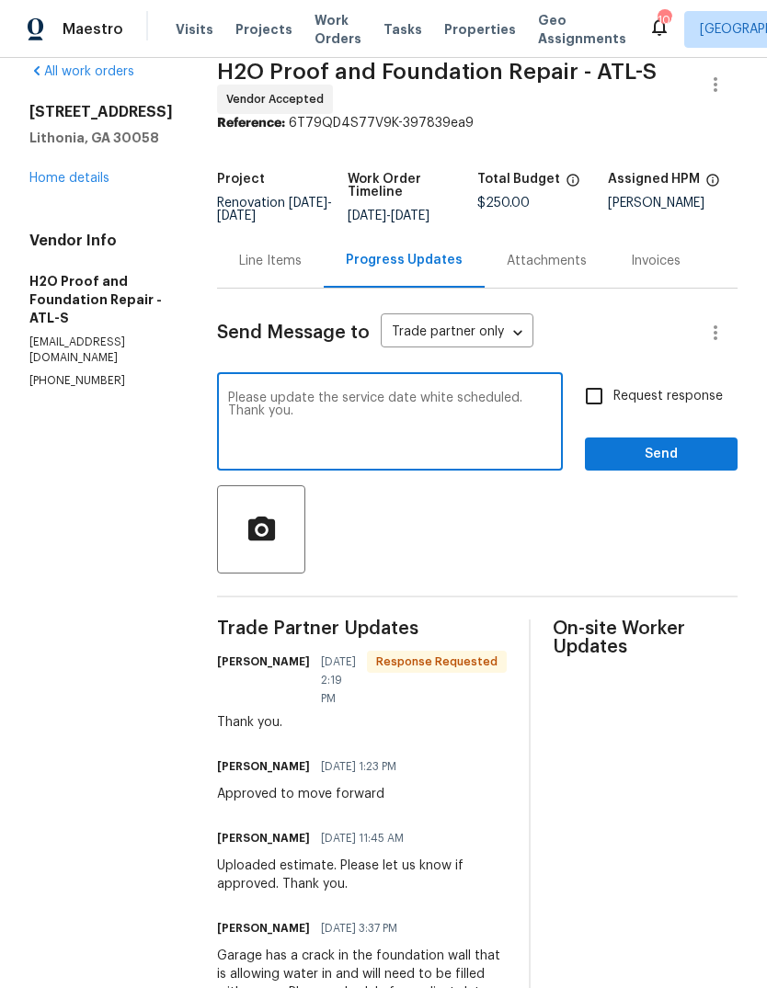
type textarea "Please update the service date white scheduled. Thank you."
click at [698, 451] on span "Send" at bounding box center [661, 454] width 123 height 23
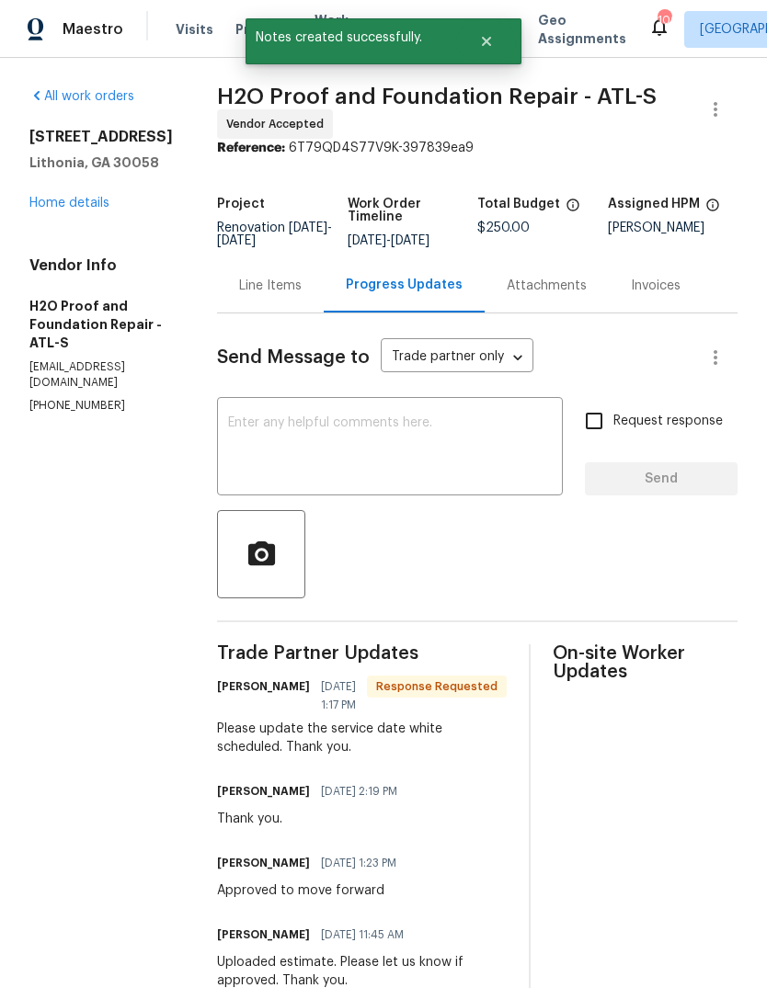
click at [255, 284] on div "Line Items" at bounding box center [270, 286] width 63 height 18
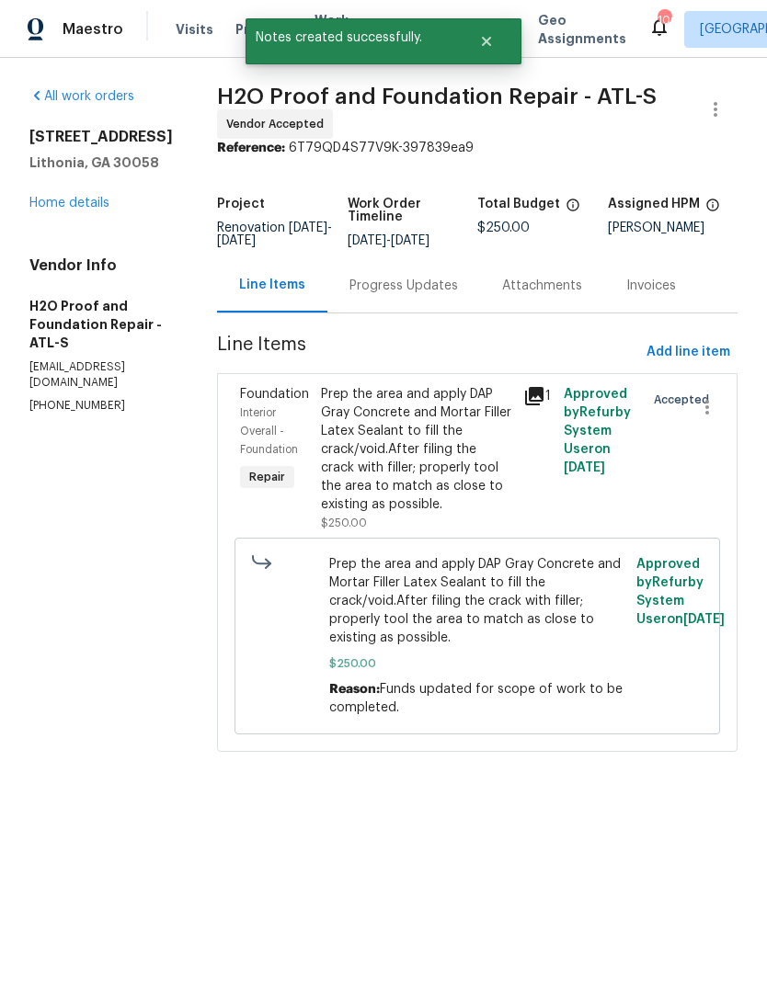
click at [67, 210] on link "Home details" at bounding box center [69, 203] width 80 height 13
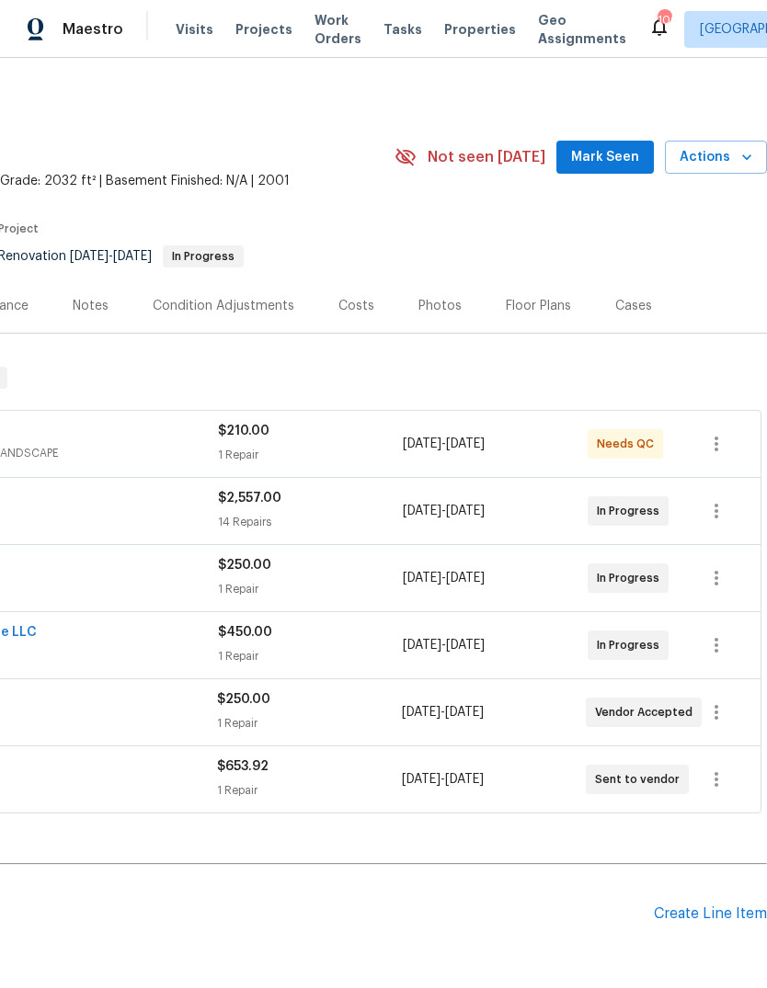
scroll to position [0, 272]
click at [363, 308] on div "Costs" at bounding box center [356, 306] width 36 height 18
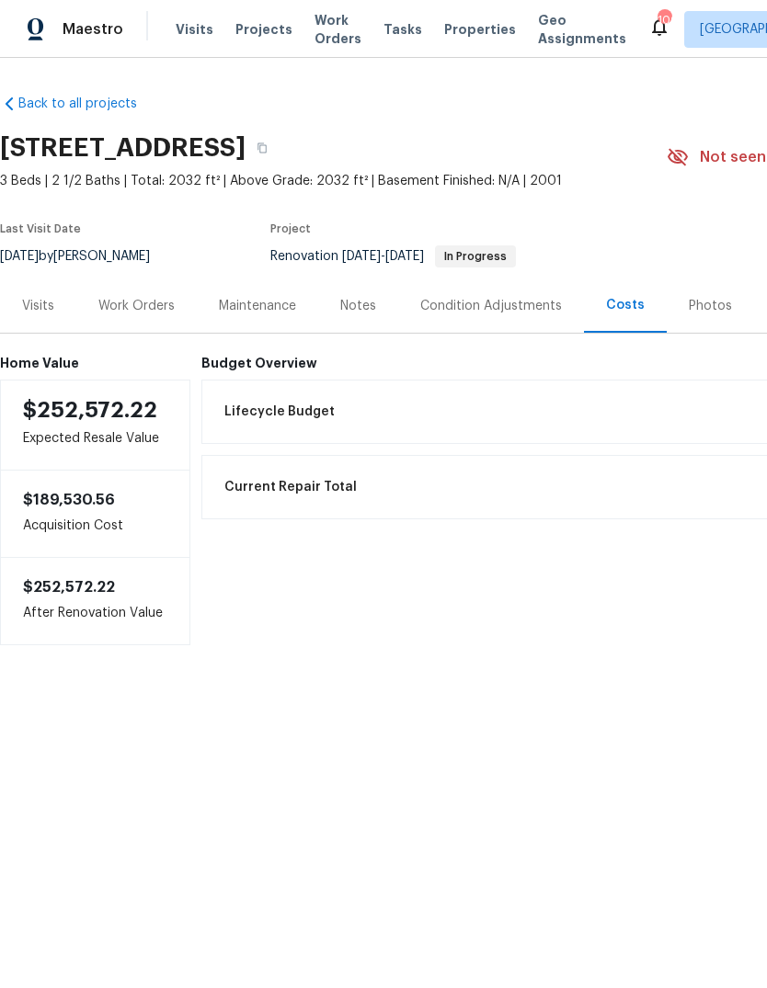
click at [161, 308] on div "Work Orders" at bounding box center [136, 306] width 76 height 18
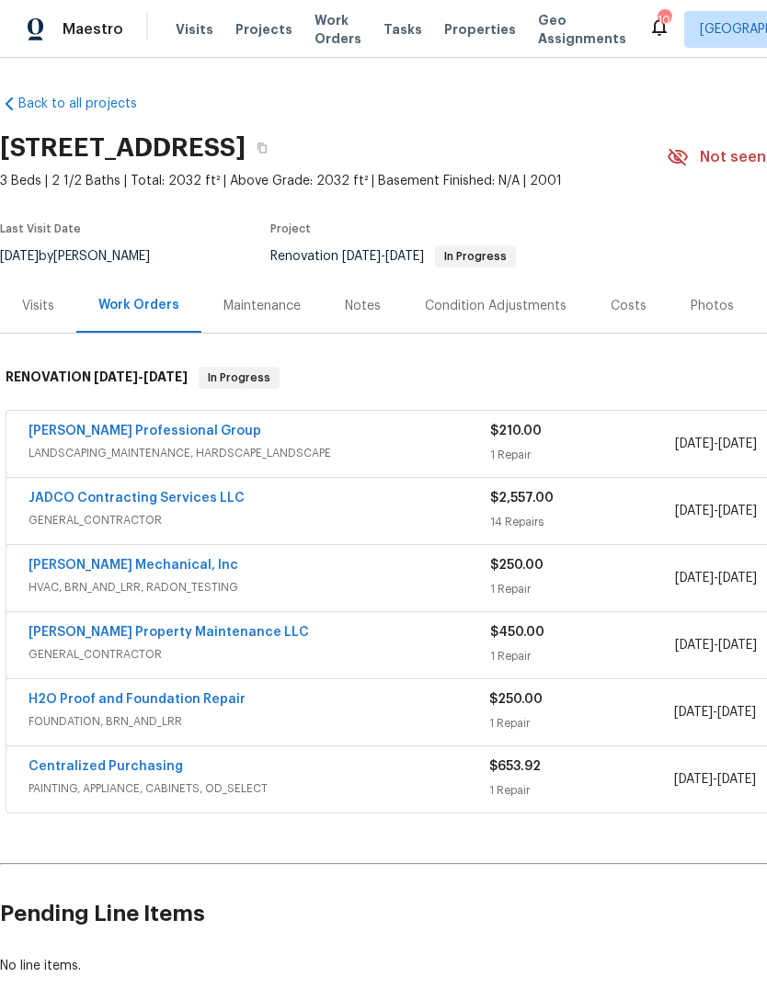
click at [526, 307] on div "Condition Adjustments" at bounding box center [496, 306] width 142 height 18
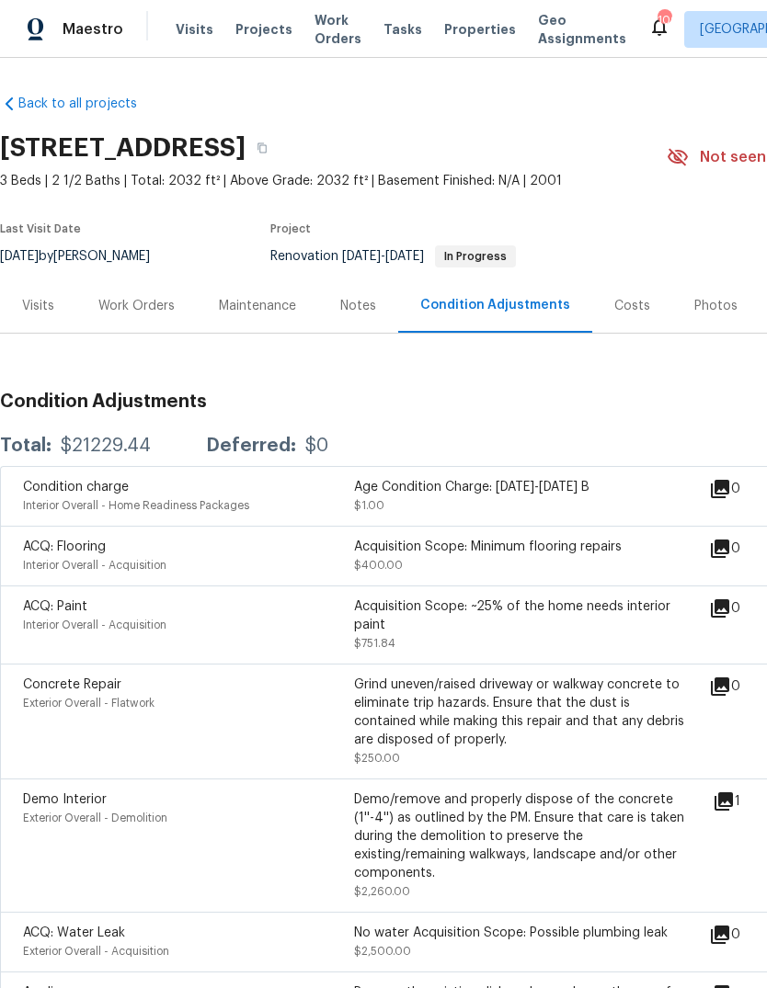
click at [129, 302] on div "Work Orders" at bounding box center [136, 306] width 76 height 18
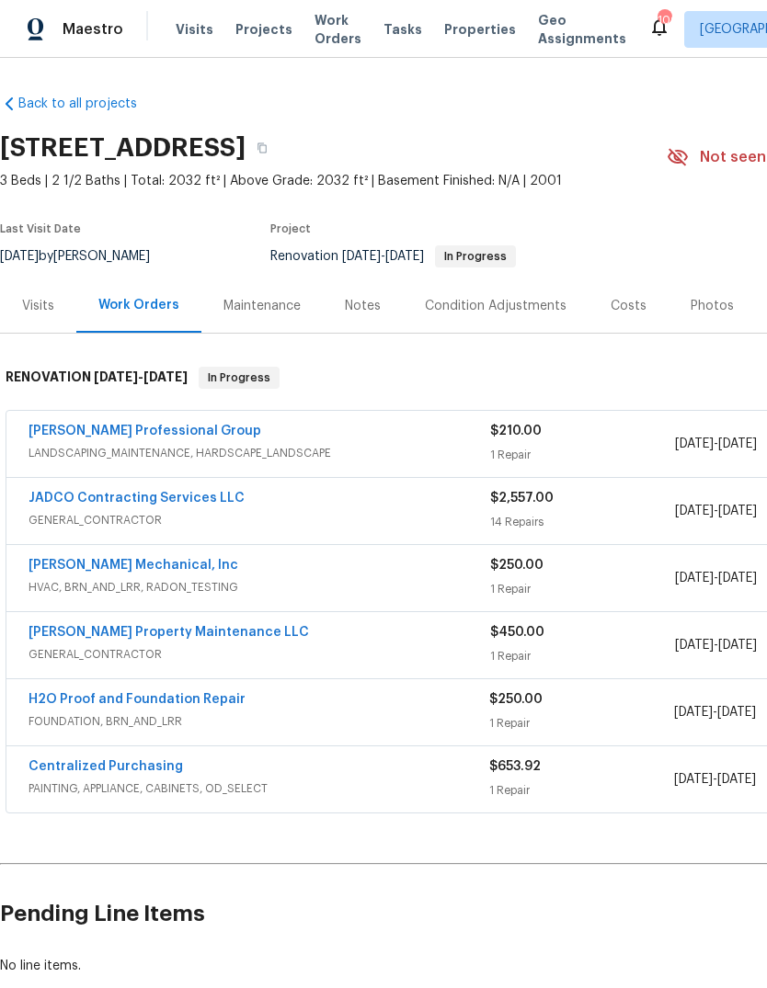
click at [97, 565] on link "[PERSON_NAME] Mechanical, Inc" at bounding box center [134, 565] width 210 height 13
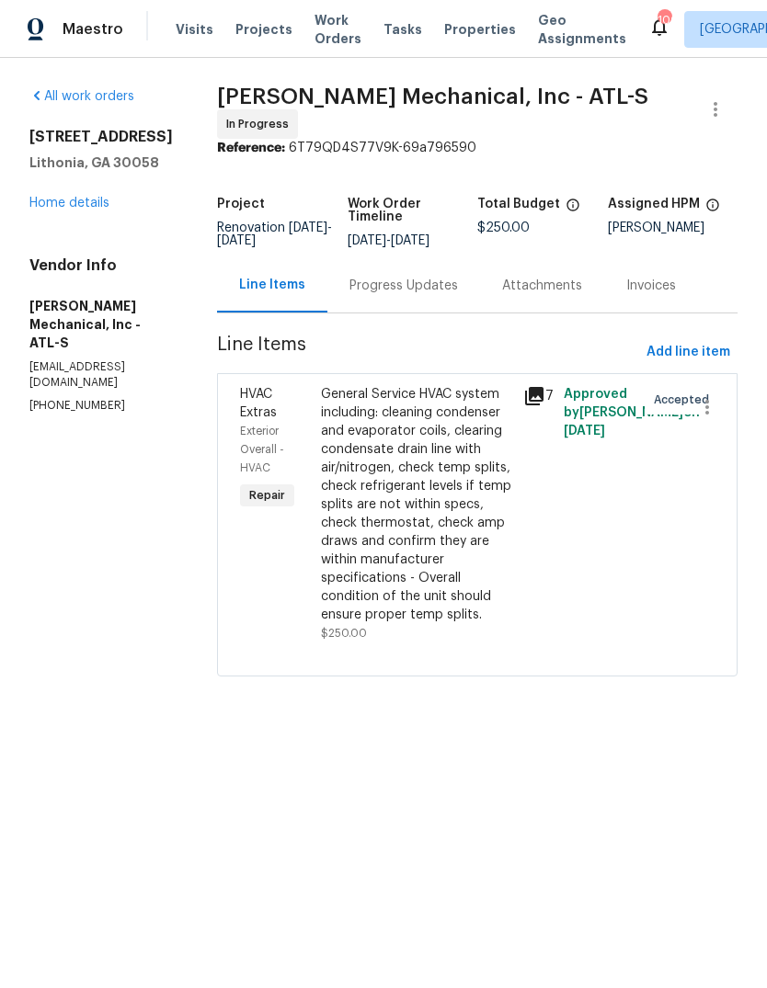
click at [446, 293] on div "Progress Updates" at bounding box center [403, 286] width 109 height 18
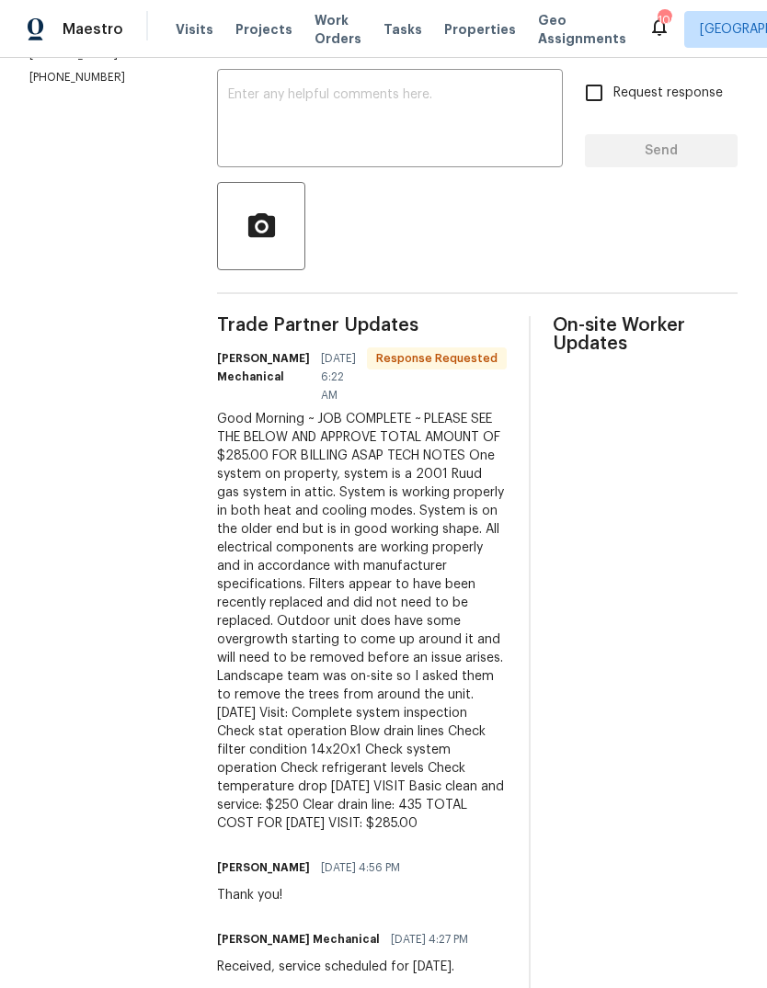
scroll to position [327, 0]
copy div "JOB COMPLETE ~ PLEASE SEE THE BELOW AND APPROVE TOTAL AMOUNT OF $285.00 FOR BIL…"
click at [529, 130] on textarea at bounding box center [390, 121] width 324 height 64
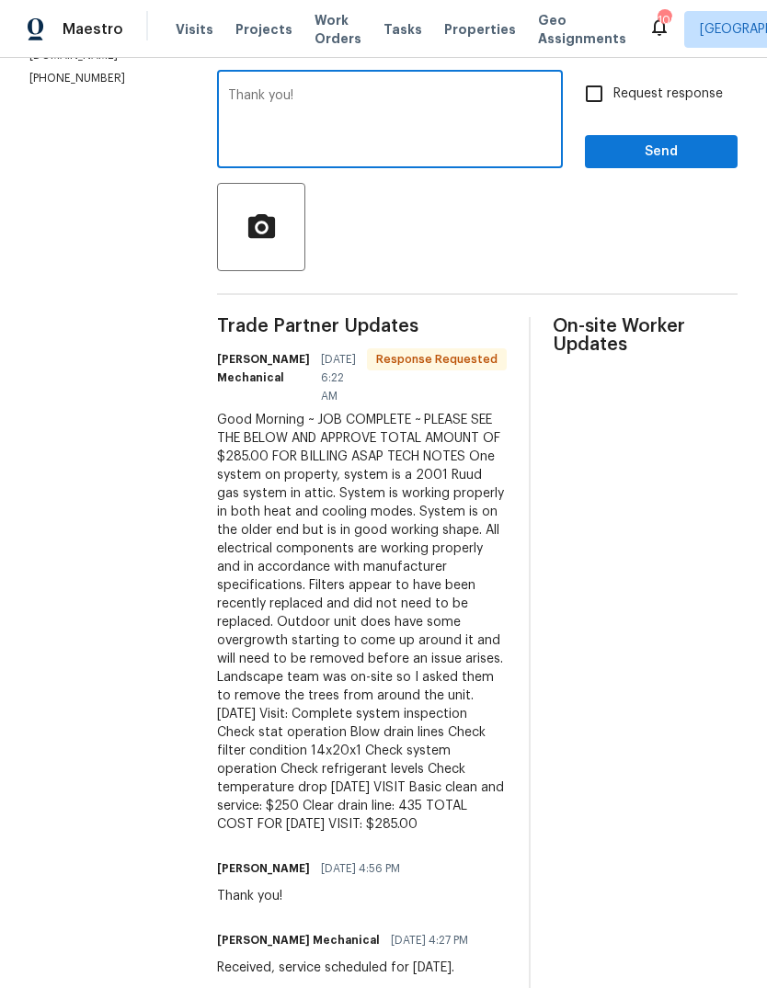
type textarea "Thank you!"
click at [652, 160] on span "Send" at bounding box center [661, 152] width 123 height 23
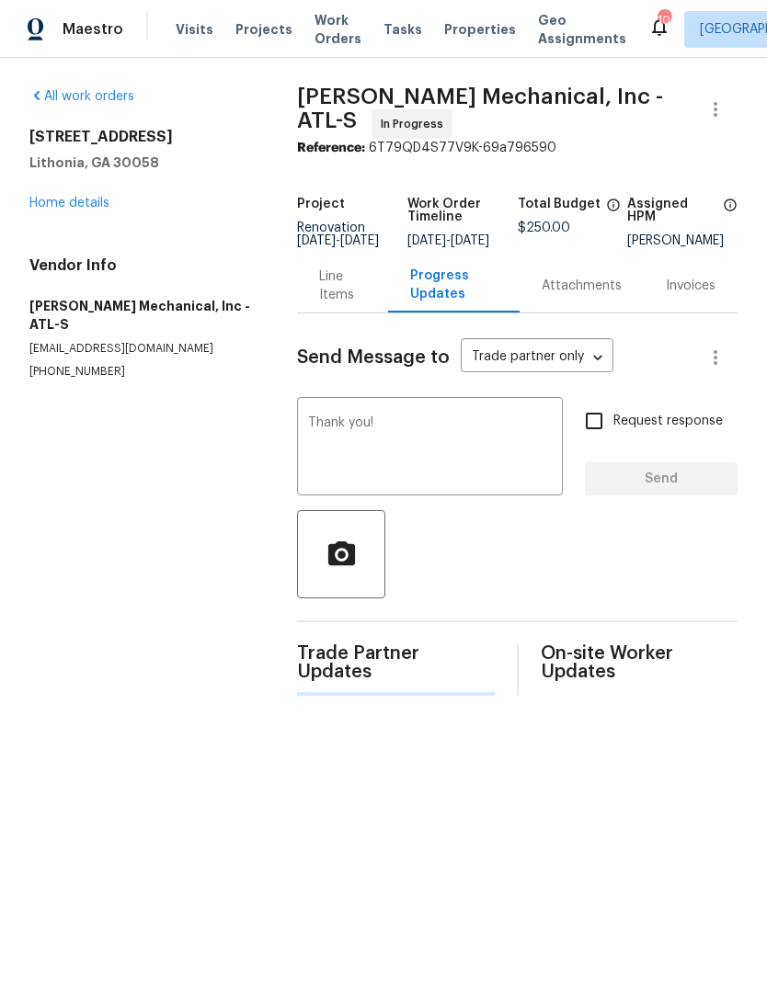
scroll to position [0, 0]
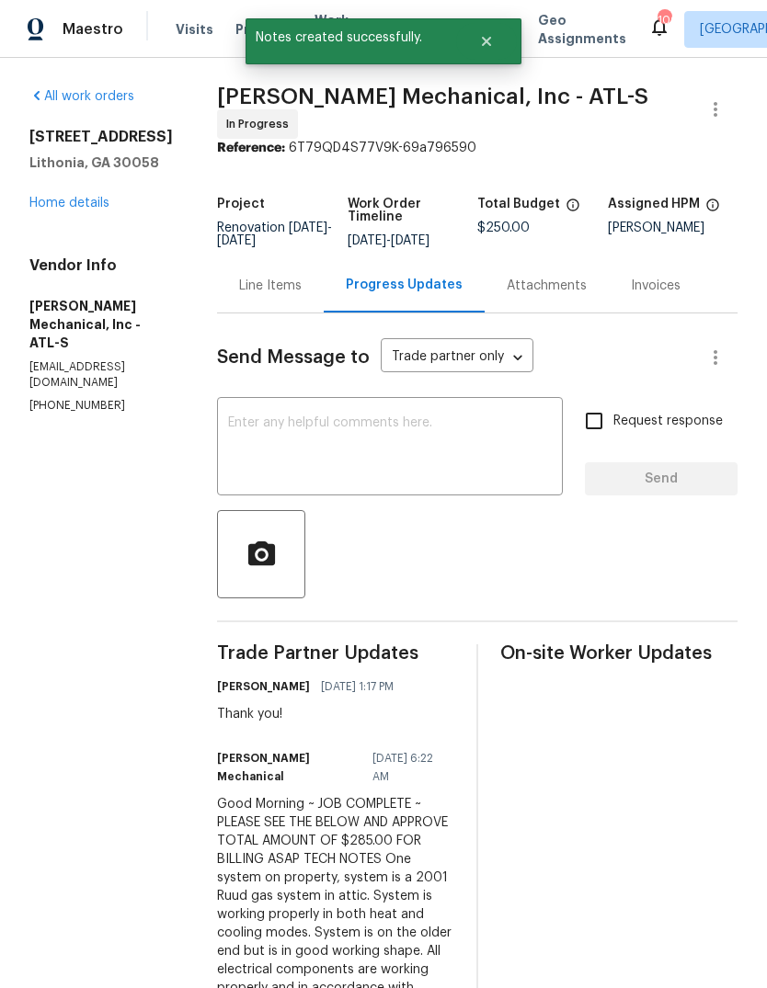
click at [302, 286] on div "Line Items" at bounding box center [270, 286] width 63 height 18
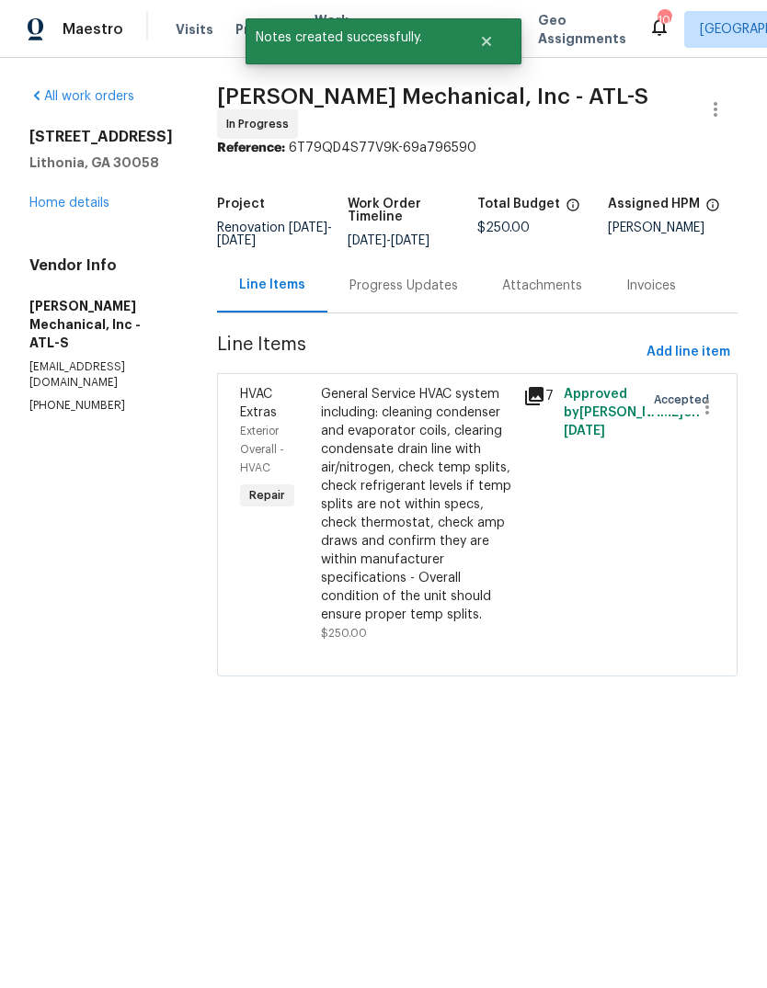
click at [474, 512] on div "General Service HVAC system including: cleaning condenser and evaporator coils,…" at bounding box center [416, 504] width 191 height 239
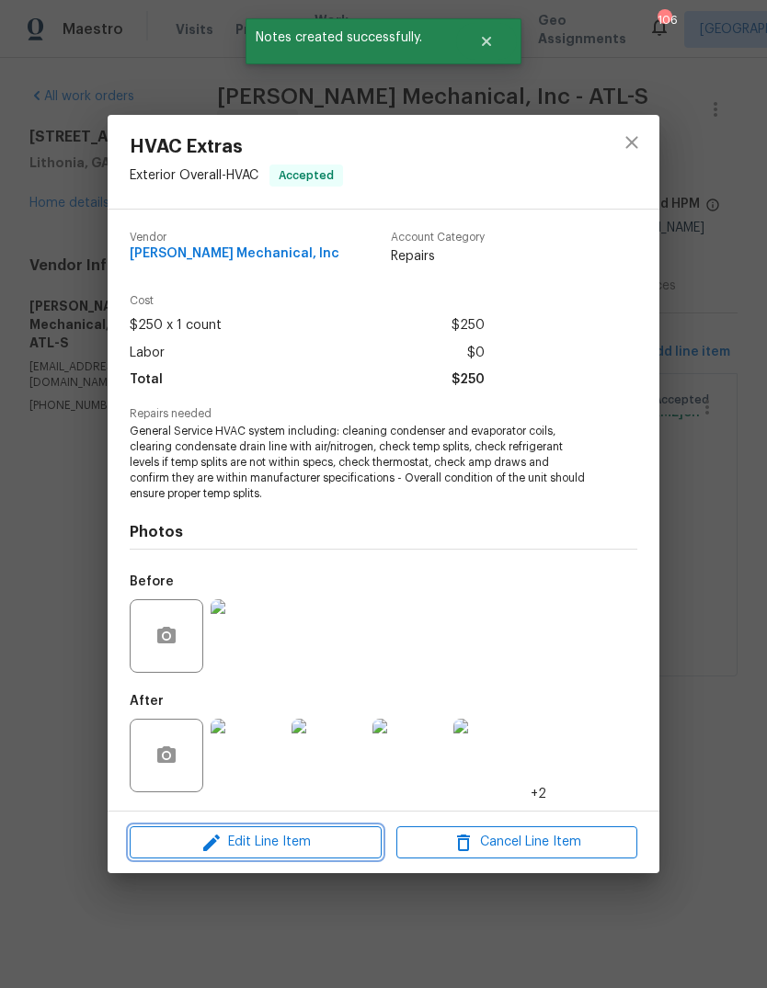
click at [356, 843] on span "Edit Line Item" at bounding box center [255, 842] width 241 height 23
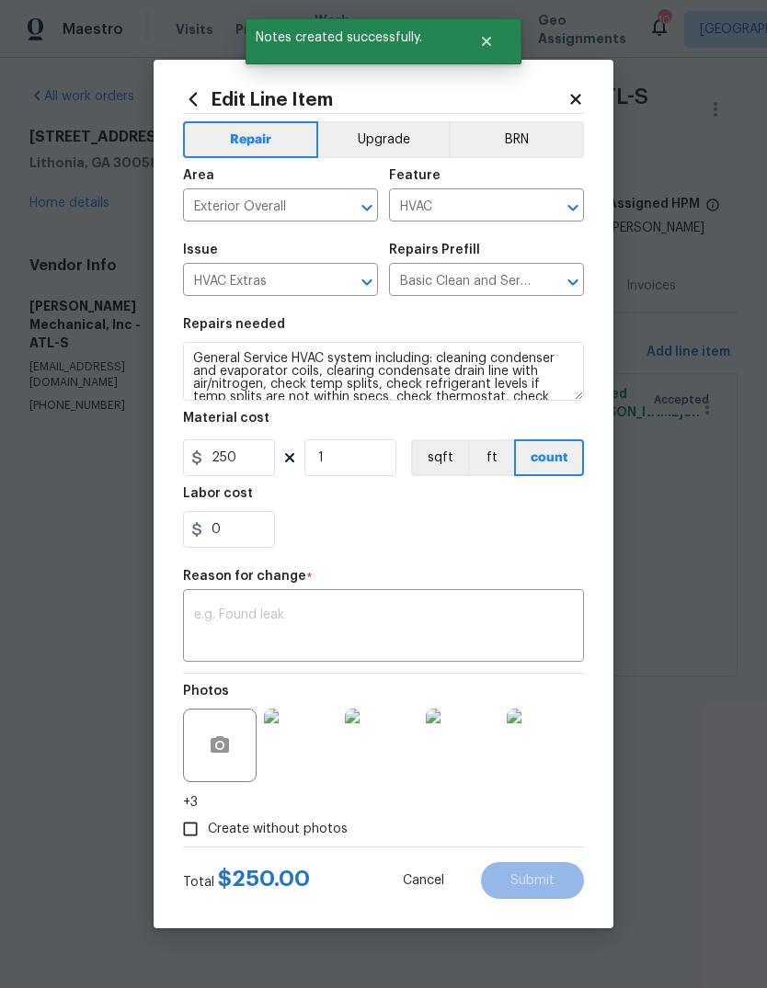
click at [478, 643] on textarea at bounding box center [383, 628] width 379 height 39
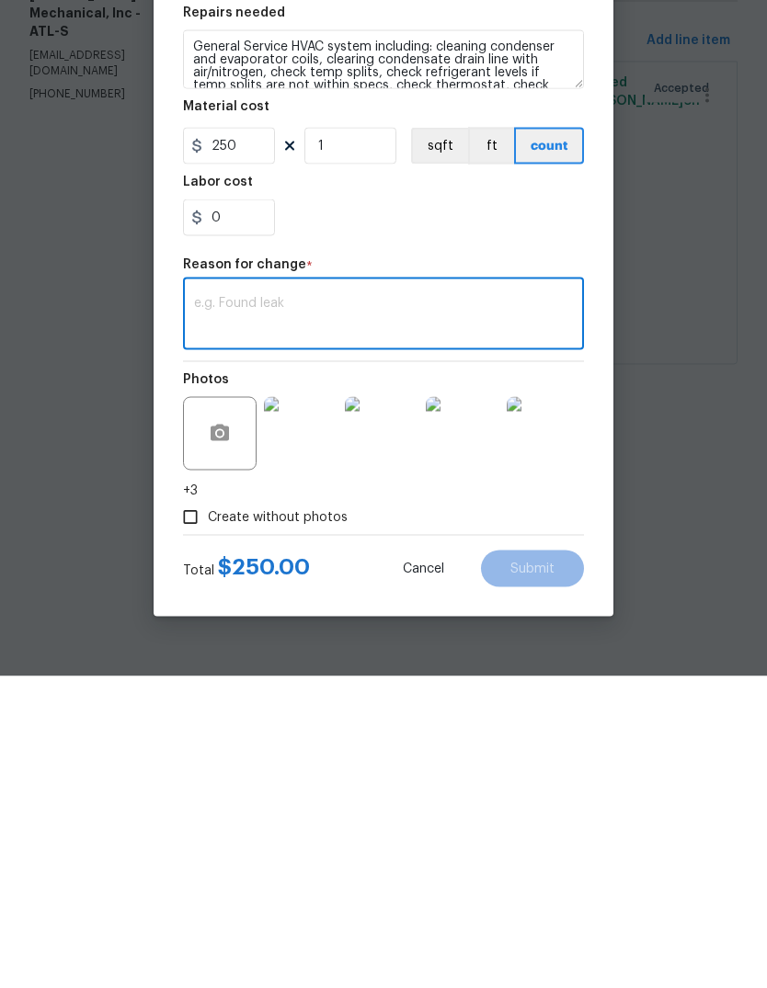
click at [456, 609] on textarea at bounding box center [383, 628] width 379 height 39
paste textarea "JOB COMPLETE ~ PLEASE SEE THE BELOW AND APPROVE TOTAL AMOUNT OF $285.00 FOR BIL…"
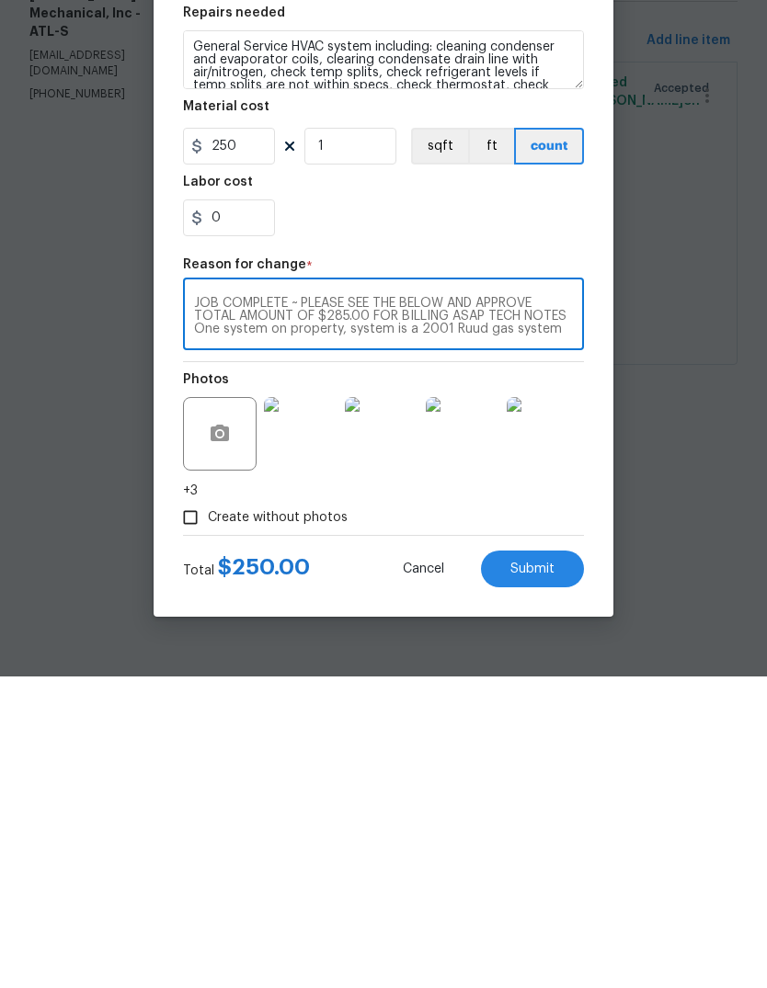
scroll to position [180, 0]
type textarea "JOB COMPLETE ~ PLEASE SEE THE BELOW AND APPROVE TOTAL AMOUNT OF $285.00 FOR BIL…"
click at [252, 440] on input "250" at bounding box center [229, 458] width 92 height 37
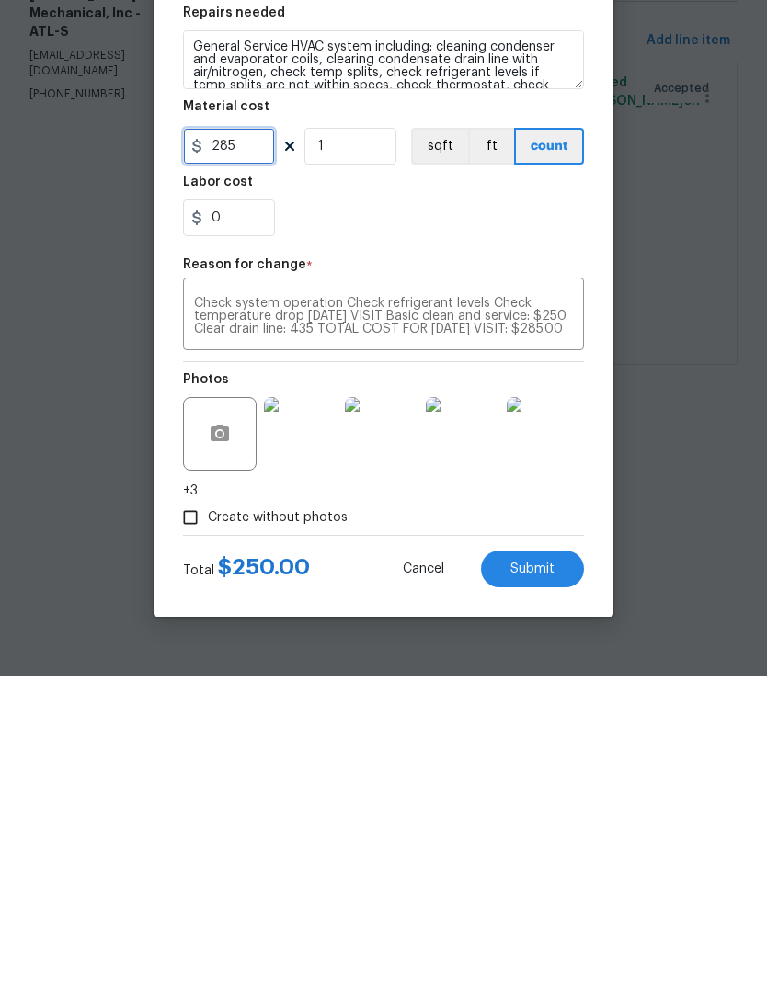
type input "285"
click at [561, 862] on button "Submit" at bounding box center [532, 880] width 103 height 37
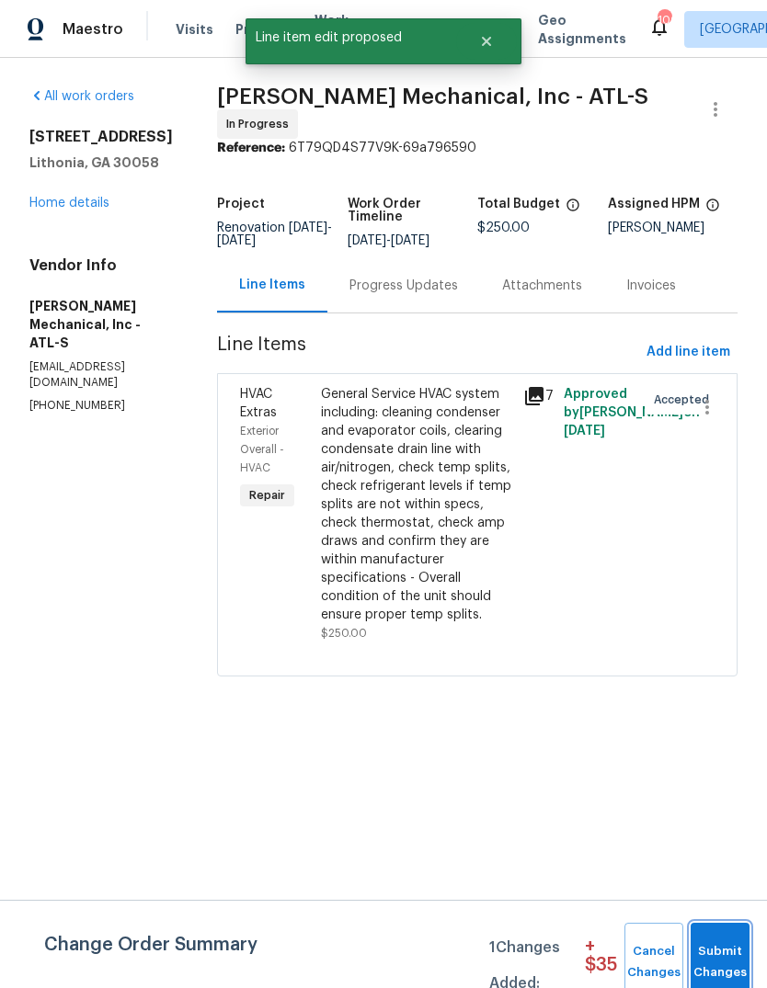
click at [732, 935] on button "Submit Changes" at bounding box center [720, 962] width 59 height 79
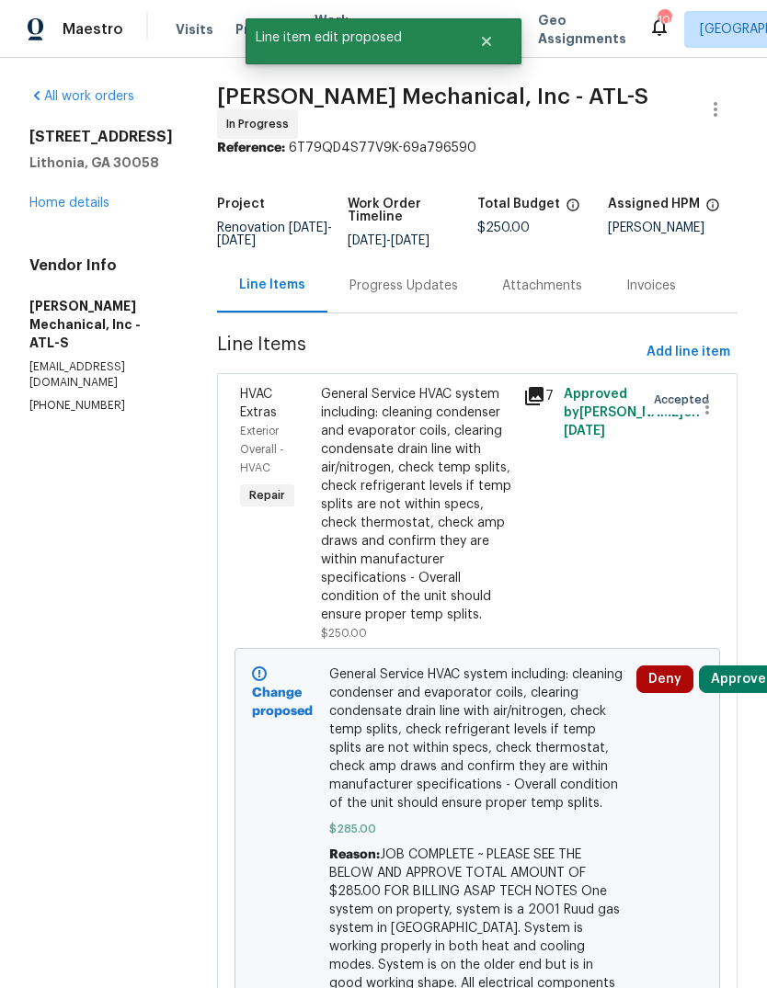
click at [57, 210] on link "Home details" at bounding box center [69, 203] width 80 height 13
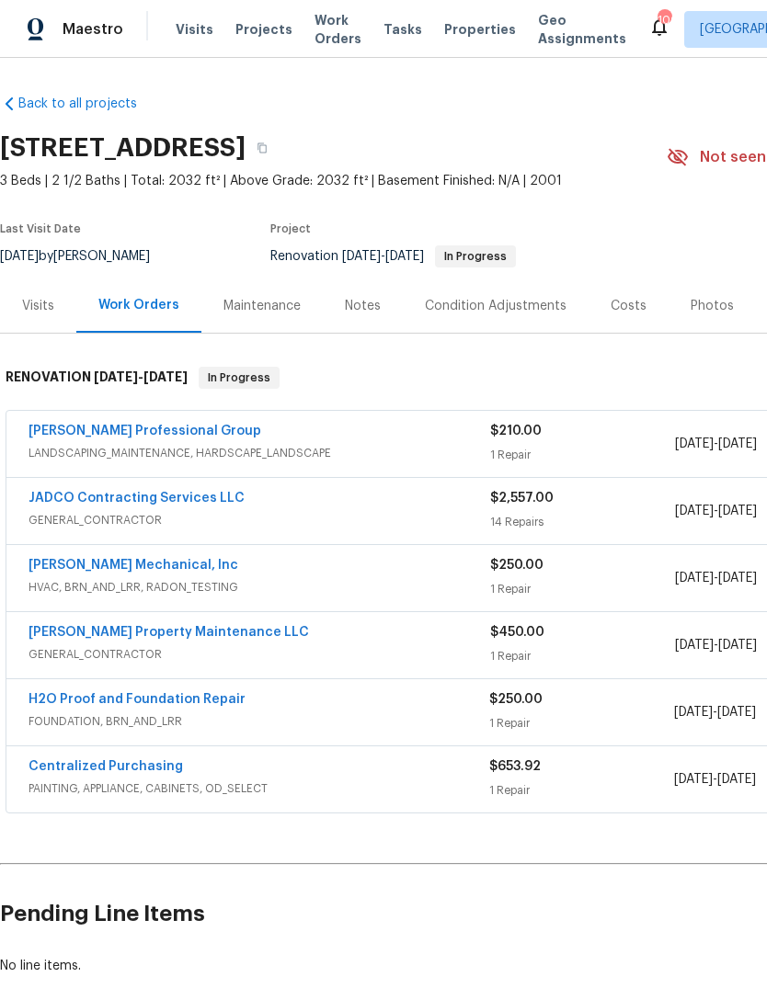
click at [74, 432] on link "Ramsey's Professional Group" at bounding box center [145, 431] width 233 height 13
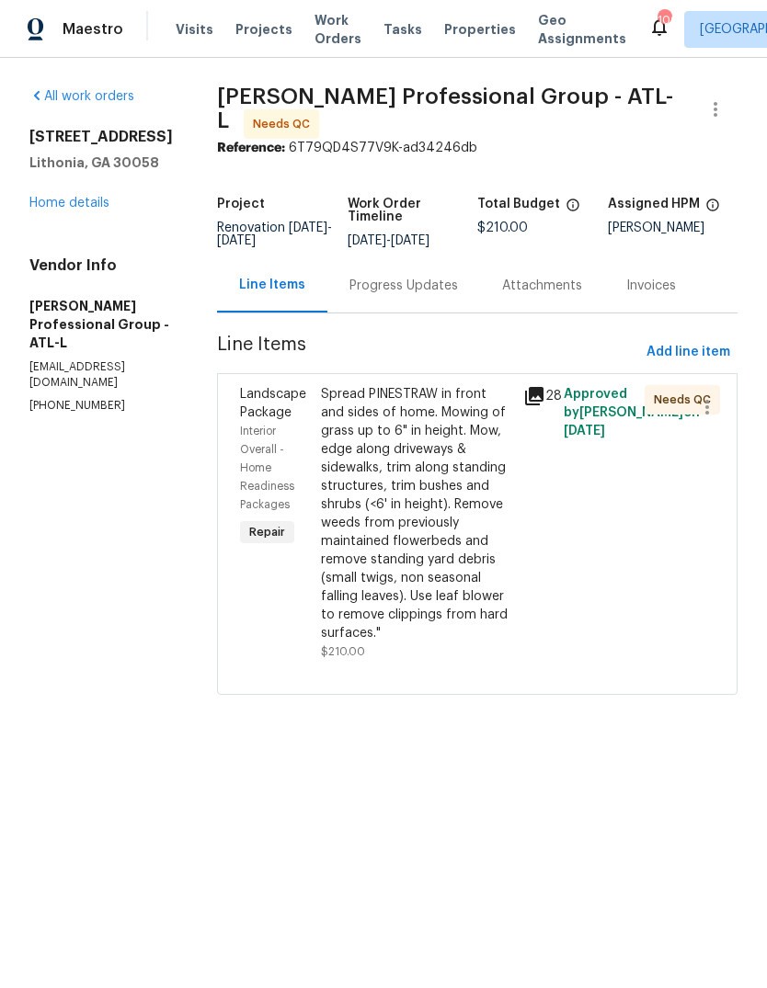
click at [543, 405] on icon at bounding box center [534, 396] width 18 height 18
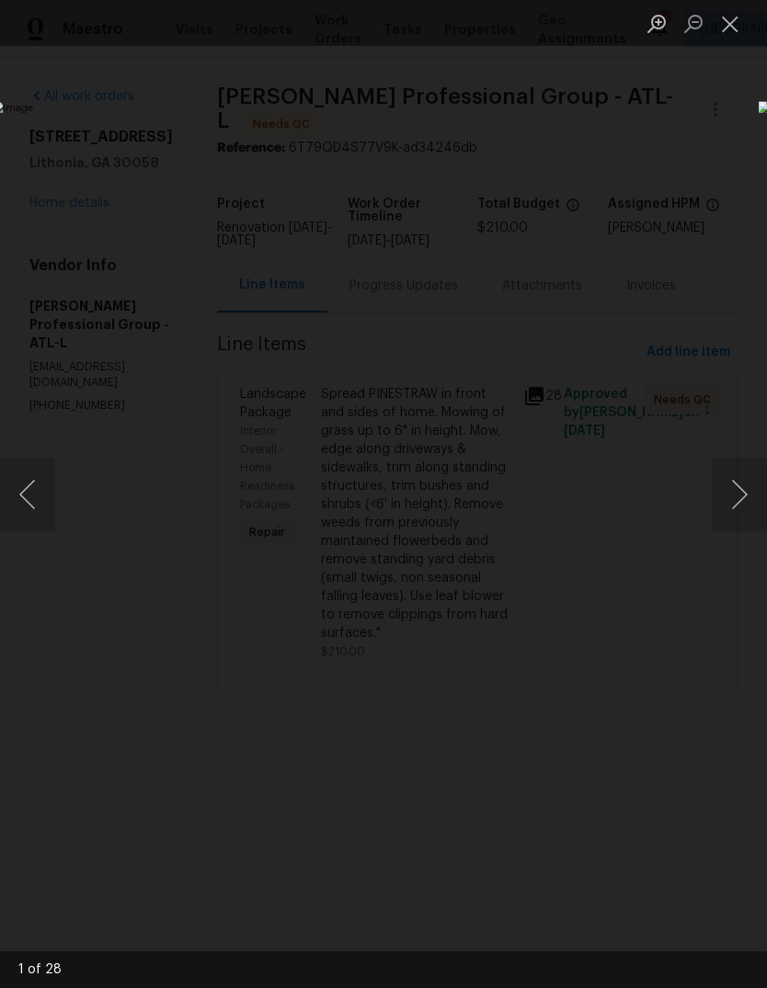
click at [741, 484] on button "Next image" at bounding box center [739, 495] width 55 height 74
click at [739, 489] on button "Next image" at bounding box center [739, 495] width 55 height 74
click at [740, 496] on button "Next image" at bounding box center [739, 495] width 55 height 74
click at [738, 499] on button "Next image" at bounding box center [739, 495] width 55 height 74
click at [737, 494] on button "Next image" at bounding box center [739, 495] width 55 height 74
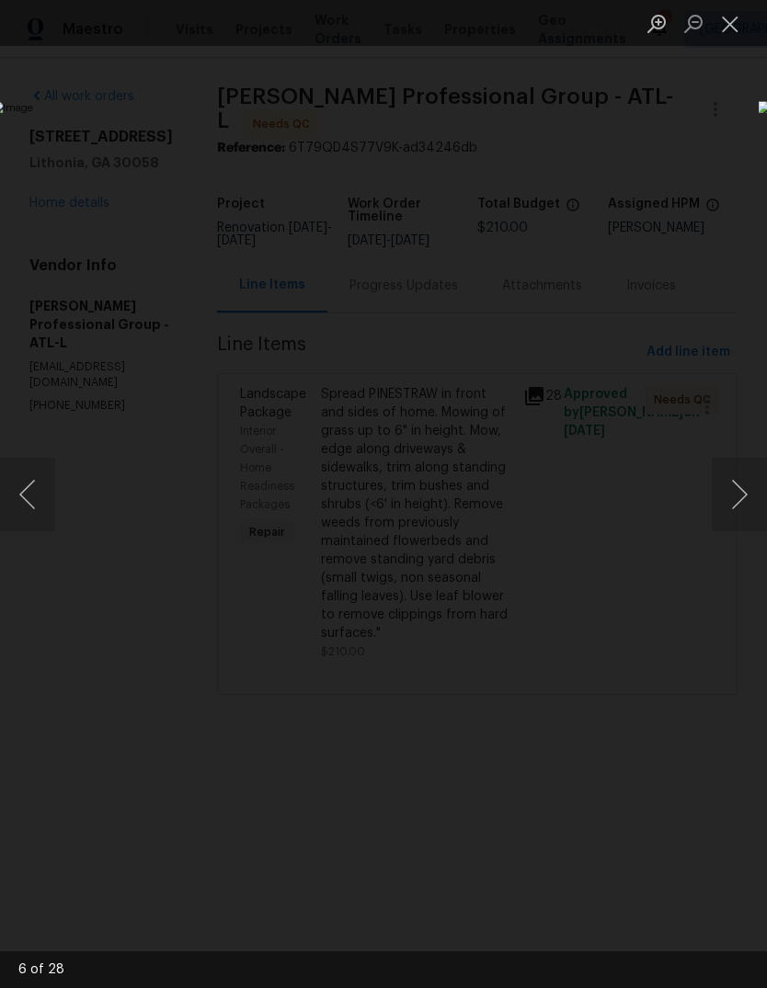
click at [737, 500] on button "Next image" at bounding box center [739, 495] width 55 height 74
click at [728, 26] on button "Close lightbox" at bounding box center [730, 23] width 37 height 32
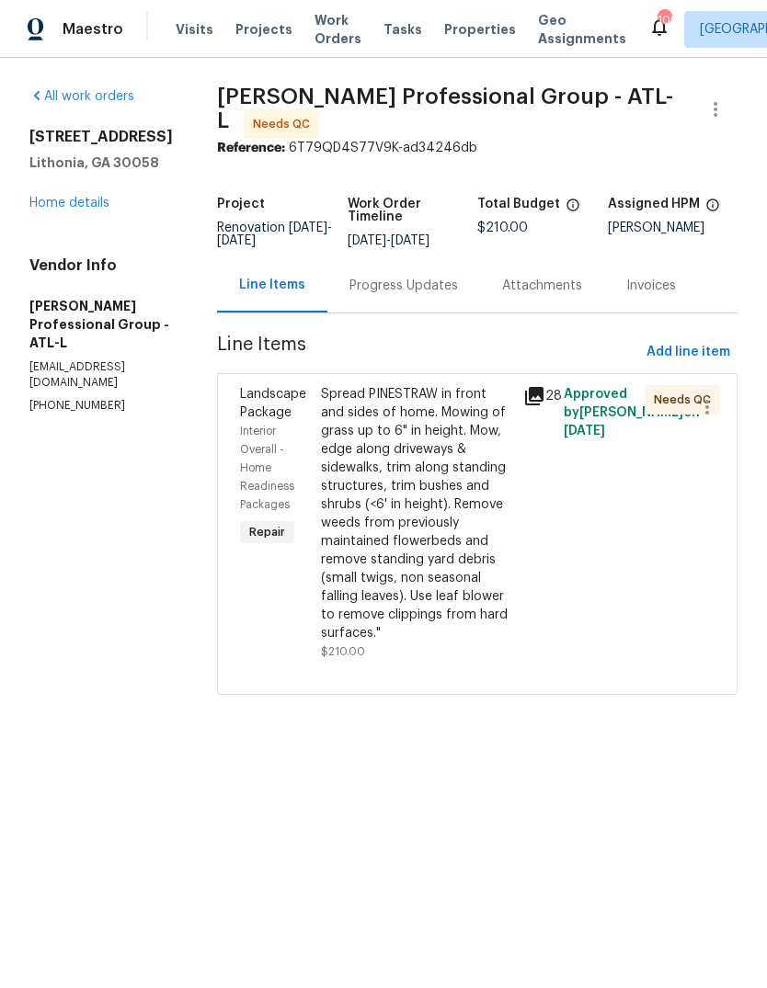
click at [54, 210] on link "Home details" at bounding box center [69, 203] width 80 height 13
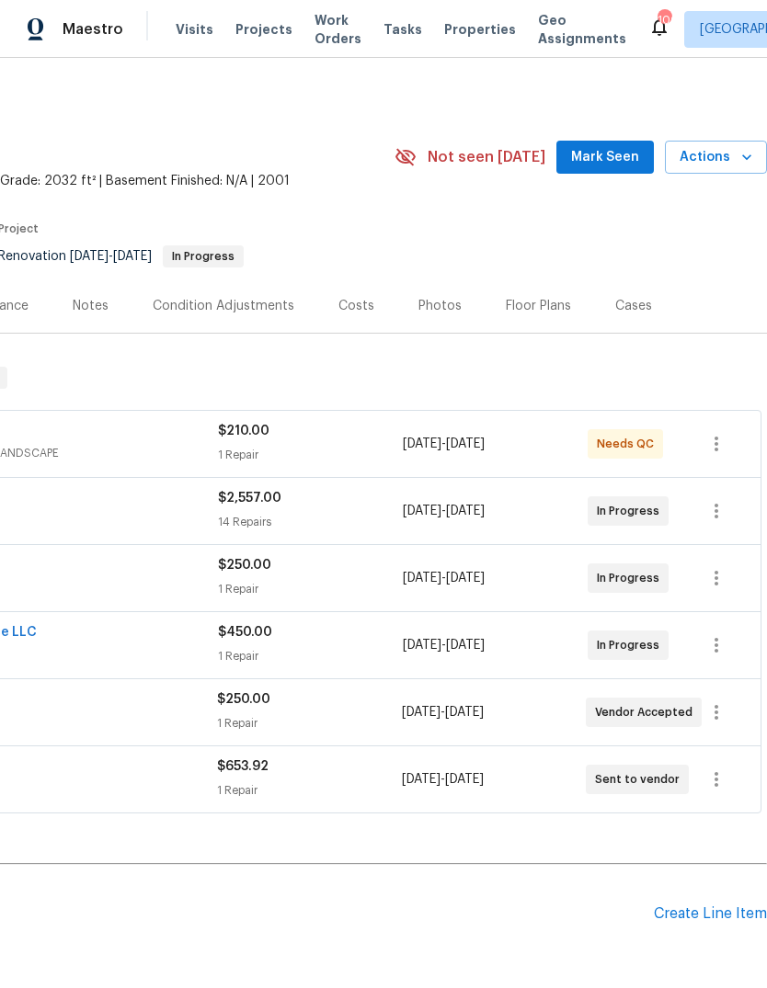
scroll to position [0, 272]
click at [615, 158] on span "Mark Seen" at bounding box center [605, 157] width 68 height 23
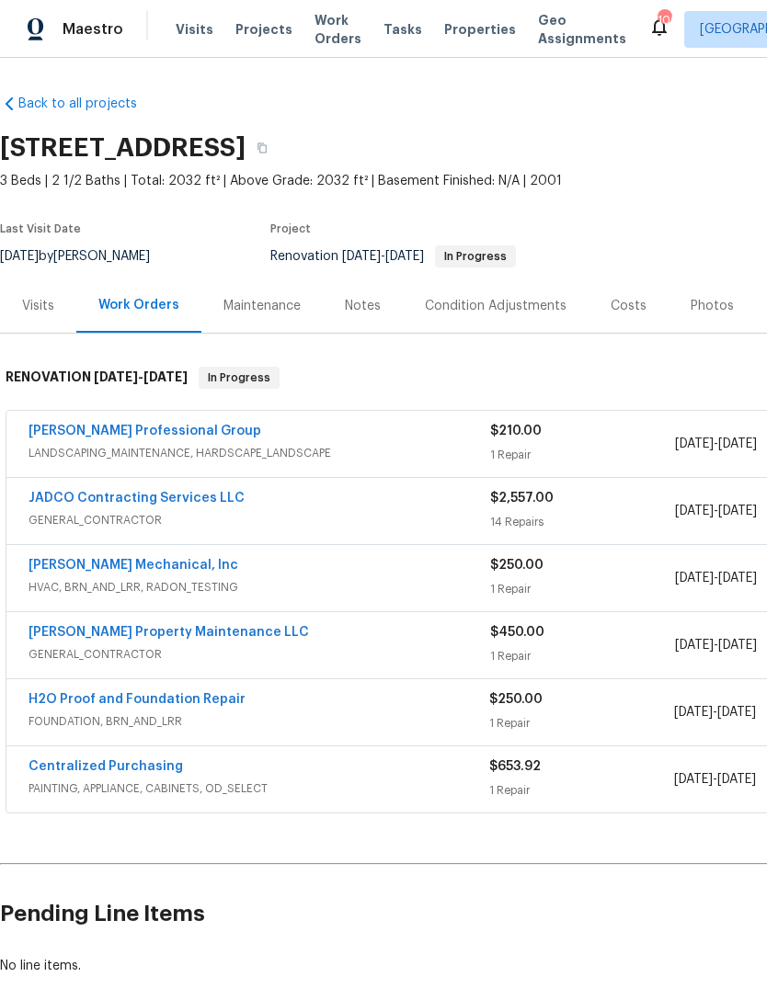
scroll to position [0, 0]
click at [385, 314] on div "Notes" at bounding box center [363, 306] width 80 height 54
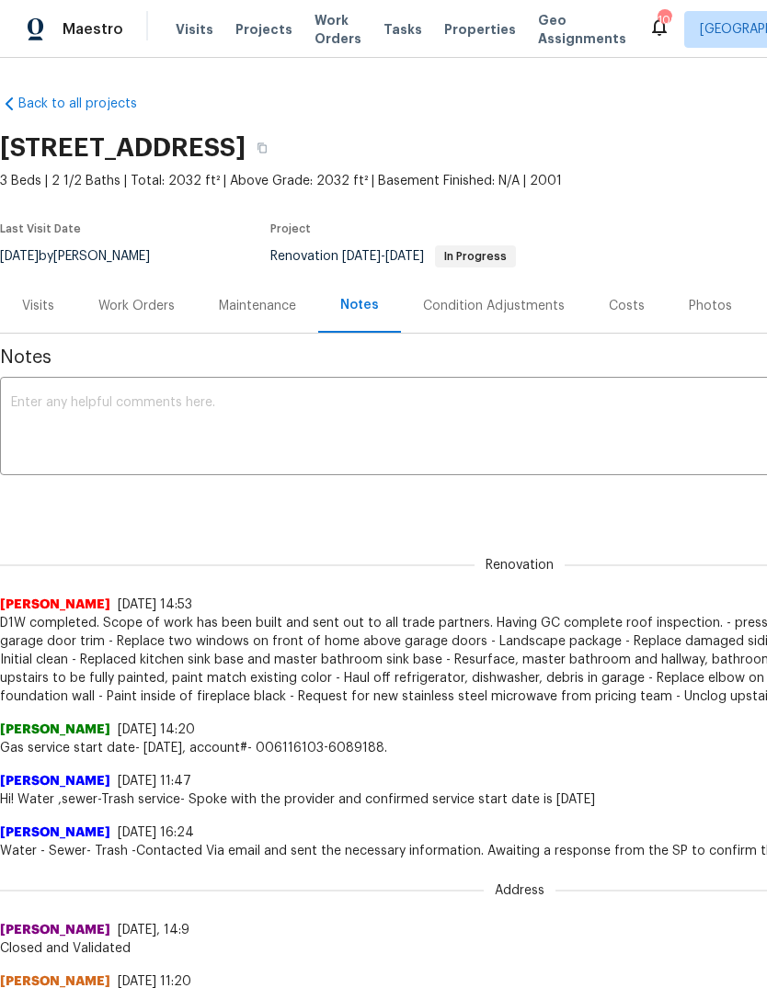
click at [523, 412] on textarea at bounding box center [519, 428] width 1017 height 64
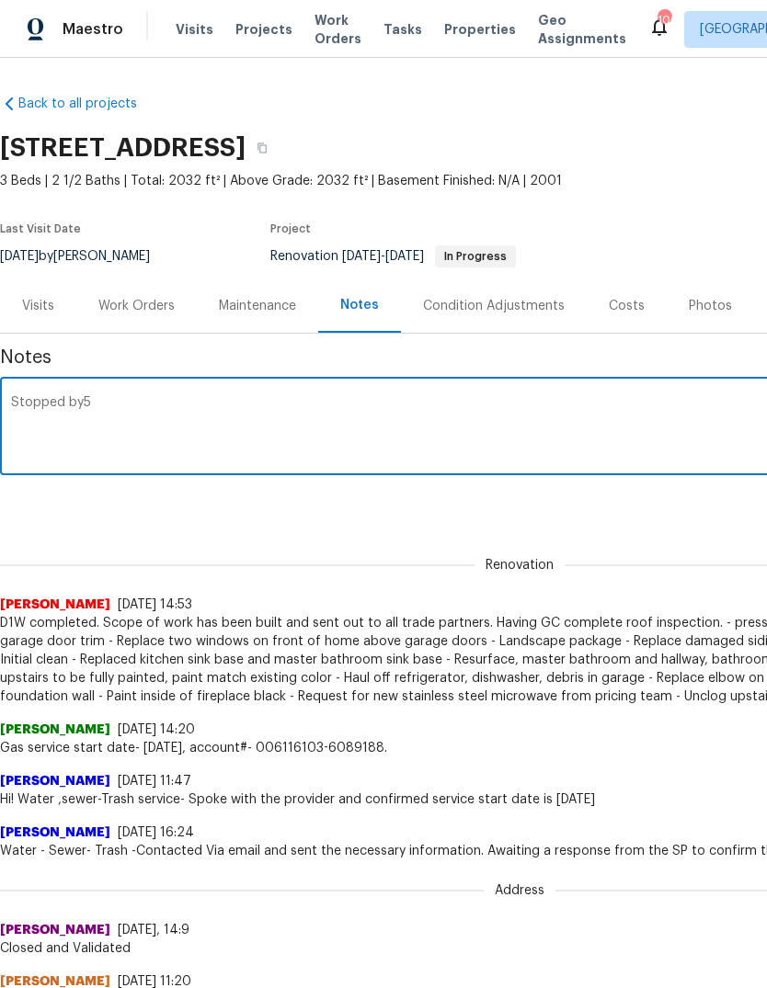
type textarea "Stopped"
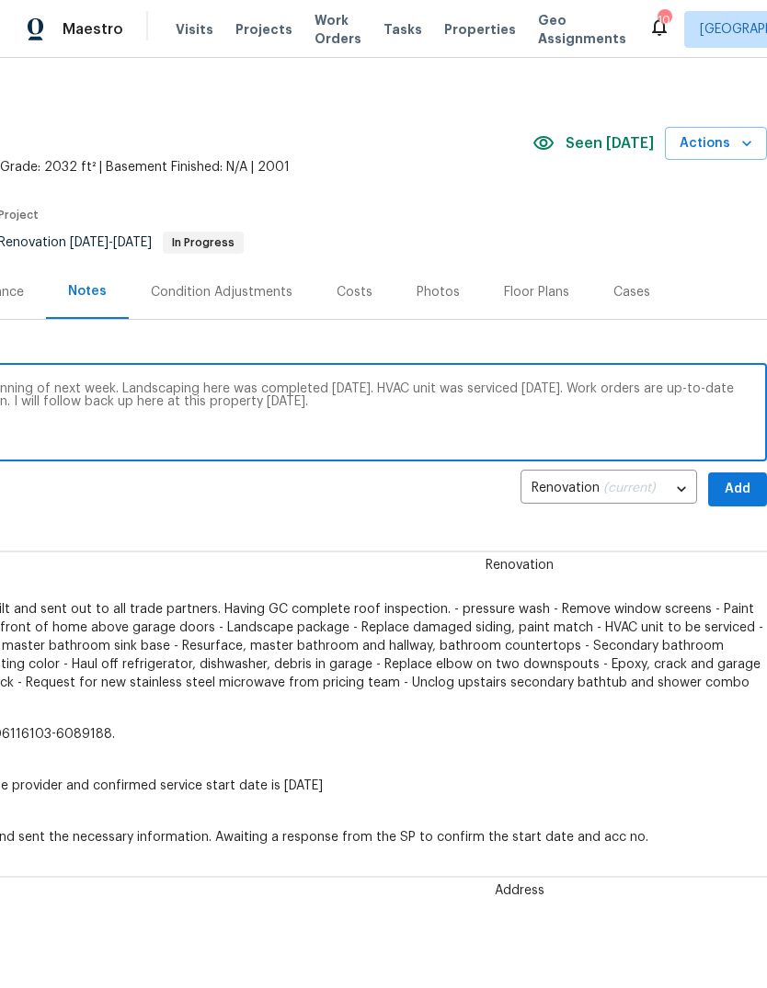
scroll to position [14, 272]
type textarea "GC will be wrapping up this job at the beginning of next week. Landscaping here…"
click at [734, 490] on span "Add" at bounding box center [737, 489] width 29 height 23
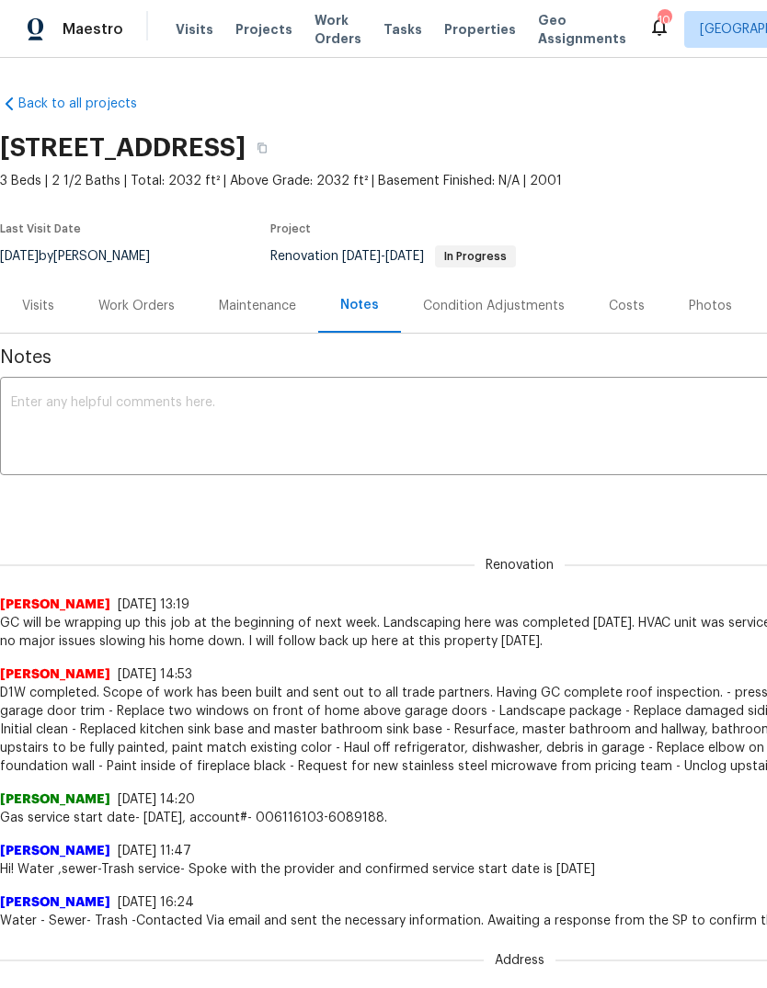
scroll to position [0, 0]
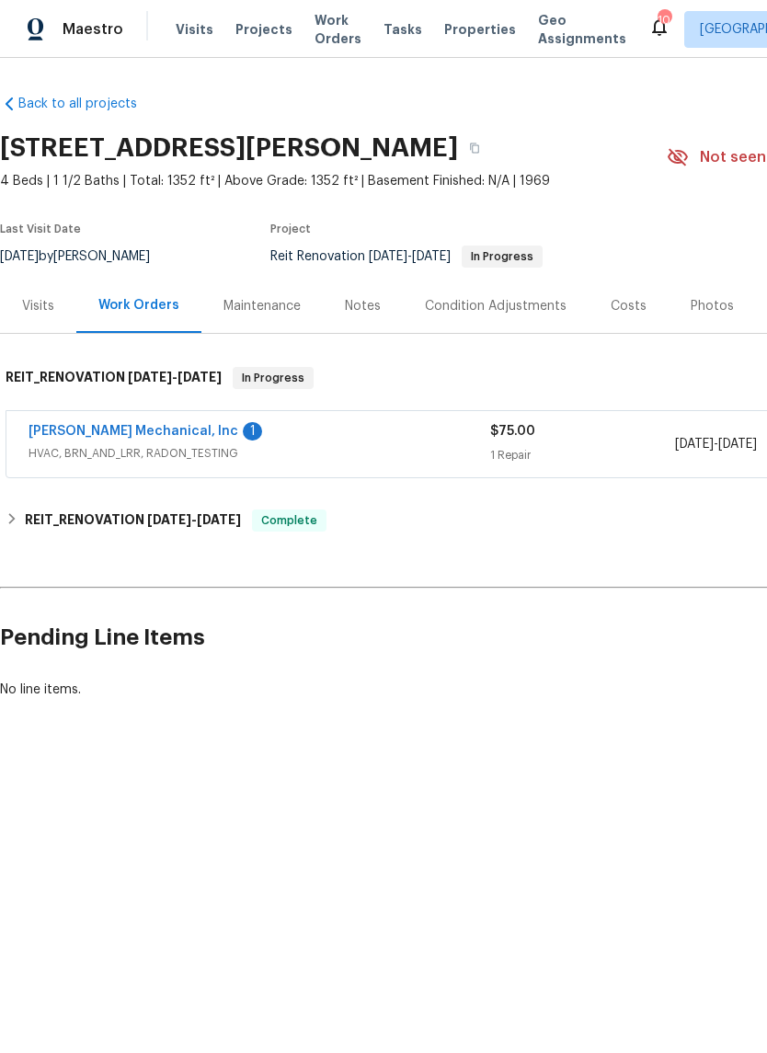
click at [86, 436] on link "JH Martin Mechanical, Inc" at bounding box center [134, 431] width 210 height 13
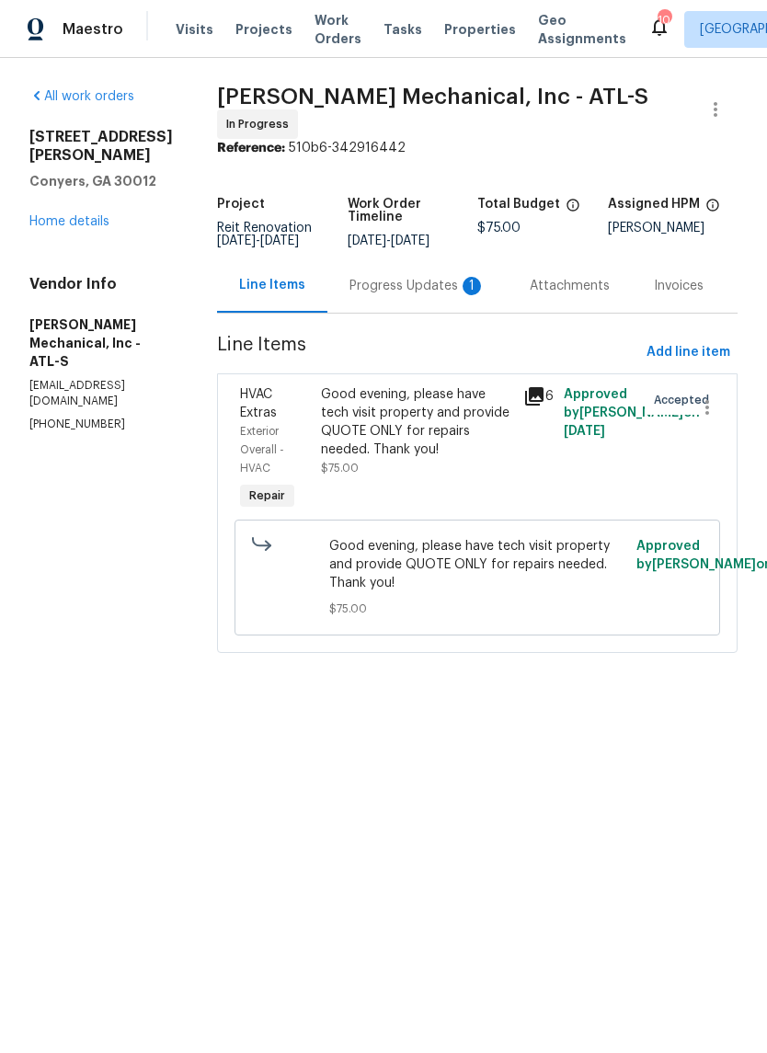
click at [439, 295] on div "Progress Updates 1" at bounding box center [417, 286] width 136 height 18
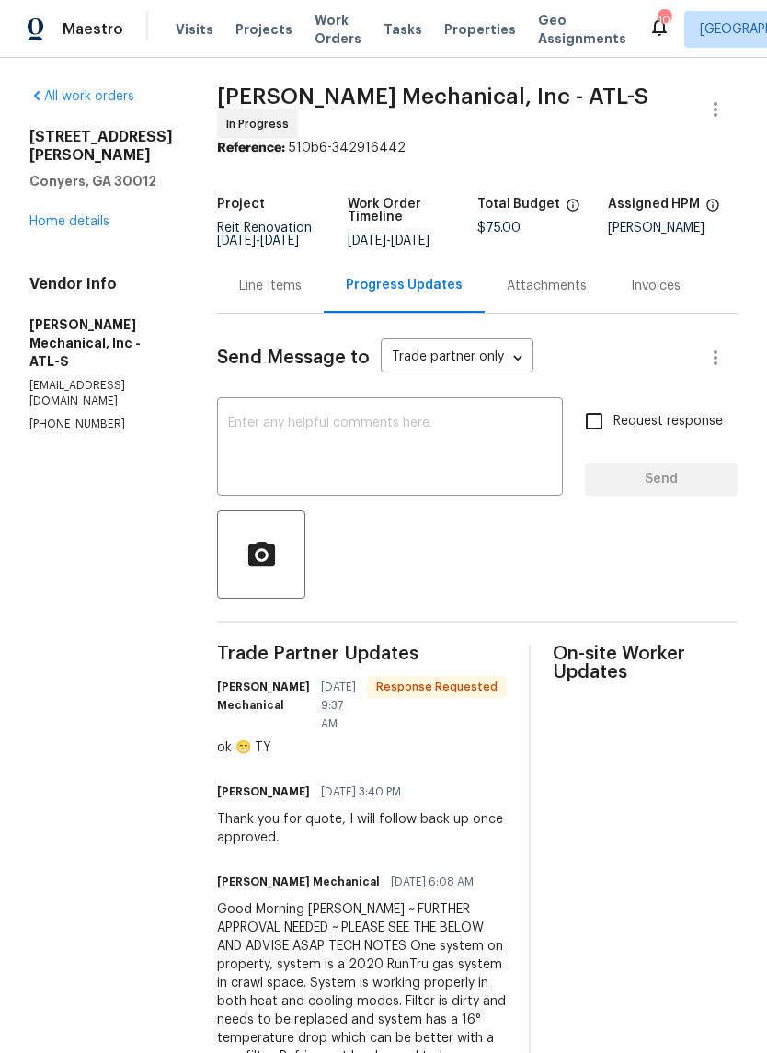
click at [502, 450] on textarea at bounding box center [390, 449] width 324 height 64
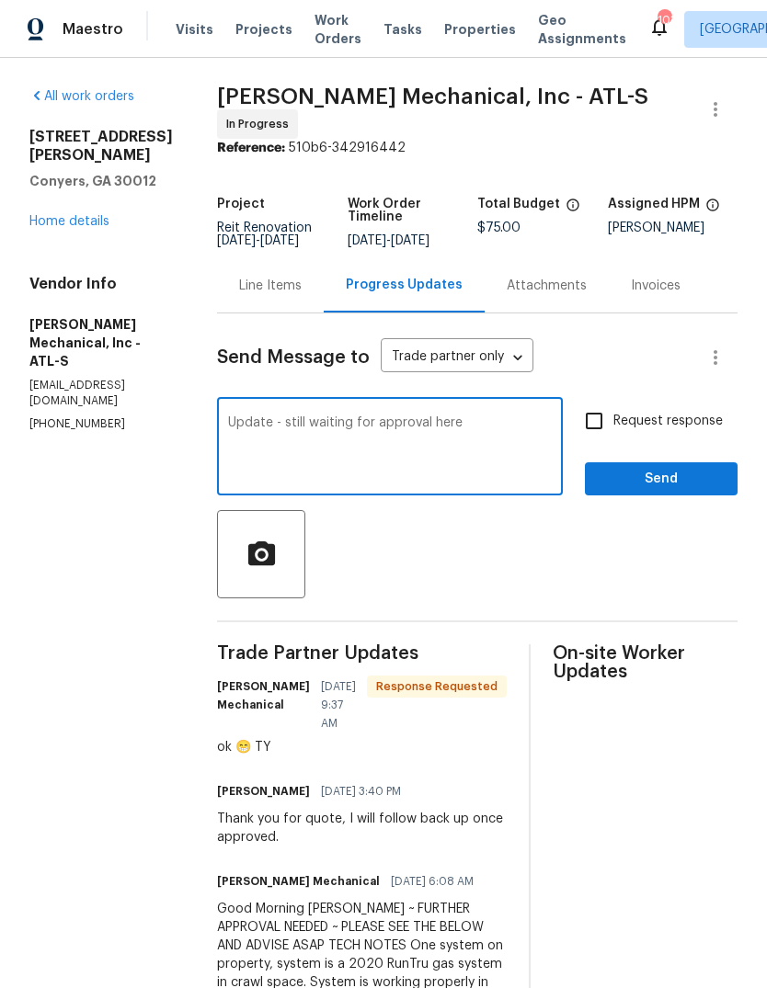
type textarea "Update - still waiting for approval here"
click at [691, 486] on span "Send" at bounding box center [661, 479] width 123 height 23
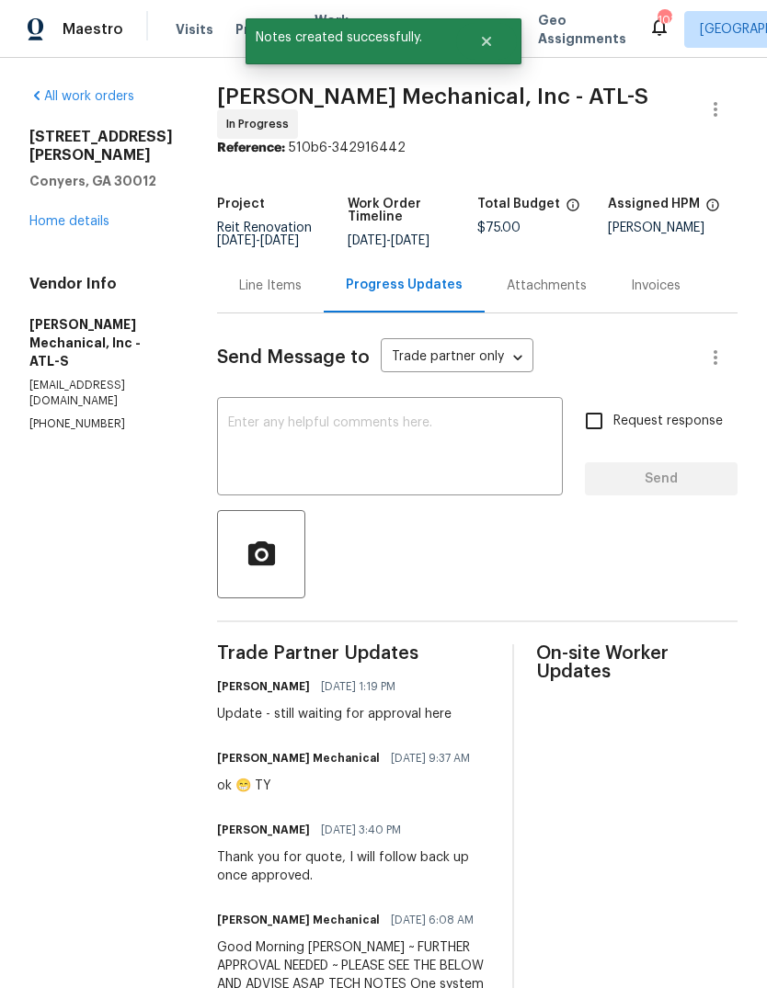
click at [64, 215] on link "Home details" at bounding box center [69, 221] width 80 height 13
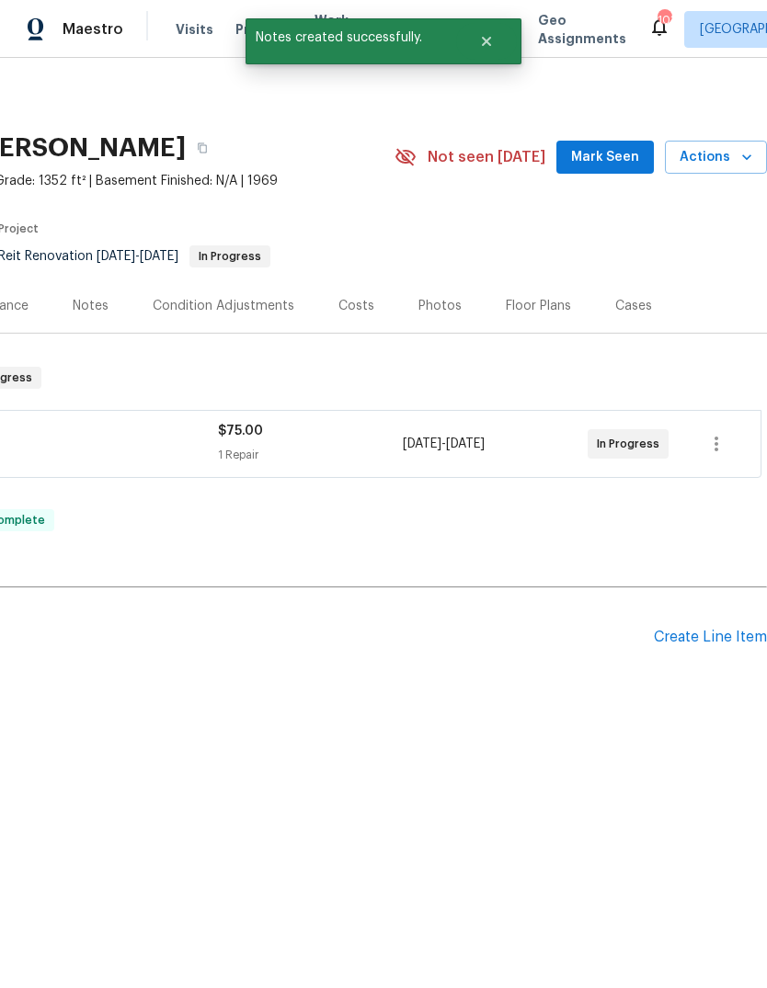
click at [620, 159] on span "Mark Seen" at bounding box center [605, 157] width 68 height 23
